Goal: Task Accomplishment & Management: Manage account settings

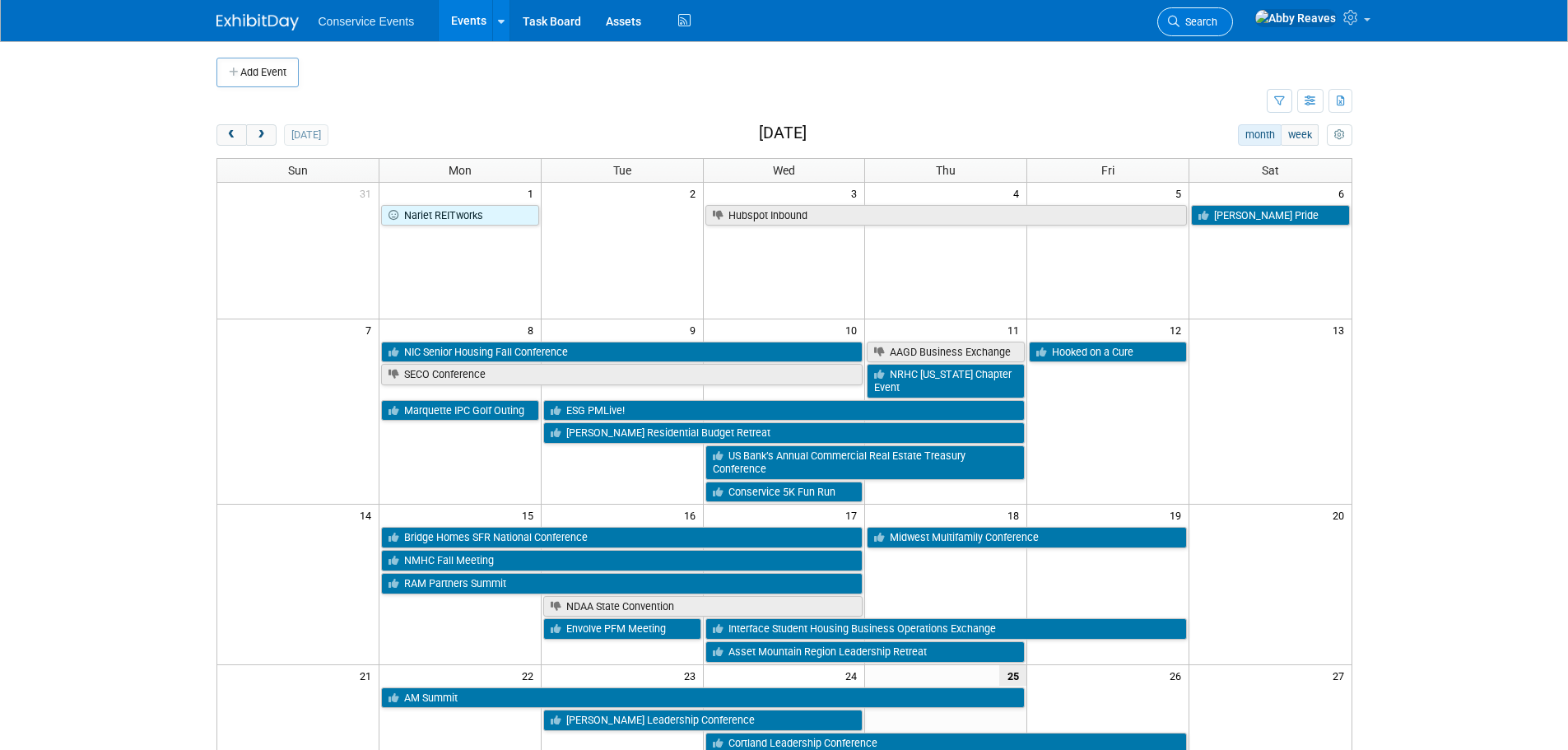
click at [1218, 27] on span "Search" at bounding box center [1198, 22] width 37 height 13
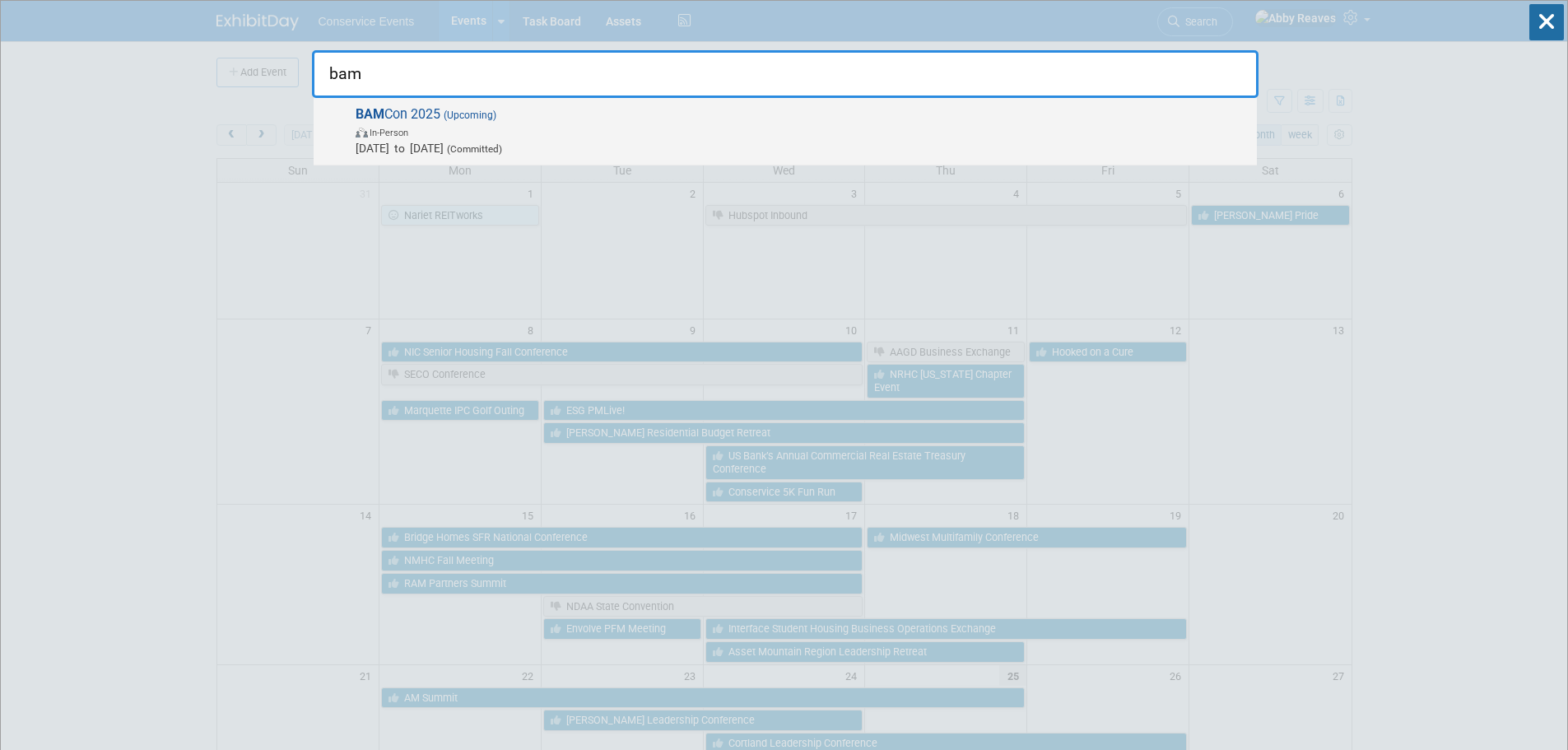
type input "bam"
click at [603, 144] on span "Oct 1, 2025 to Oct 2, 2025 (Committed)" at bounding box center [803, 148] width 893 height 17
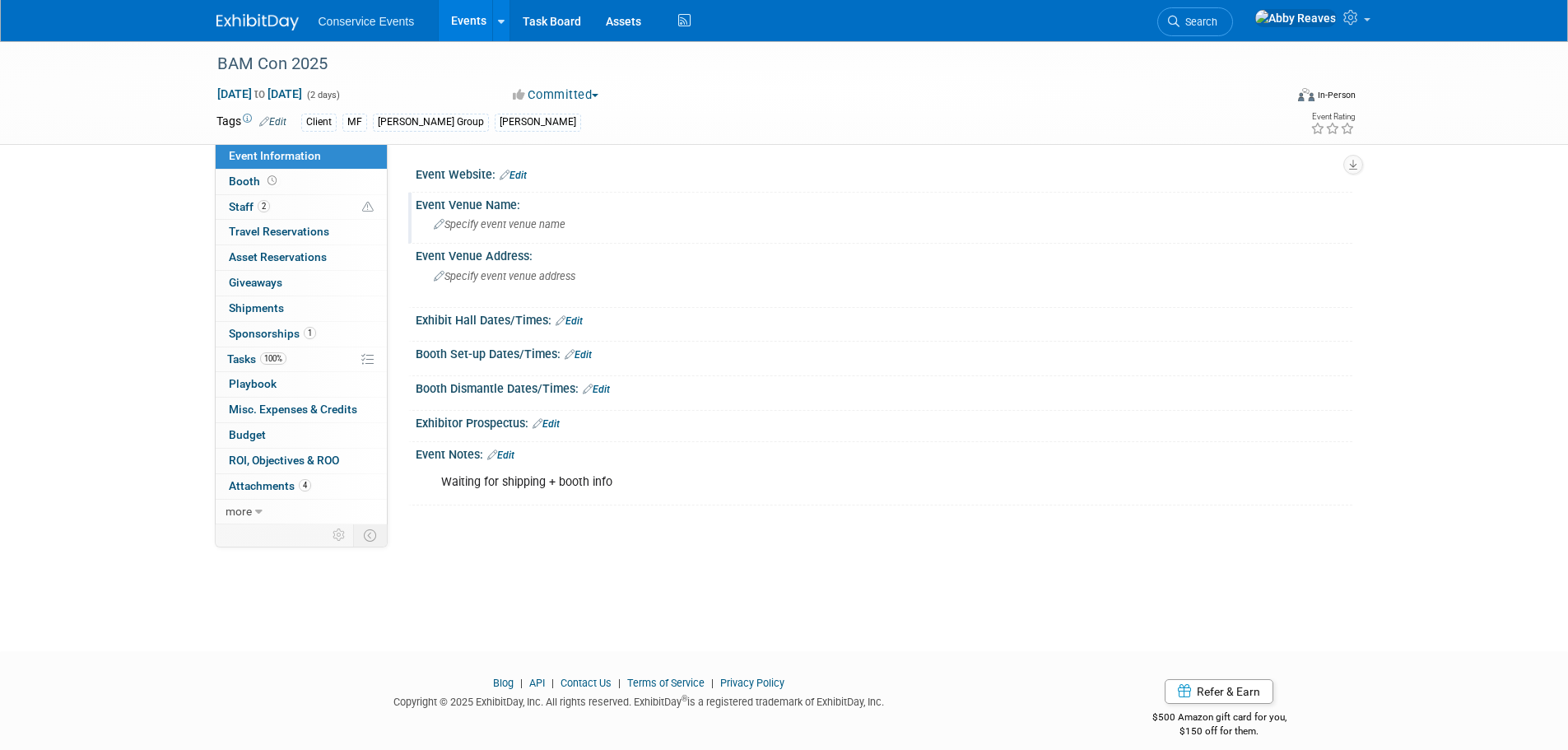
click at [535, 217] on div "Specify event venue name" at bounding box center [883, 224] width 912 height 26
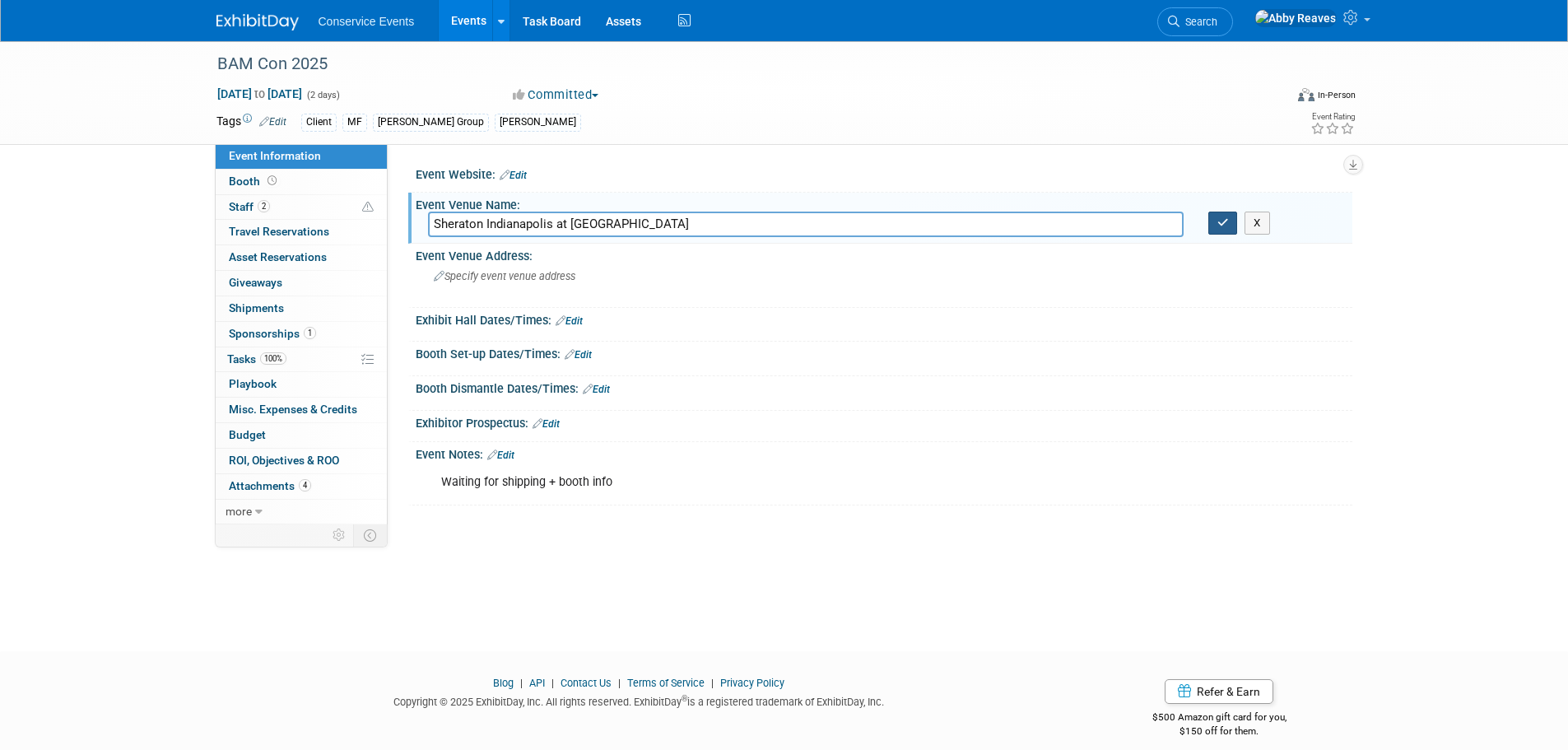
type input "Sheraton Indianapolis at [GEOGRAPHIC_DATA]"
click at [1219, 222] on icon "button" at bounding box center [1224, 222] width 12 height 11
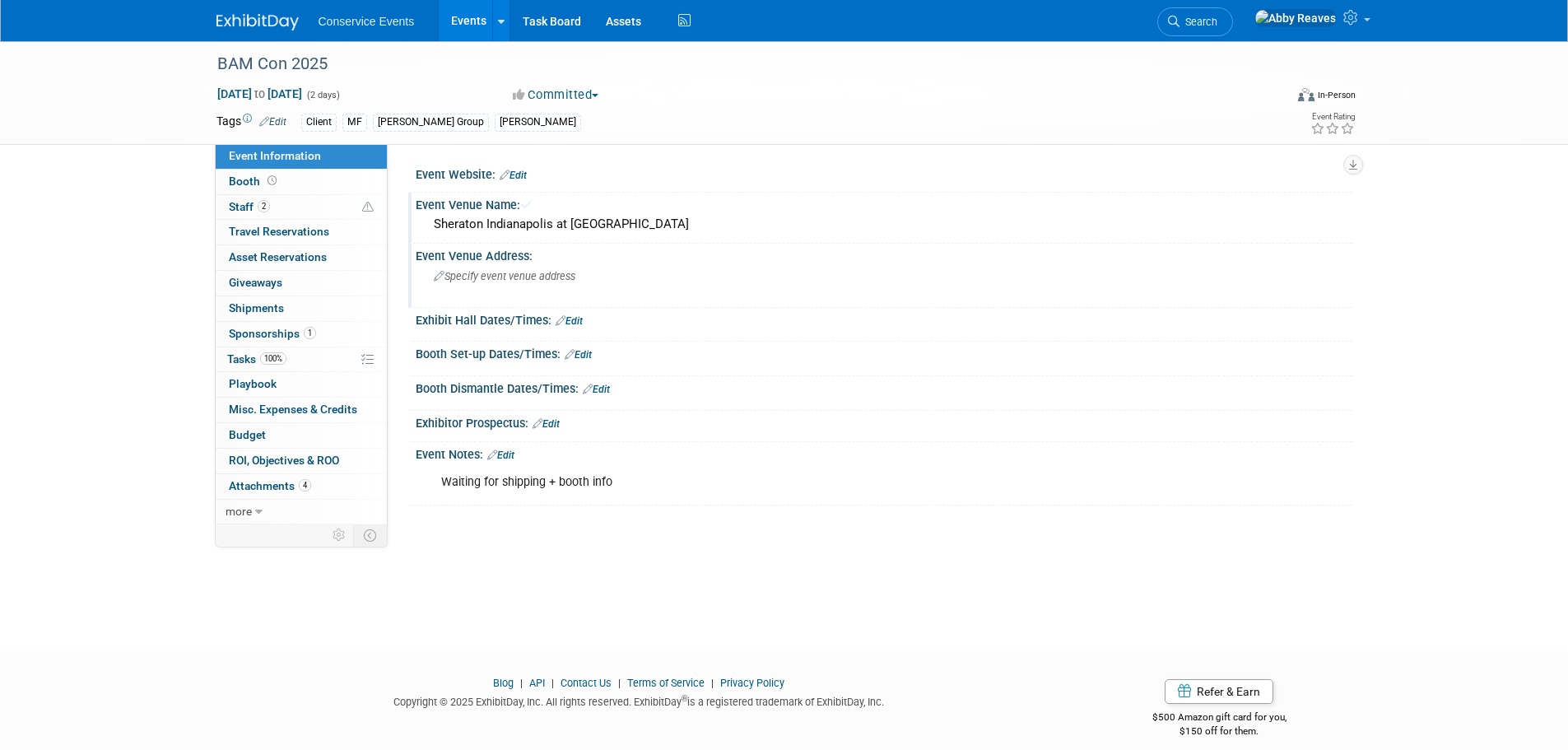
click at [651, 276] on div "Specify event venue address" at bounding box center [611, 282] width 366 height 37
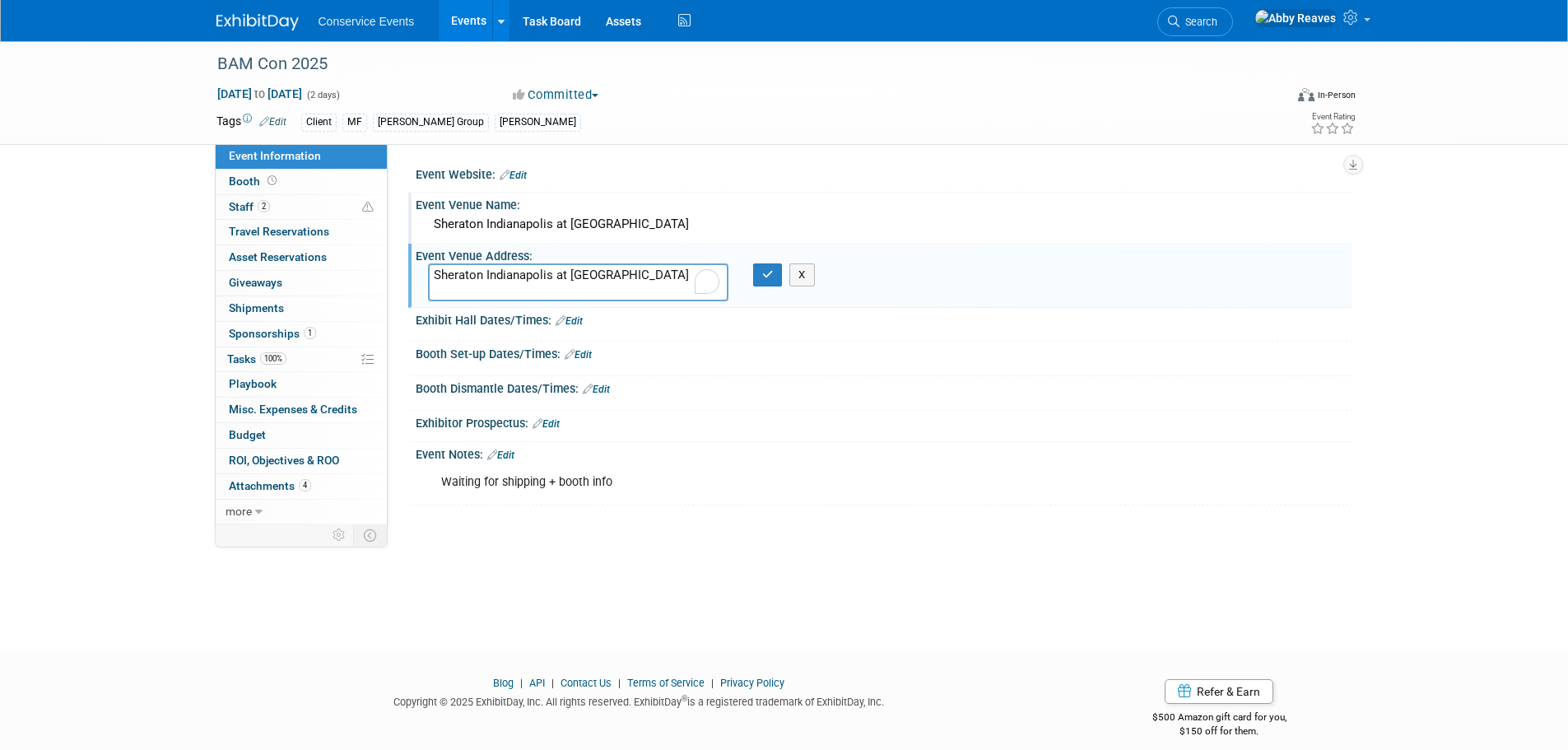
paste textarea "8787 Keystone Crossing, Indianapolis, IN 46240"
click at [642, 272] on textarea "Sheraton Indianapolis at Keystone 8787 Keystone Crossing, Indianapolis, IN 46240" at bounding box center [577, 282] width 300 height 37
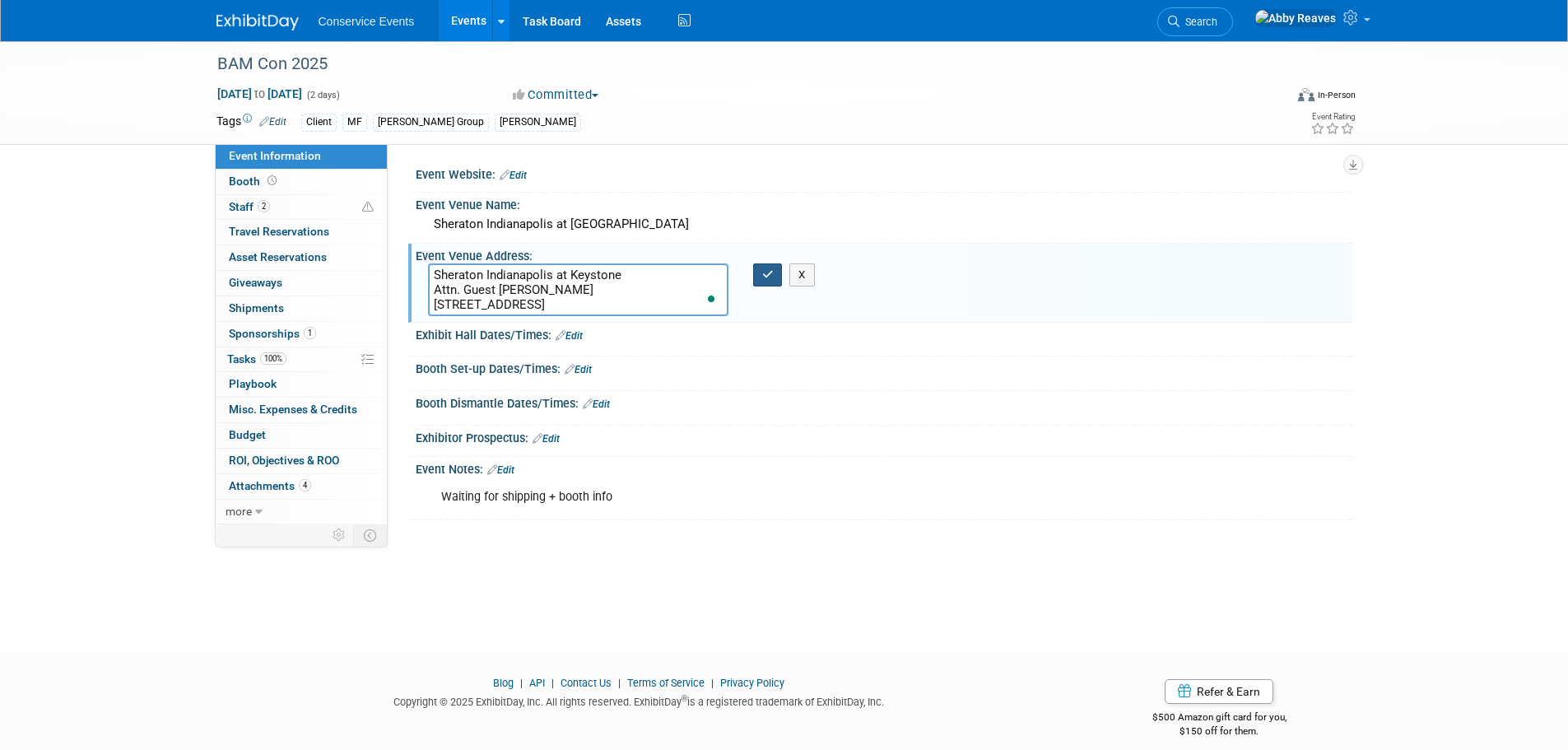
type textarea "Sheraton Indianapolis at Keystone Attn. Guest Mary Lou Cabrera 8787 Keystone Cr…"
click at [771, 267] on button "button" at bounding box center [768, 275] width 30 height 23
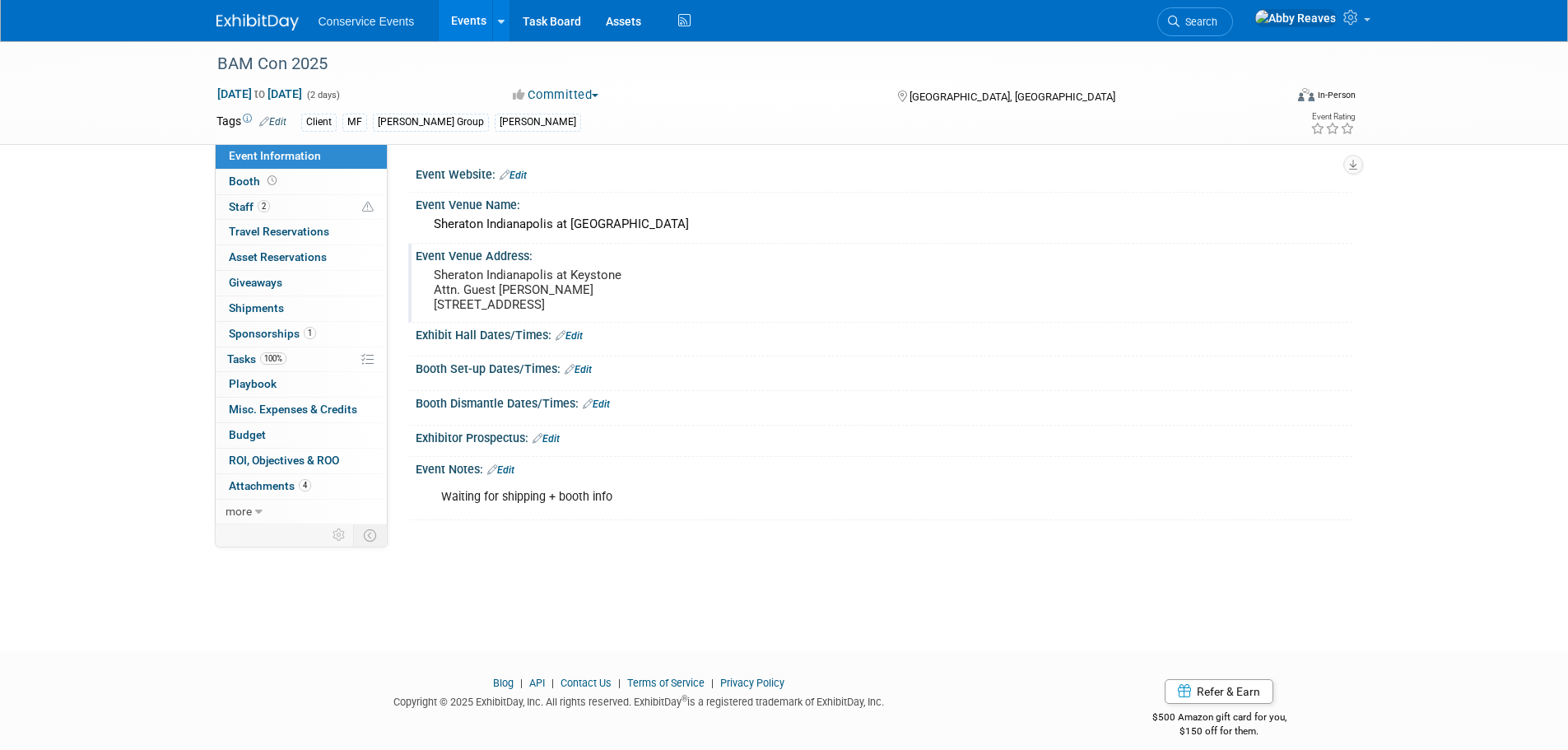
click at [513, 469] on link "Edit" at bounding box center [501, 470] width 28 height 12
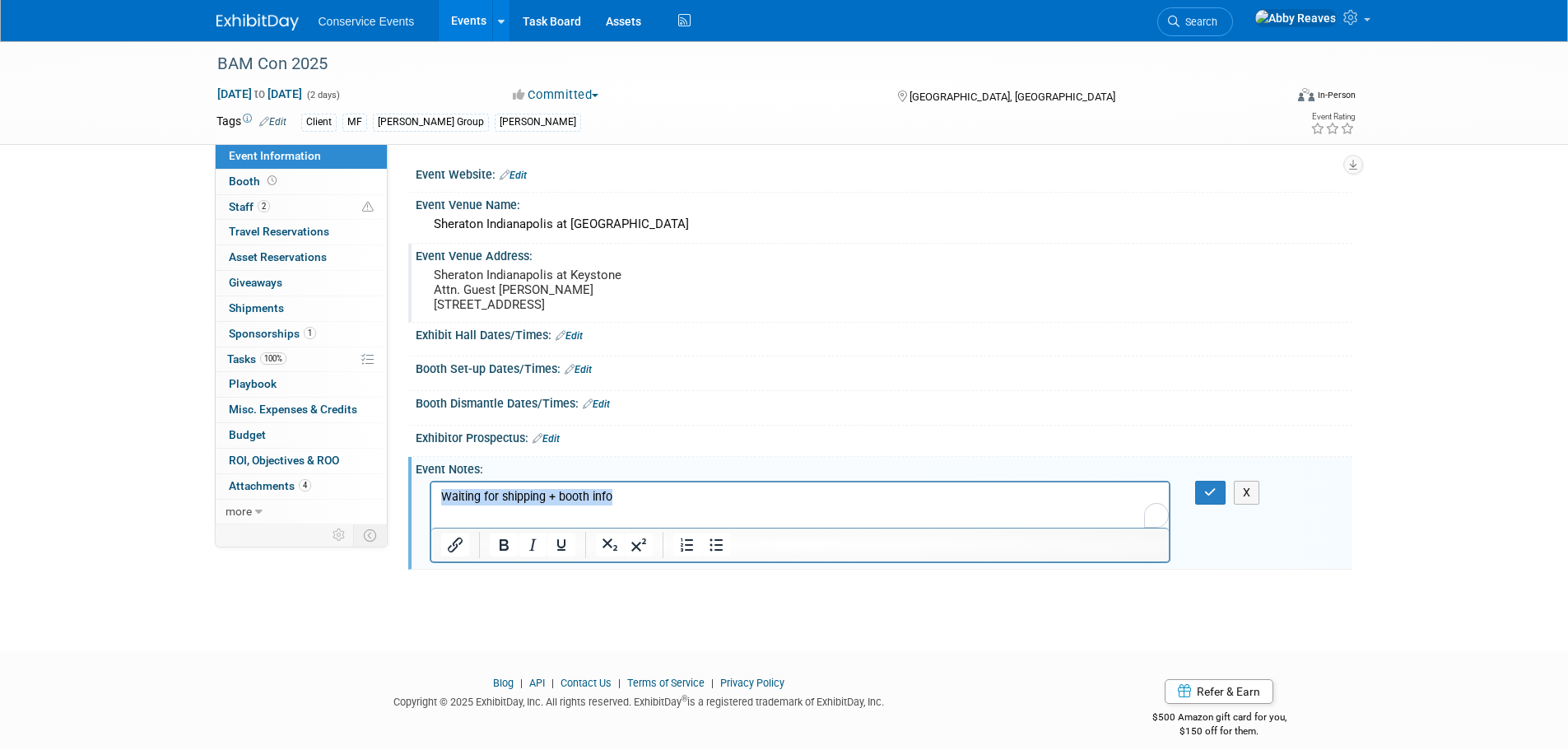
drag, startPoint x: 711, startPoint y: 501, endPoint x: 351, endPoint y: 499, distance: 360.0
click at [431, 499] on html "Waiting for shipping + booth info" at bounding box center [800, 493] width 739 height 23
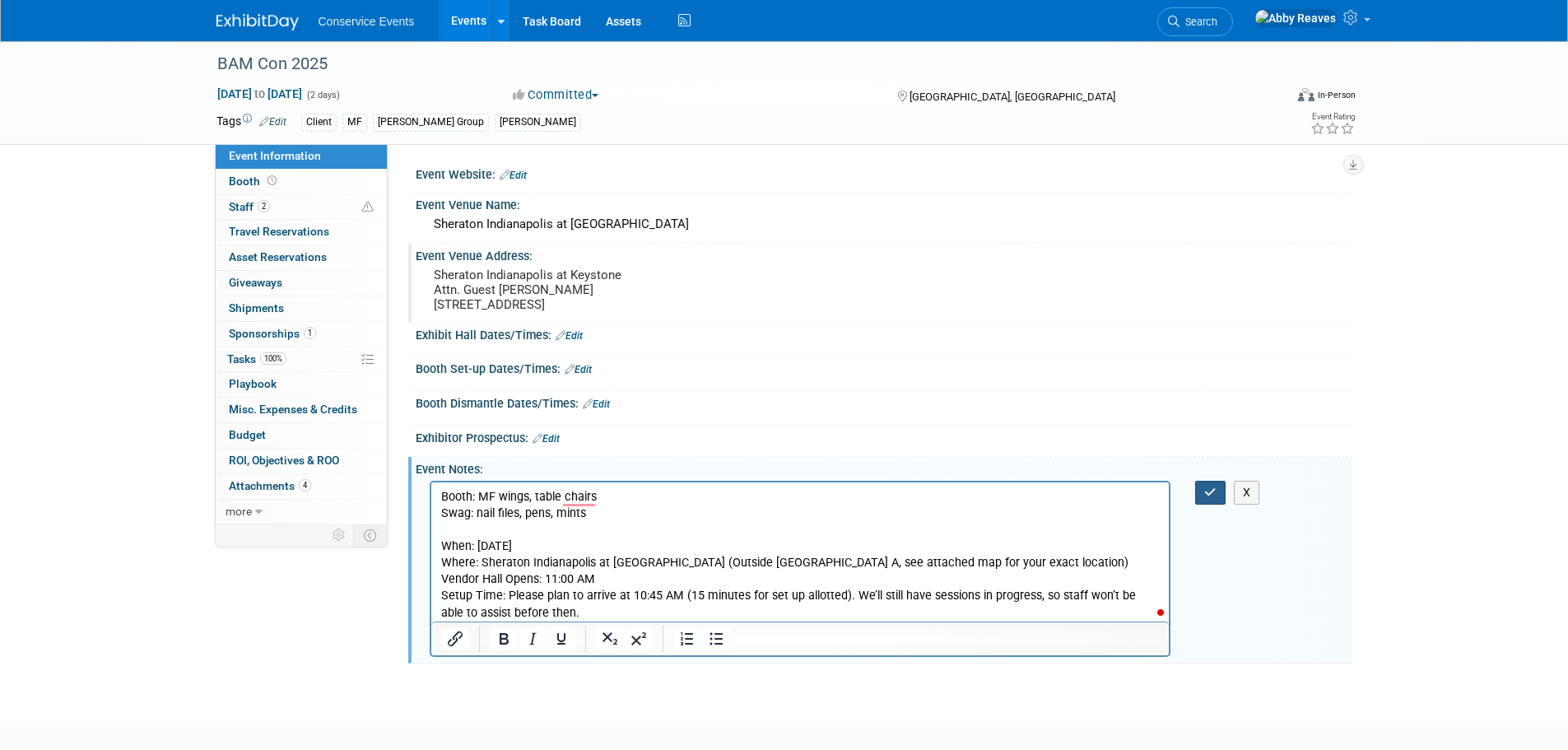
click at [1206, 492] on icon "button" at bounding box center [1210, 493] width 13 height 12
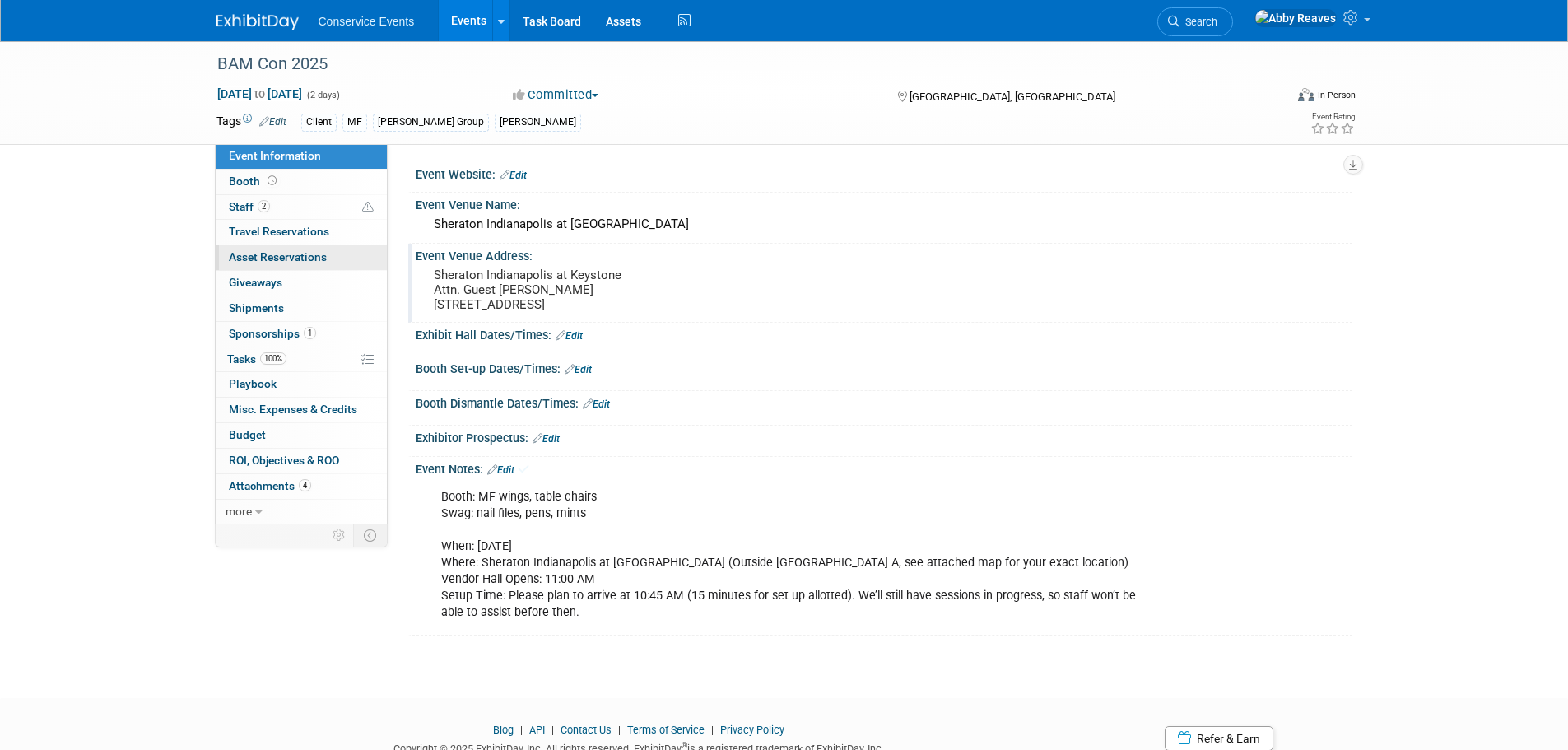
click at [308, 251] on span "Asset Reservations 0" at bounding box center [278, 256] width 98 height 13
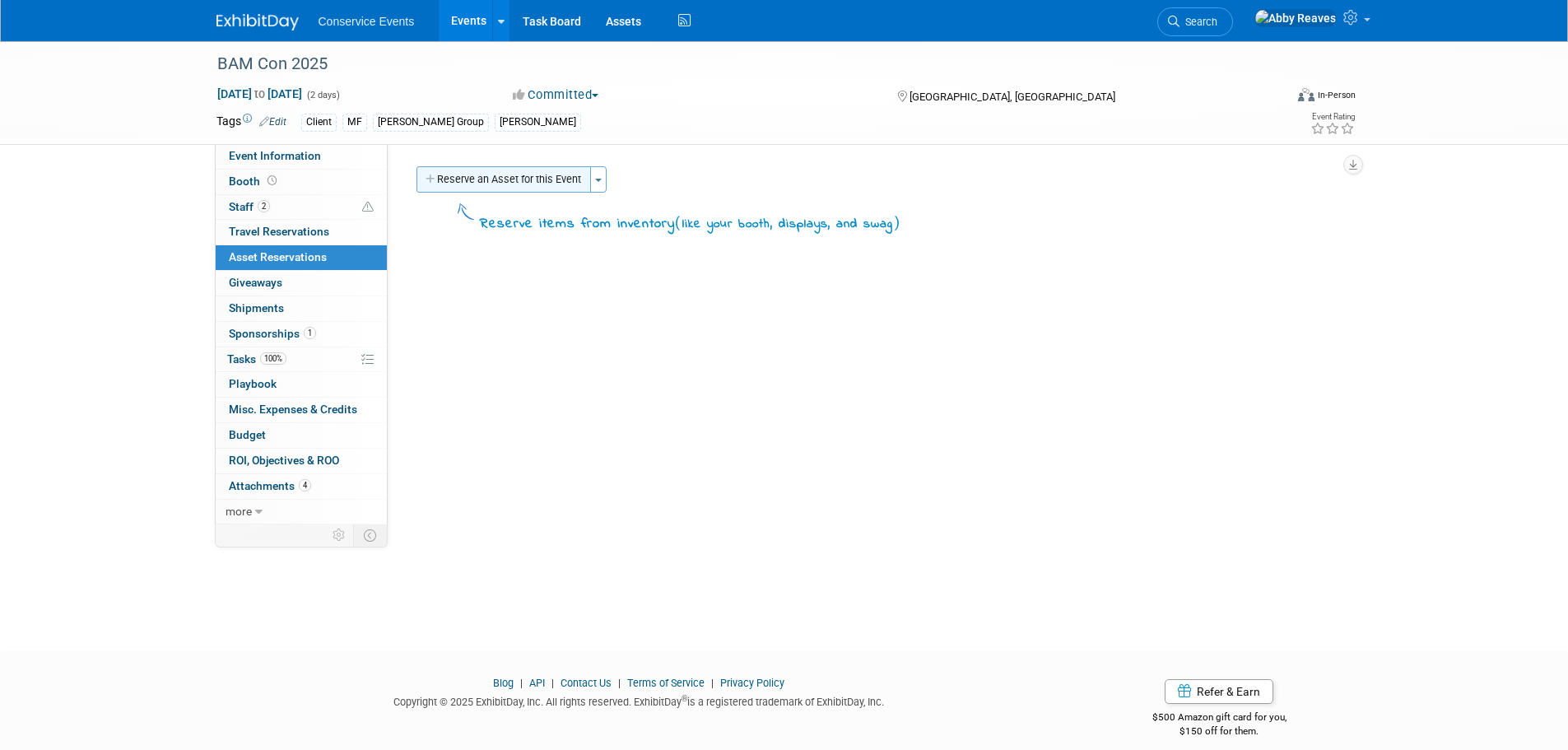
click at [466, 175] on button "Reserve an Asset for this Event" at bounding box center [503, 179] width 174 height 27
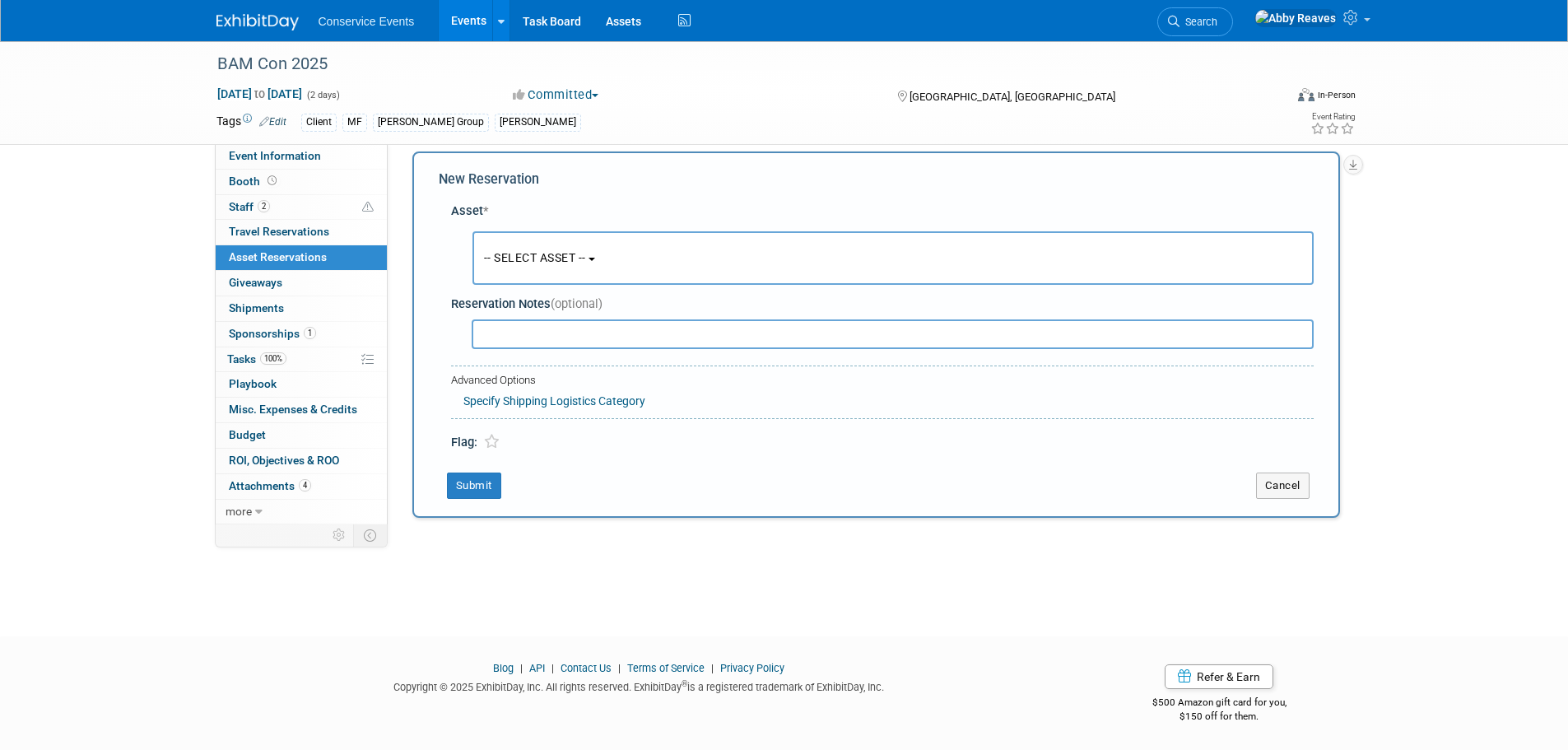
scroll to position [16, 0]
click at [503, 254] on span "-- SELECT ASSET --" at bounding box center [535, 256] width 102 height 13
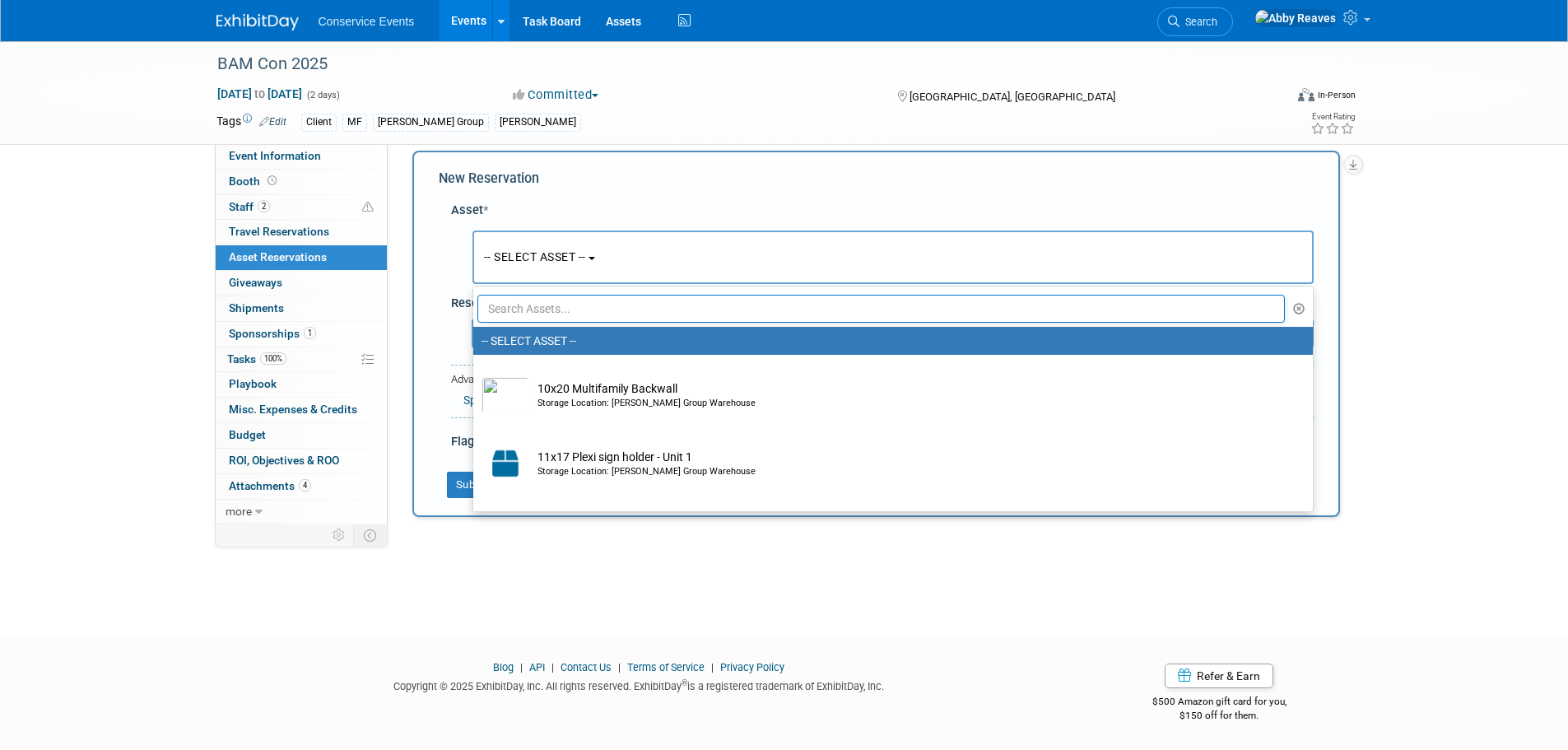
click at [520, 305] on input "text" at bounding box center [881, 309] width 809 height 28
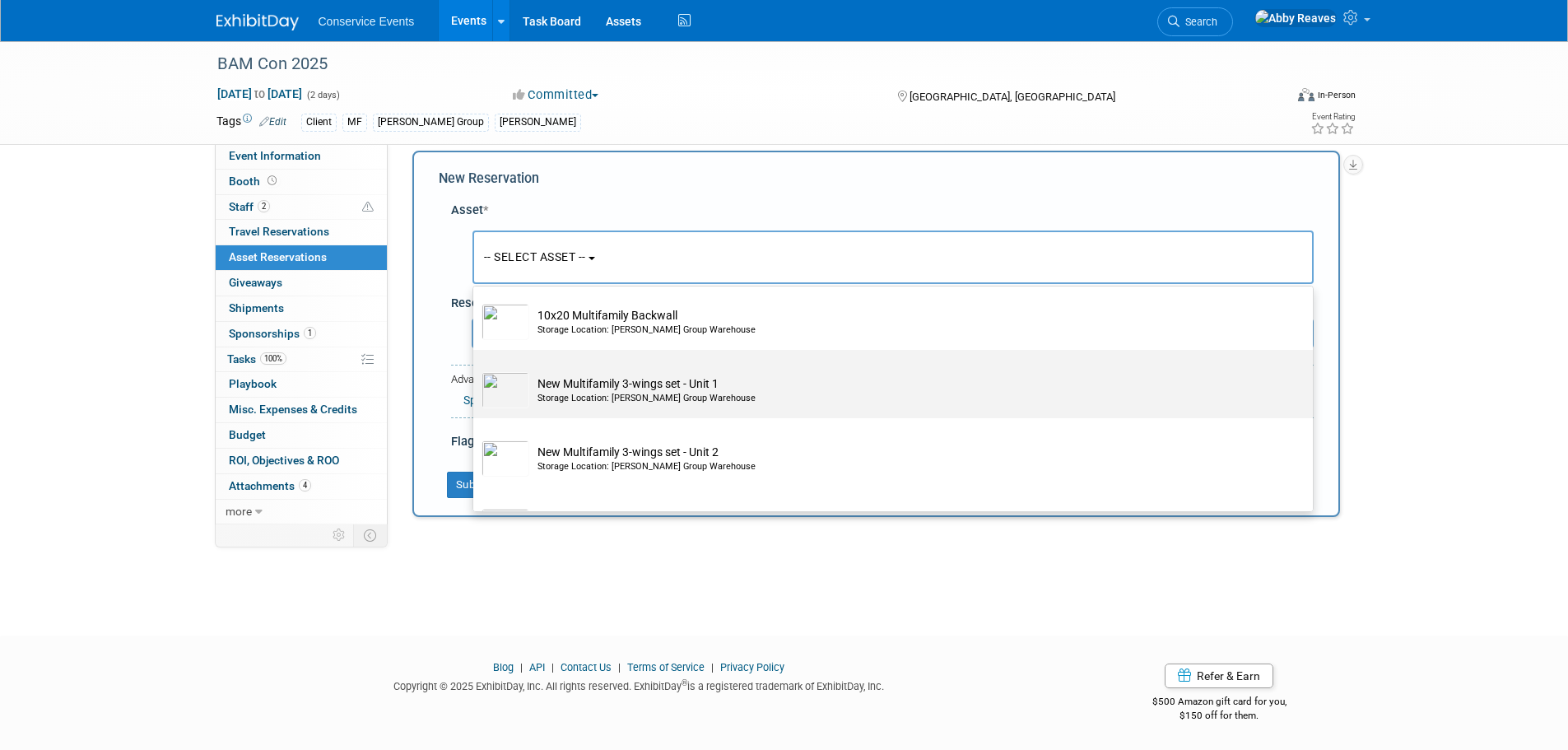
scroll to position [83, 0]
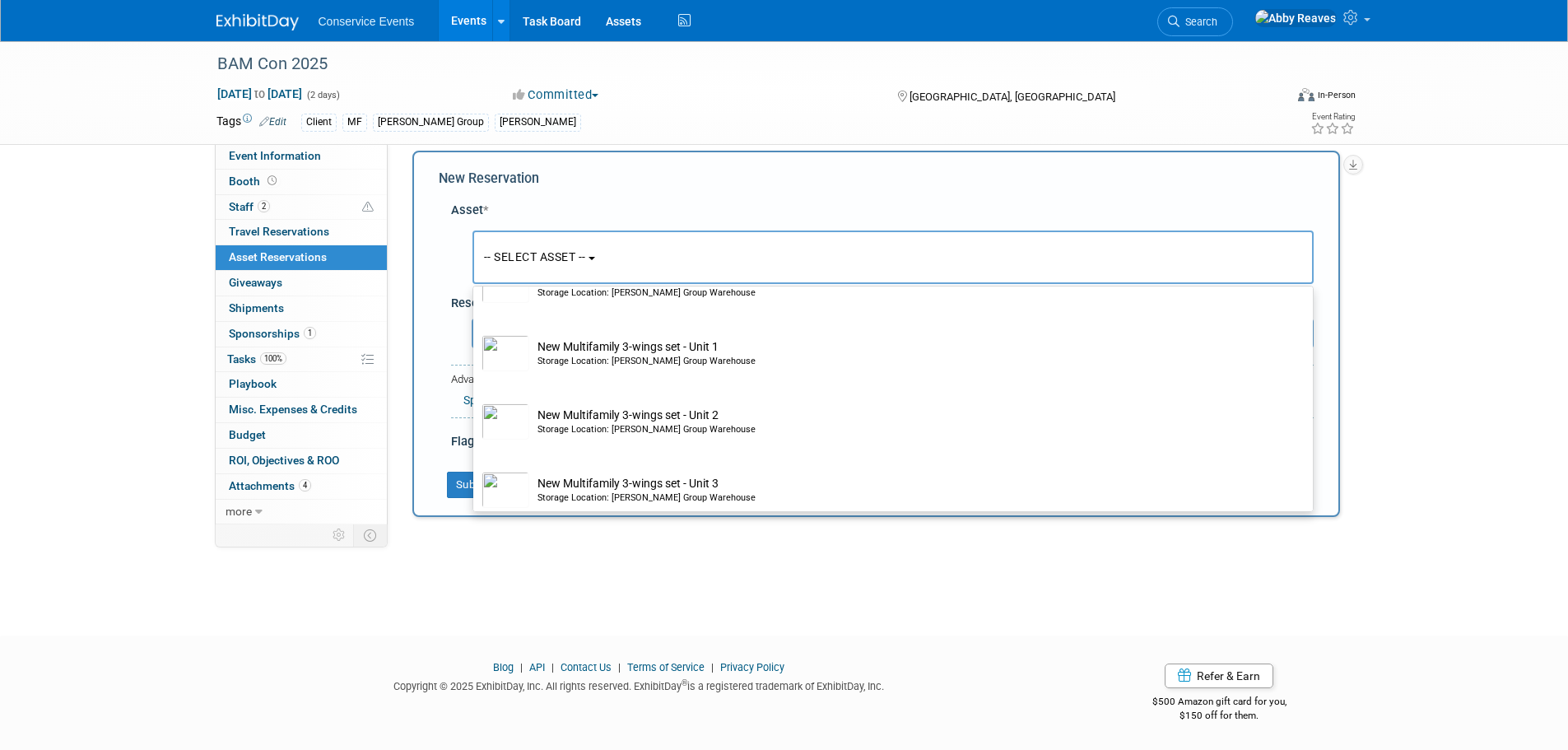
type input "multi"
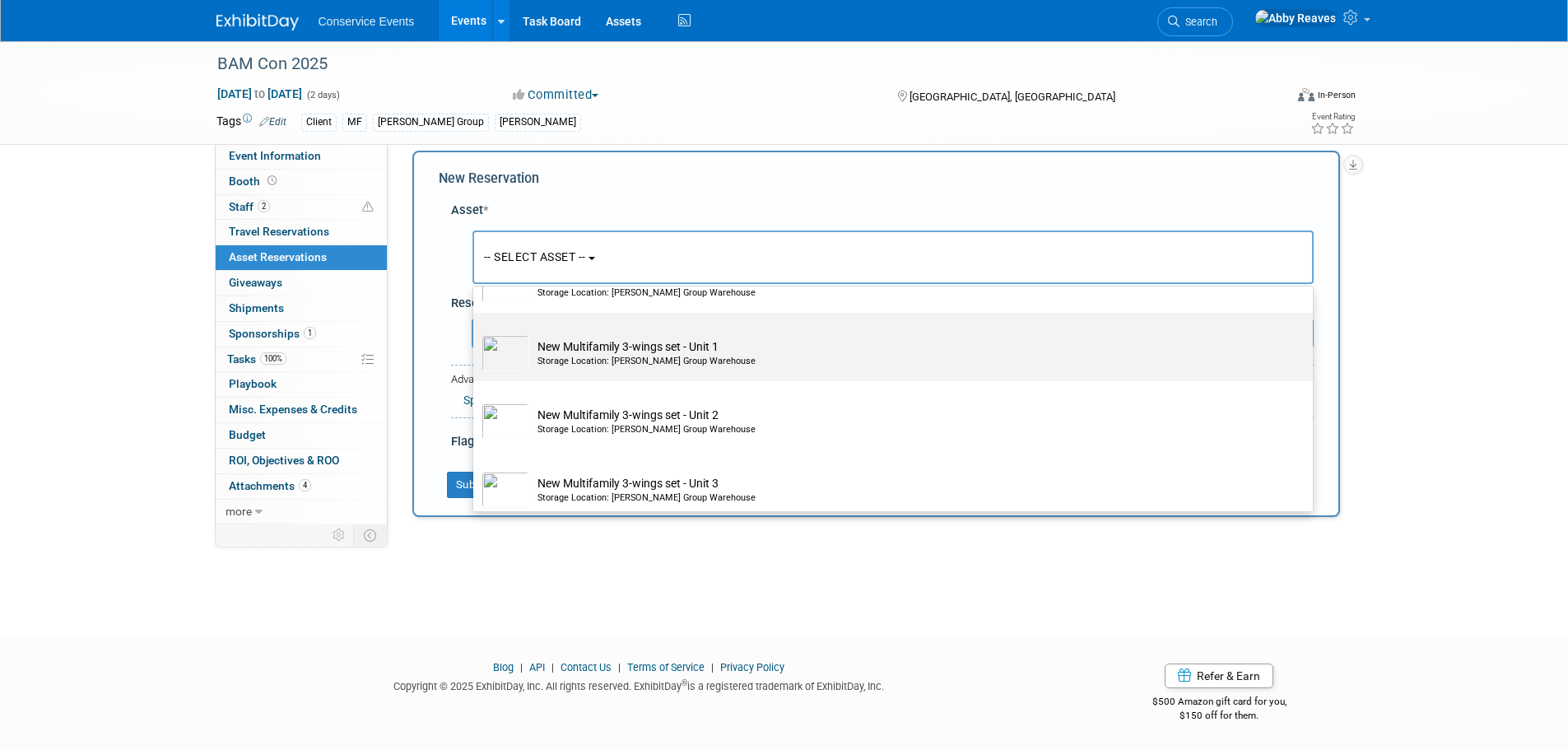
click at [598, 346] on td "New Multifamily 3-wings set - Unit 1 Storage Location: Taylor Group Warehouse" at bounding box center [904, 353] width 751 height 36
click at [476, 333] on input "New Multifamily 3-wings set - Unit 1 Storage Location: Taylor Group Warehouse" at bounding box center [470, 327] width 11 height 11
radio input "true"
select select "10718199"
type input "multi"
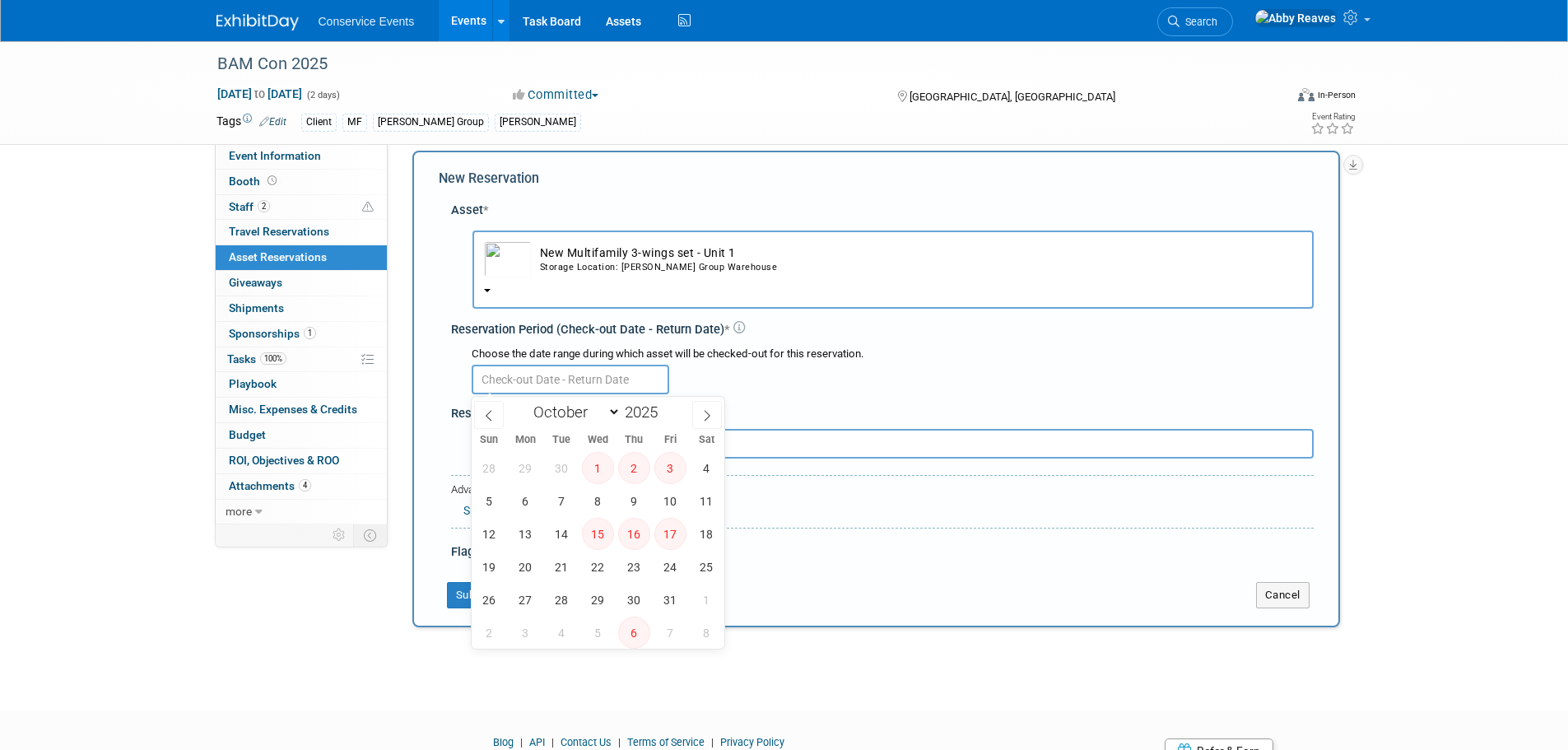
click at [523, 367] on input "text" at bounding box center [571, 380] width 198 height 30
click at [537, 294] on button "New Multifamily 3-wings set - Unit 1 Storage Location: Taylor Group Warehouse" at bounding box center [892, 270] width 841 height 79
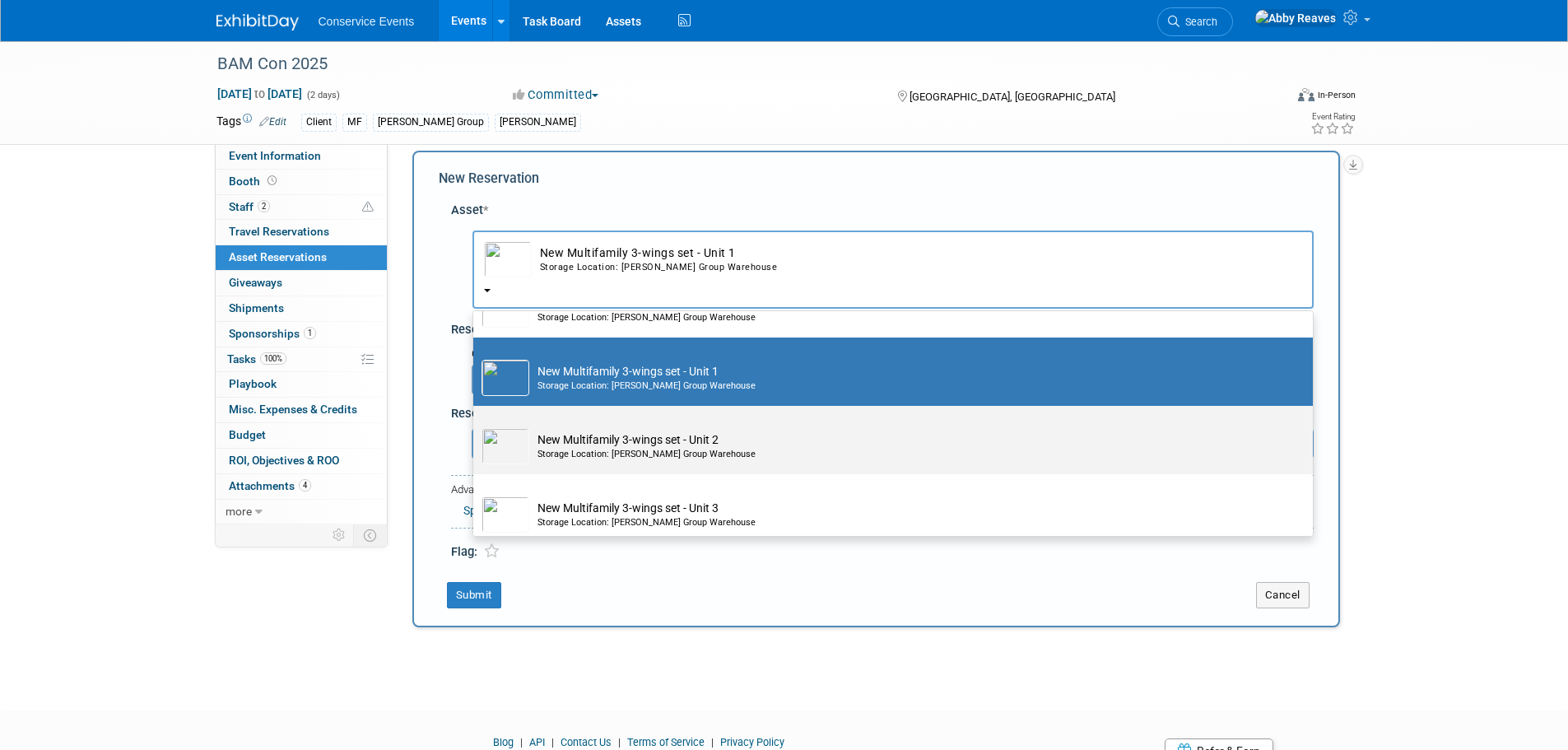
click at [609, 449] on td "New Multifamily 3-wings set - Unit 2 Storage Location: Taylor Group Warehouse" at bounding box center [904, 446] width 751 height 36
click at [476, 426] on input "New Multifamily 3-wings set - Unit 2 Storage Location: Taylor Group Warehouse" at bounding box center [470, 420] width 11 height 11
select select "10718200"
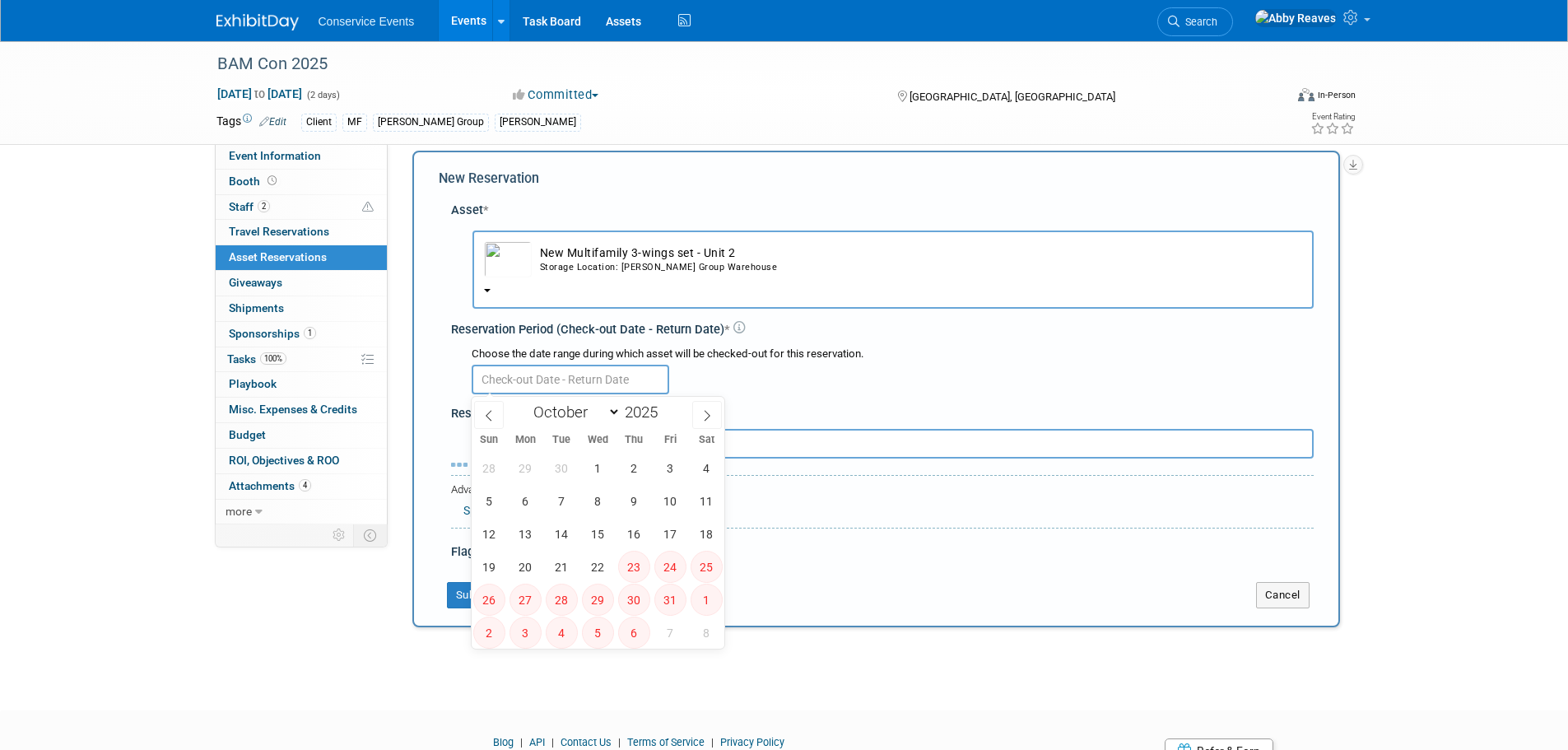
click at [575, 389] on input "text" at bounding box center [571, 380] width 198 height 30
click at [590, 466] on span "1" at bounding box center [598, 468] width 32 height 32
click at [636, 468] on span "2" at bounding box center [633, 468] width 32 height 32
type input "Oct 1, 2025 to Oct 2, 2025"
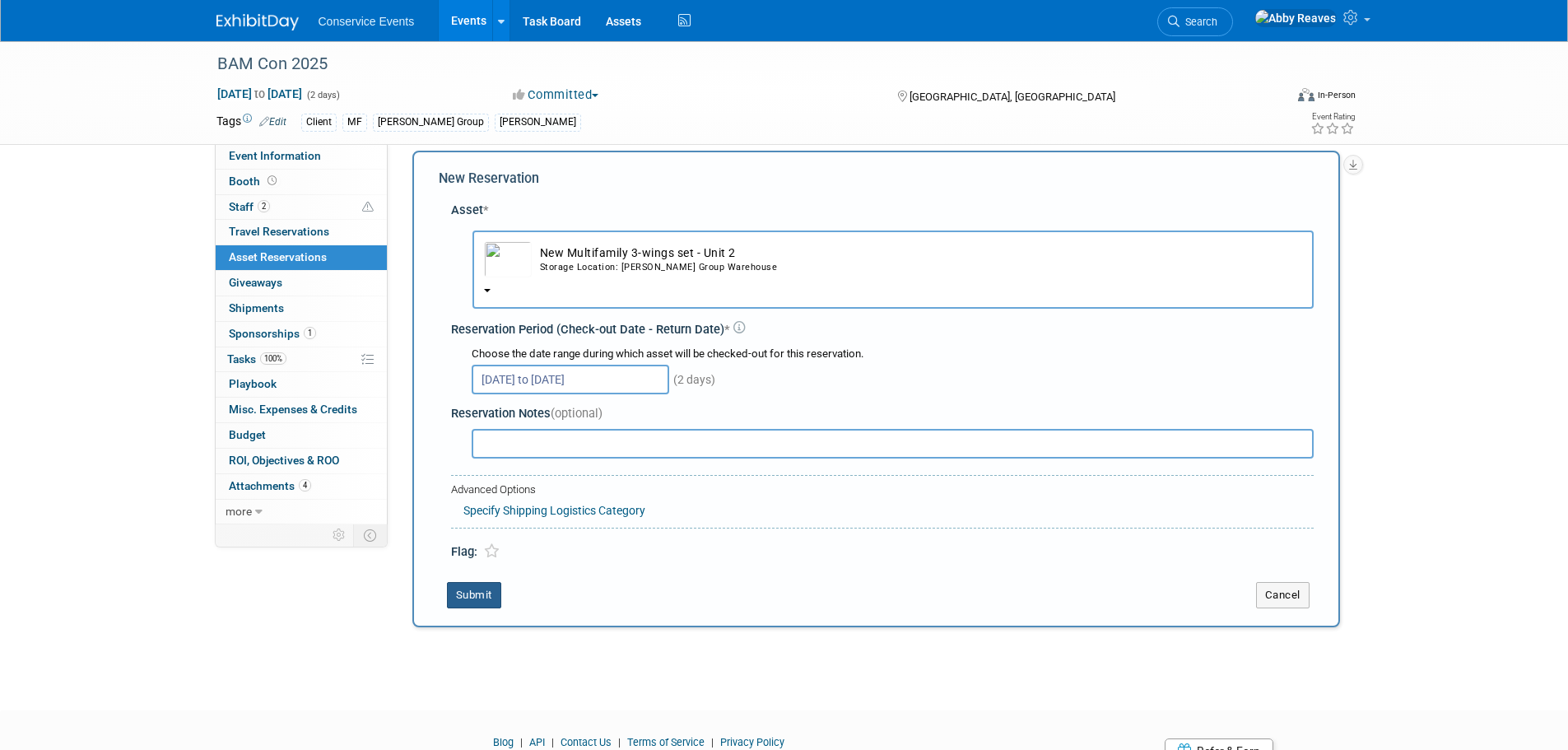
click at [483, 594] on button "Submit" at bounding box center [473, 595] width 54 height 27
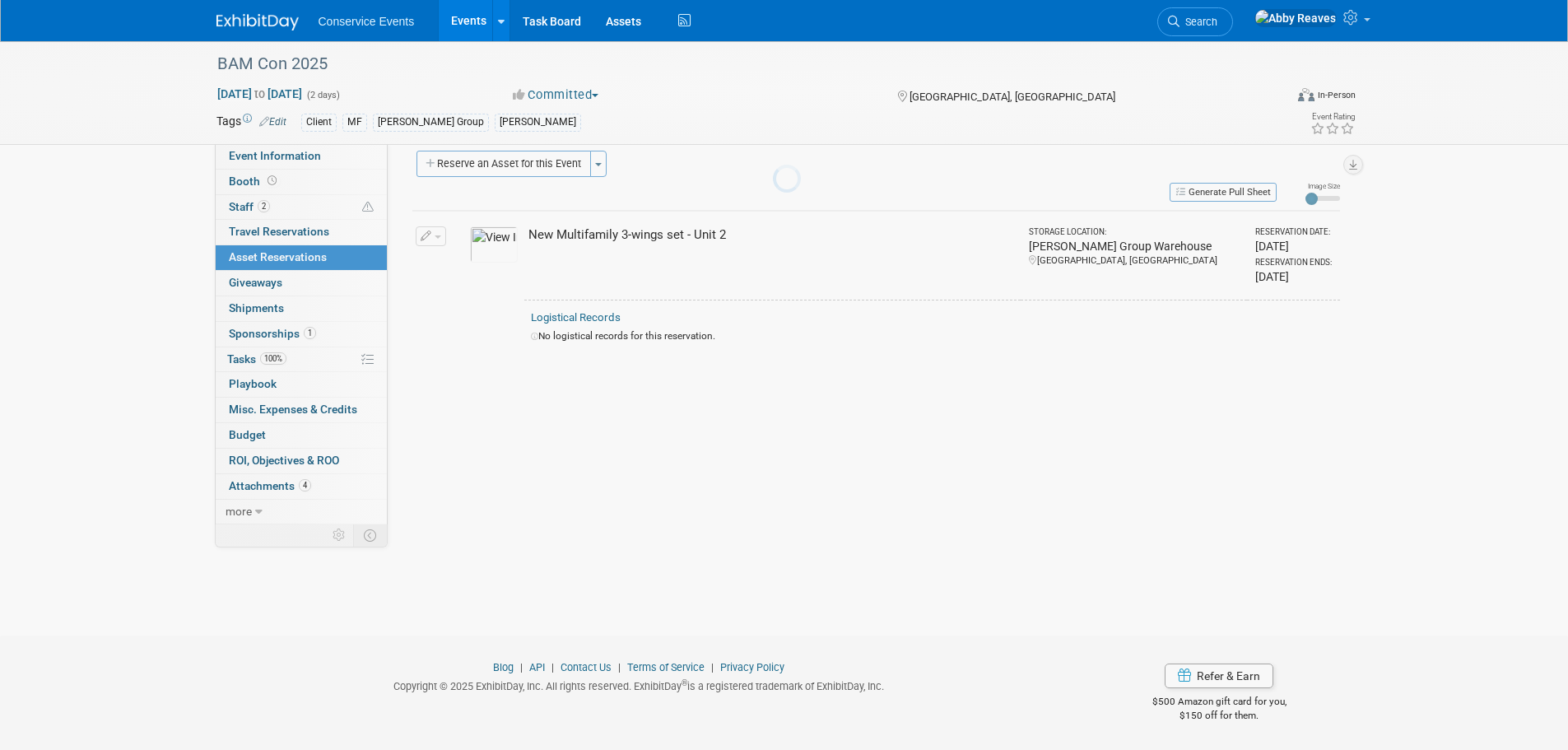
scroll to position [17, 0]
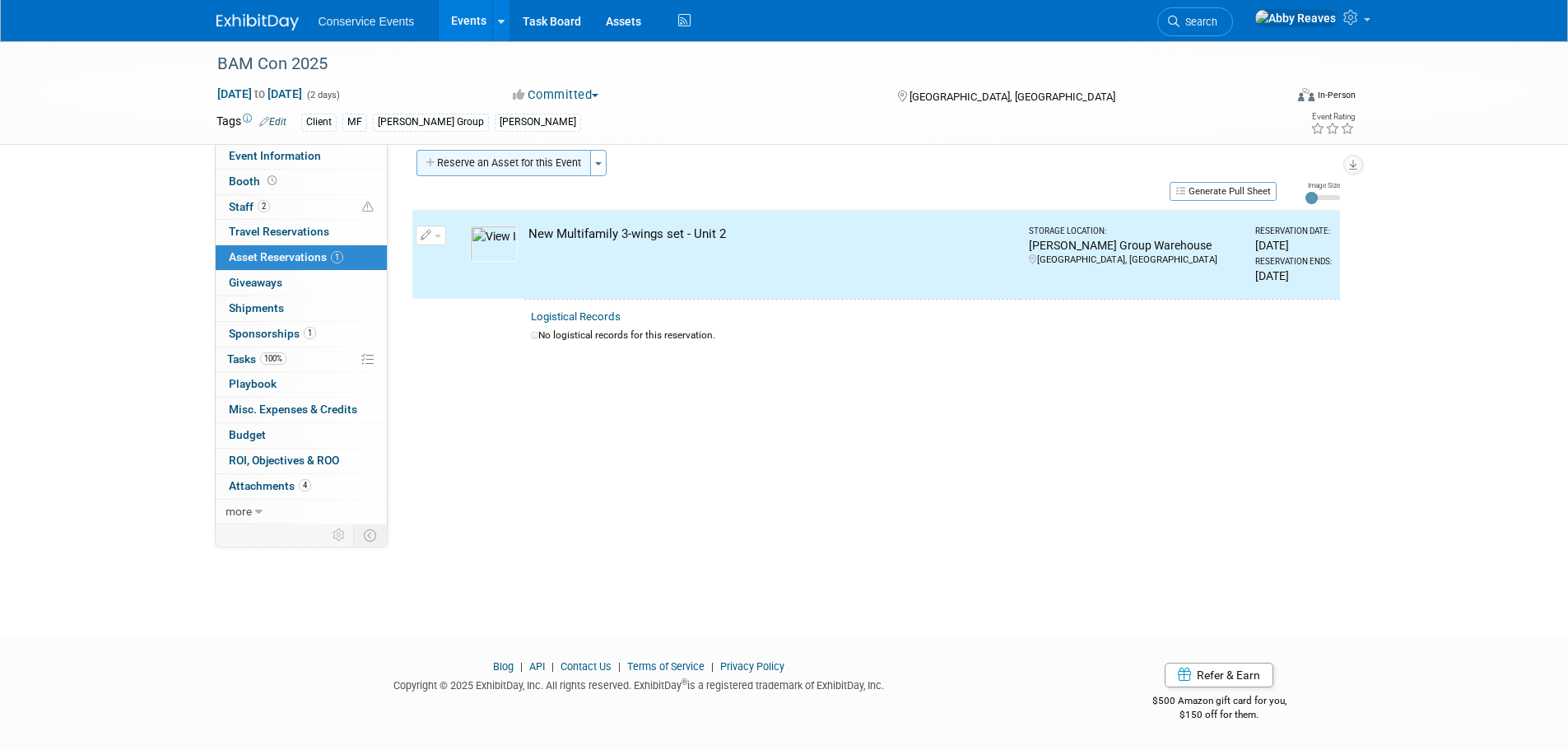
click at [480, 169] on button "Reserve an Asset for this Event" at bounding box center [503, 162] width 174 height 27
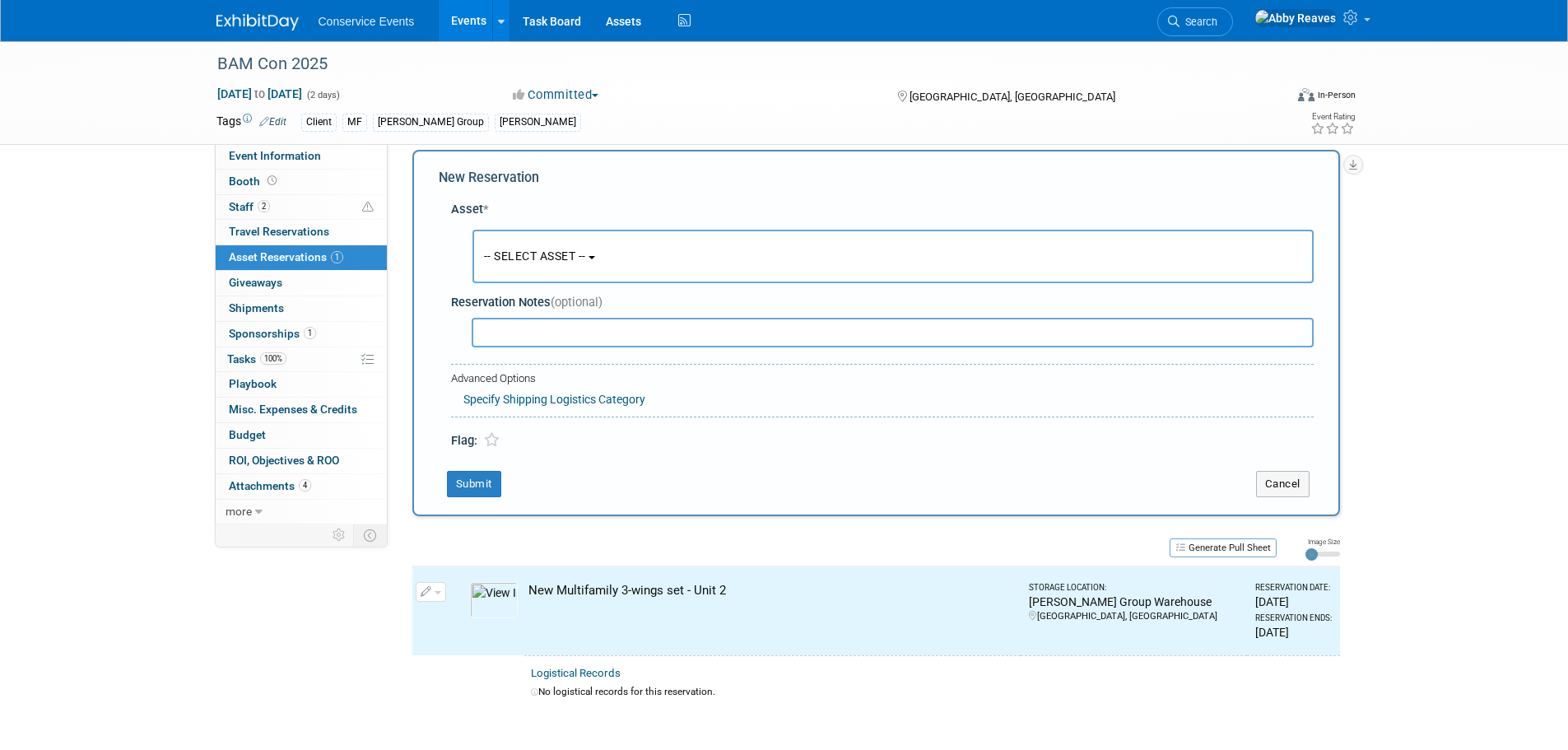
scroll to position [16, 0]
click at [485, 261] on span "-- SELECT ASSET --" at bounding box center [535, 256] width 102 height 13
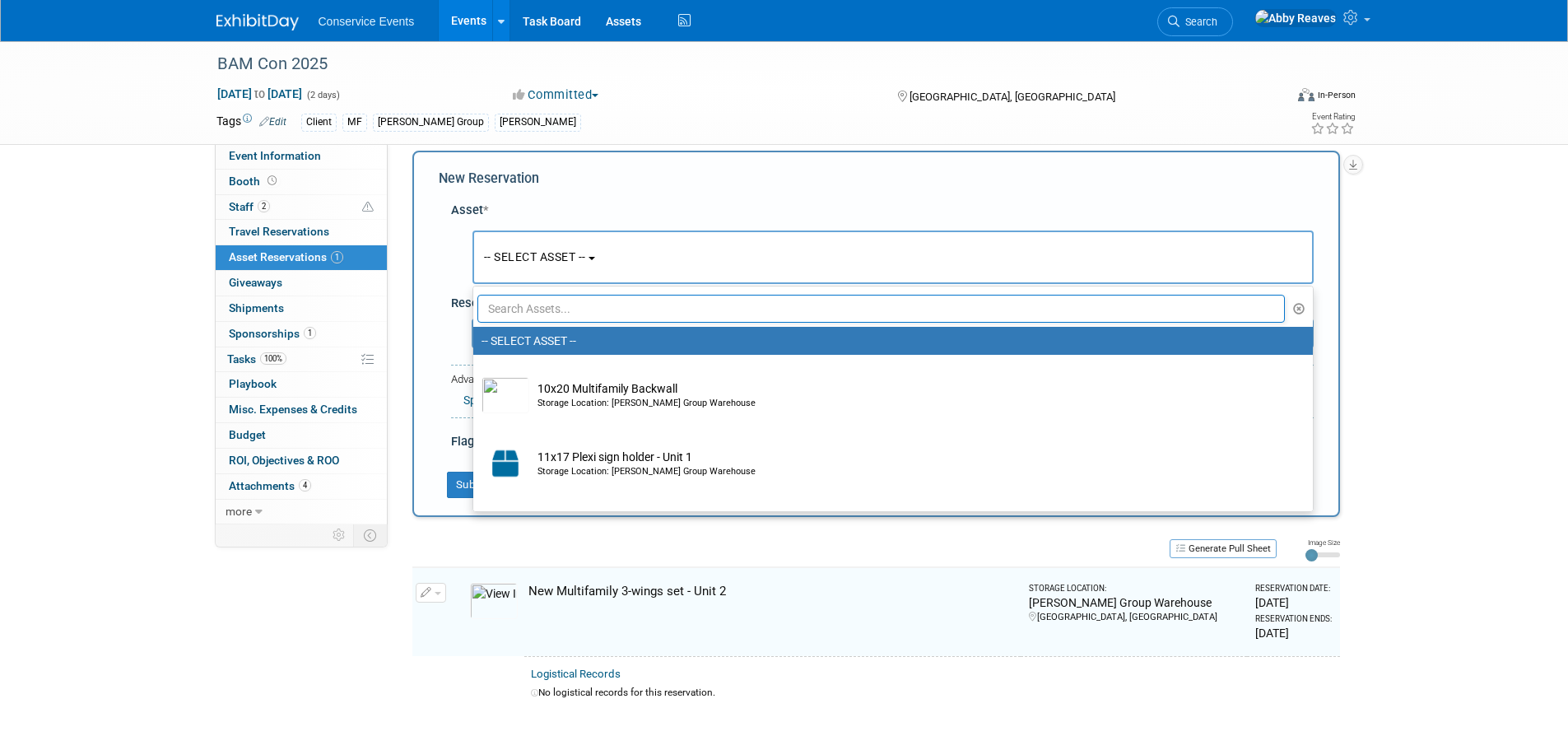
click at [501, 315] on input "text" at bounding box center [881, 309] width 809 height 28
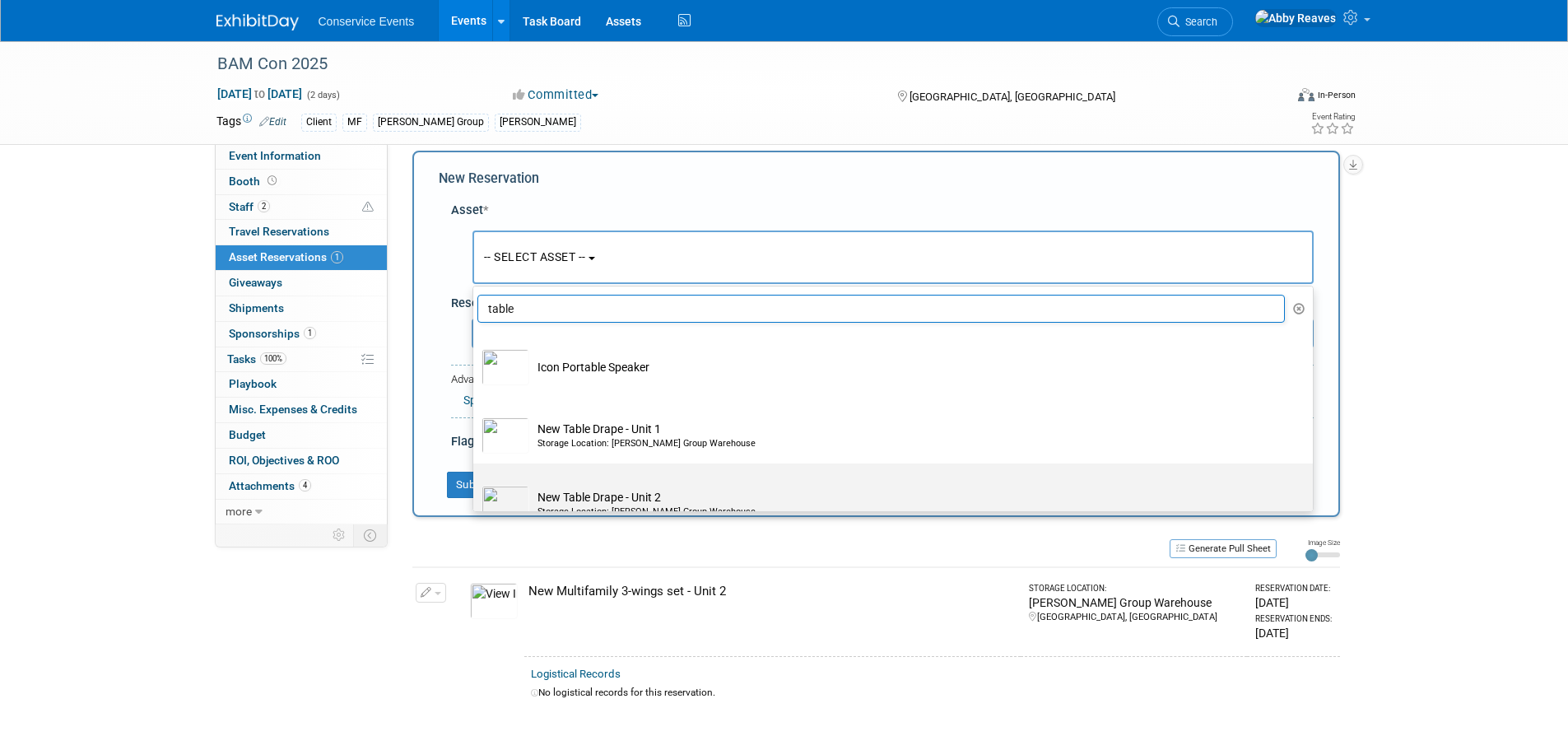
type input "table"
click at [623, 481] on label "New Table Drape - Unit 2 Storage Location: Taylor Group Warehouse" at bounding box center [889, 498] width 815 height 62
click at [476, 481] on input "New Table Drape - Unit 2 Storage Location: Taylor Group Warehouse" at bounding box center [470, 477] width 11 height 11
select select "10717224"
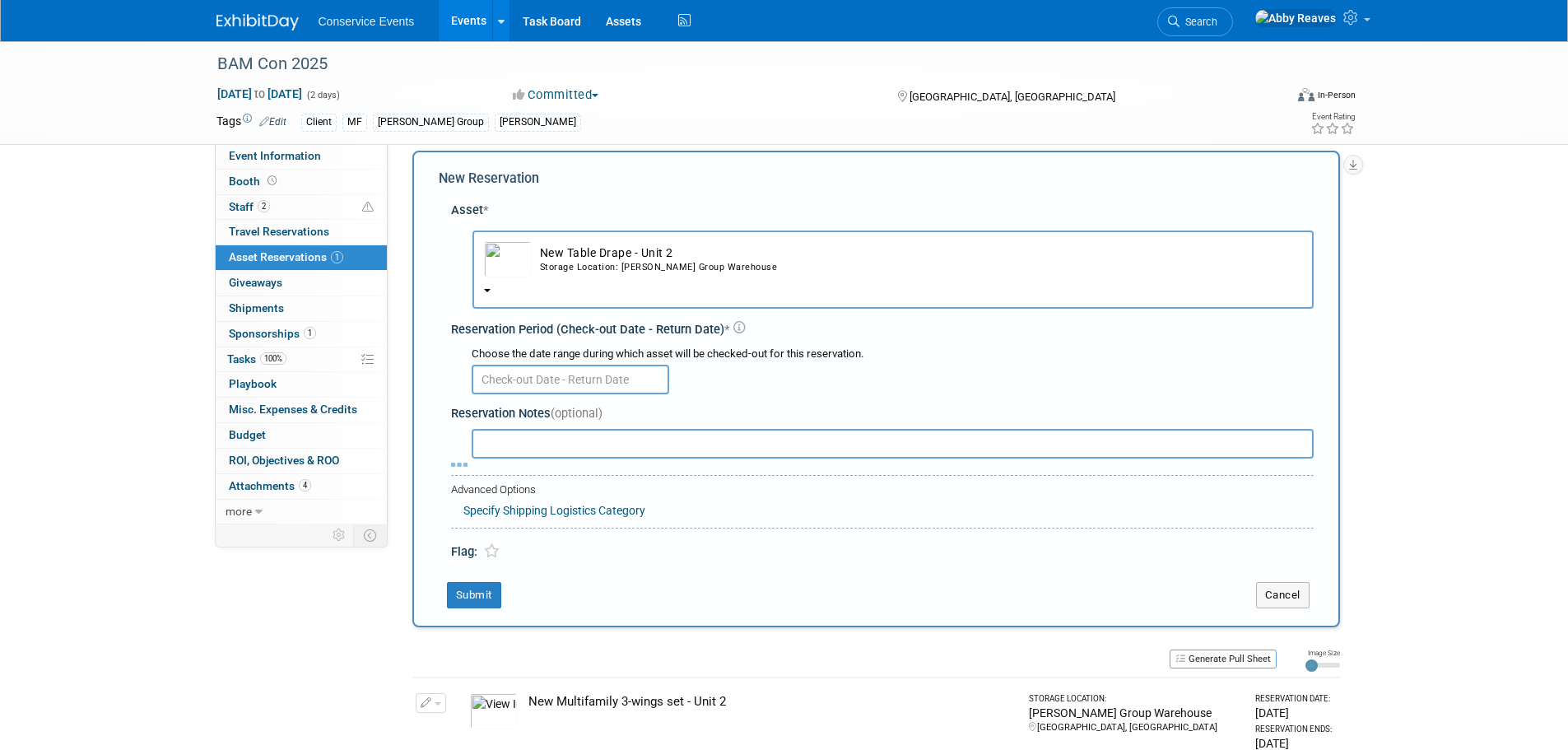
click at [528, 375] on input "text" at bounding box center [571, 380] width 198 height 30
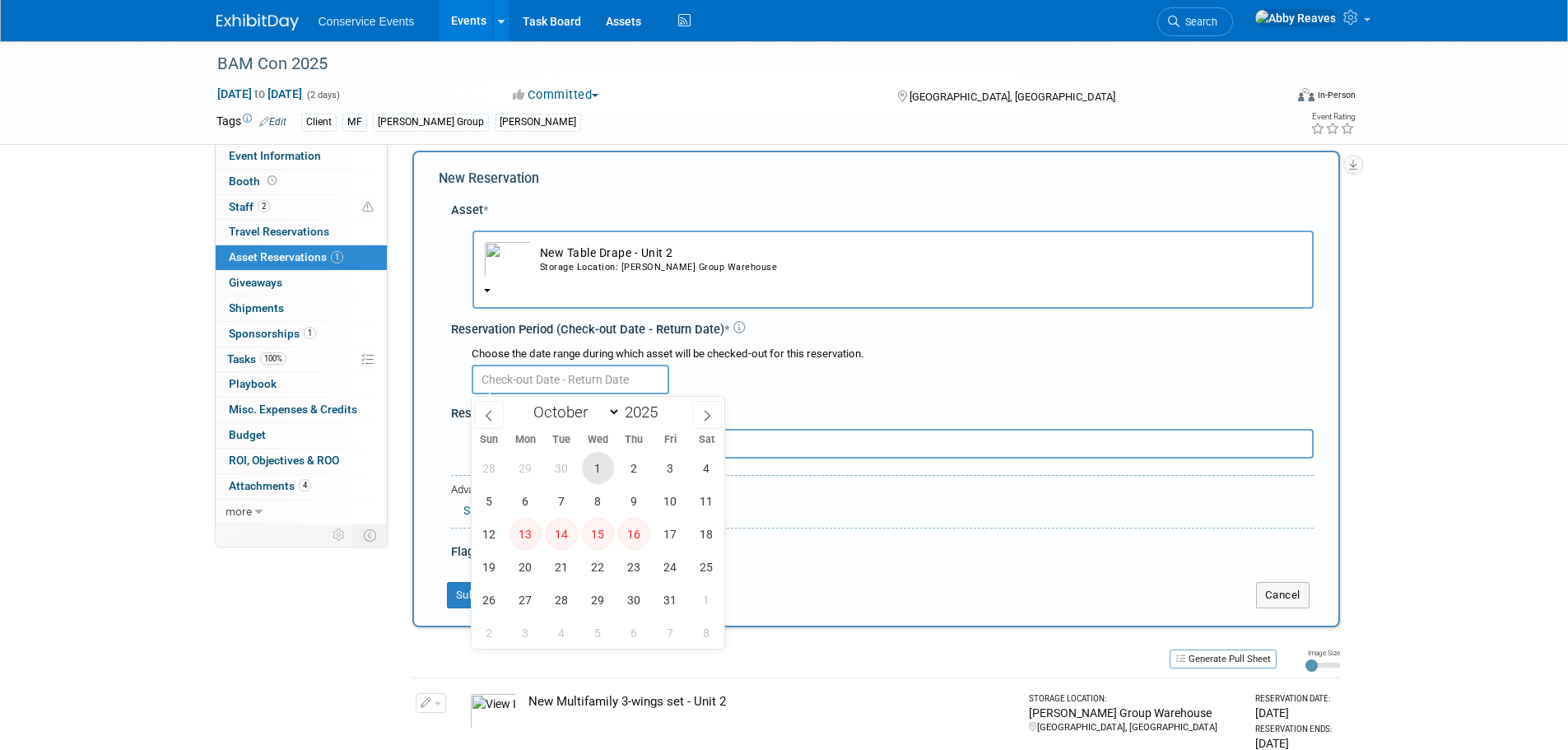
click at [593, 464] on span "1" at bounding box center [598, 468] width 32 height 32
click at [626, 464] on span "2" at bounding box center [633, 468] width 32 height 32
type input "Oct 1, 2025 to Oct 2, 2025"
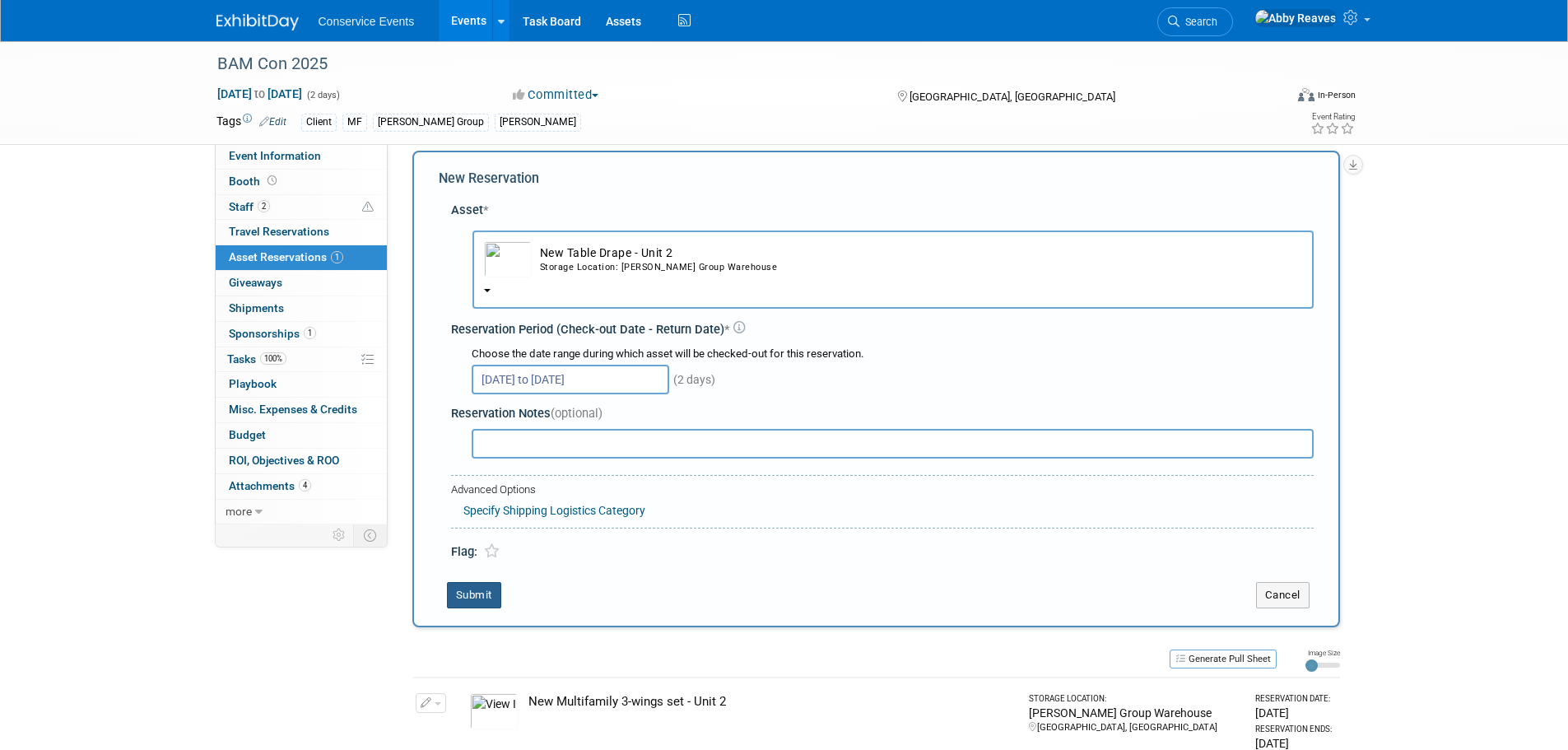
click at [471, 600] on button "Submit" at bounding box center [473, 595] width 54 height 27
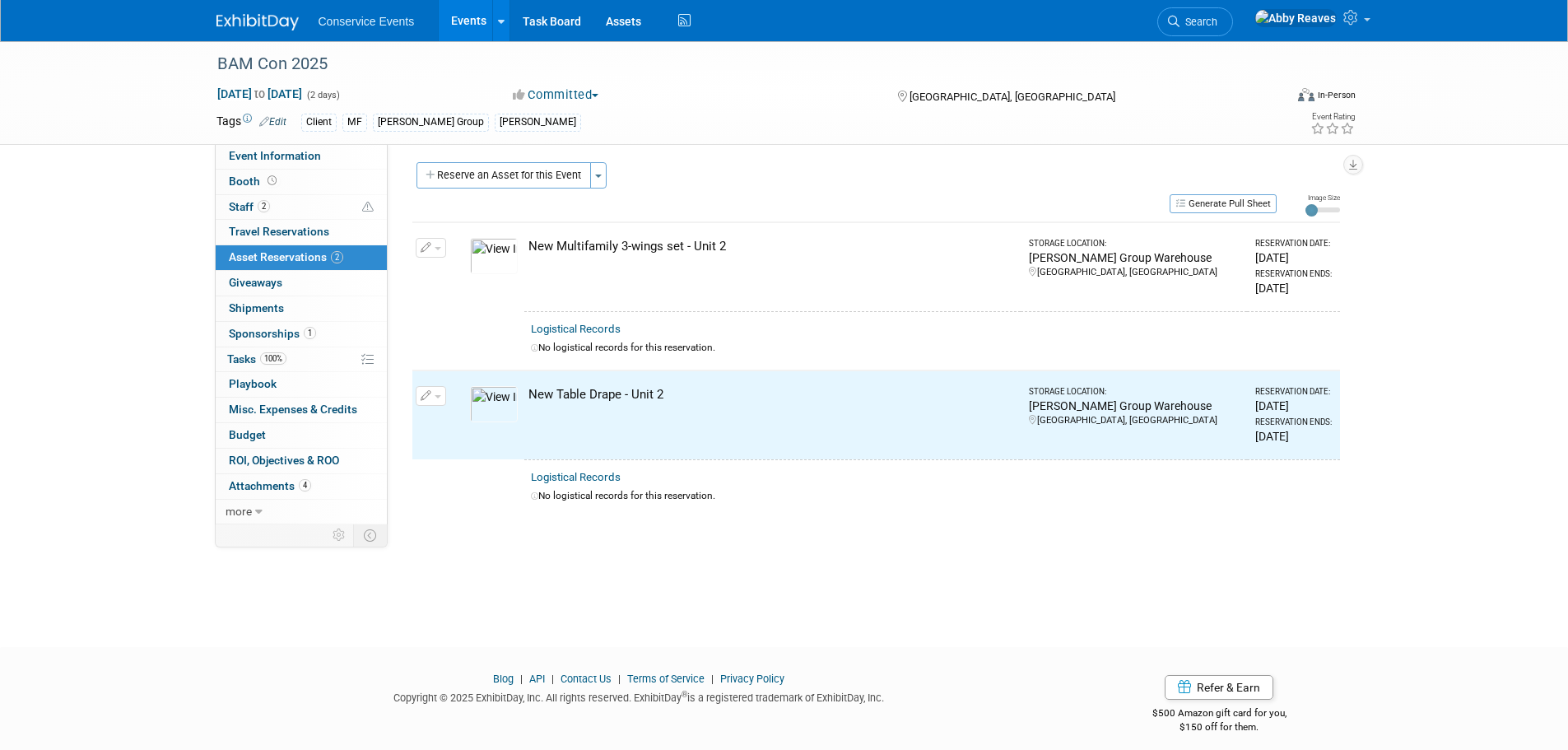
scroll to position [0, 0]
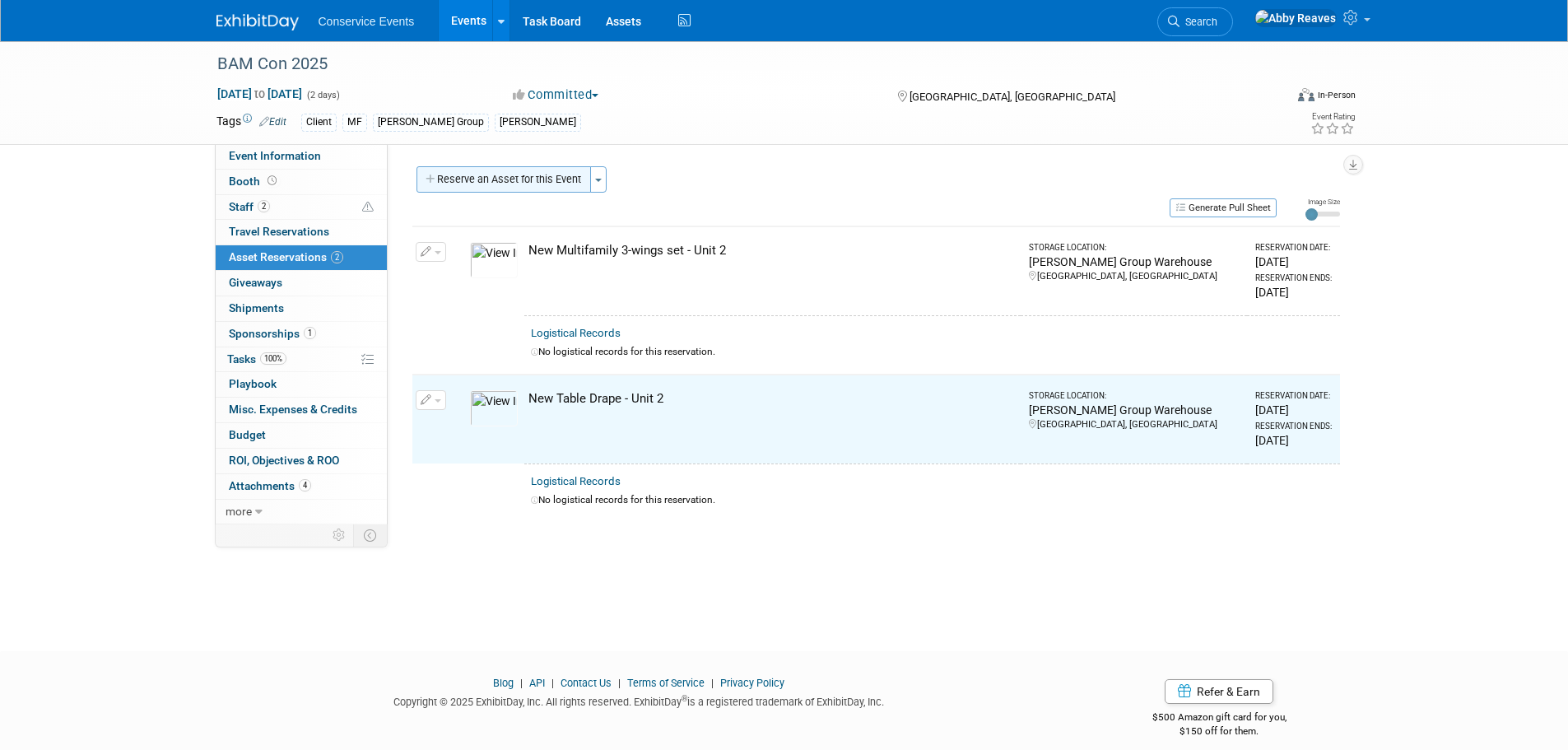
click at [527, 171] on button "Reserve an Asset for this Event" at bounding box center [503, 179] width 174 height 27
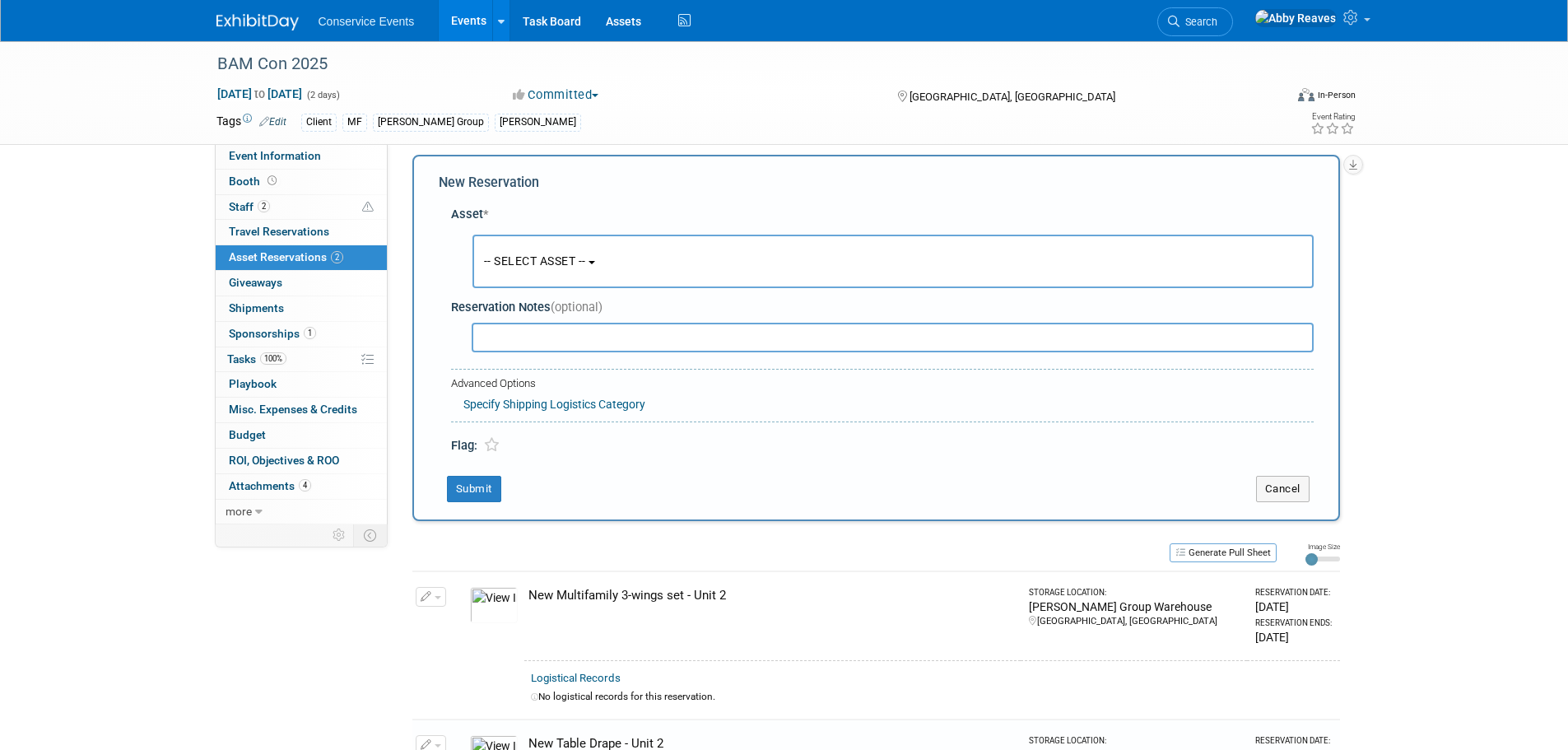
scroll to position [16, 0]
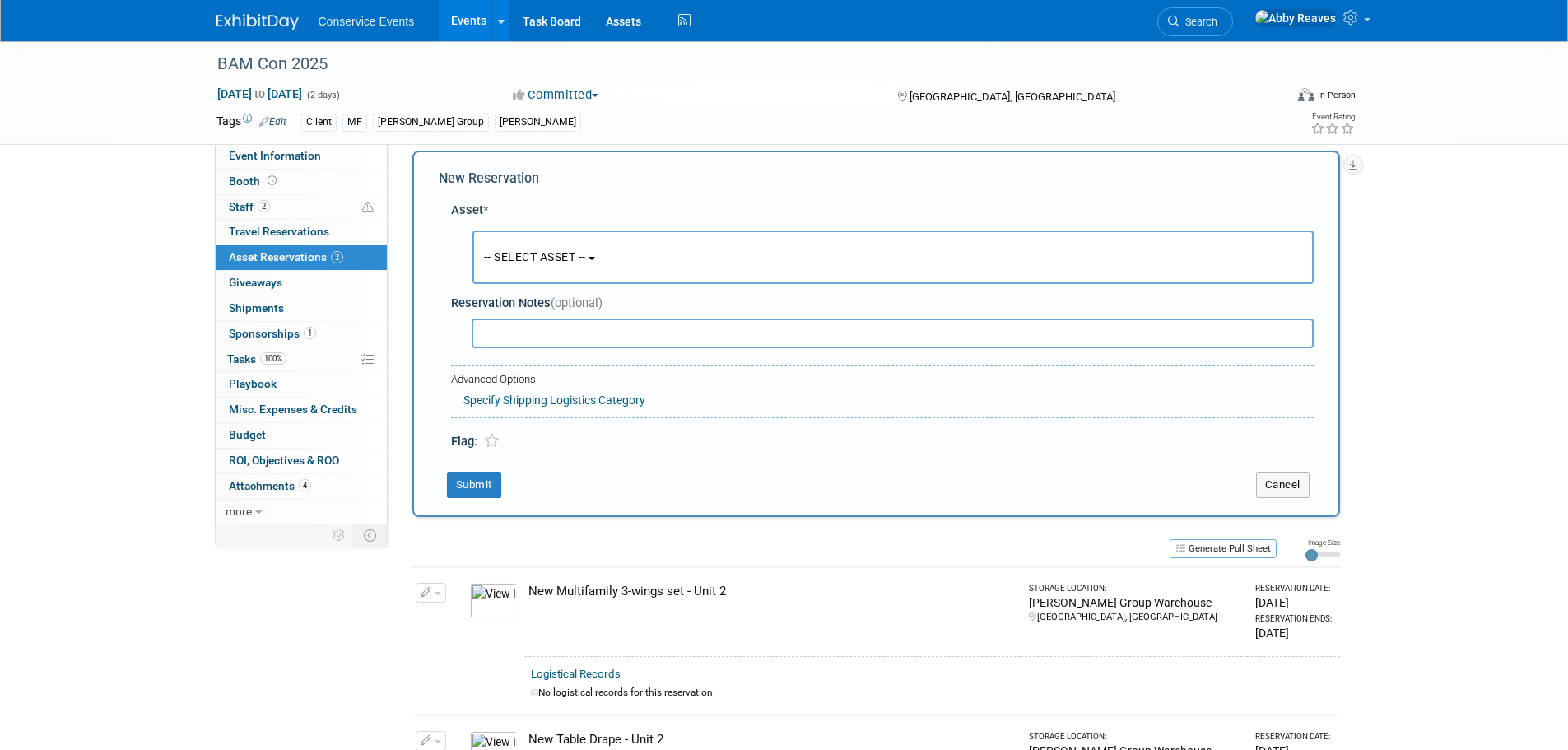
click at [564, 244] on button "-- SELECT ASSET --" at bounding box center [892, 257] width 841 height 53
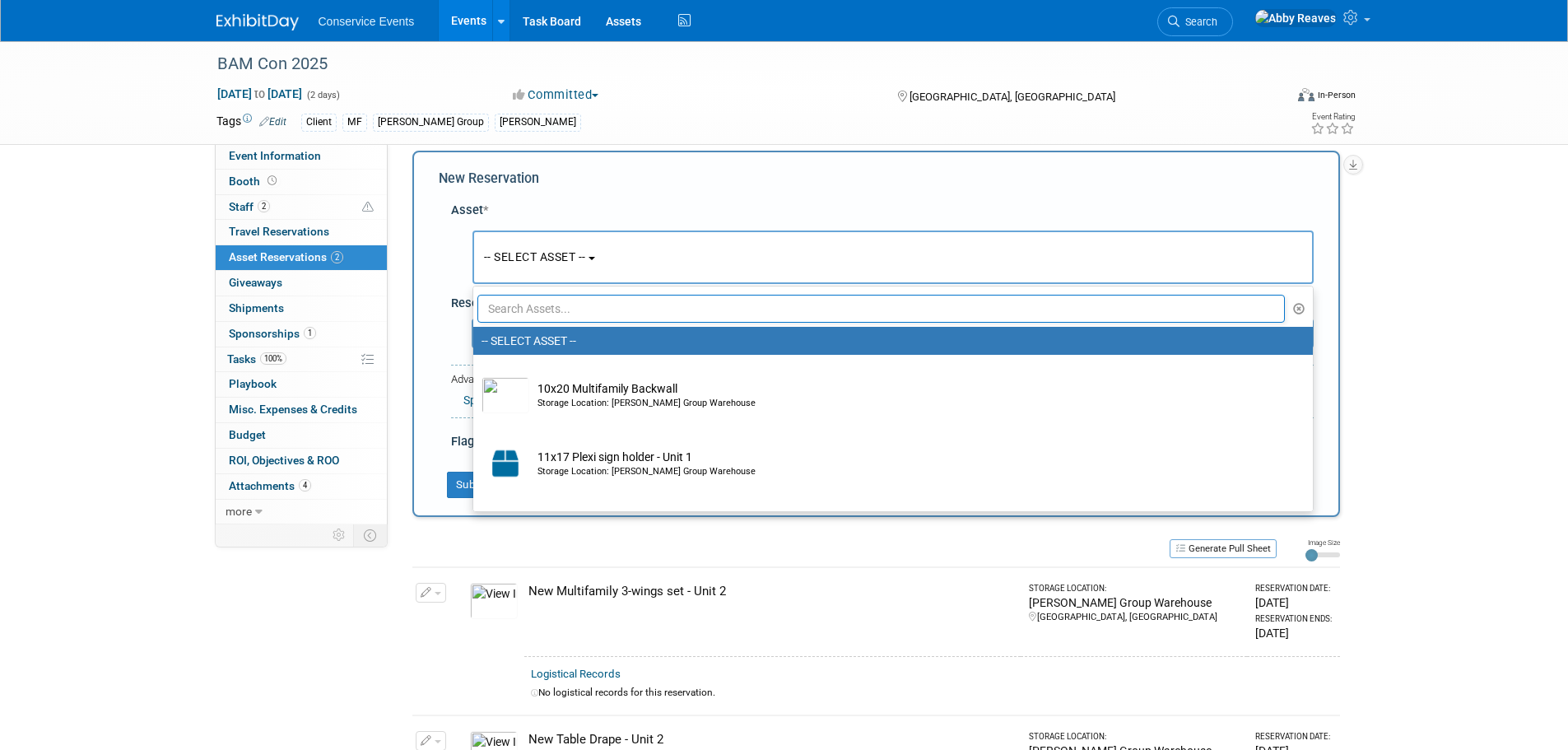
click at [560, 310] on input "text" at bounding box center [881, 309] width 809 height 28
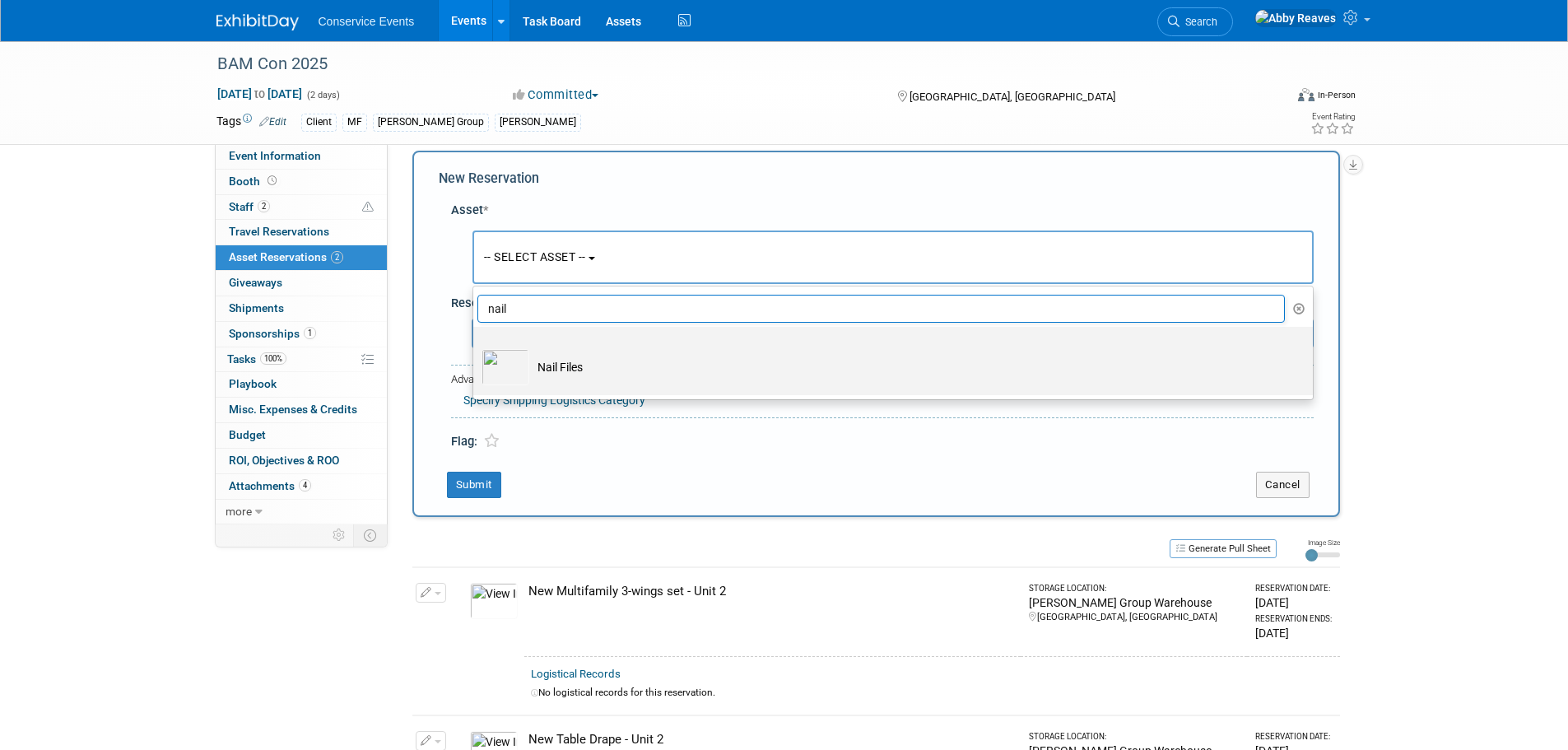
type input "nail"
click at [585, 358] on td "Nail Files" at bounding box center [904, 367] width 751 height 36
click at [476, 346] on input "Nail Files" at bounding box center [470, 341] width 11 height 11
select select "10718034"
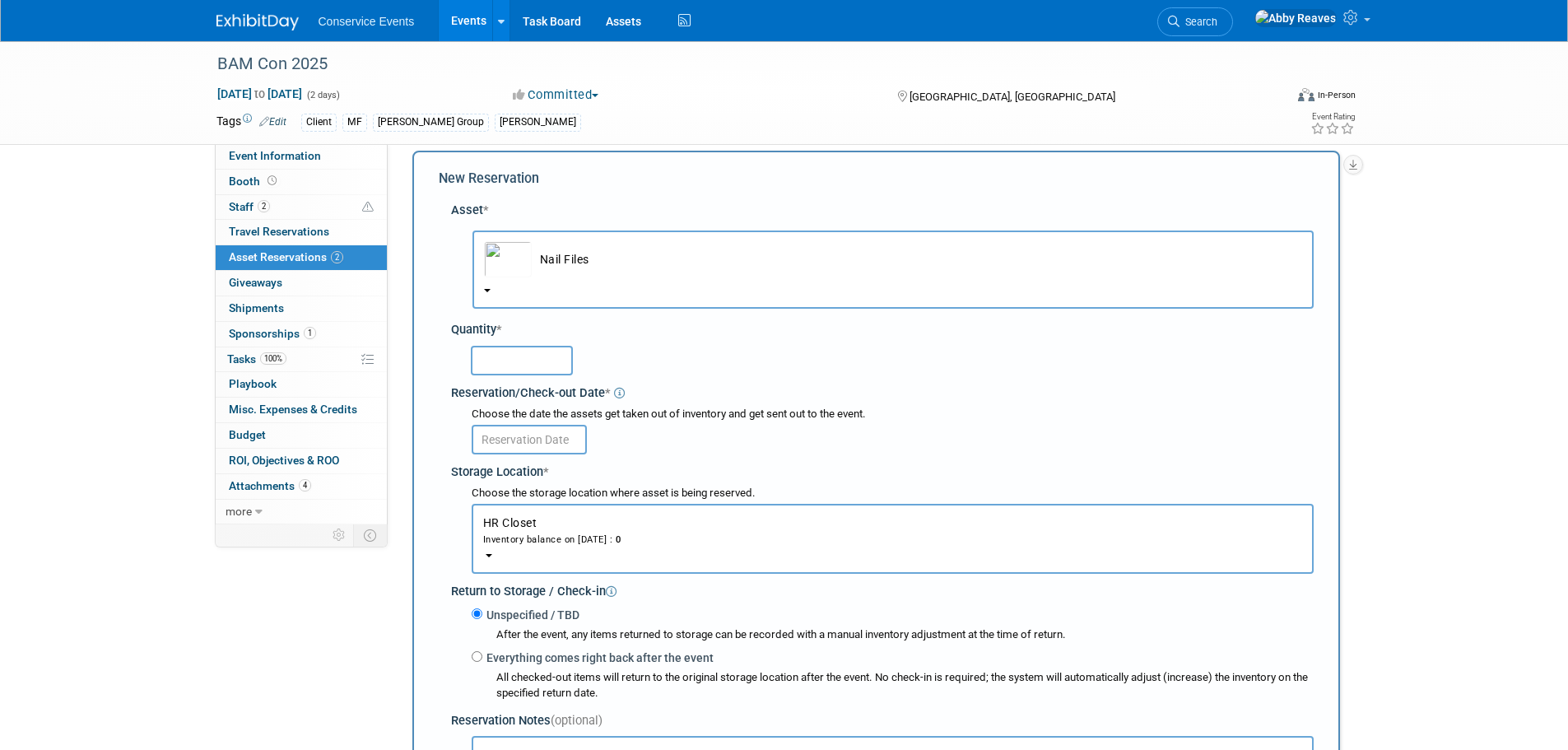
click at [523, 352] on input "text" at bounding box center [522, 360] width 102 height 30
type input "50"
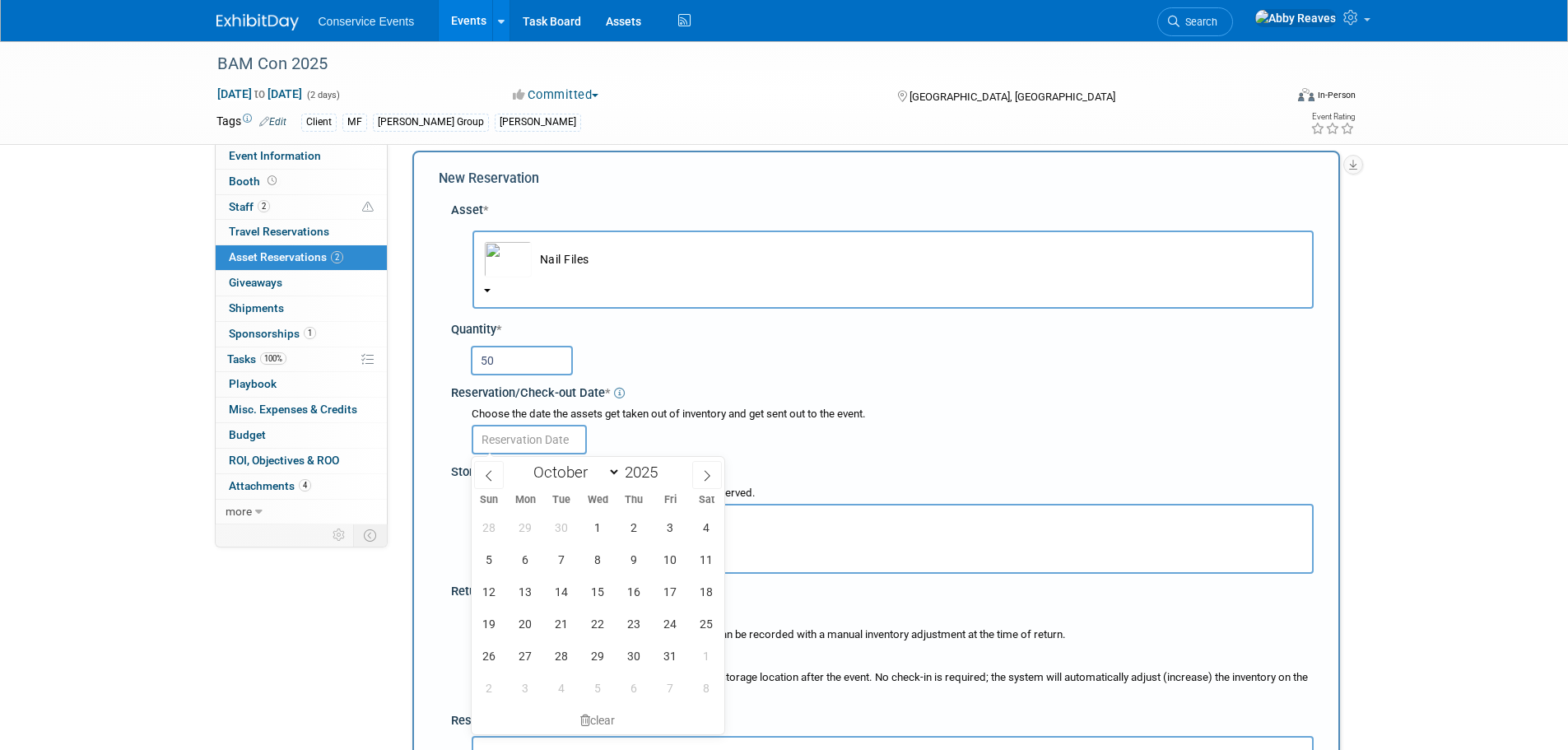
click at [505, 441] on input "text" at bounding box center [529, 440] width 115 height 30
click at [590, 523] on span "1" at bounding box center [598, 528] width 32 height 32
type input "Oct 1, 2025"
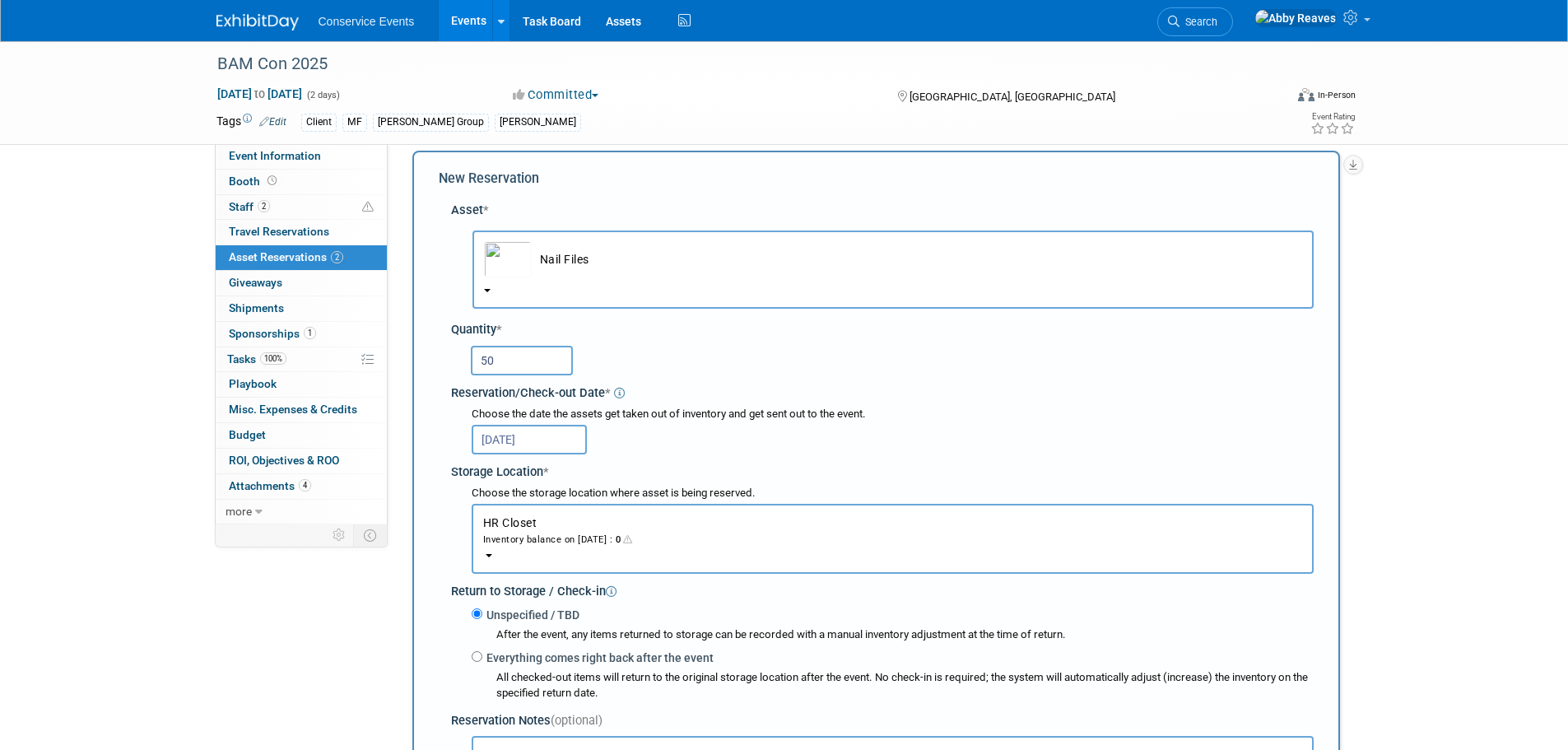
click at [590, 523] on button "HR Closet Inventory balance on Oct 1, 2025 : 0" at bounding box center [893, 538] width 842 height 70
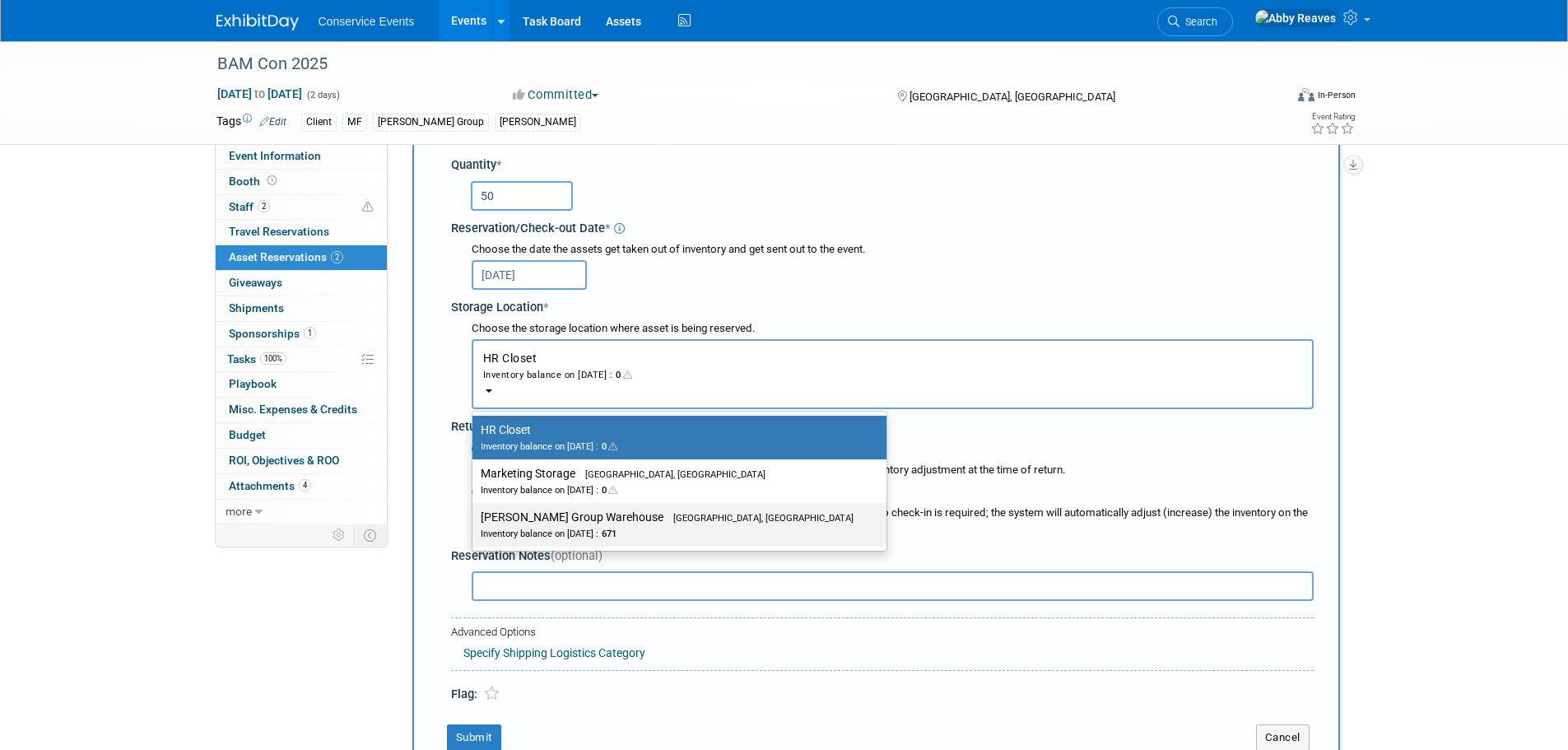
click at [577, 527] on div "Inventory balance on Oct 1, 2025 : 671" at bounding box center [667, 533] width 373 height 16
click at [475, 523] on input "Taylor Group Warehouse Brooklyn, OH Inventory balance on Oct 1, 2025 : 671" at bounding box center [469, 518] width 11 height 11
select select "11223164"
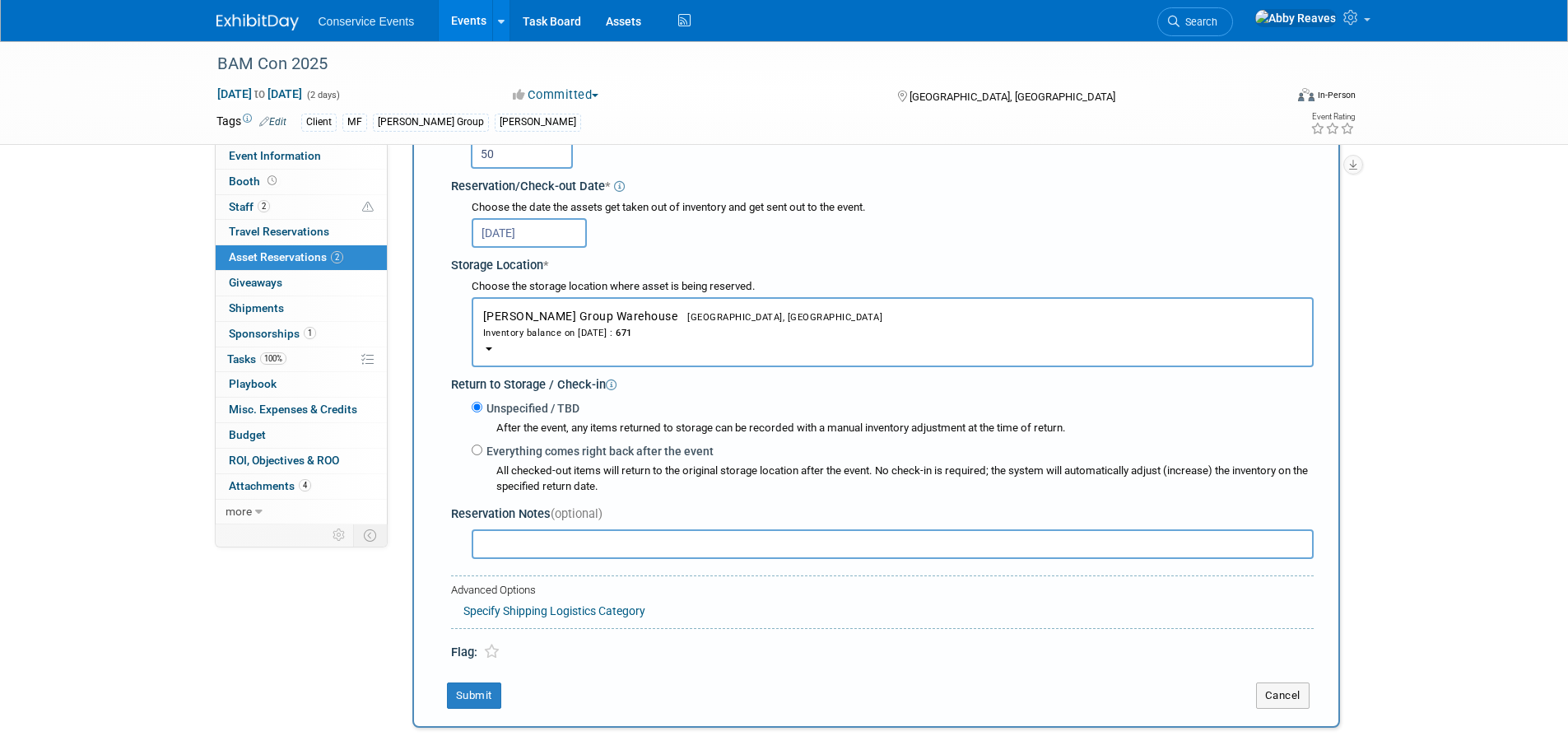
scroll to position [263, 0]
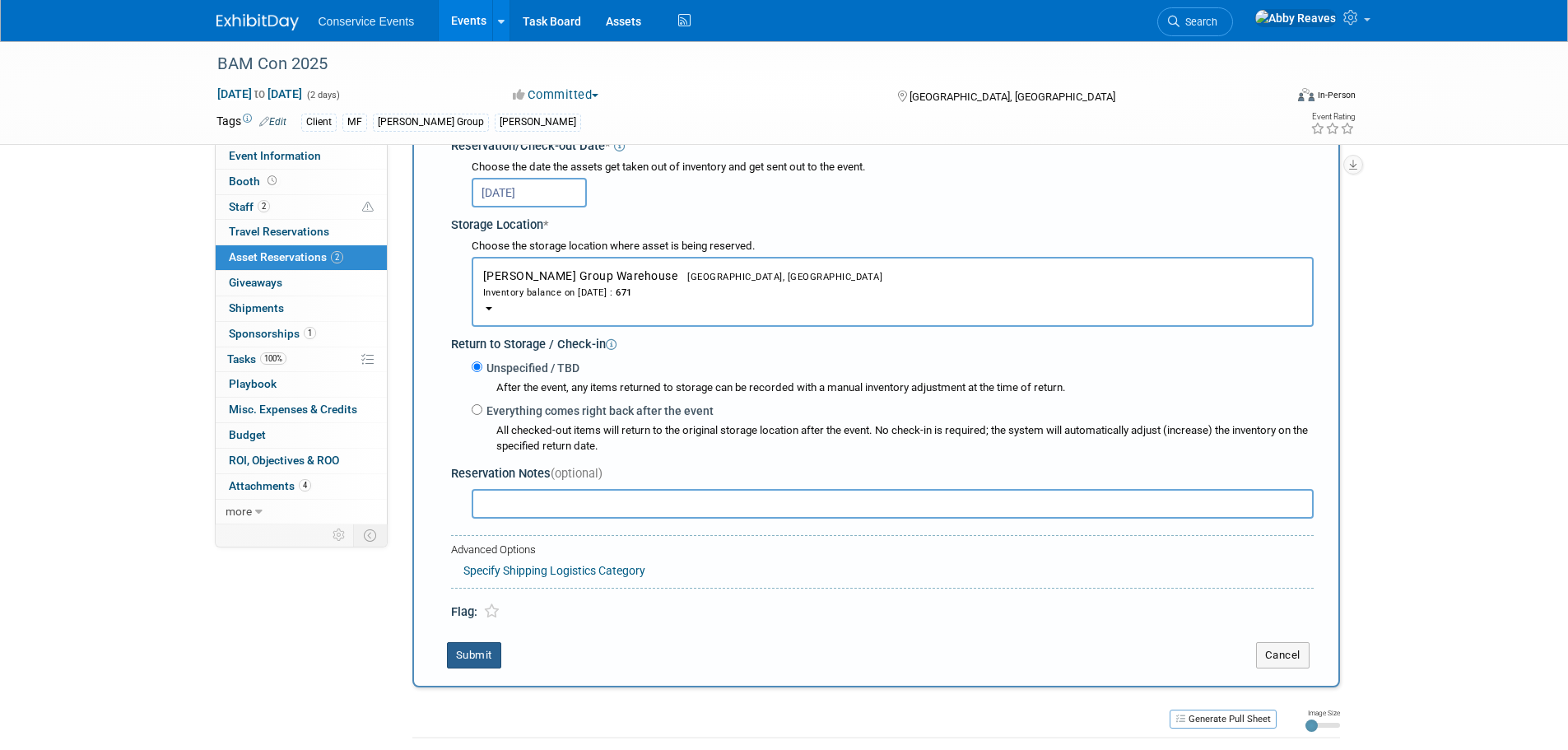
click at [484, 656] on button "Submit" at bounding box center [473, 656] width 54 height 27
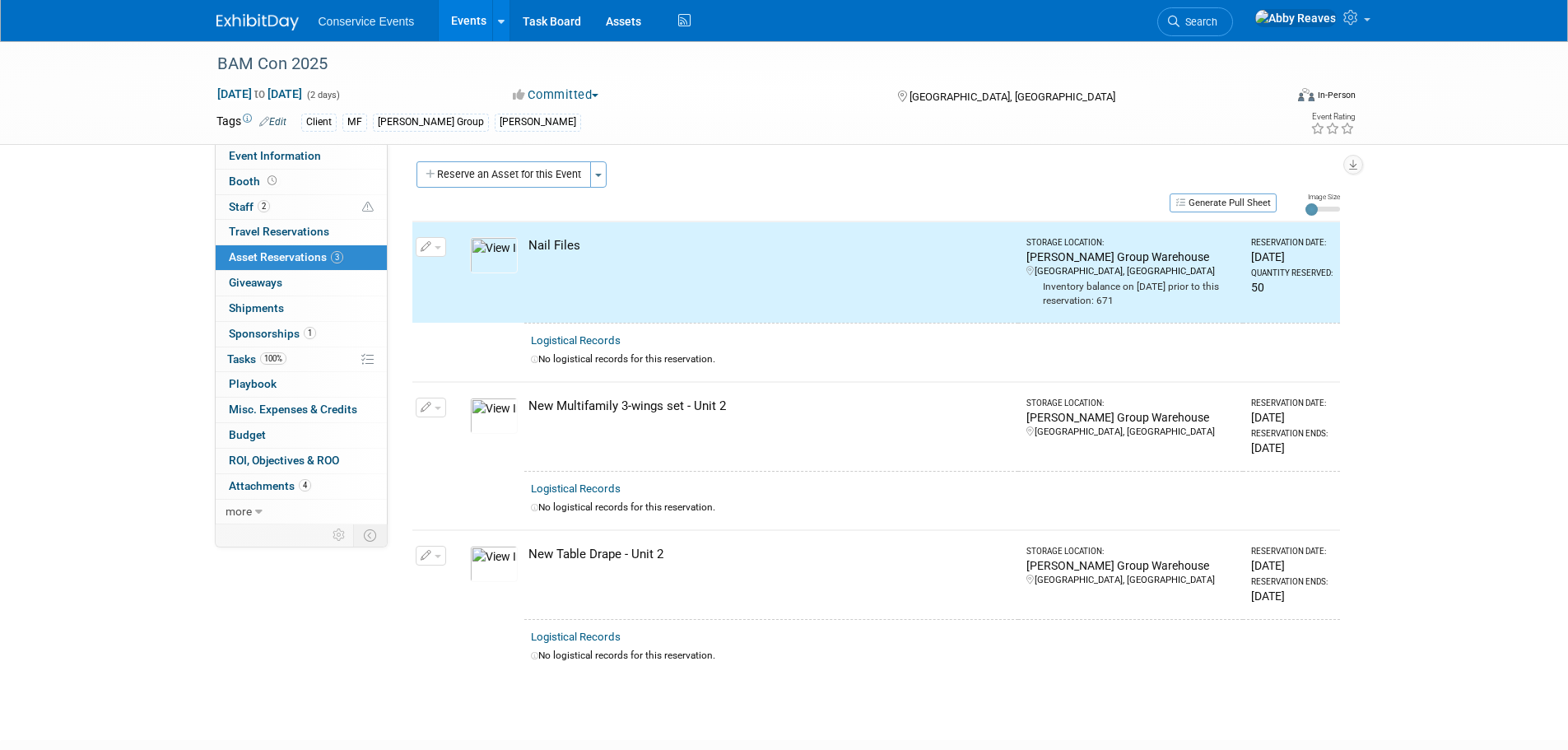
scroll to position [0, 0]
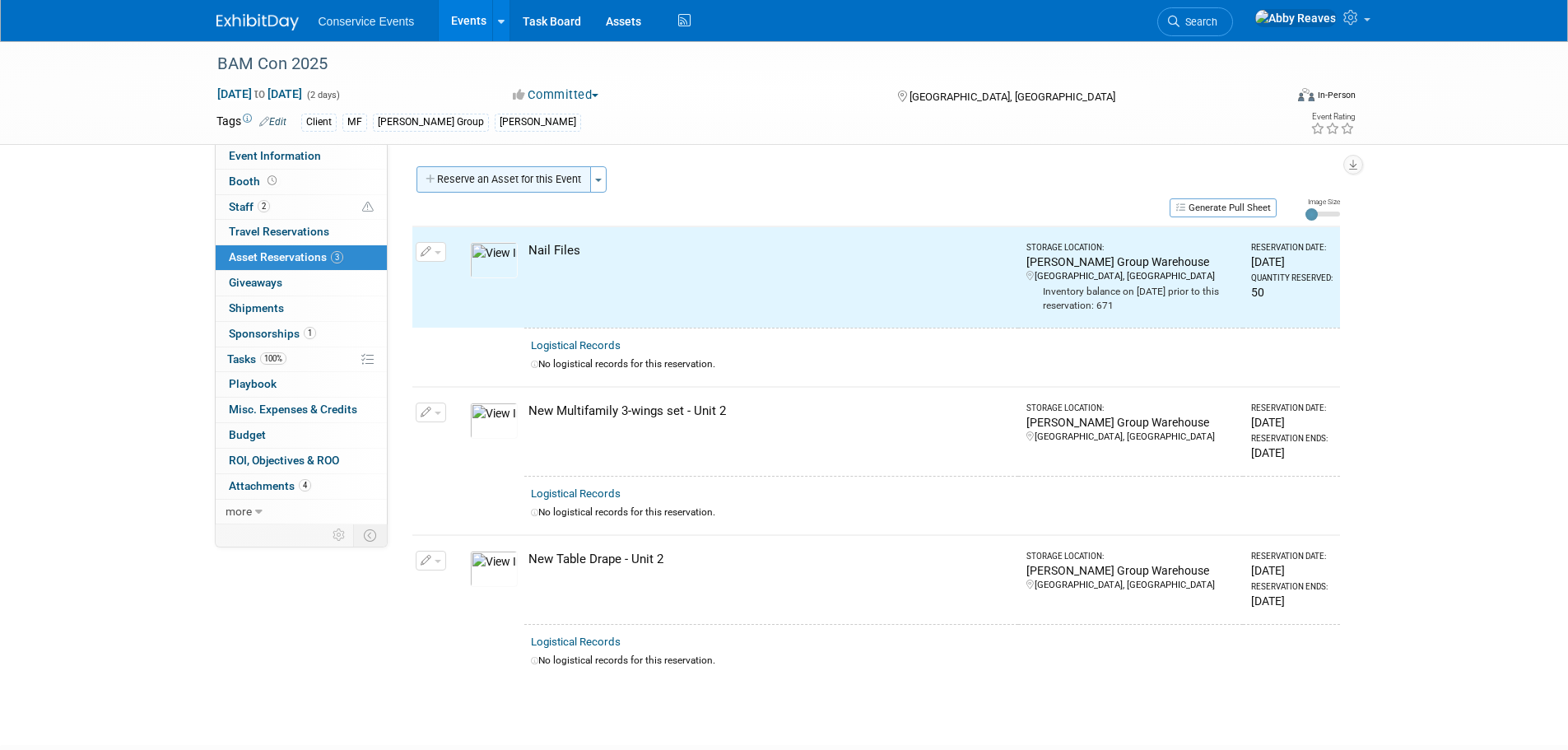
click at [541, 190] on button "Reserve an Asset for this Event" at bounding box center [503, 179] width 174 height 27
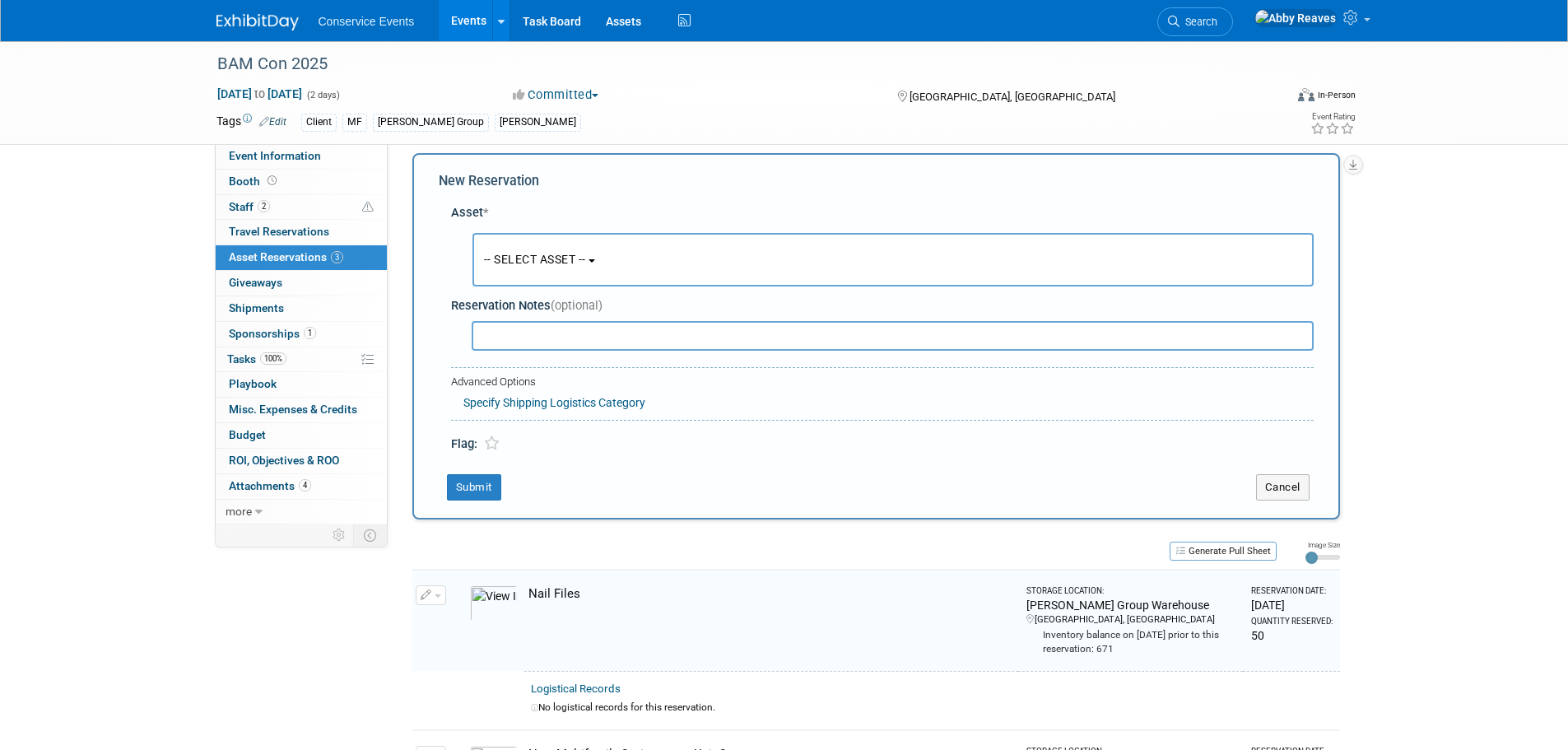
scroll to position [16, 0]
click at [524, 251] on span "-- SELECT ASSET --" at bounding box center [535, 256] width 102 height 13
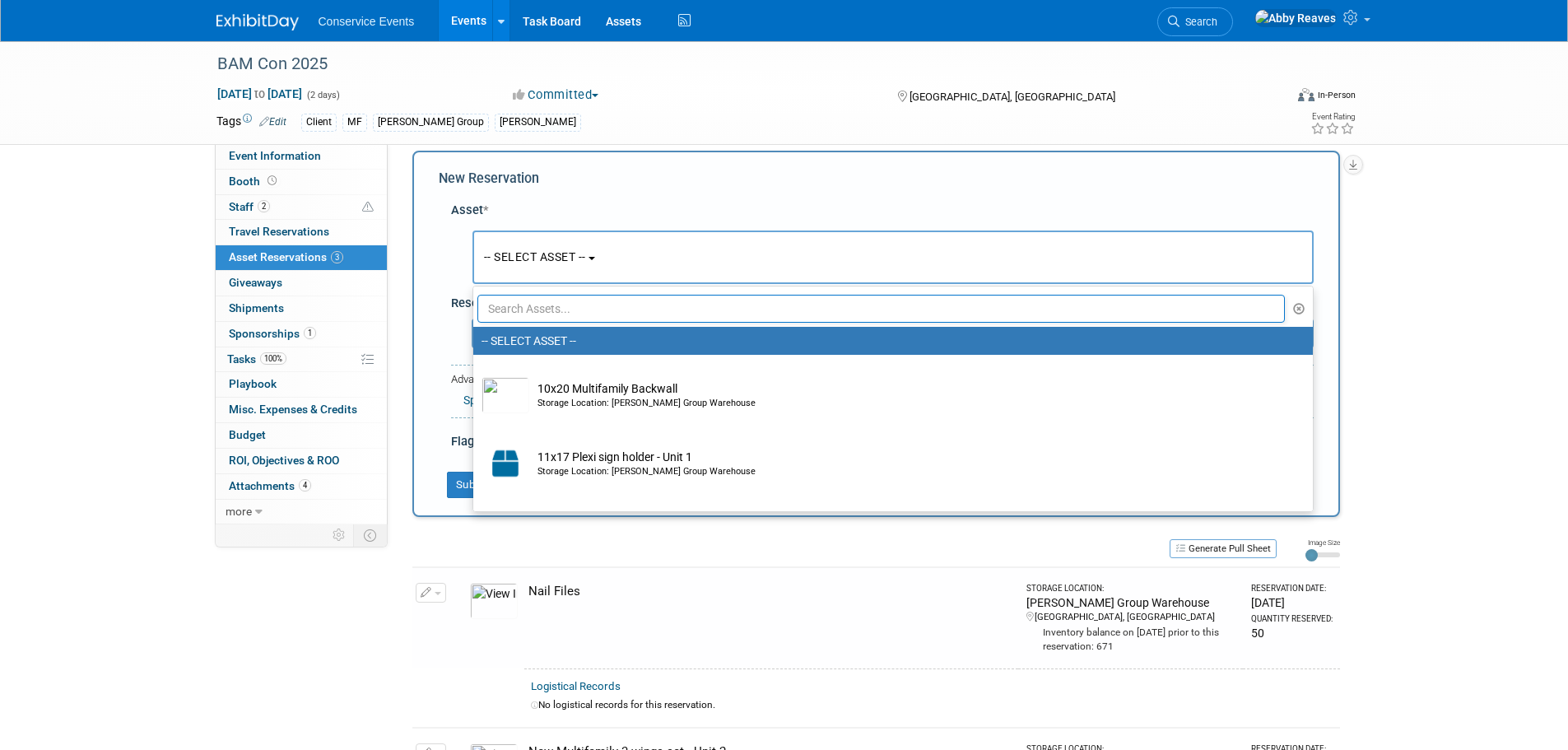
click at [533, 311] on input "text" at bounding box center [881, 309] width 809 height 28
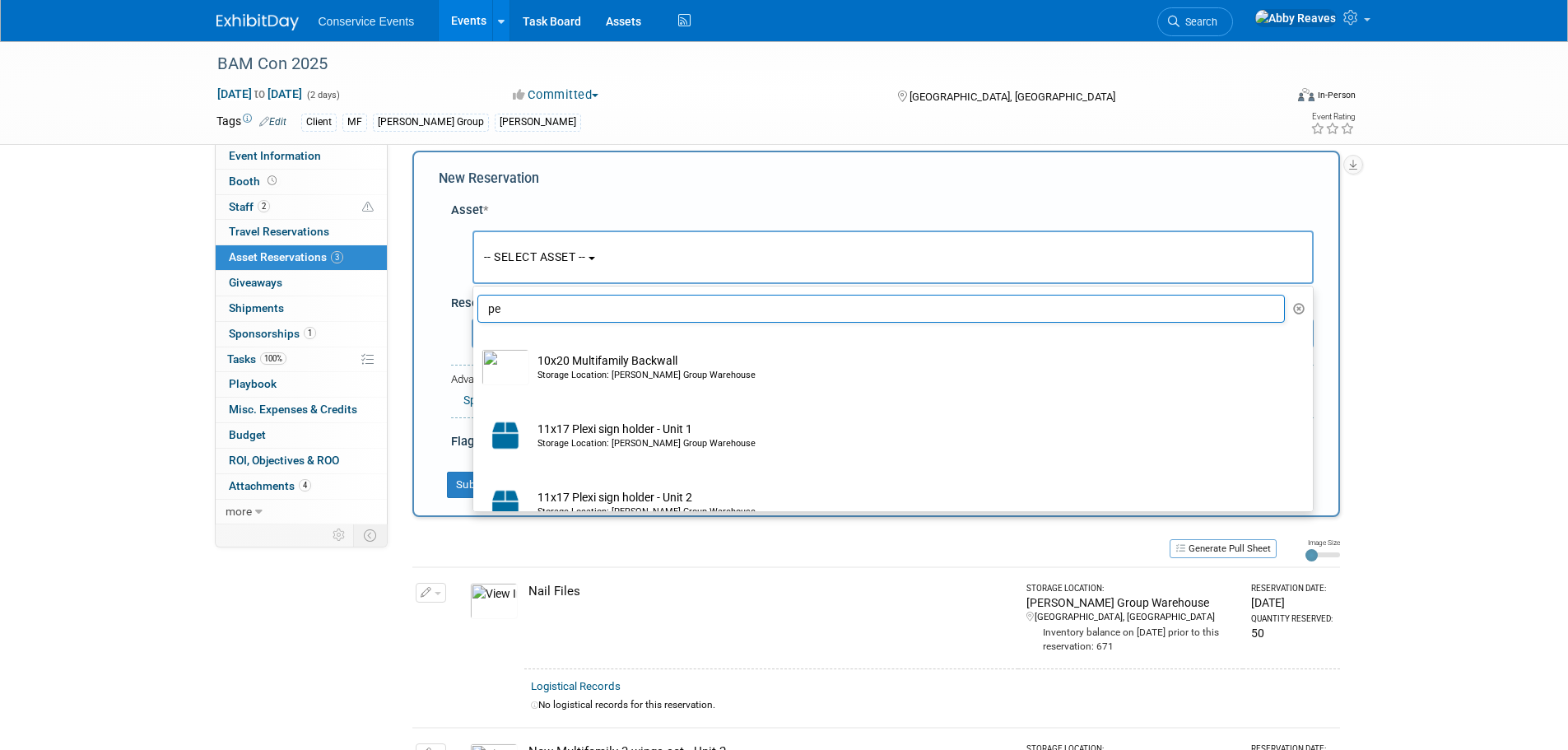
type input "pen"
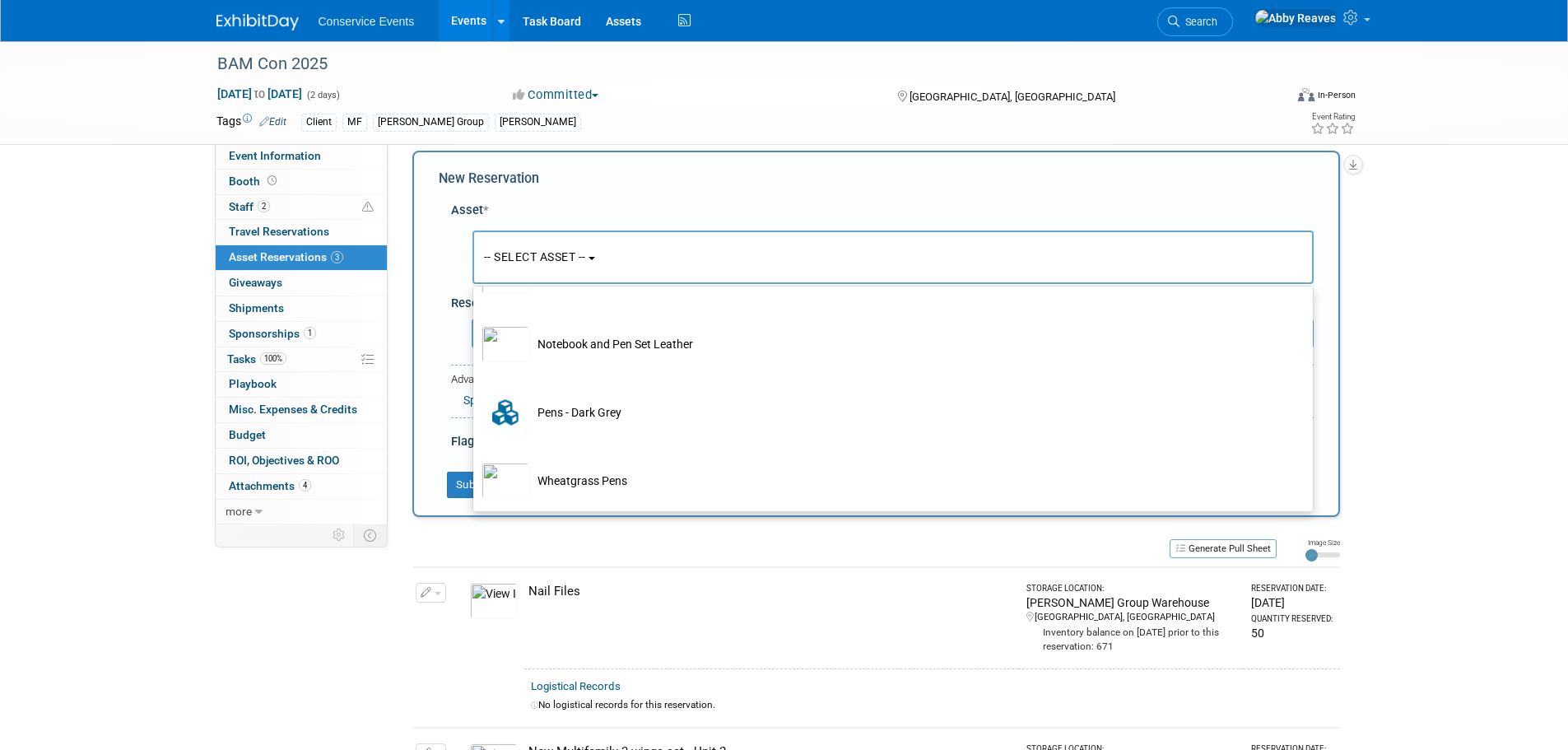
scroll to position [373, 0]
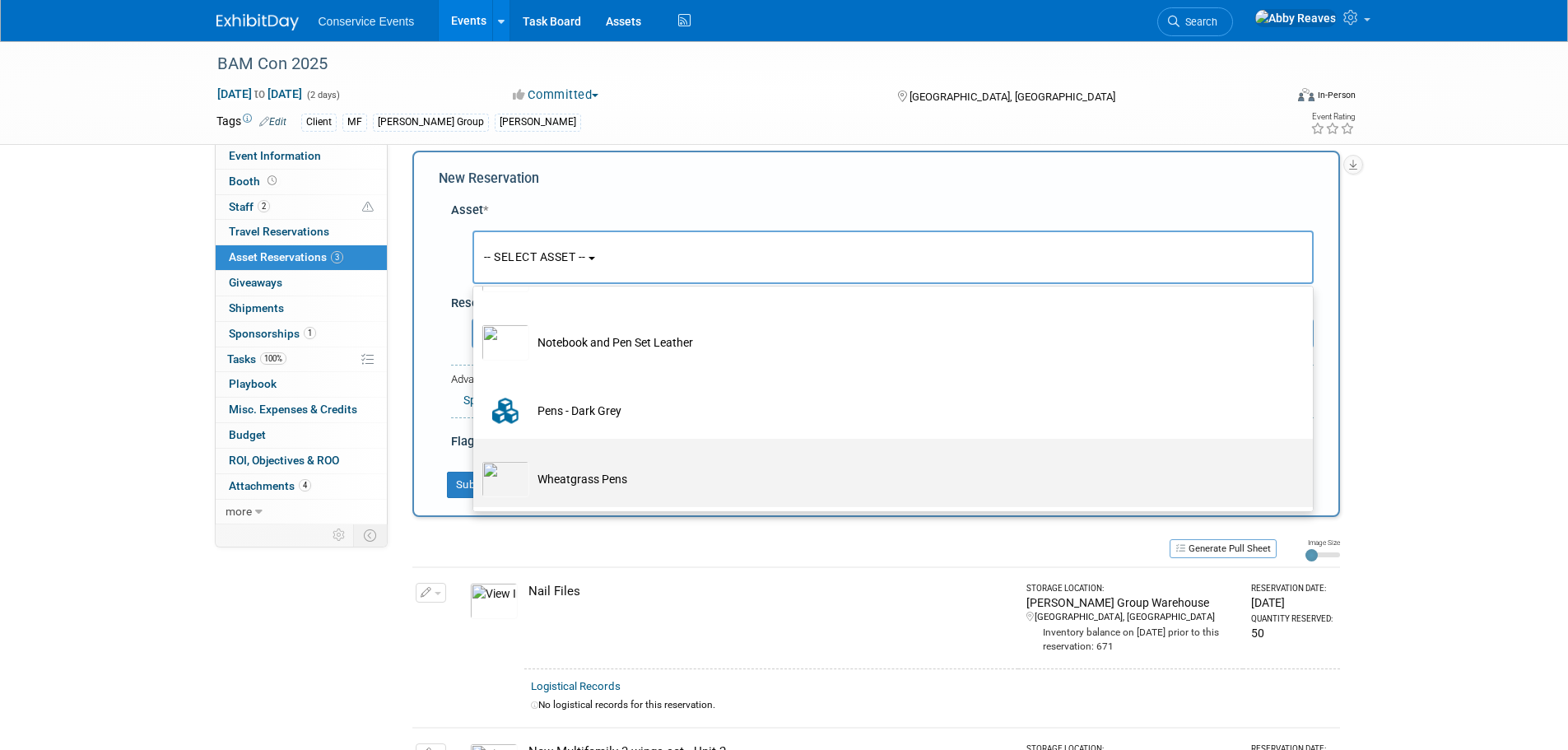
click at [574, 474] on td "Wheatgrass Pens" at bounding box center [904, 479] width 751 height 36
click at [476, 459] on input "Wheatgrass Pens" at bounding box center [470, 453] width 11 height 11
select select "10715855"
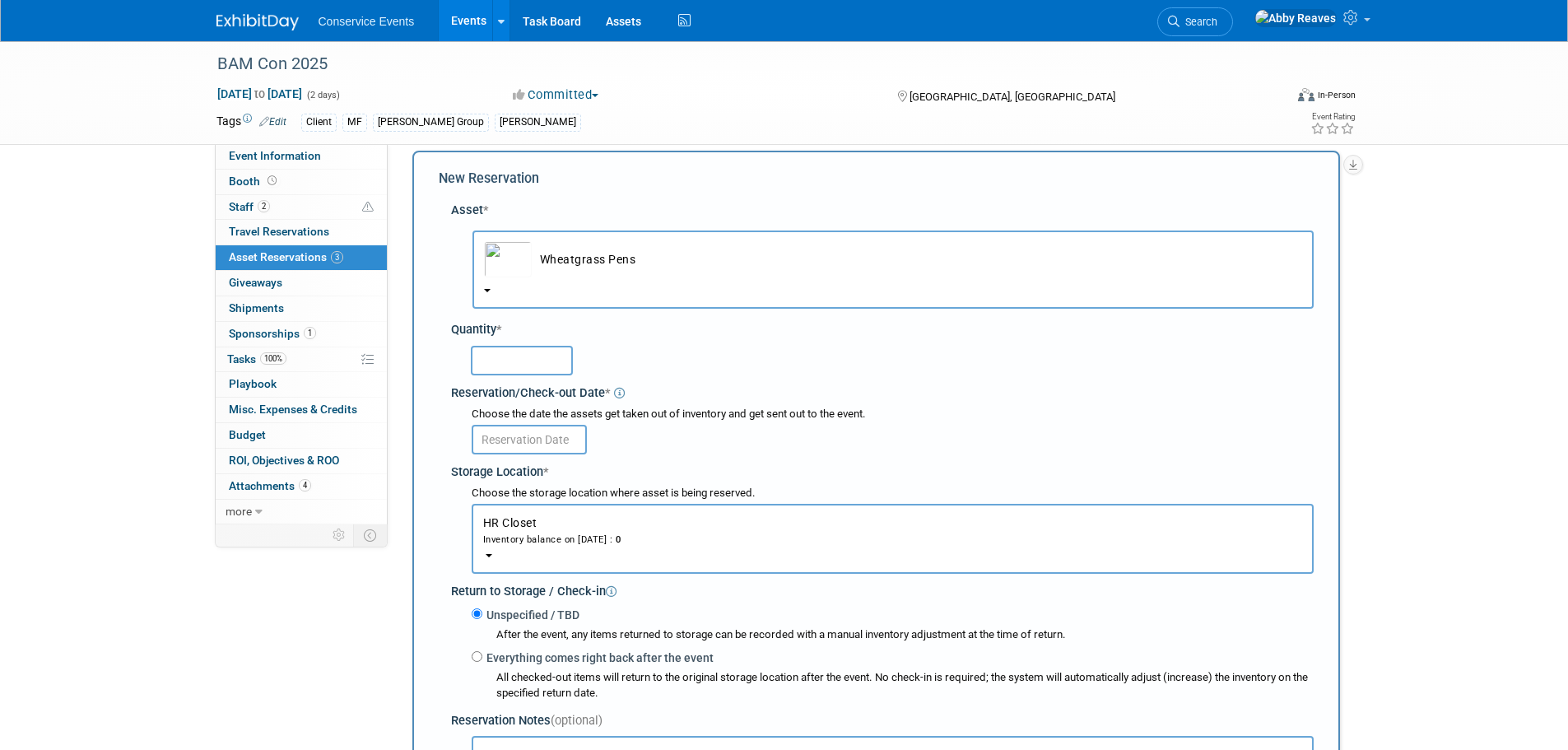
click at [545, 372] on input "text" at bounding box center [522, 360] width 102 height 30
type input "50"
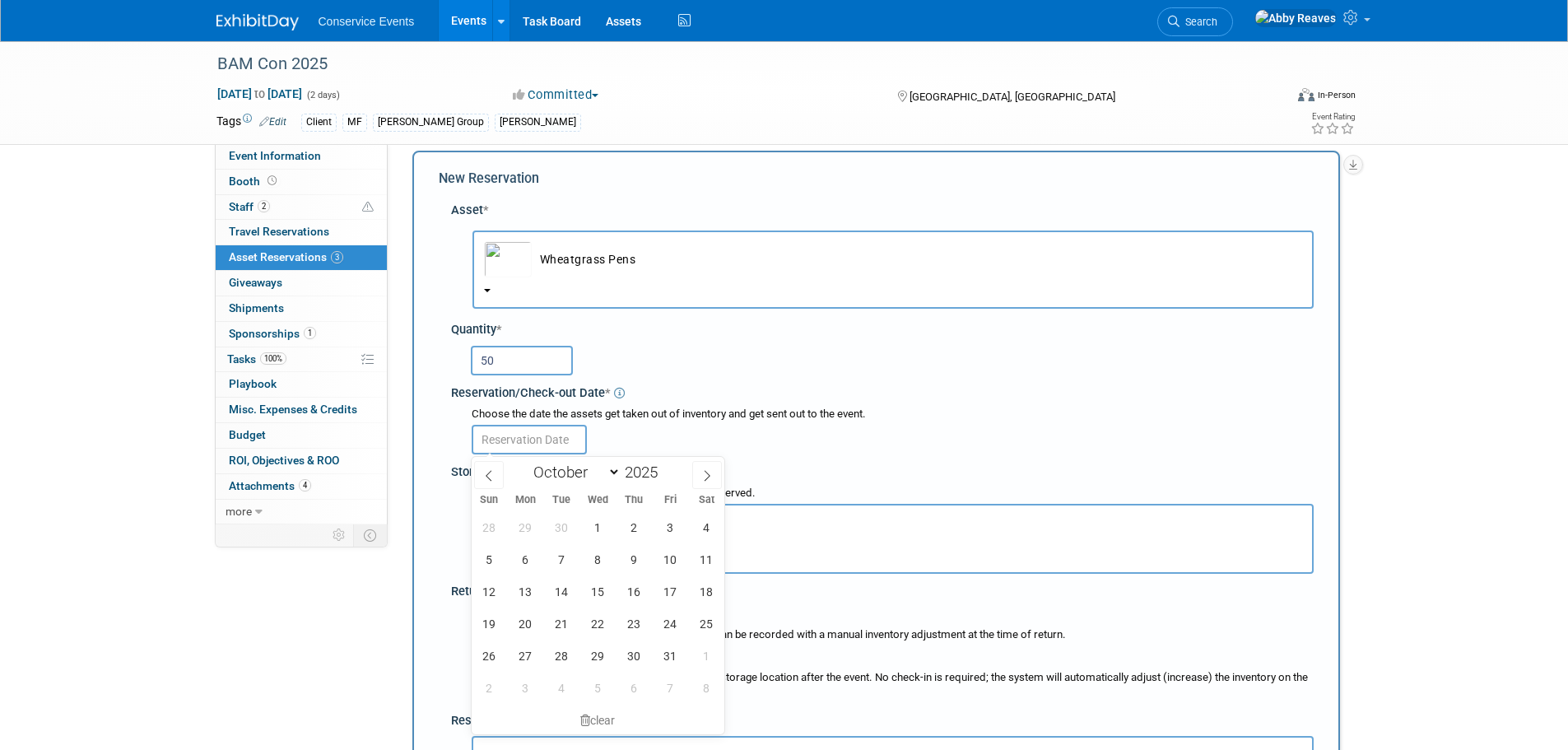
click at [546, 440] on input "text" at bounding box center [529, 440] width 115 height 30
click at [609, 536] on span "1" at bounding box center [598, 528] width 32 height 32
type input "Oct 1, 2025"
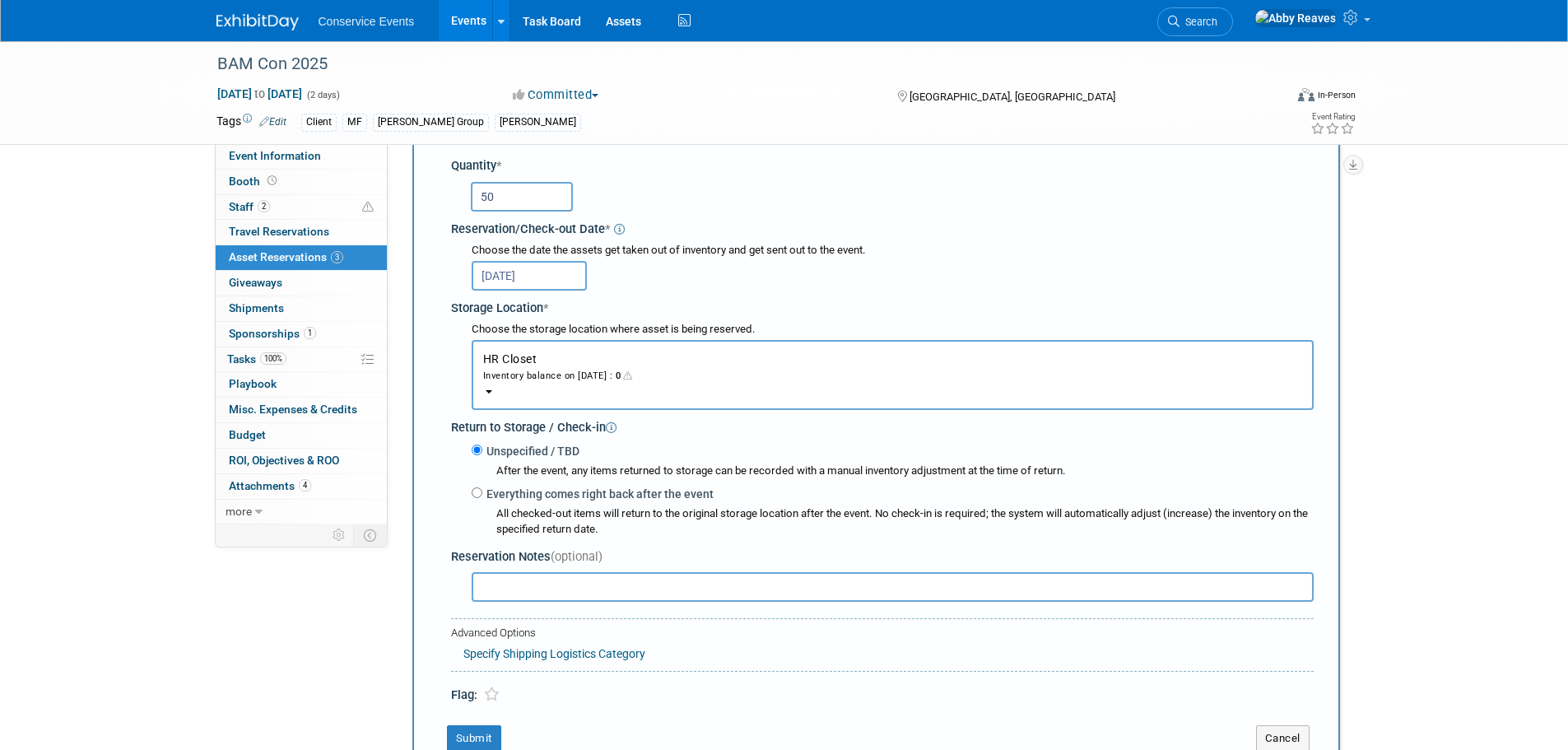
scroll to position [180, 0]
click at [546, 381] on div "Inventory balance on Oct 1, 2025 : 0" at bounding box center [892, 374] width 819 height 16
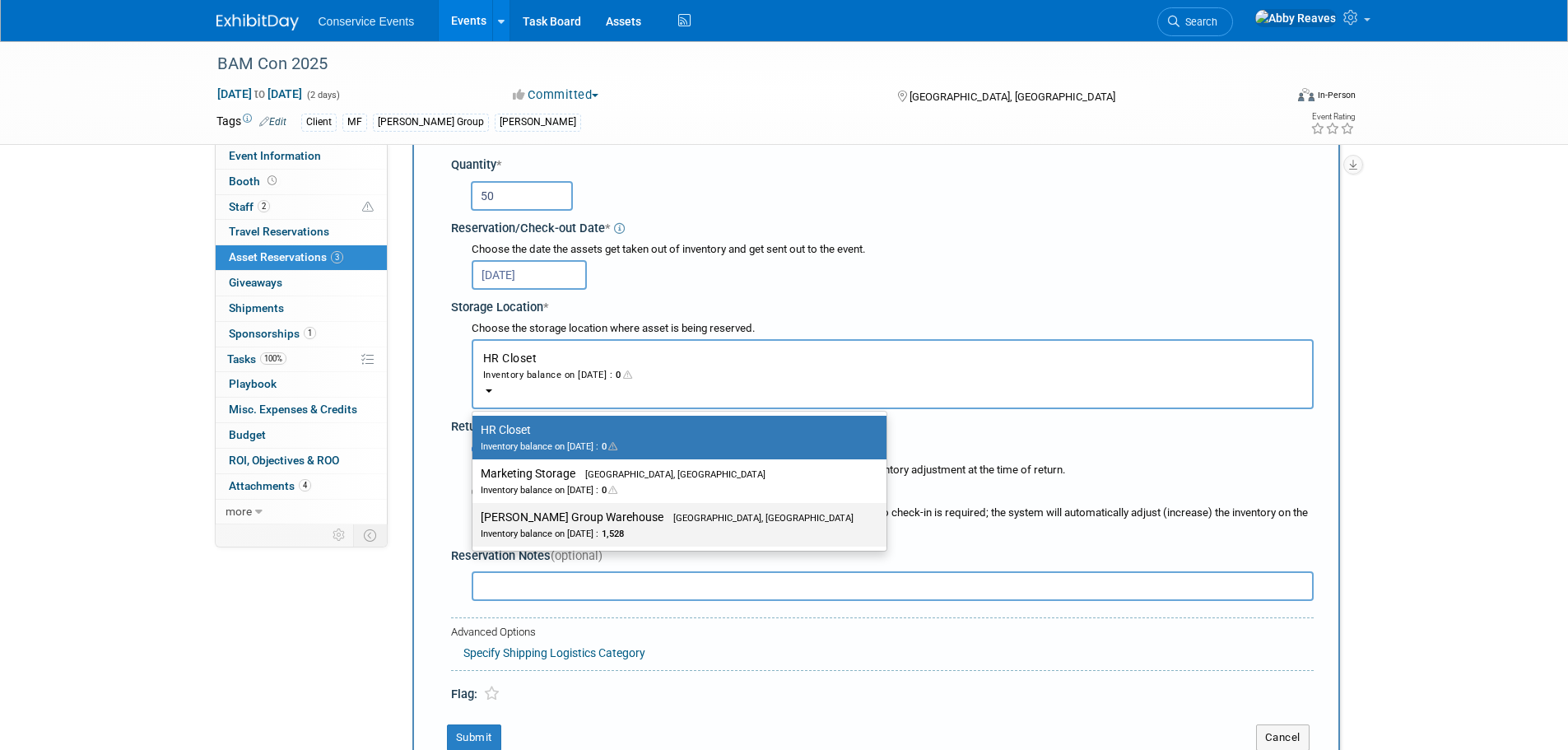
click at [558, 518] on label "Taylor Group Warehouse Brooklyn, OH Inventory balance on Oct 1, 2025 : 1,528" at bounding box center [676, 526] width 390 height 37
click at [475, 518] on input "Taylor Group Warehouse Brooklyn, OH Inventory balance on Oct 1, 2025 : 1,528" at bounding box center [469, 518] width 11 height 11
select select "11223164"
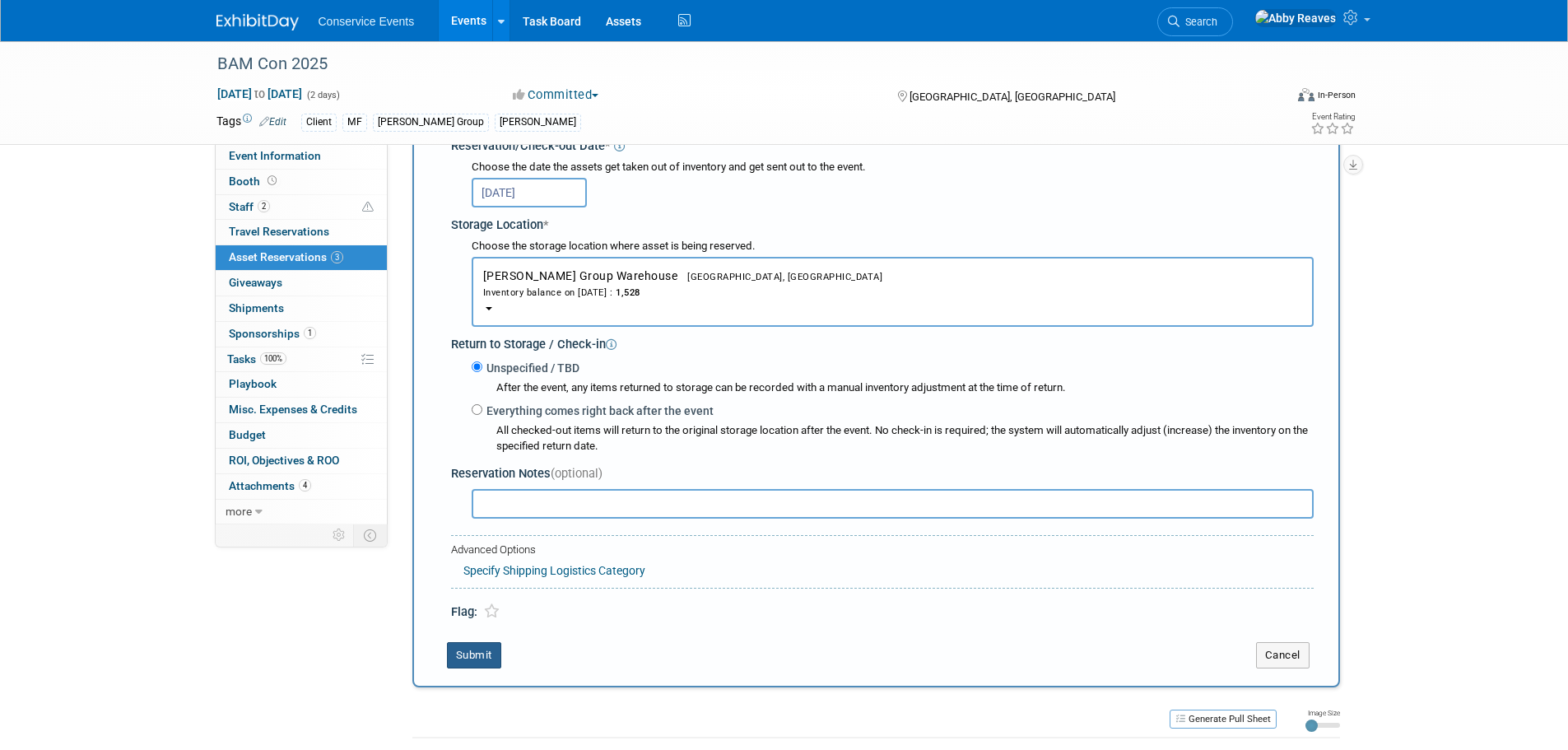
click at [467, 659] on button "Submit" at bounding box center [473, 656] width 54 height 27
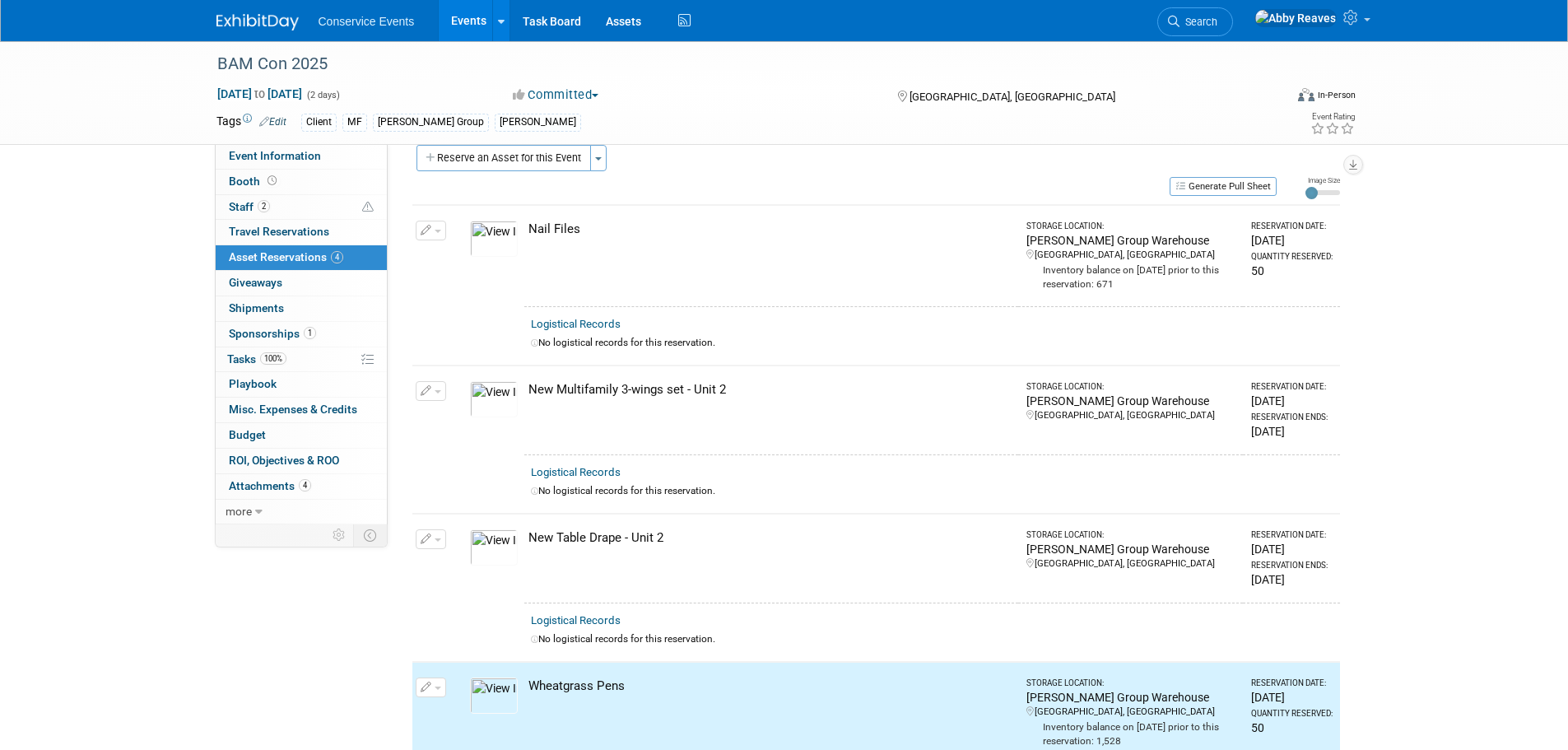
scroll to position [0, 0]
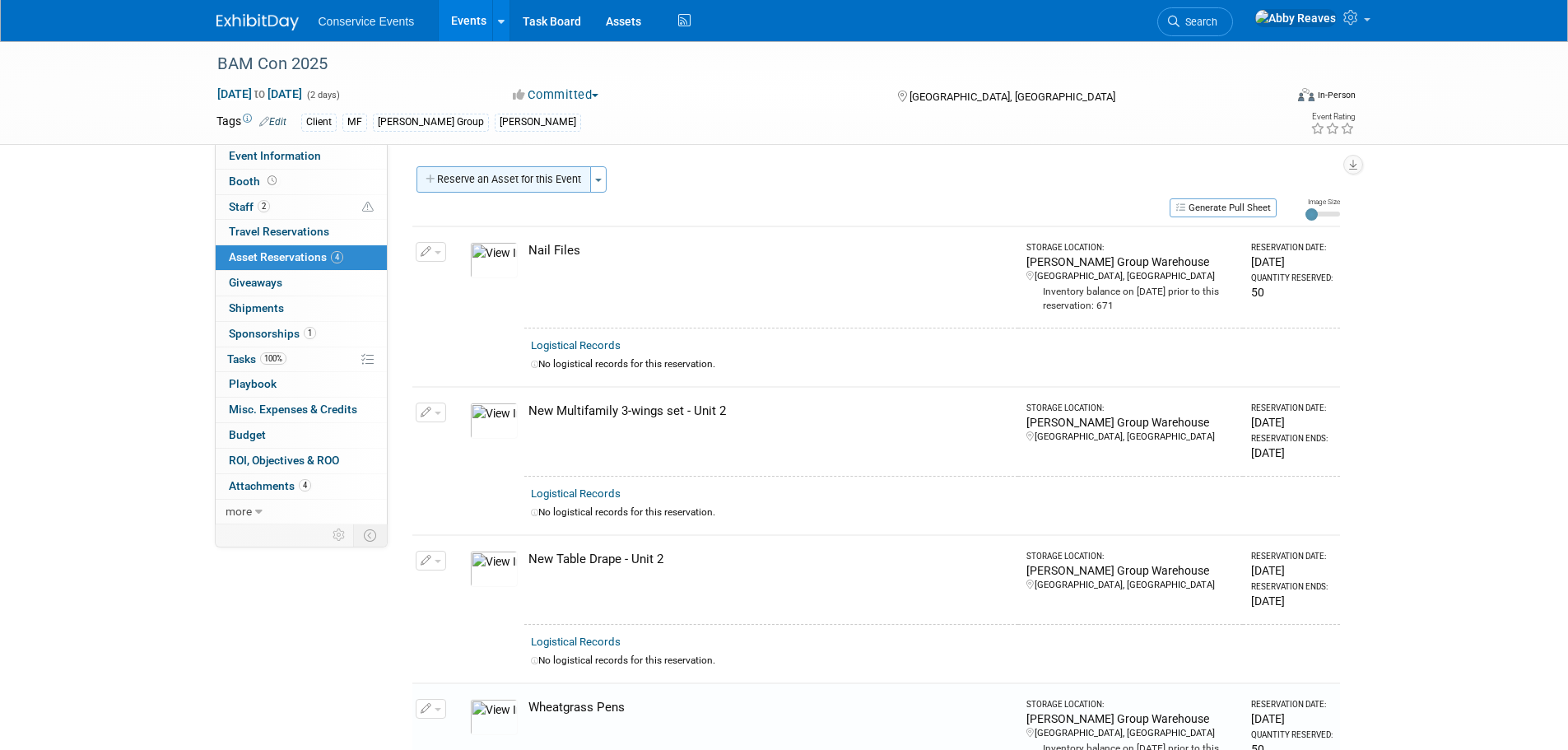
click at [493, 179] on button "Reserve an Asset for this Event" at bounding box center [503, 179] width 174 height 27
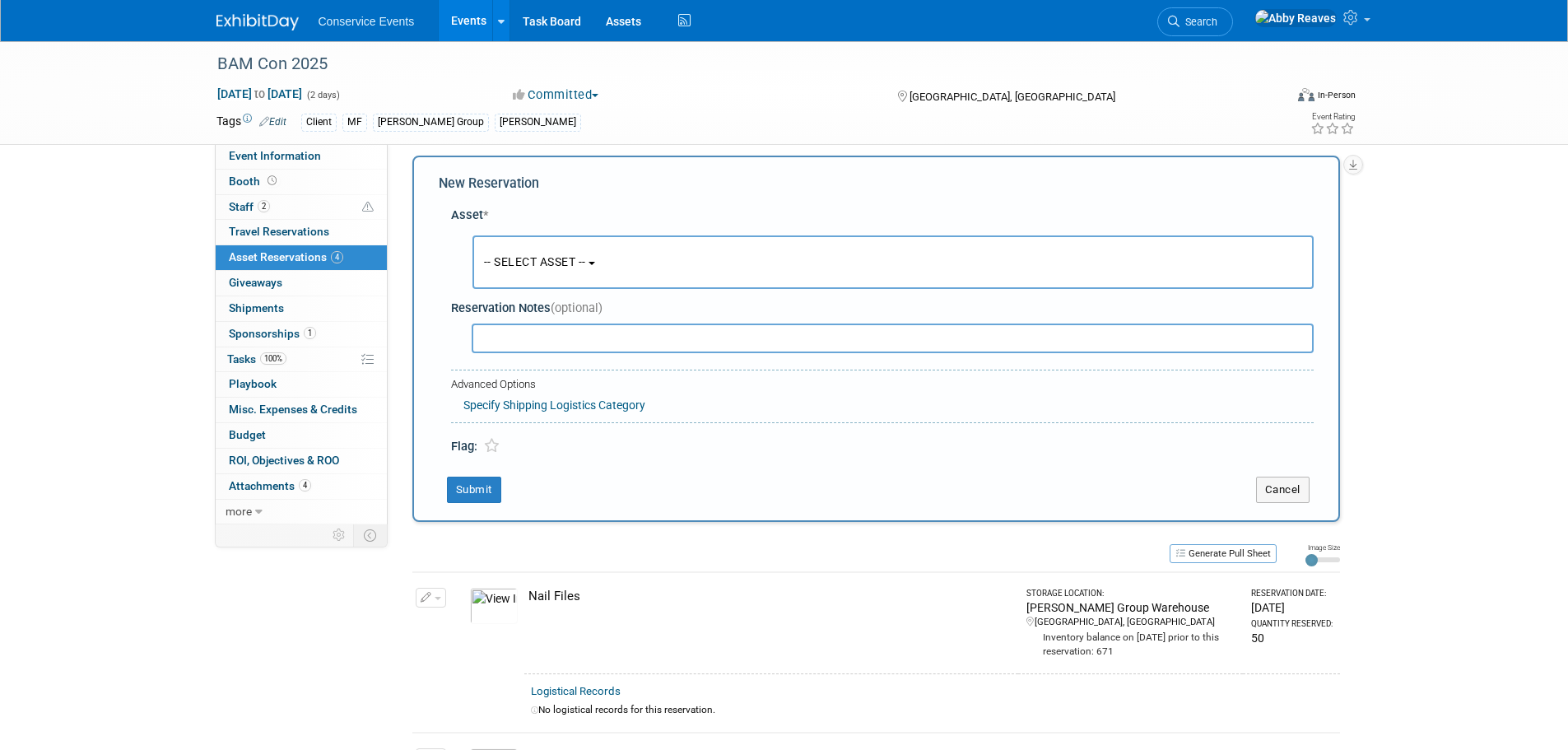
scroll to position [16, 0]
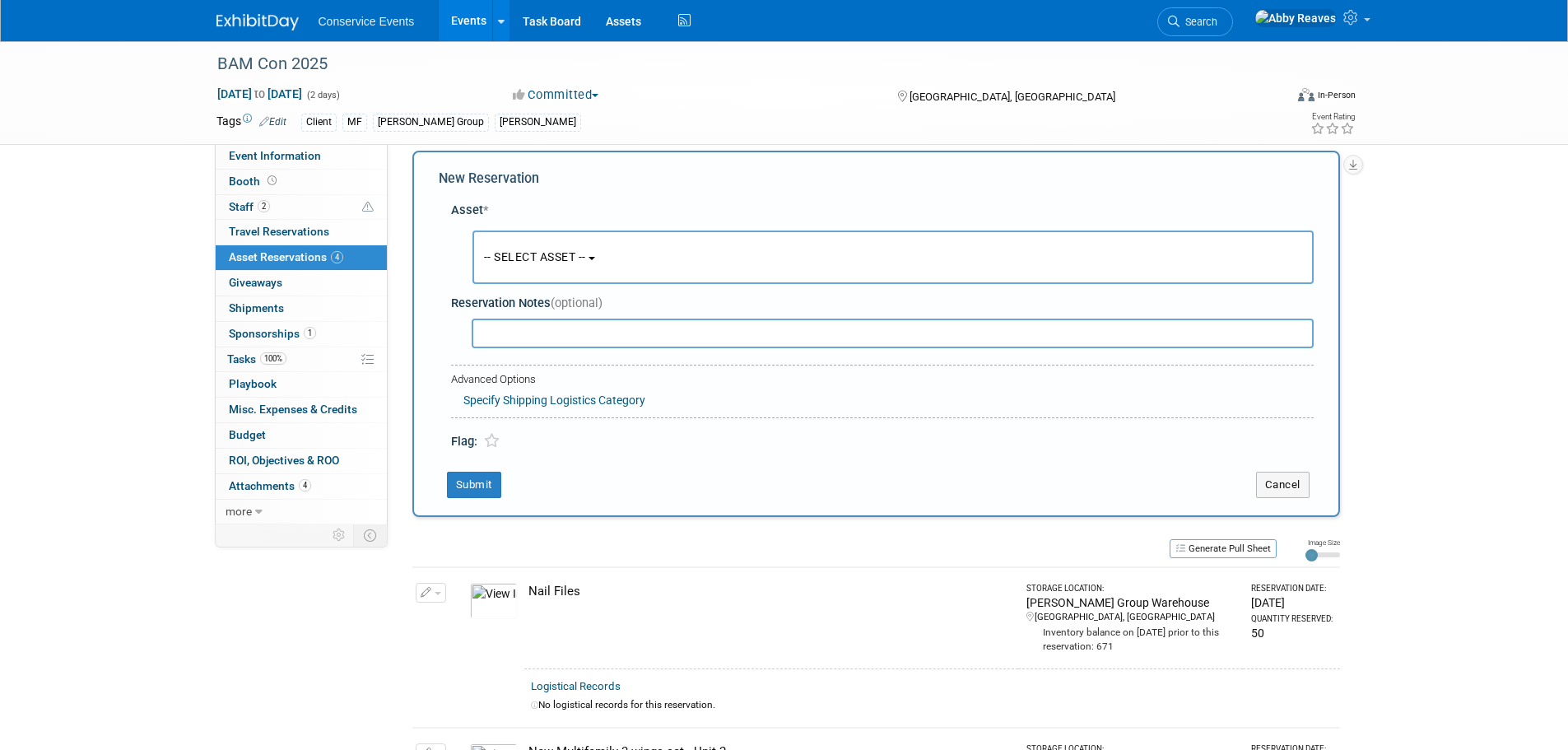
click at [502, 243] on button "-- SELECT ASSET --" at bounding box center [892, 257] width 841 height 53
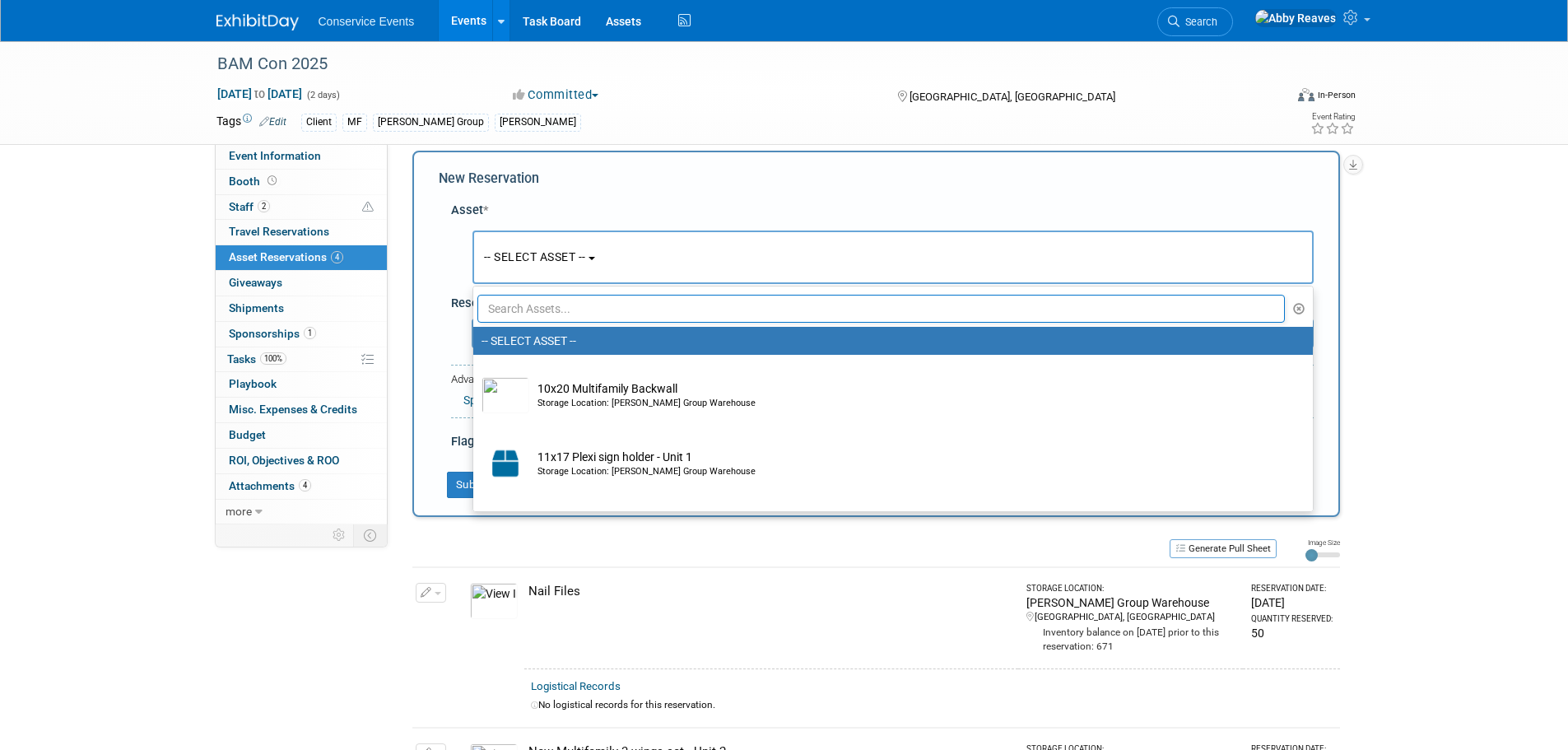
click at [527, 312] on input "text" at bounding box center [881, 309] width 809 height 28
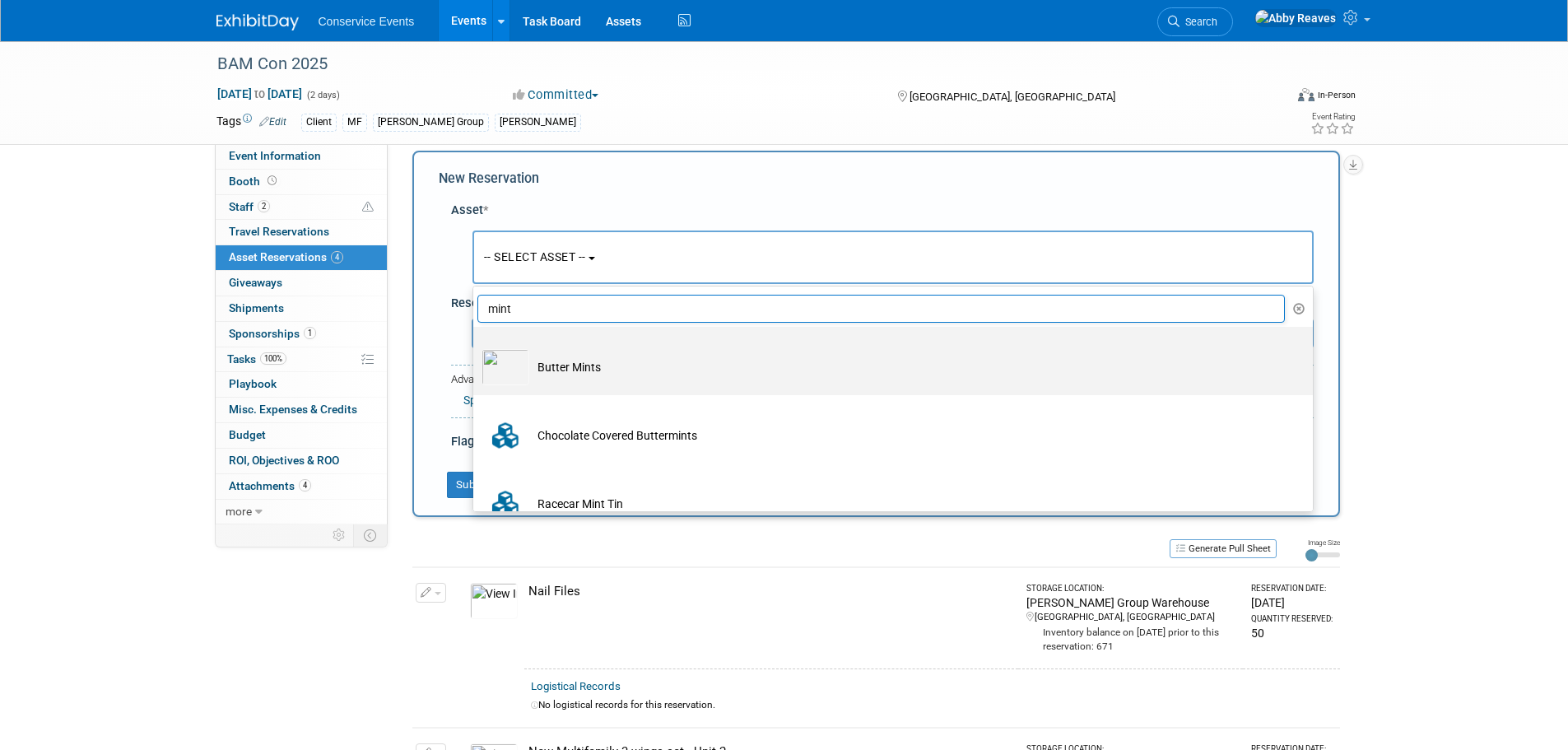
type input "mint"
click at [572, 355] on td "Butter Mints" at bounding box center [904, 367] width 751 height 36
click at [476, 346] on input "Butter Mints" at bounding box center [470, 341] width 11 height 11
select select "10718033"
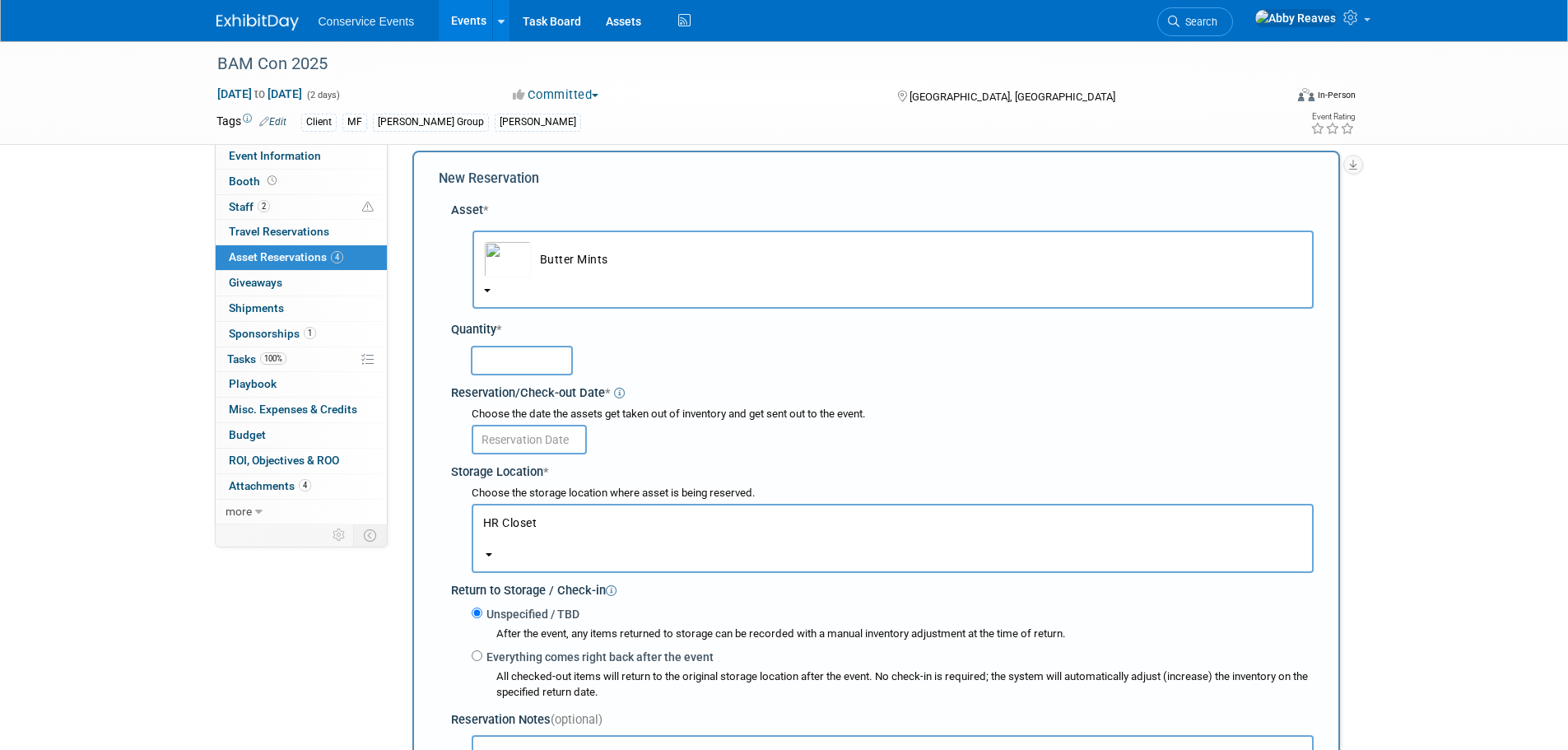
click at [572, 355] on input "text" at bounding box center [522, 360] width 102 height 30
type input "50"
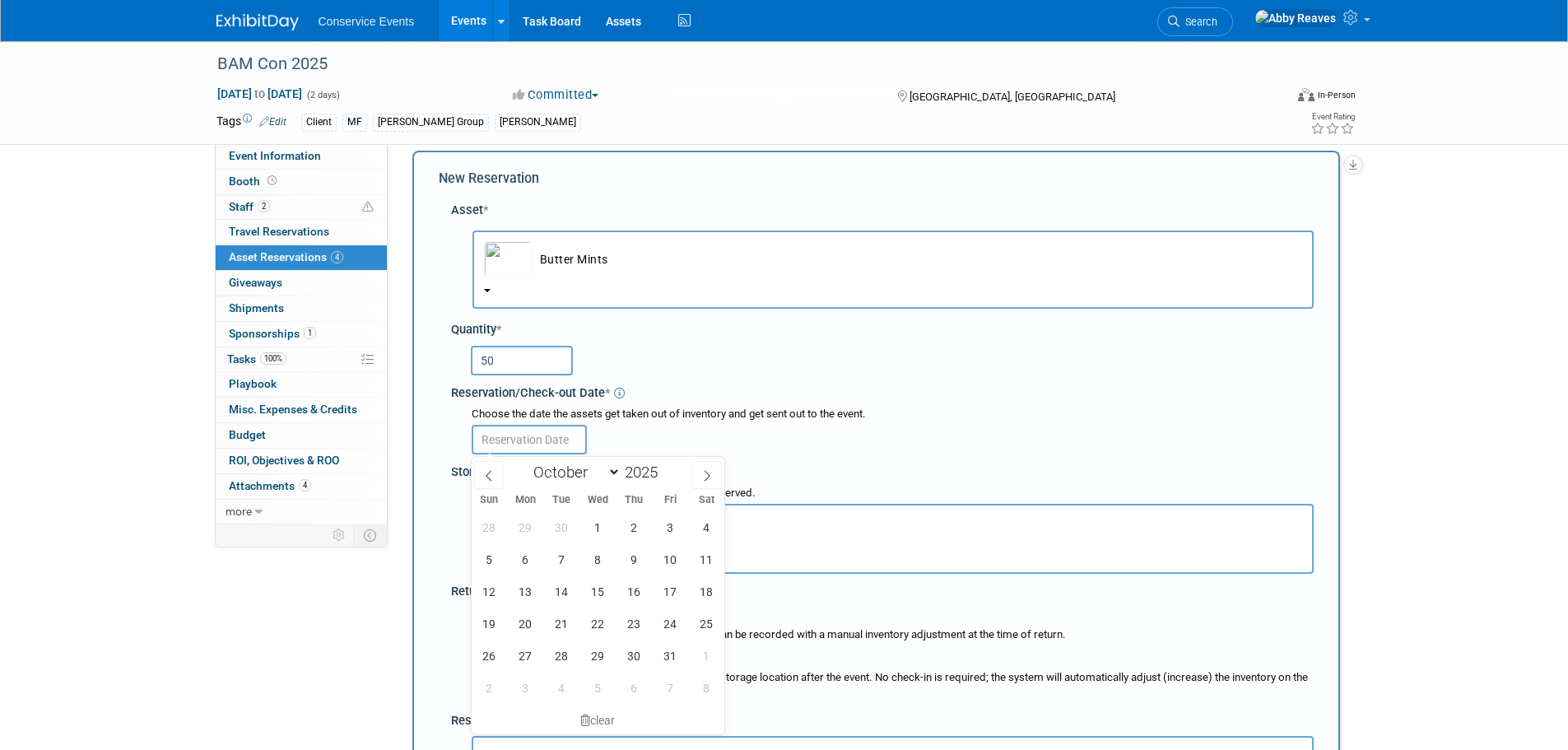
click at [575, 427] on input "text" at bounding box center [529, 440] width 115 height 30
click at [597, 528] on span "1" at bounding box center [598, 528] width 32 height 32
type input "Oct 1, 2025"
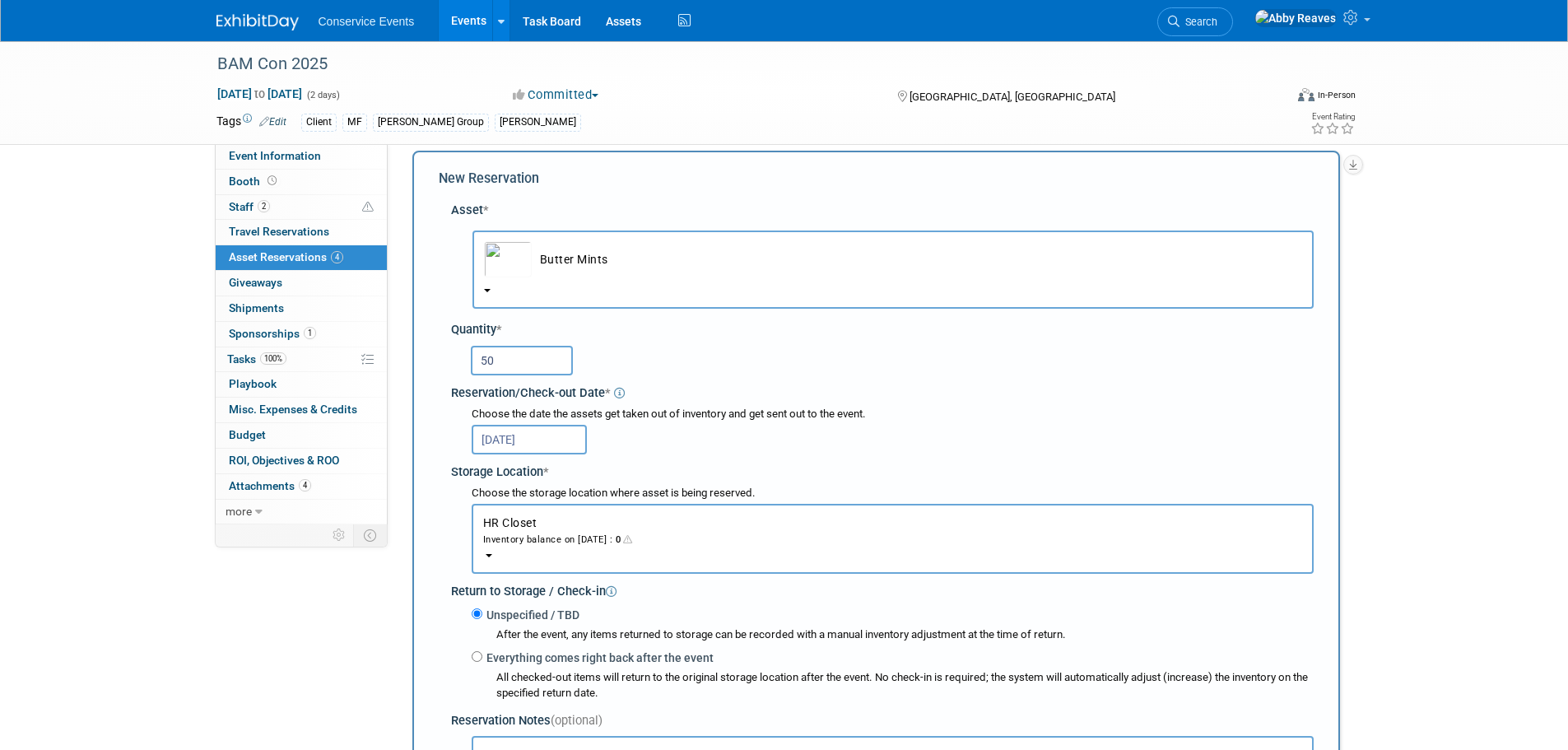
click at [588, 523] on button "HR Closet Inventory balance on Oct 1, 2025 : 0" at bounding box center [893, 538] width 842 height 70
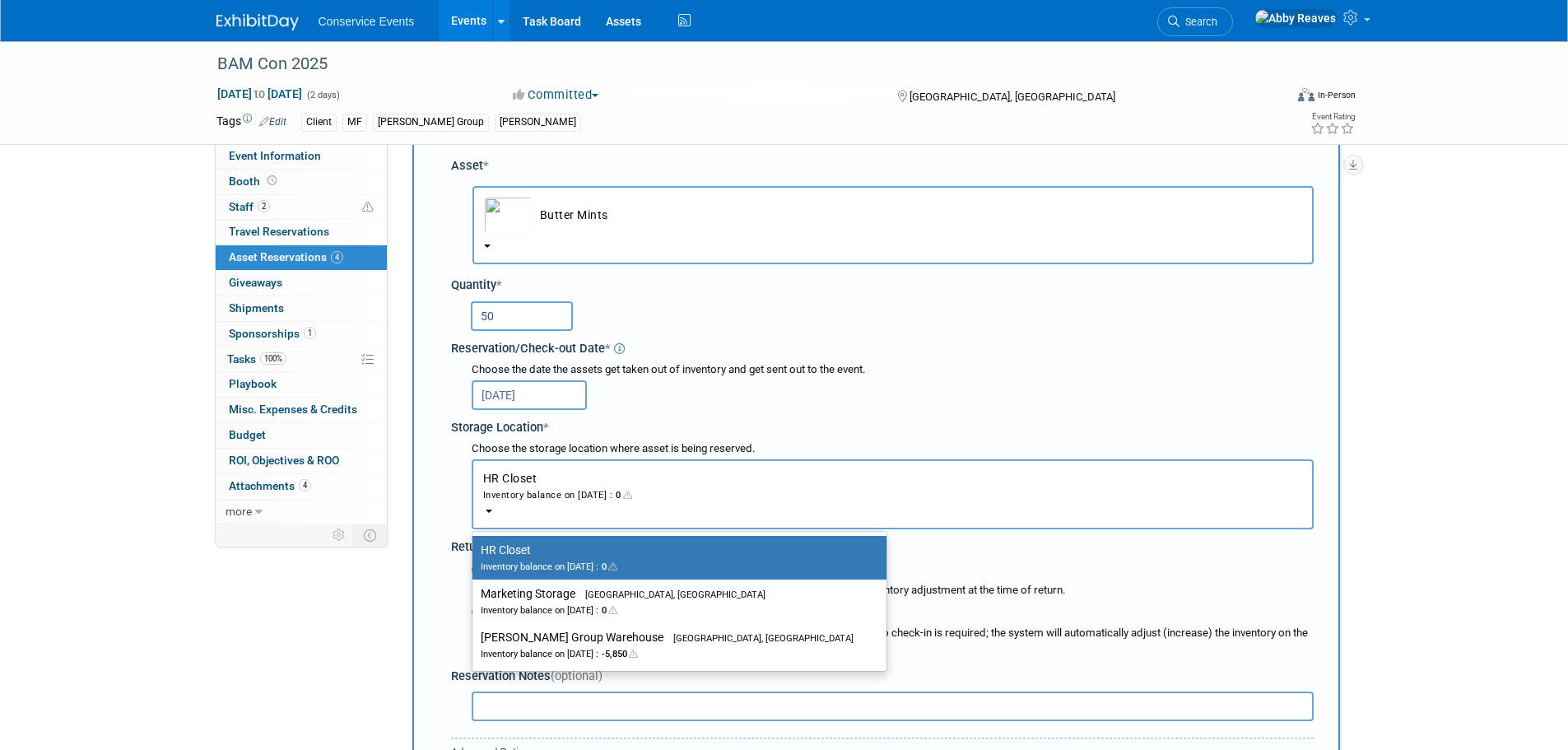
scroll to position [98, 0]
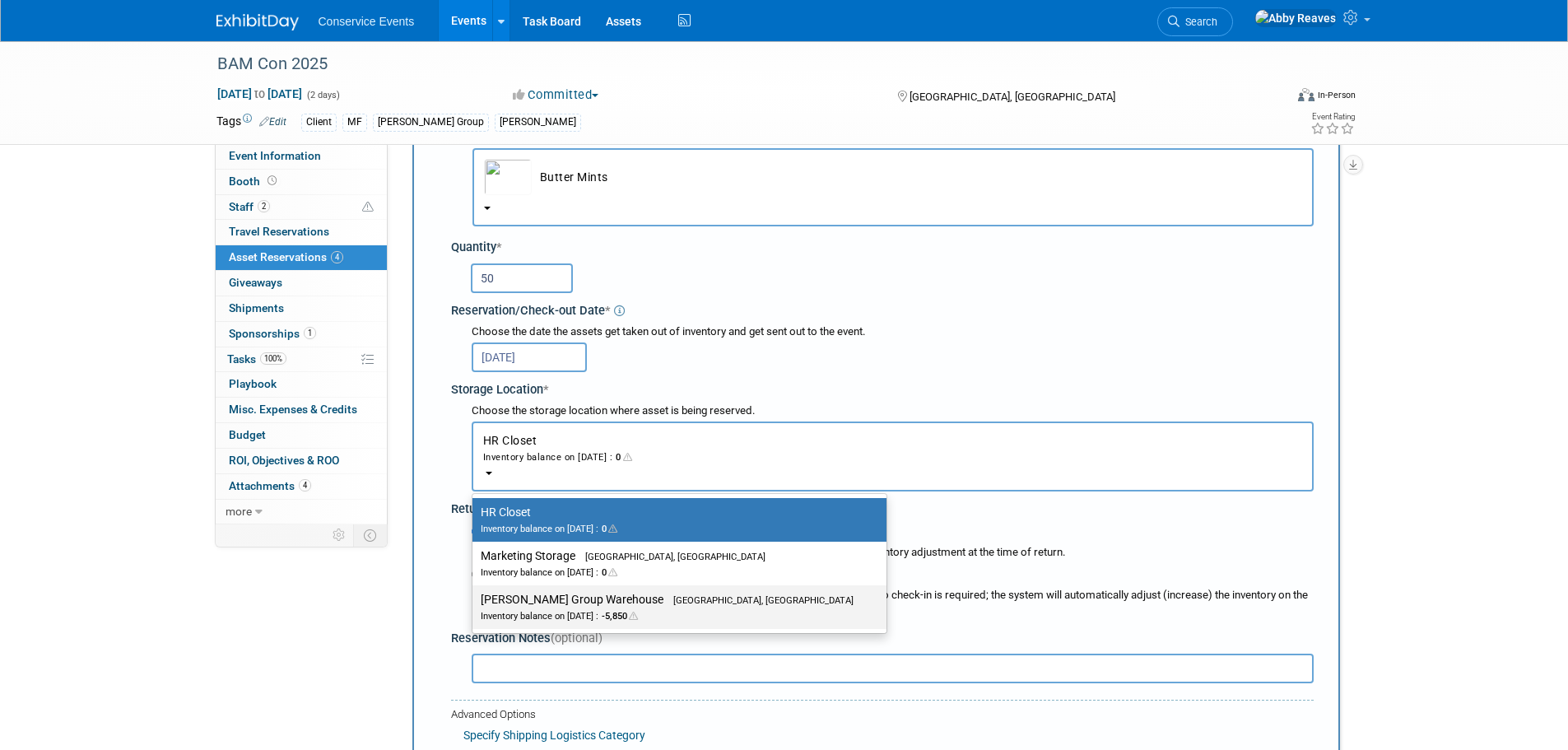
click at [596, 605] on label "Taylor Group Warehouse Brooklyn, OH Inventory balance on Oct 1, 2025 : -5,850" at bounding box center [676, 607] width 390 height 37
click at [475, 605] on input "Taylor Group Warehouse Brooklyn, OH Inventory balance on Oct 1, 2025 : -5,850" at bounding box center [469, 599] width 11 height 11
select select "11223164"
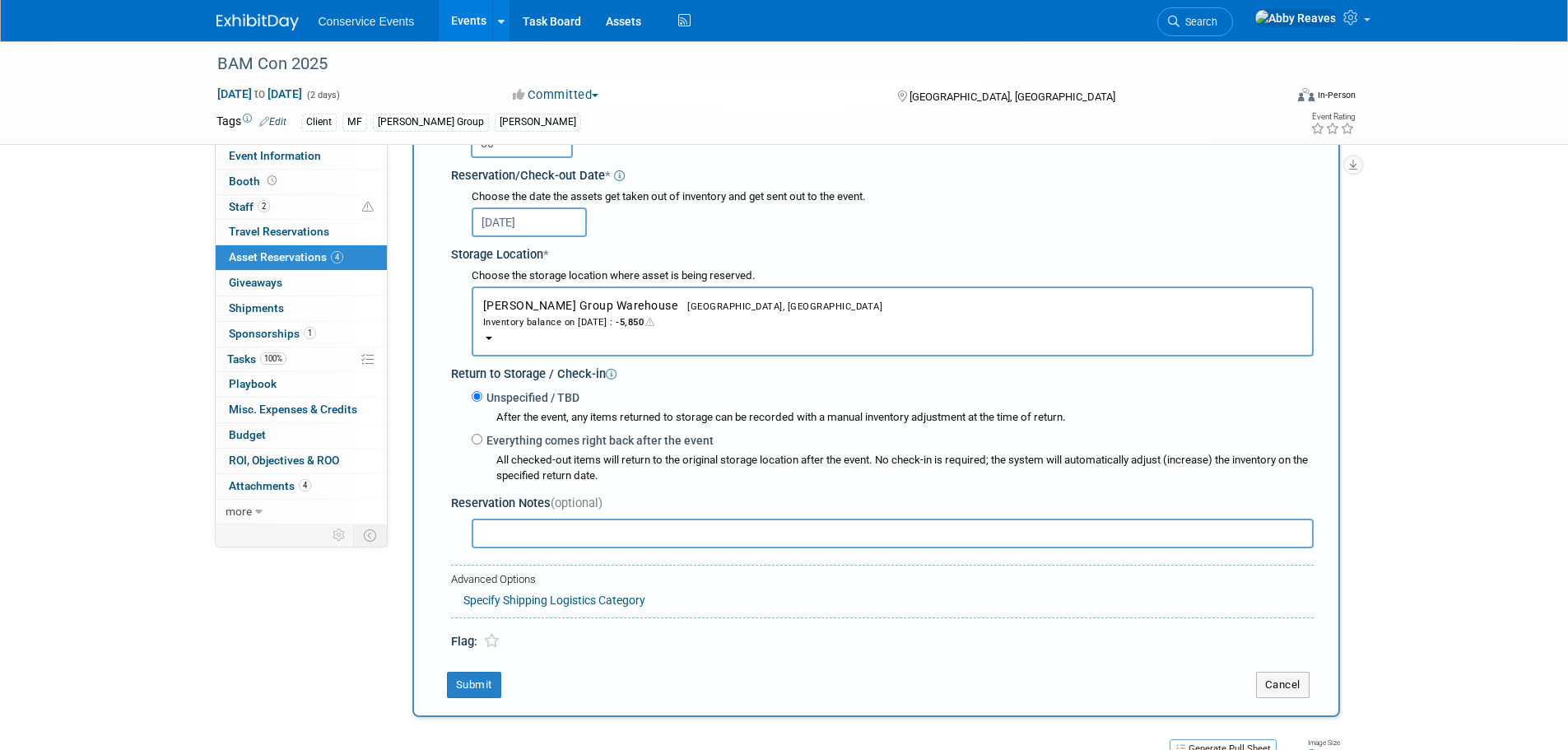
scroll to position [263, 0]
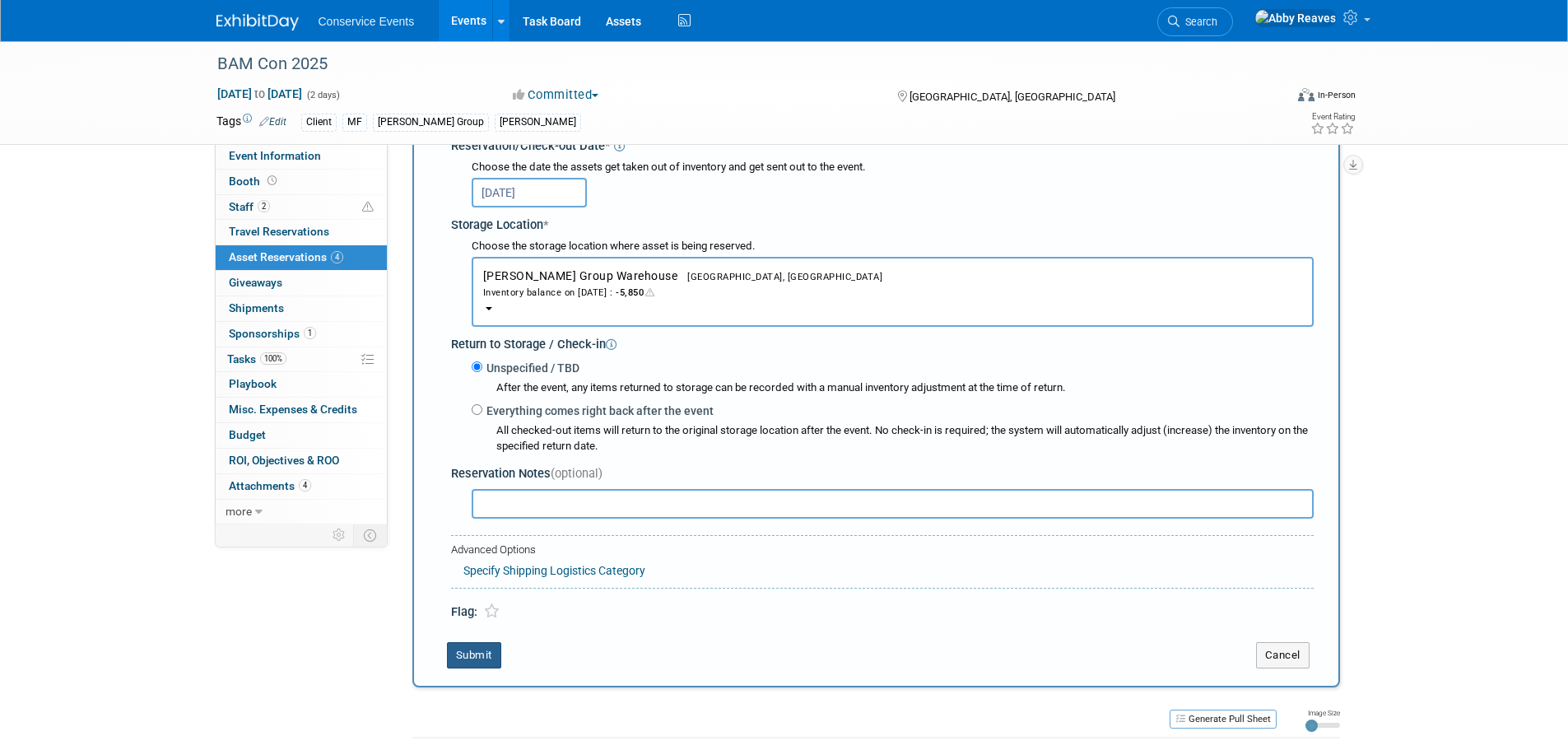
click at [483, 669] on button "Submit" at bounding box center [473, 656] width 54 height 27
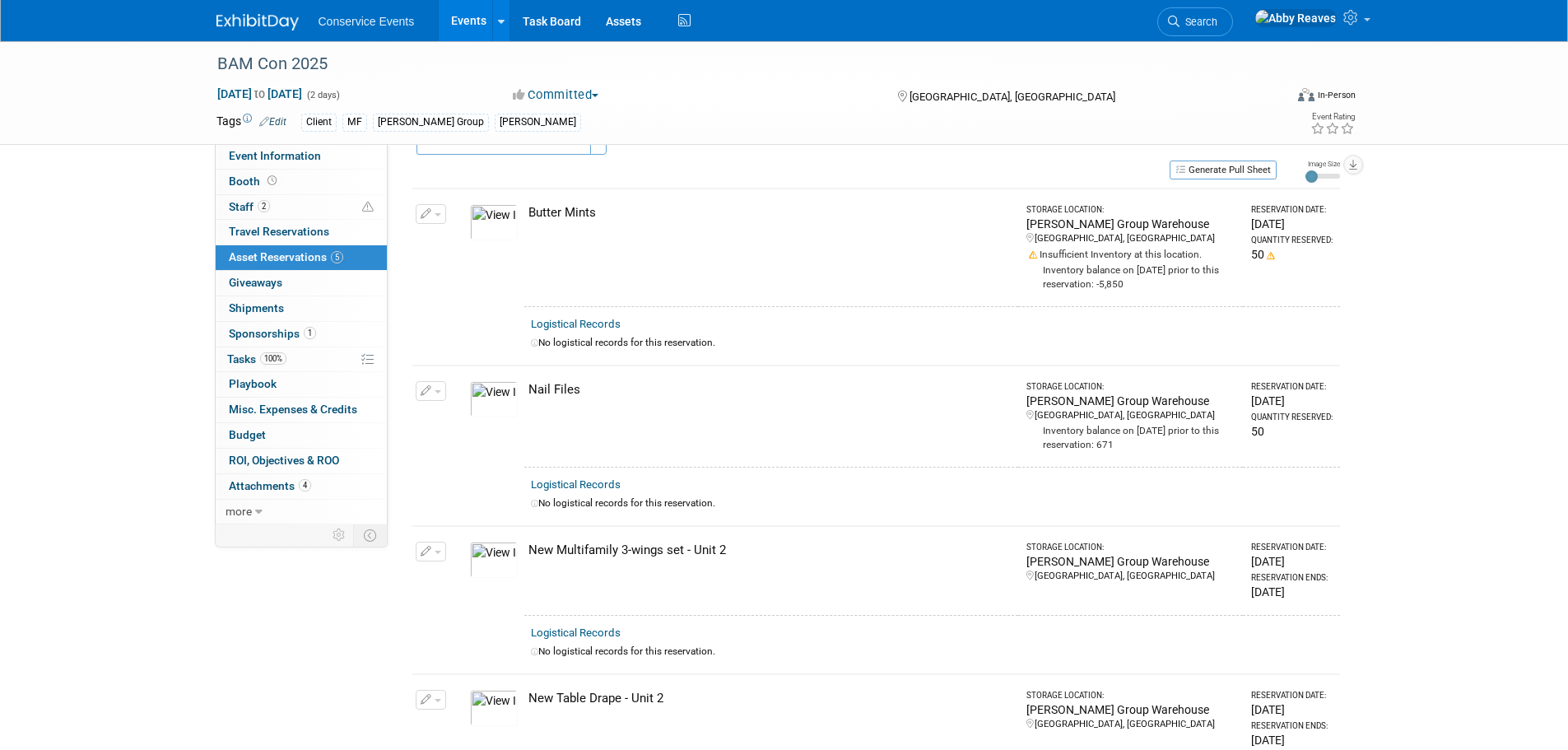
scroll to position [0, 0]
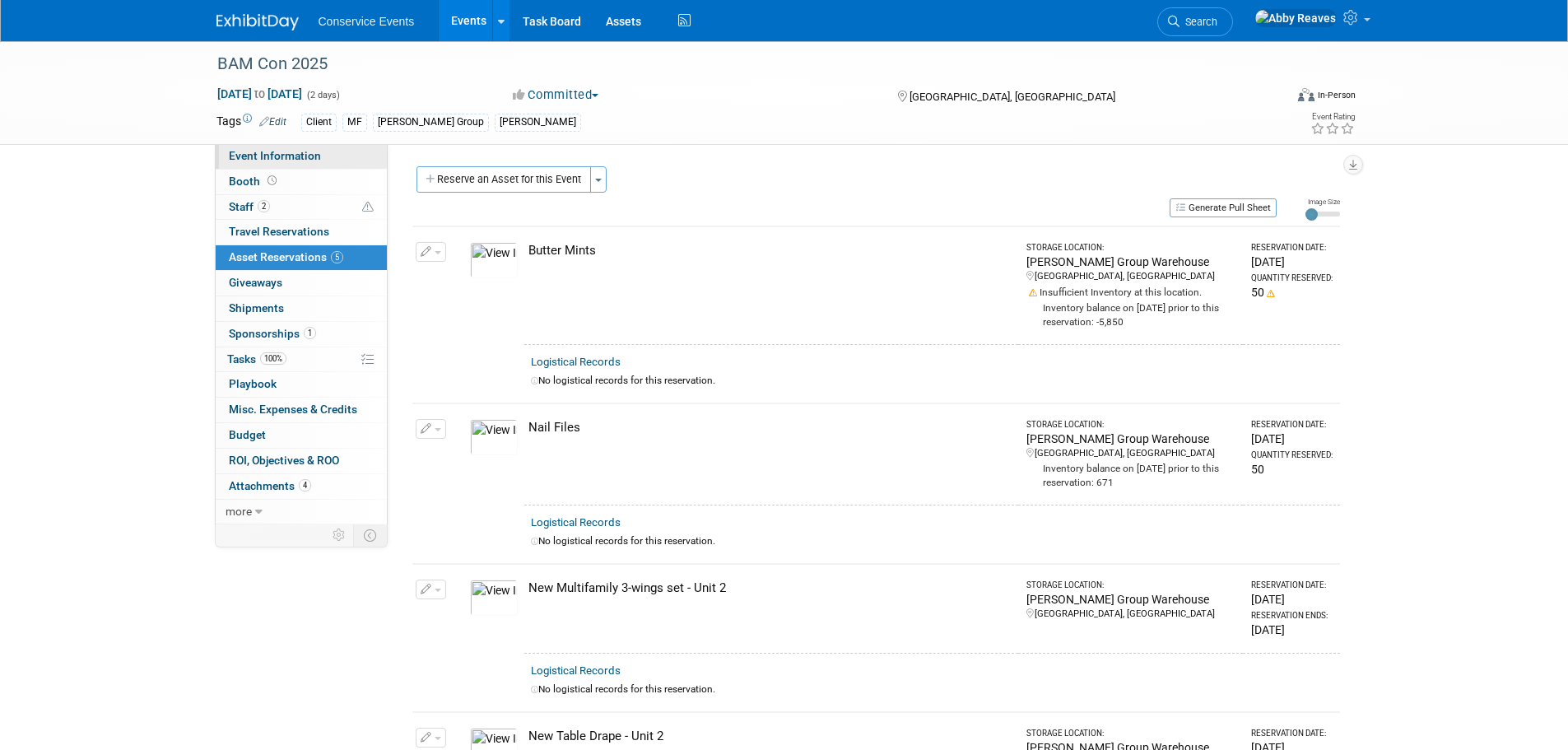
click at [335, 168] on link "Event Information" at bounding box center [301, 156] width 171 height 25
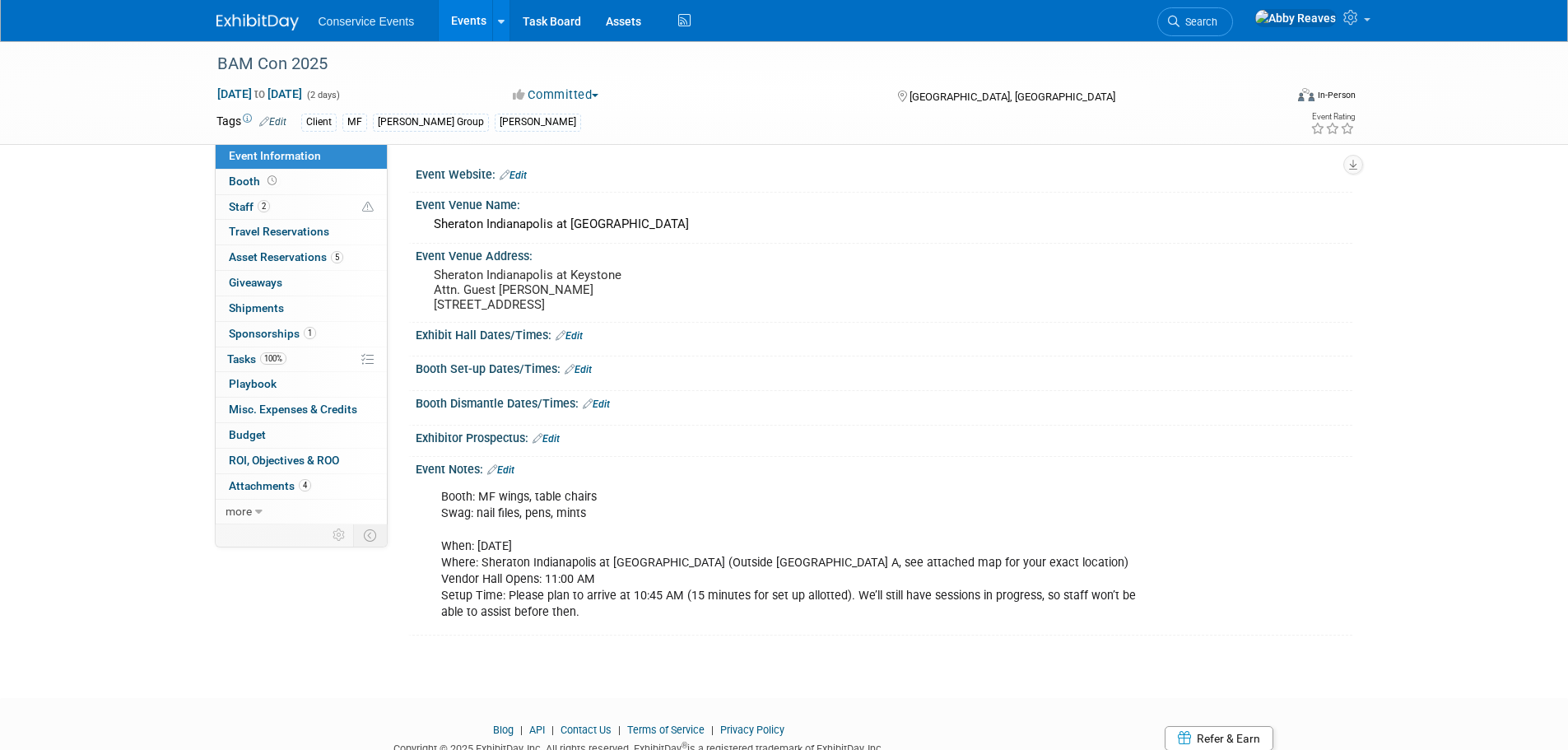
click at [509, 472] on link "Edit" at bounding box center [501, 470] width 28 height 12
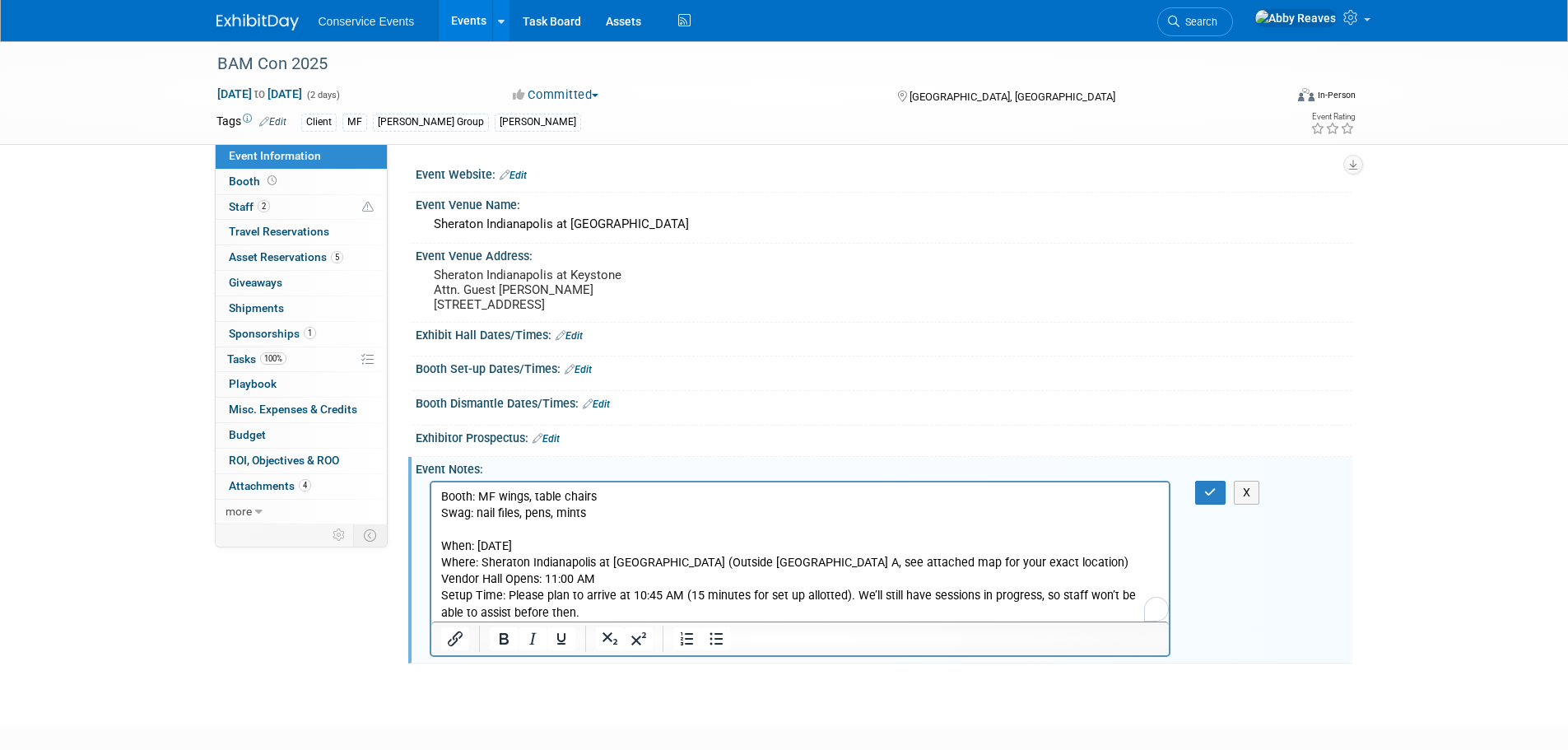
click at [602, 509] on p "Booth: MF wings, table chairs Swag: nail files, pens, mints When: Thursday, Oct…" at bounding box center [800, 554] width 719 height 133
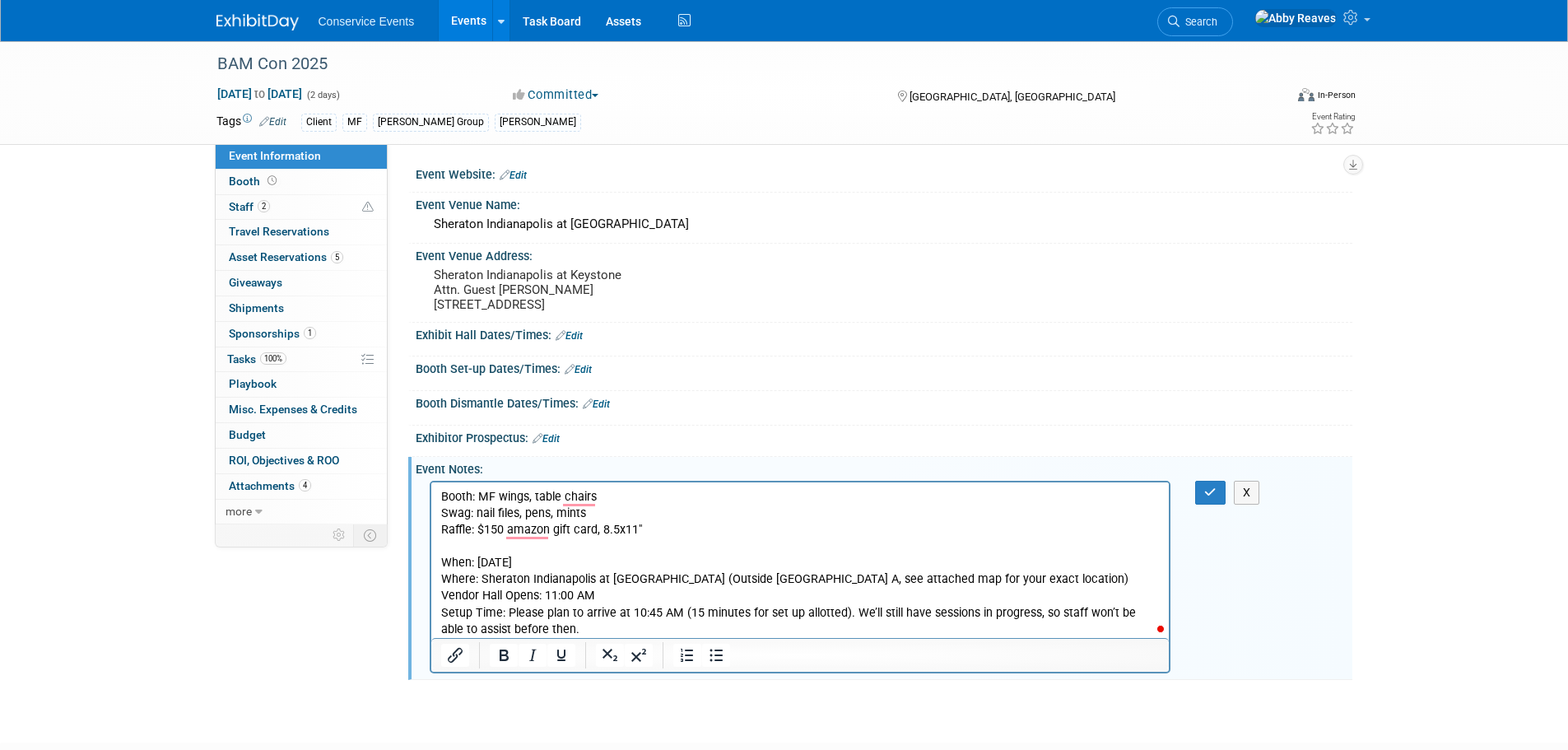
click at [1195, 477] on div "Booth: MF wings, table chairs Swag: nail files, pens, mints When: Thursday, Oct…" at bounding box center [881, 481] width 916 height 8
click at [1202, 479] on div "Booth: MF wings, table chairs Swag: nail files, pens, mints When: Thursday, Oct…" at bounding box center [881, 481] width 916 height 8
click at [1204, 482] on button "button" at bounding box center [1210, 493] width 30 height 24
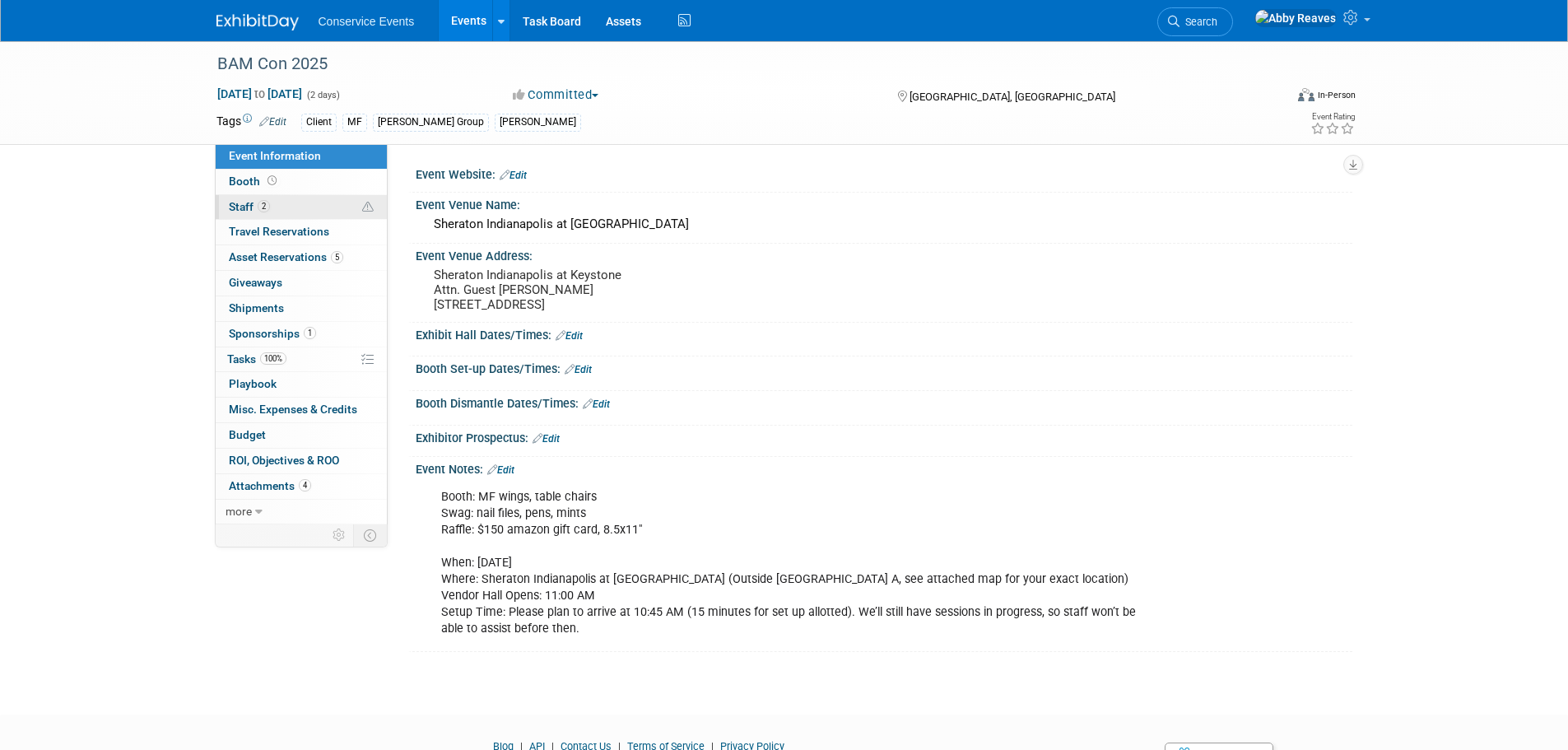
click at [329, 212] on link "2 Staff 2" at bounding box center [301, 207] width 171 height 25
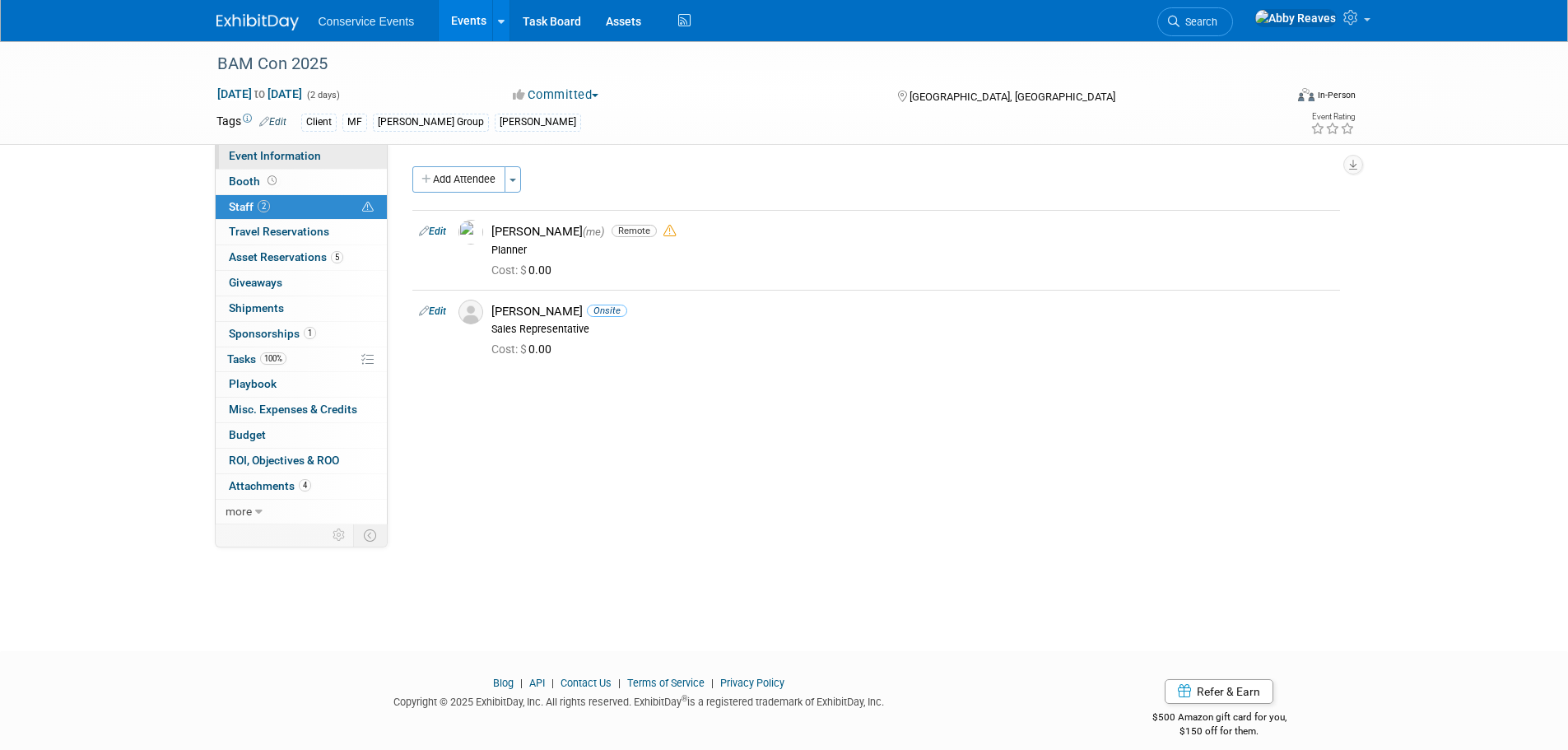
click at [323, 154] on link "Event Information" at bounding box center [301, 156] width 171 height 25
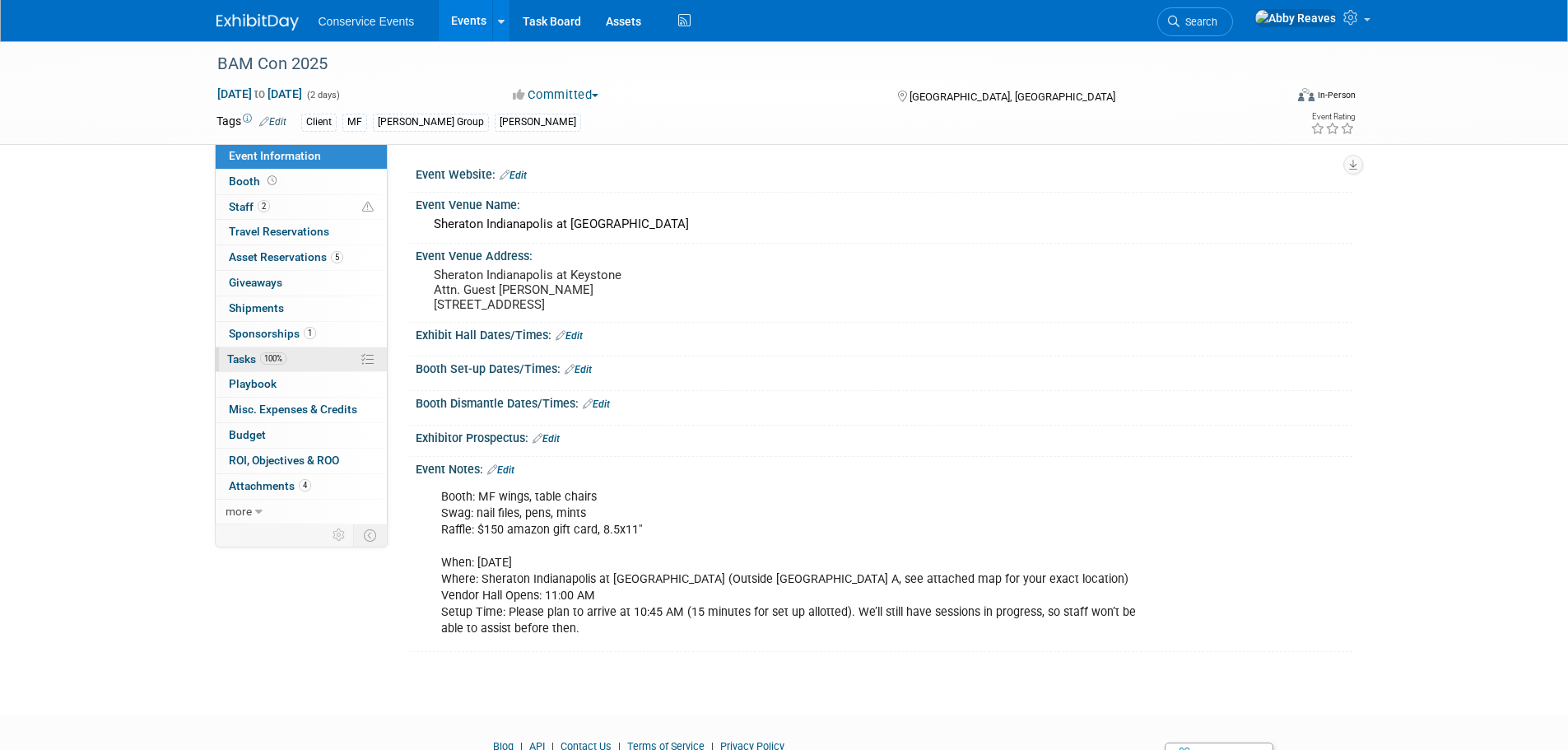
click at [303, 352] on link "100% Tasks 100%" at bounding box center [301, 359] width 171 height 25
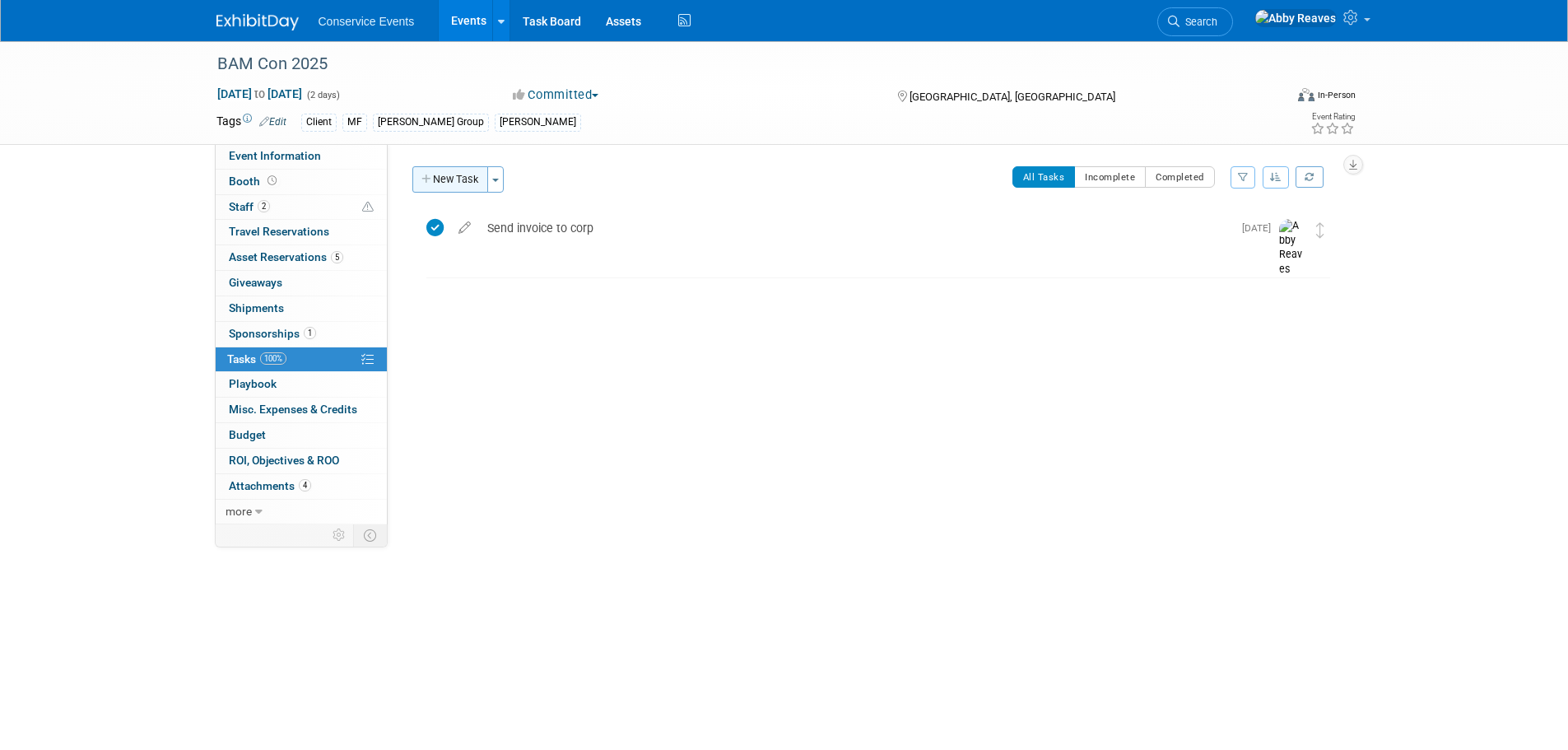
click at [441, 177] on button "New Task" at bounding box center [450, 179] width 76 height 27
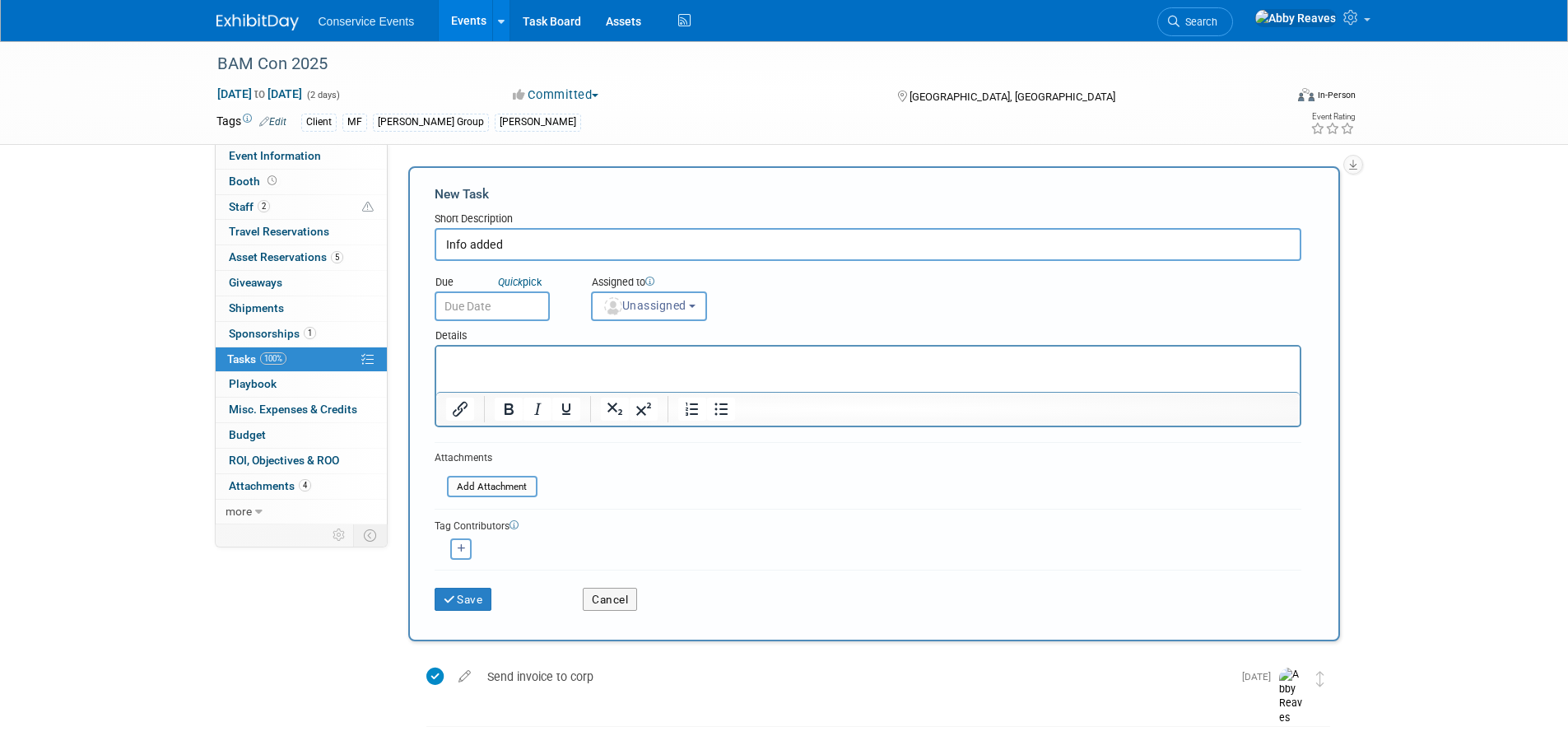
type input "Info added"
click at [520, 308] on input "text" at bounding box center [492, 306] width 115 height 30
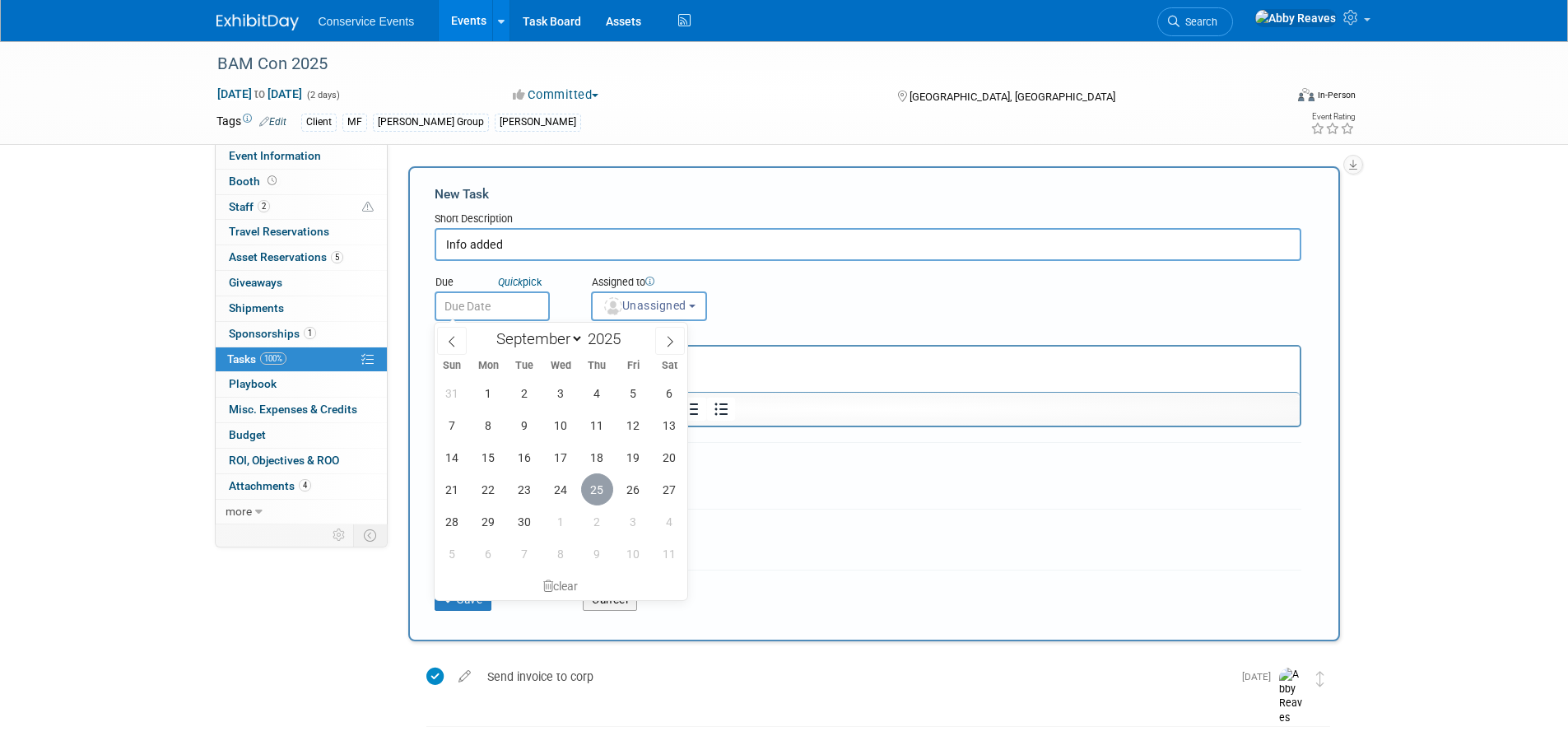
click at [604, 486] on span "25" at bounding box center [597, 489] width 32 height 32
type input "Sep 25, 2025"
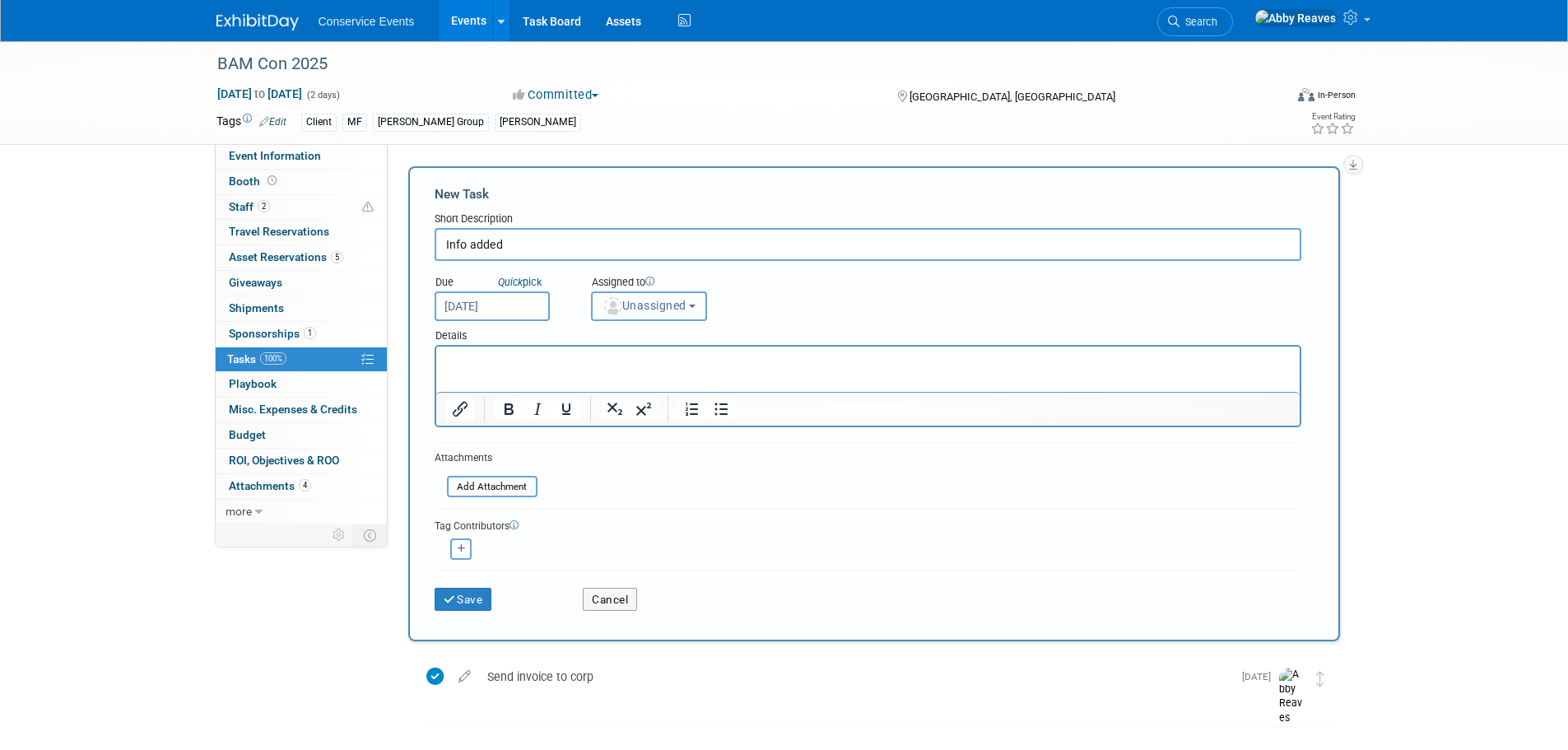
click at [602, 303] on button "Unassigned" at bounding box center [649, 306] width 117 height 30
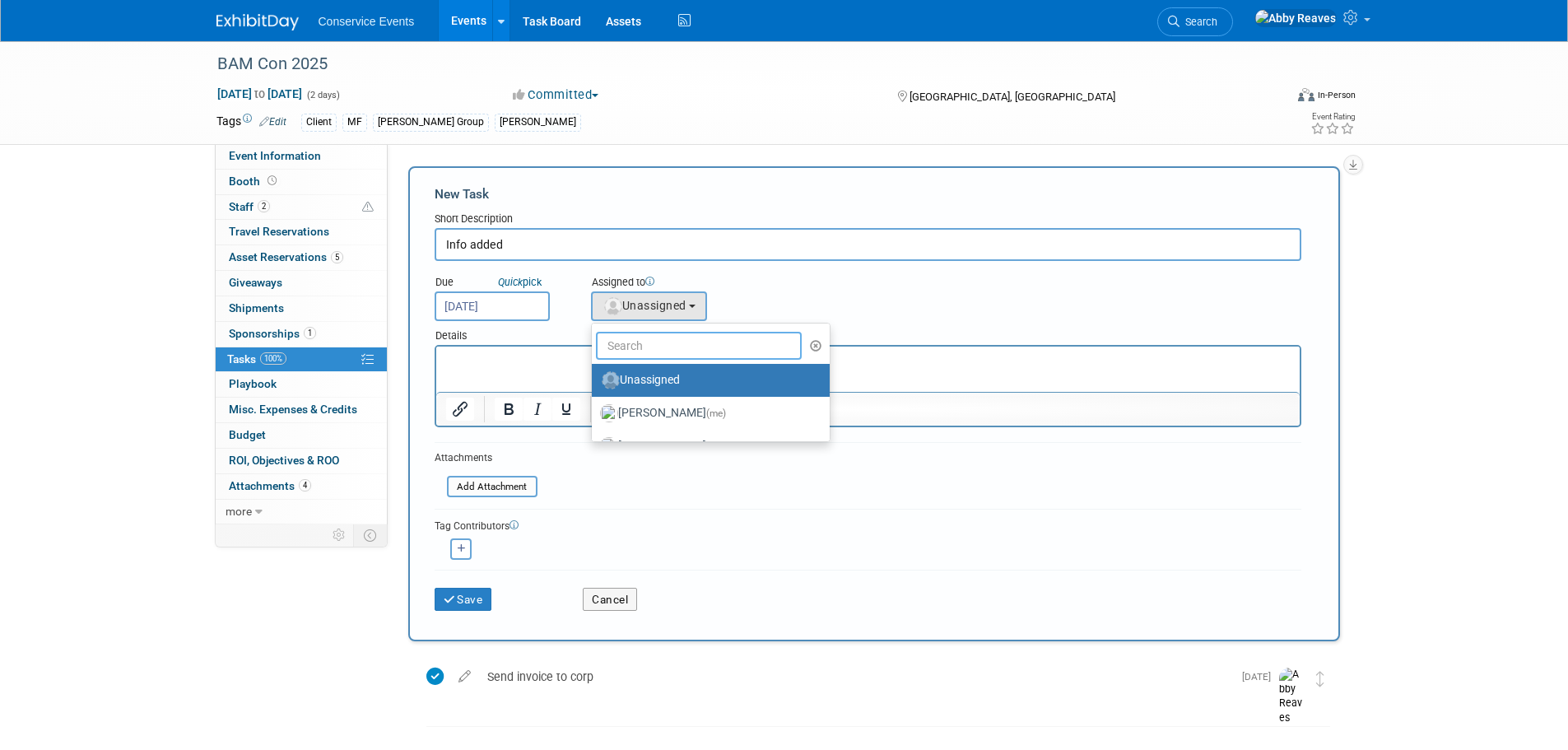
click at [637, 348] on input "text" at bounding box center [699, 345] width 207 height 28
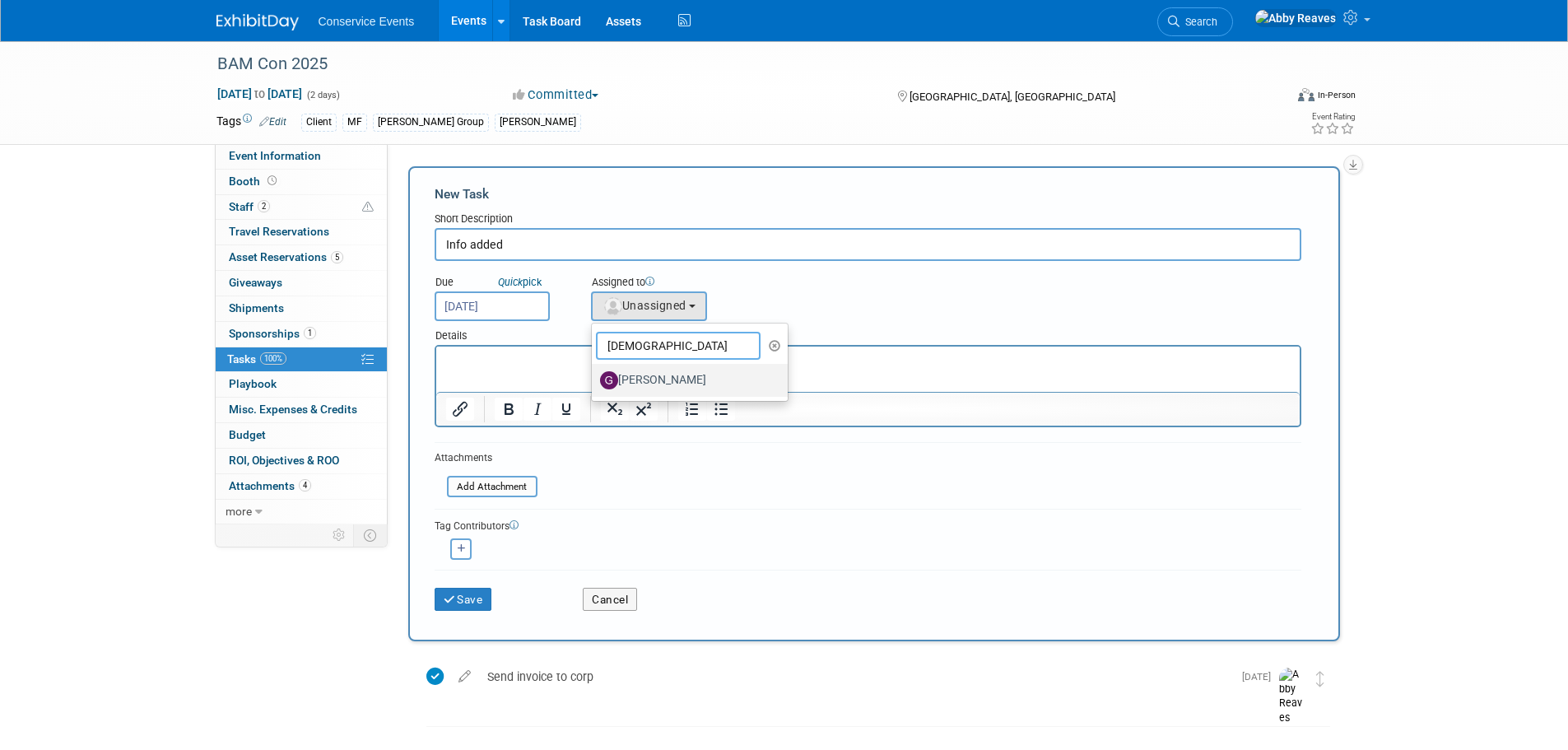
type input "gay"
click at [651, 376] on label "Gayle Reese" at bounding box center [686, 380] width 172 height 27
click at [594, 376] on input "Gayle Reese" at bounding box center [588, 378] width 11 height 11
select select "24d876ef-3729-40d6-9e1b-f5720e575caa"
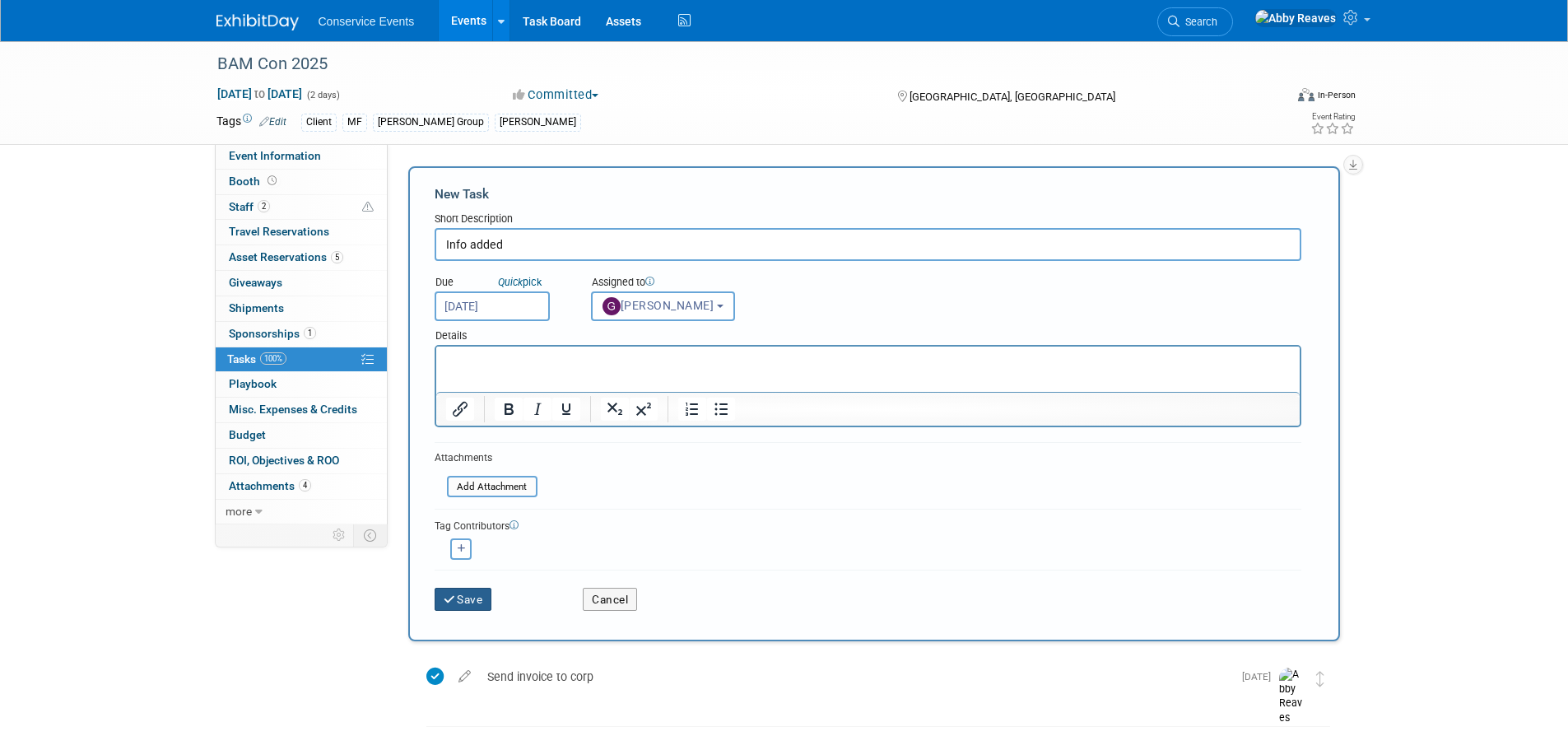
click at [483, 605] on button "Save" at bounding box center [463, 599] width 58 height 23
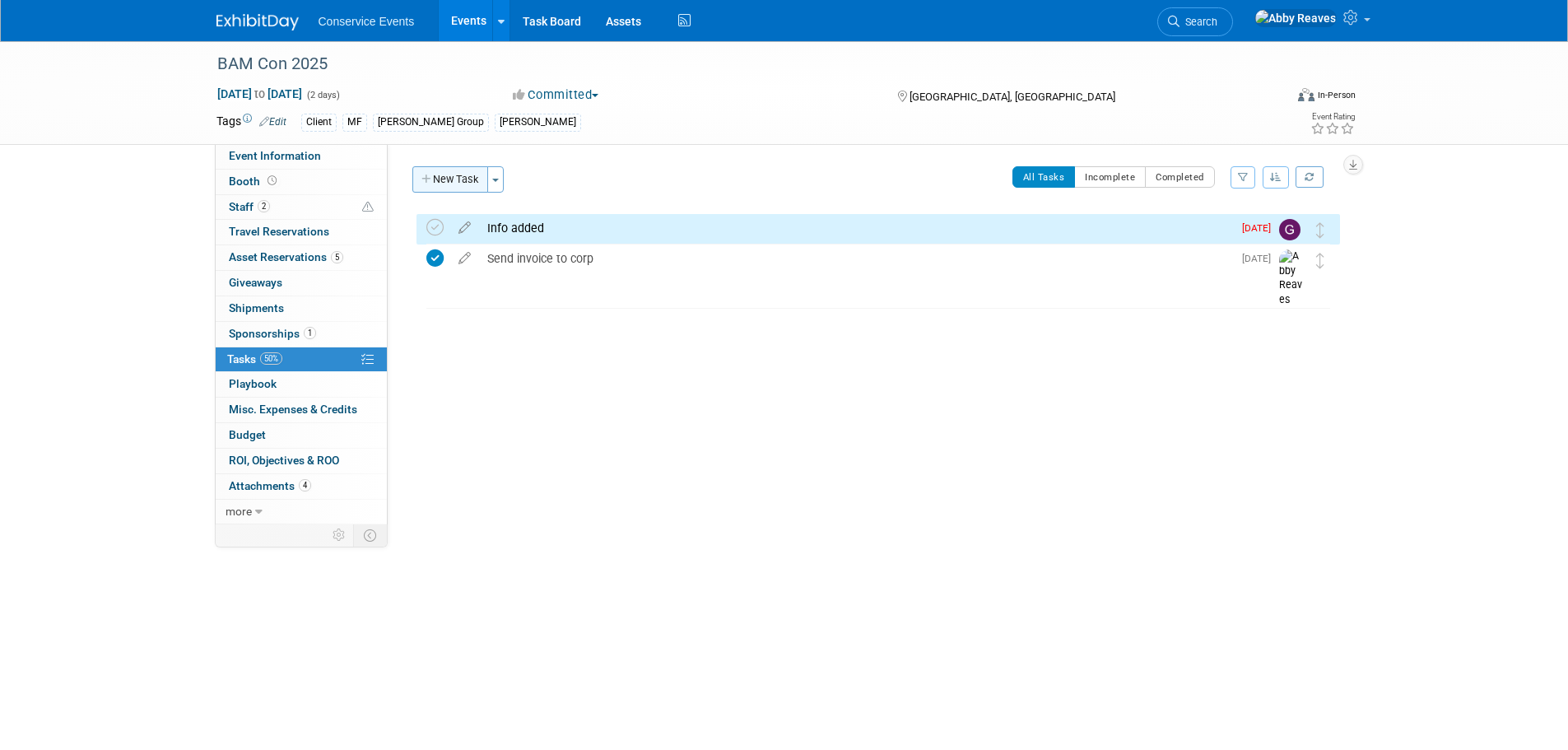
click at [458, 184] on button "New Task" at bounding box center [450, 179] width 76 height 27
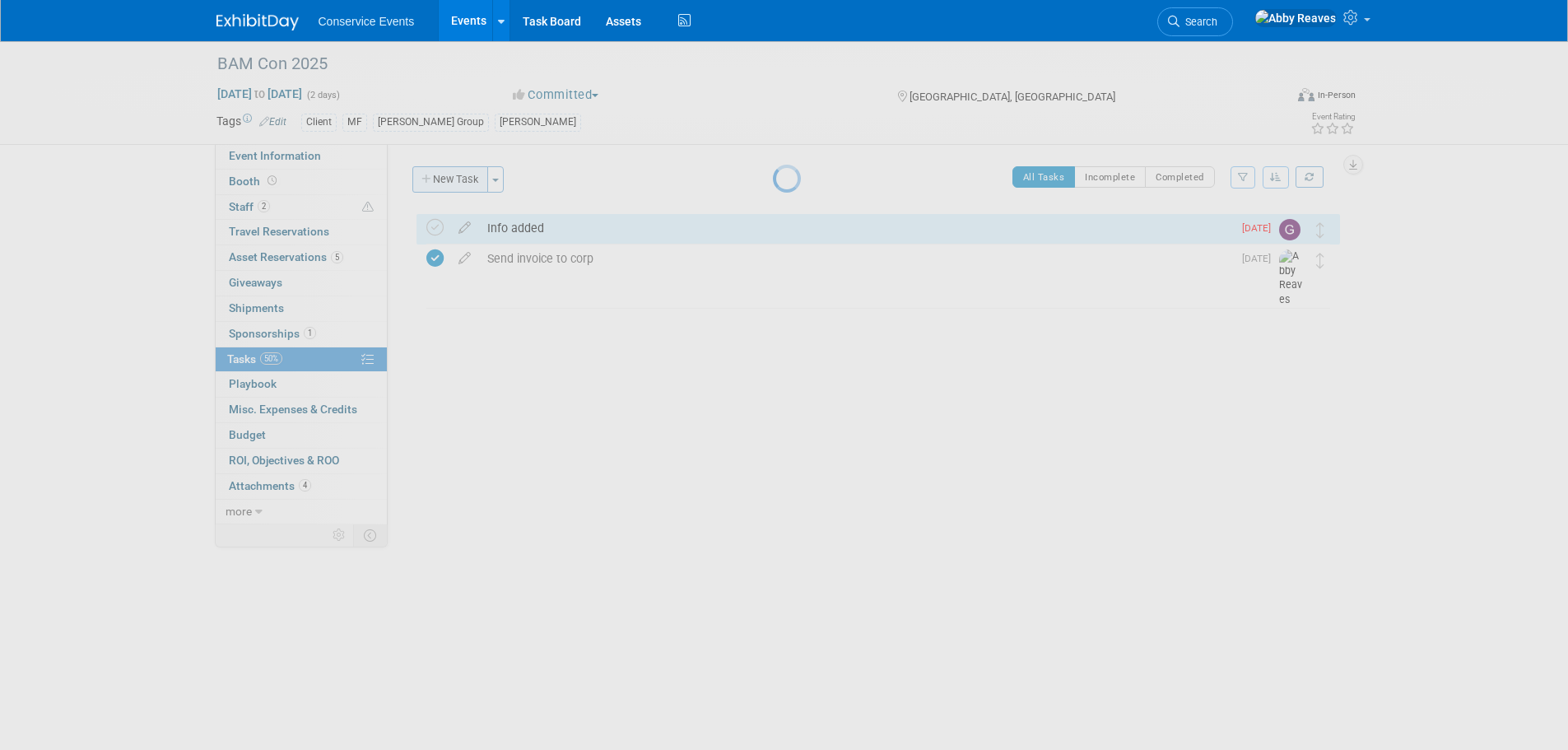
select select "8"
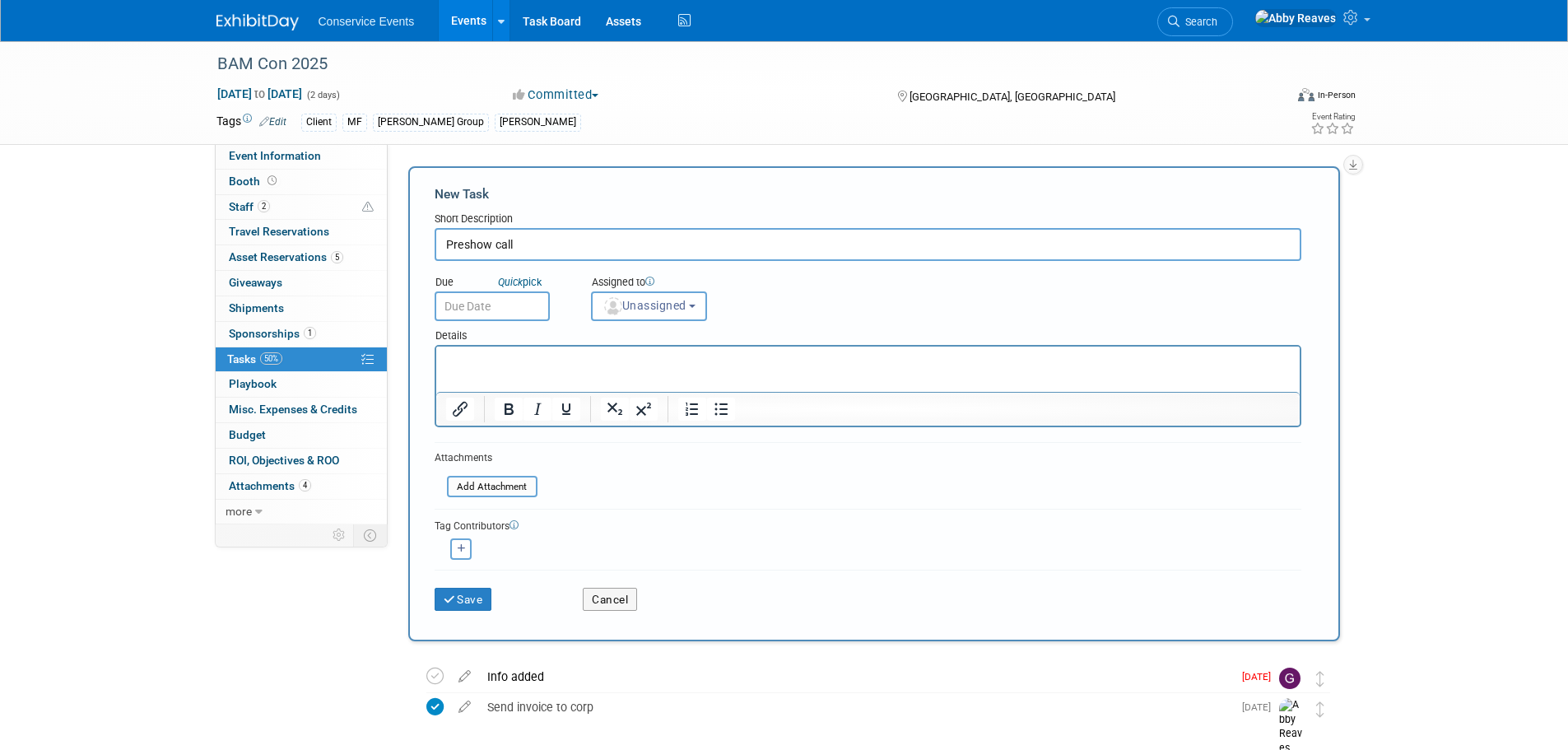
type input "Preshow call"
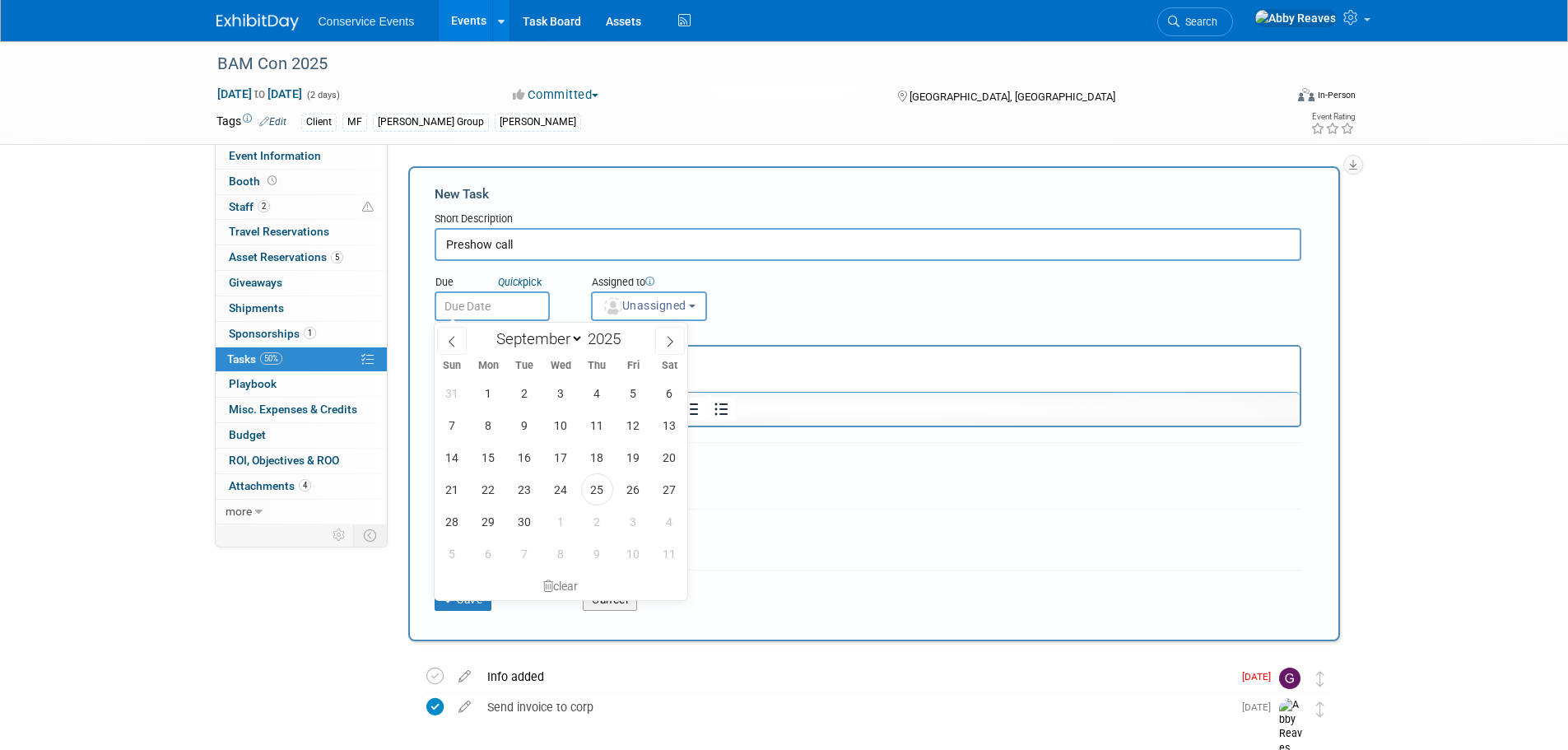
click at [471, 316] on input "text" at bounding box center [492, 306] width 115 height 30
click at [447, 343] on icon at bounding box center [452, 342] width 12 height 12
click at [673, 338] on icon at bounding box center [670, 342] width 12 height 12
select select "8"
click at [569, 494] on span "24" at bounding box center [561, 489] width 32 height 32
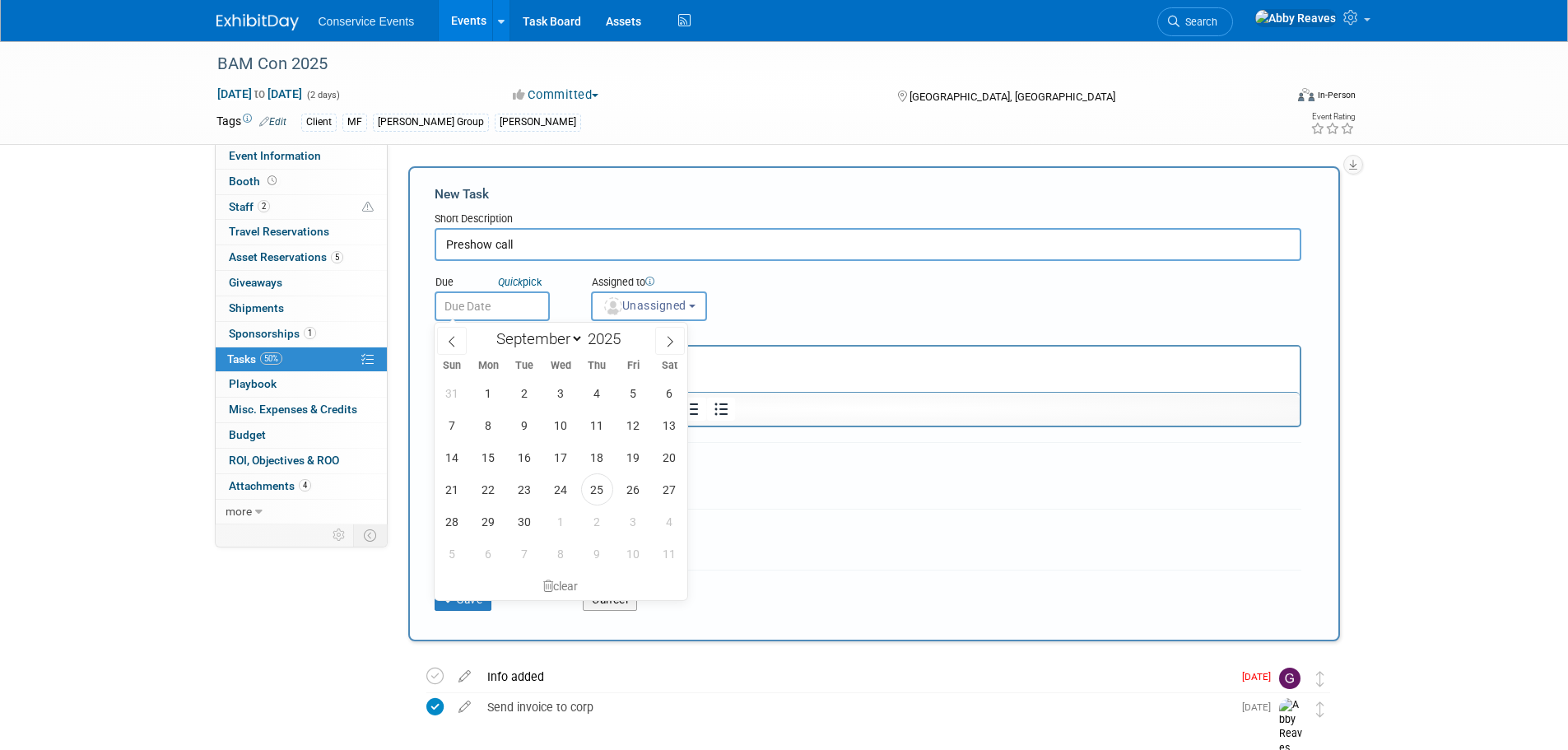
type input "Sep 24, 2025"
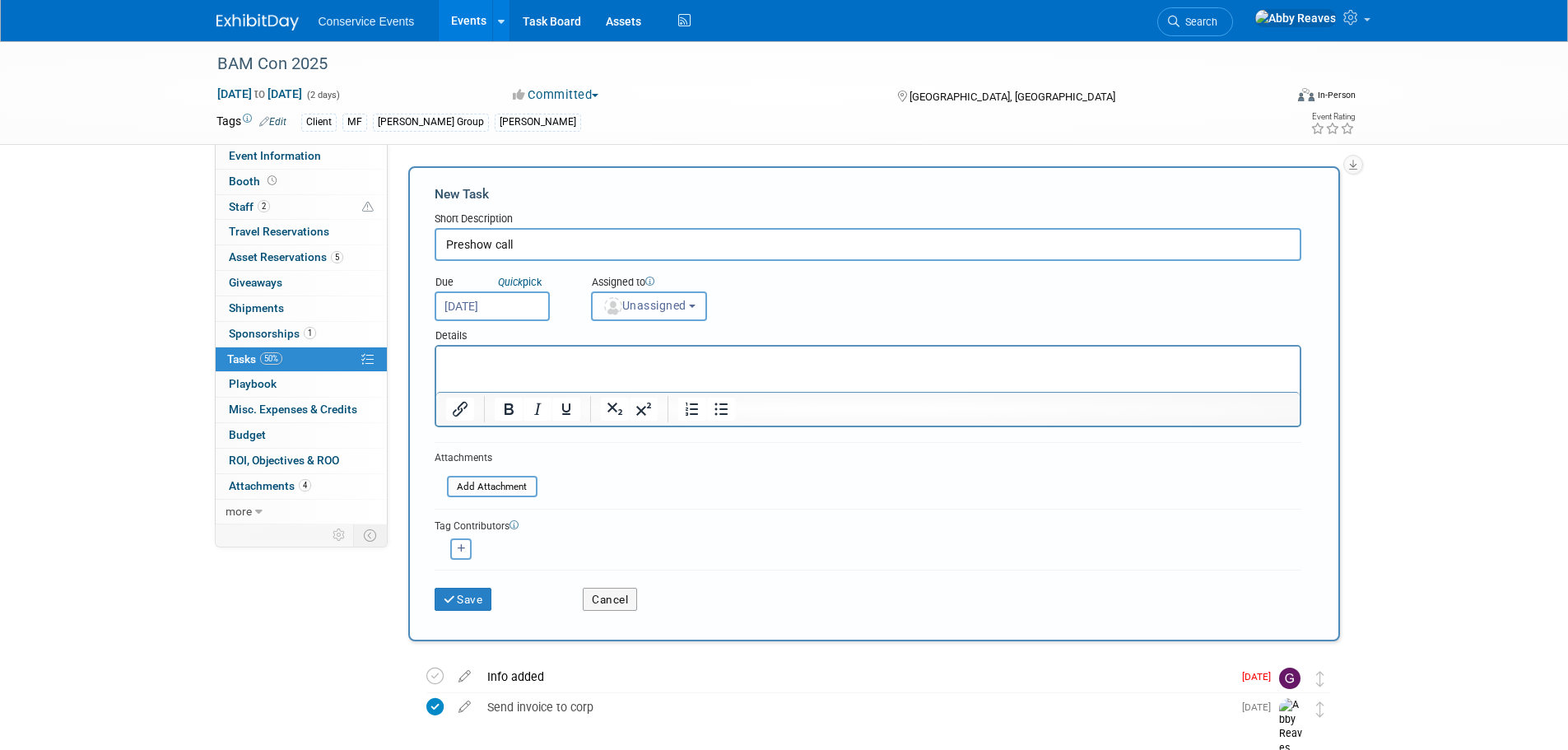
click at [664, 318] on button "Unassigned" at bounding box center [649, 306] width 117 height 30
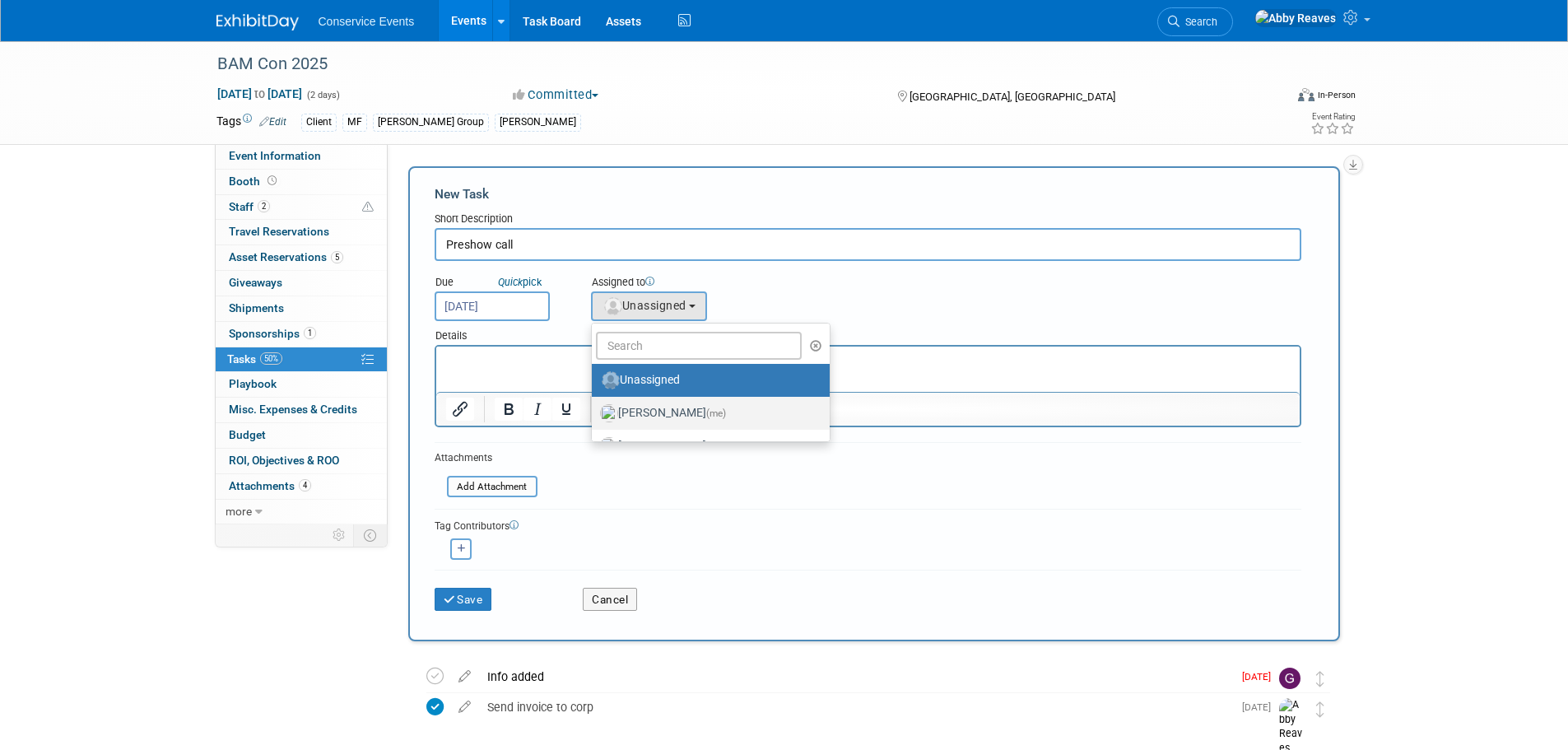
click at [669, 406] on label "Abby Reaves (me)" at bounding box center [706, 413] width 213 height 27
click at [594, 406] on input "Abby Reaves (me)" at bounding box center [588, 411] width 11 height 11
select select "888e4ed3-42fd-4820-a89e-ed4ce941d196"
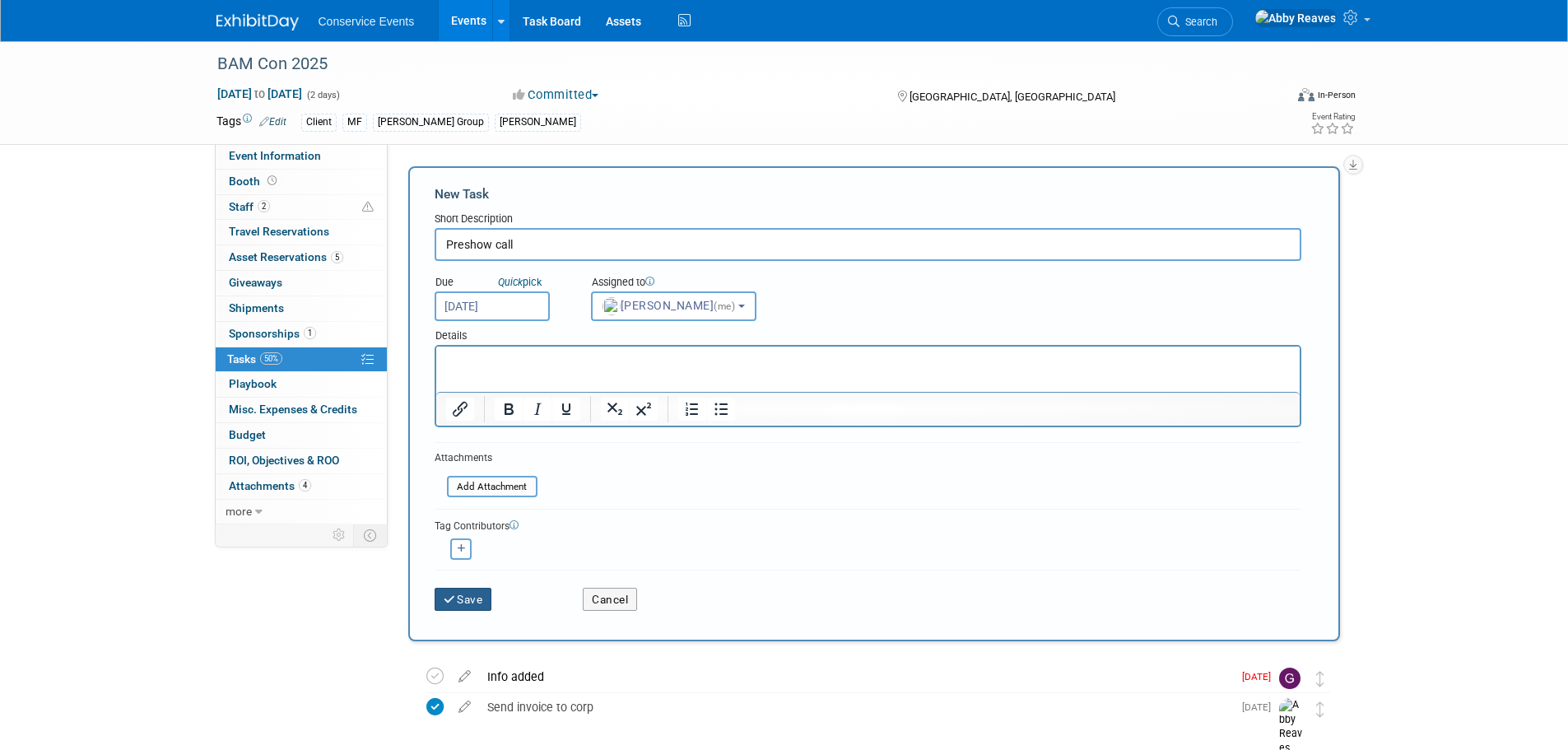
click at [458, 608] on button "Save" at bounding box center [463, 599] width 58 height 23
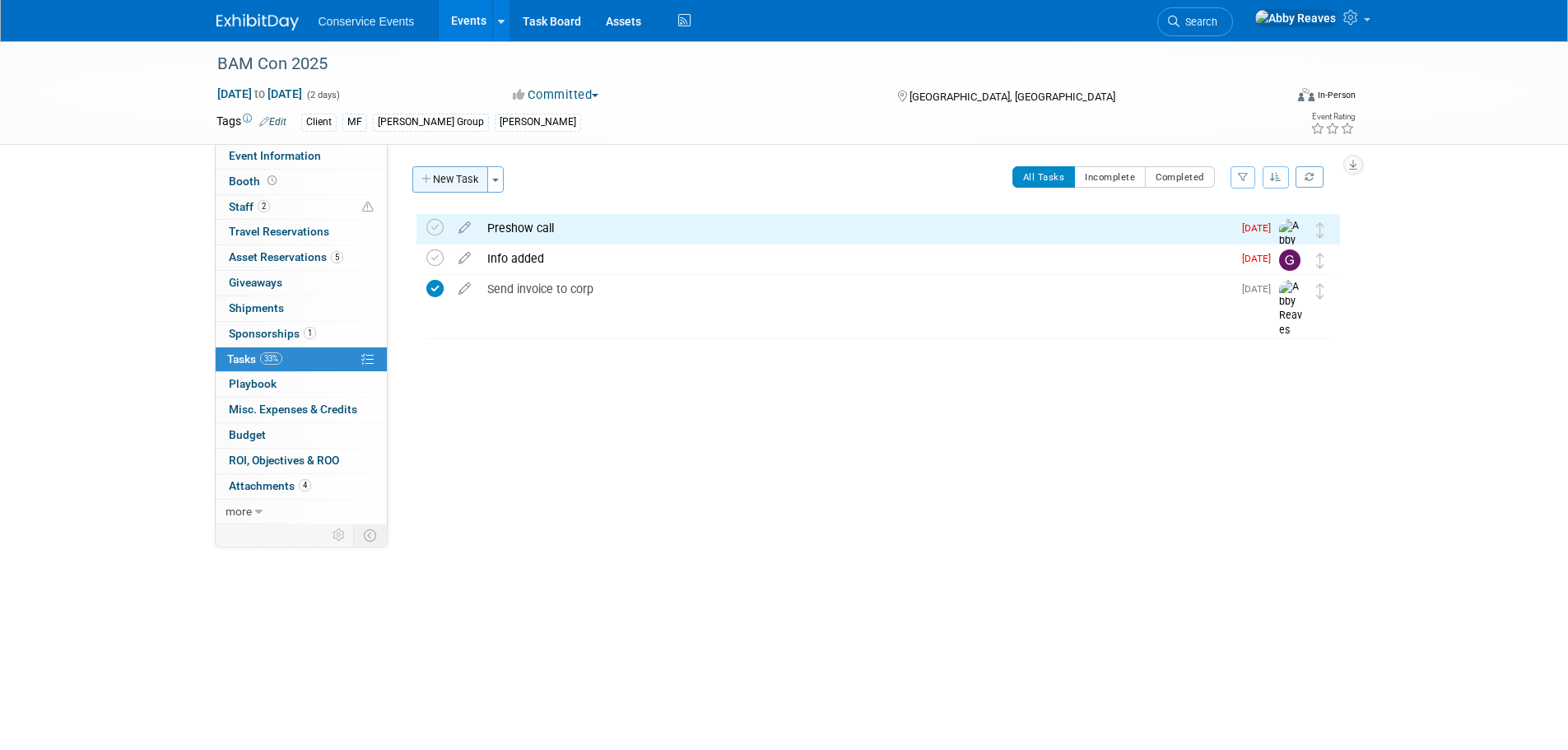
click at [474, 183] on button "New Task" at bounding box center [450, 179] width 76 height 27
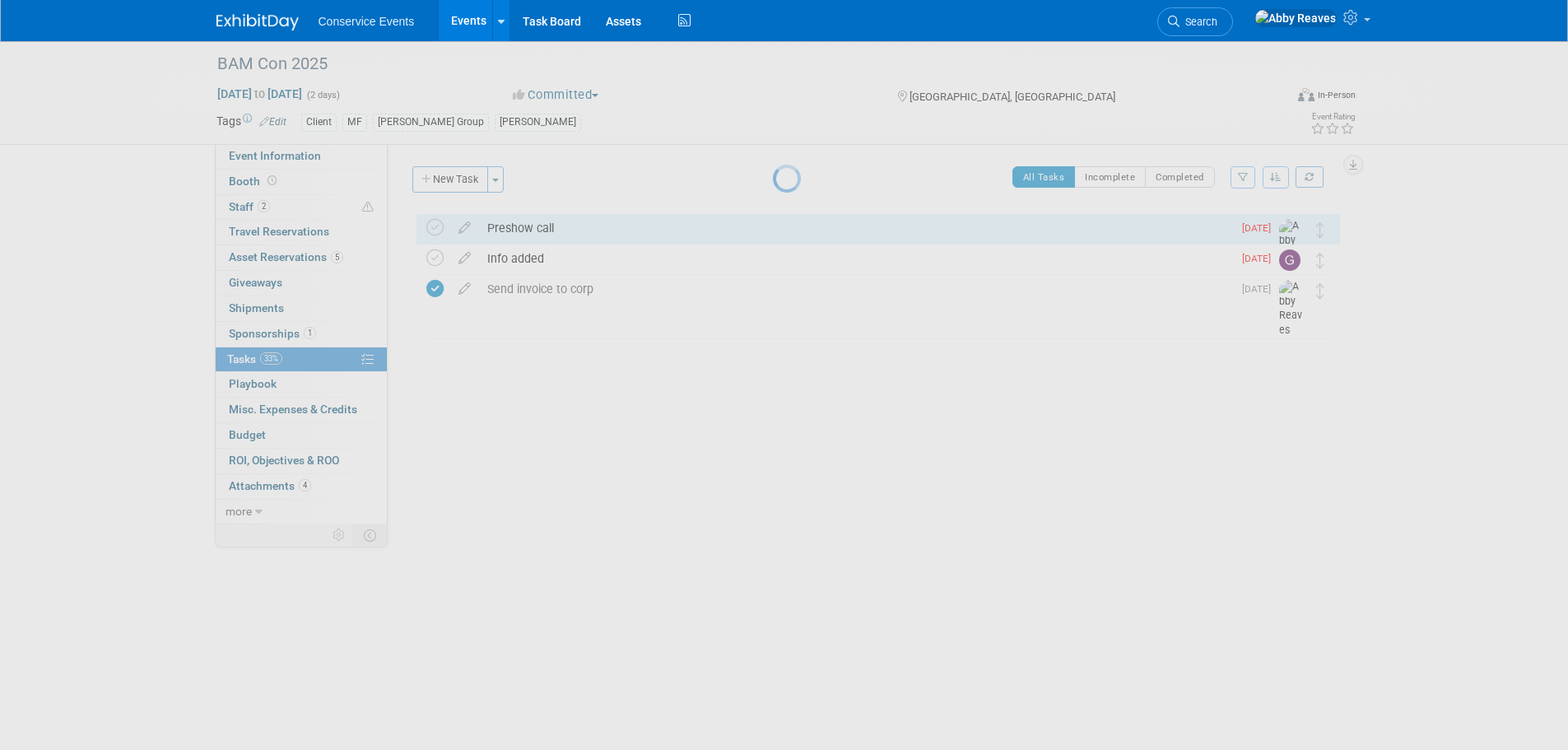
select select "8"
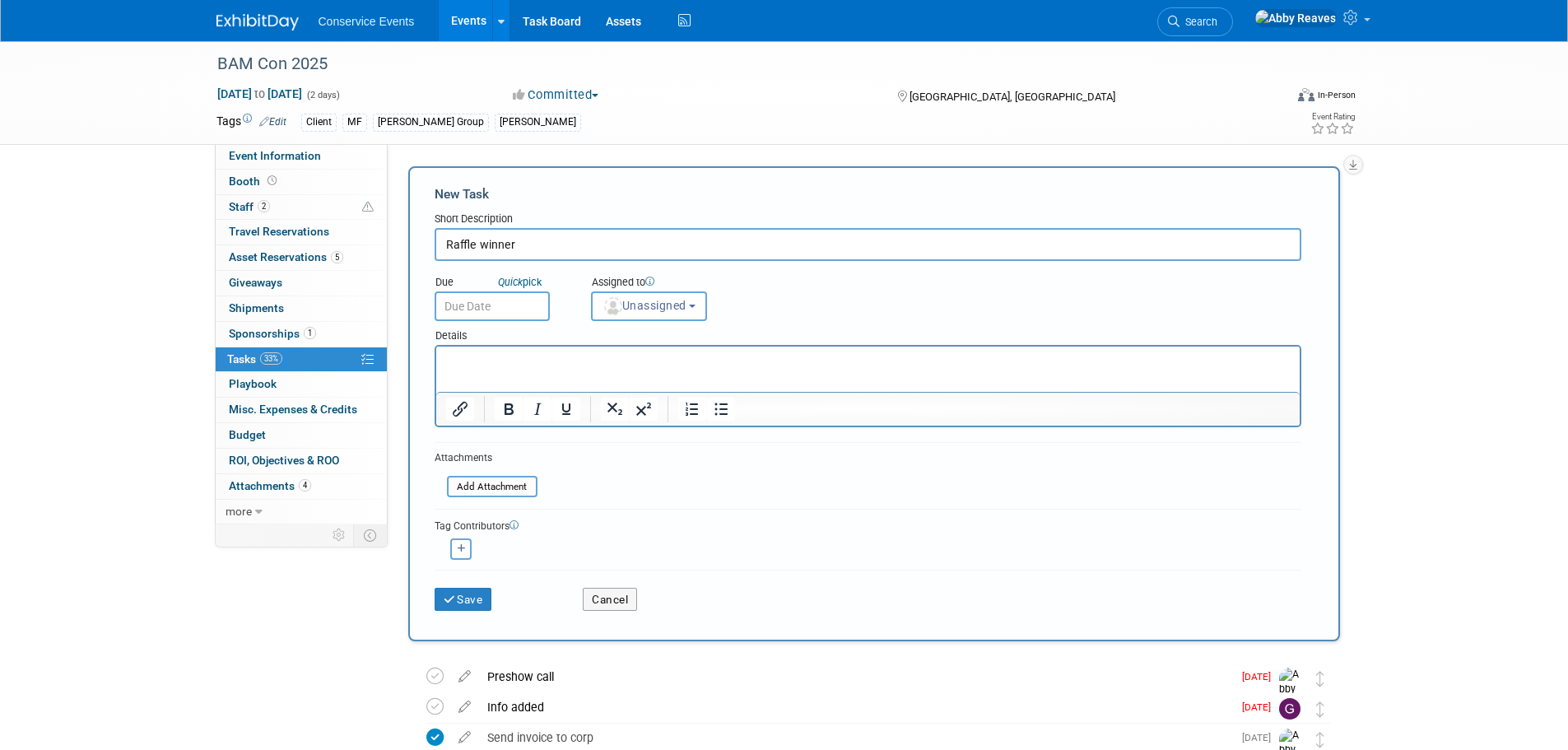
type input "Raffle winner"
click at [541, 305] on input "text" at bounding box center [492, 306] width 115 height 30
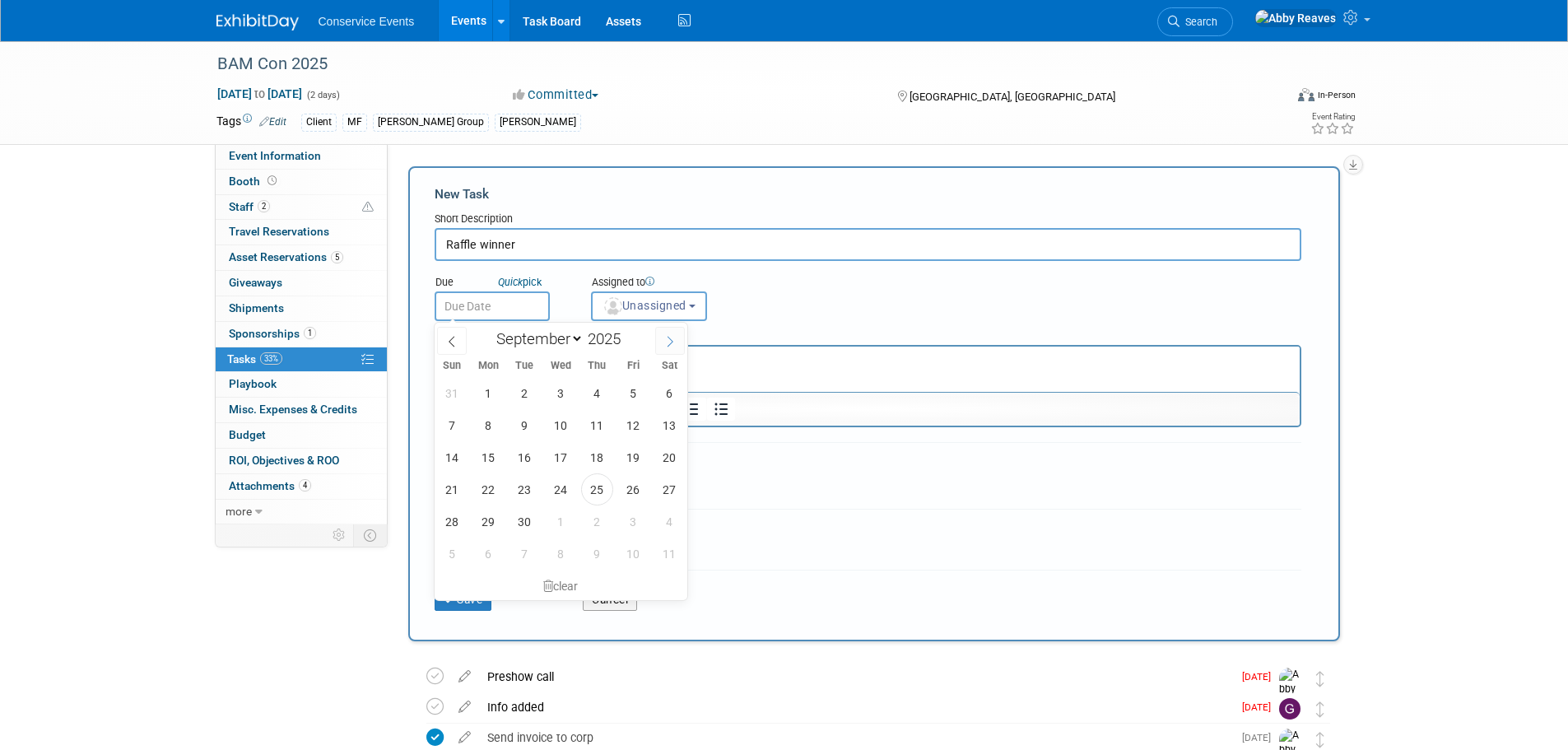
click at [678, 339] on span at bounding box center [670, 341] width 30 height 28
select select "9"
click at [637, 408] on span "3" at bounding box center [633, 393] width 32 height 32
type input "Oct 3, 2025"
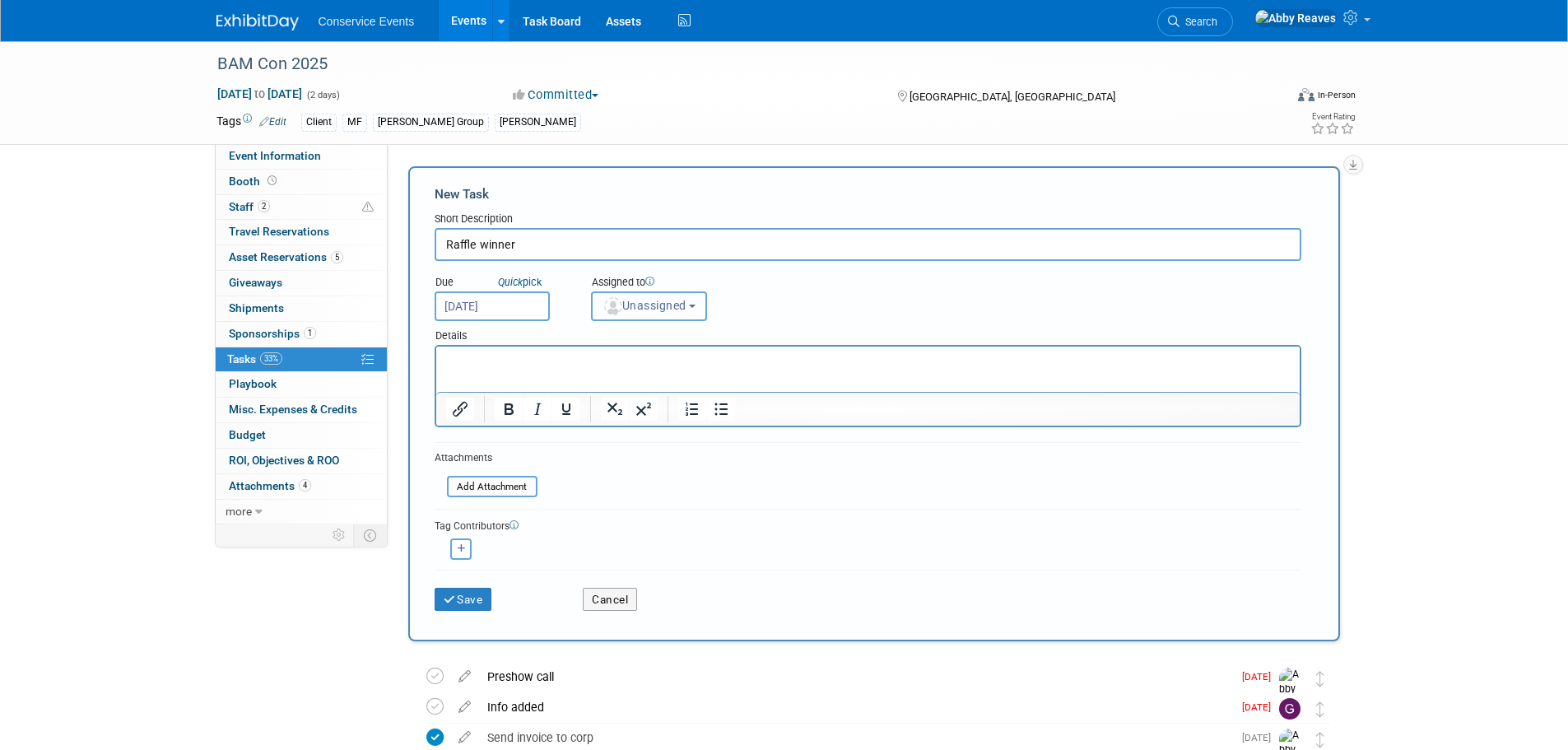
click at [647, 310] on span "Unassigned" at bounding box center [644, 305] width 84 height 13
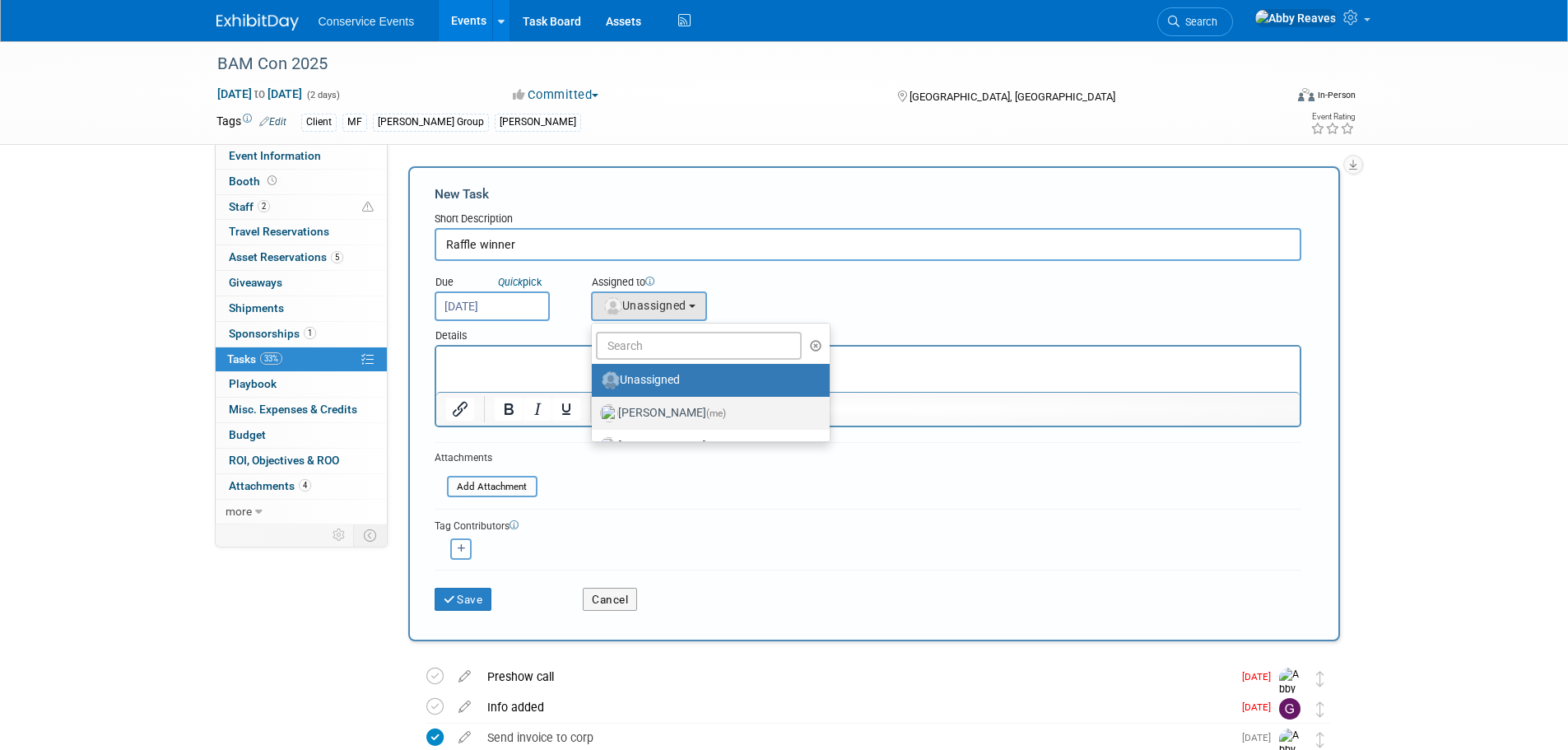
click at [659, 409] on label "Abby Reaves (me)" at bounding box center [706, 413] width 213 height 27
click at [594, 409] on input "Abby Reaves (me)" at bounding box center [588, 411] width 11 height 11
select select "888e4ed3-42fd-4820-a89e-ed4ce941d196"
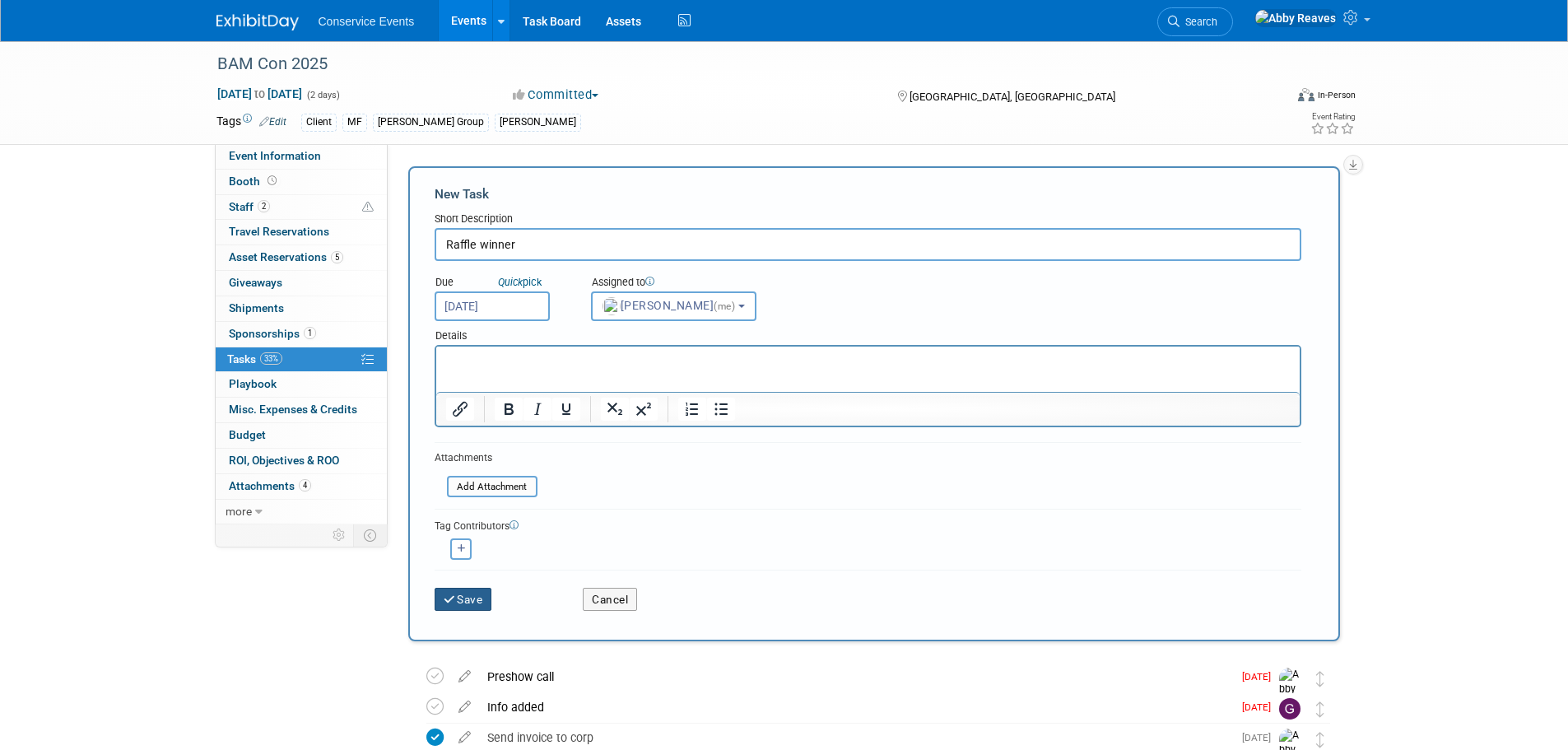
click at [467, 592] on button "Save" at bounding box center [463, 599] width 58 height 23
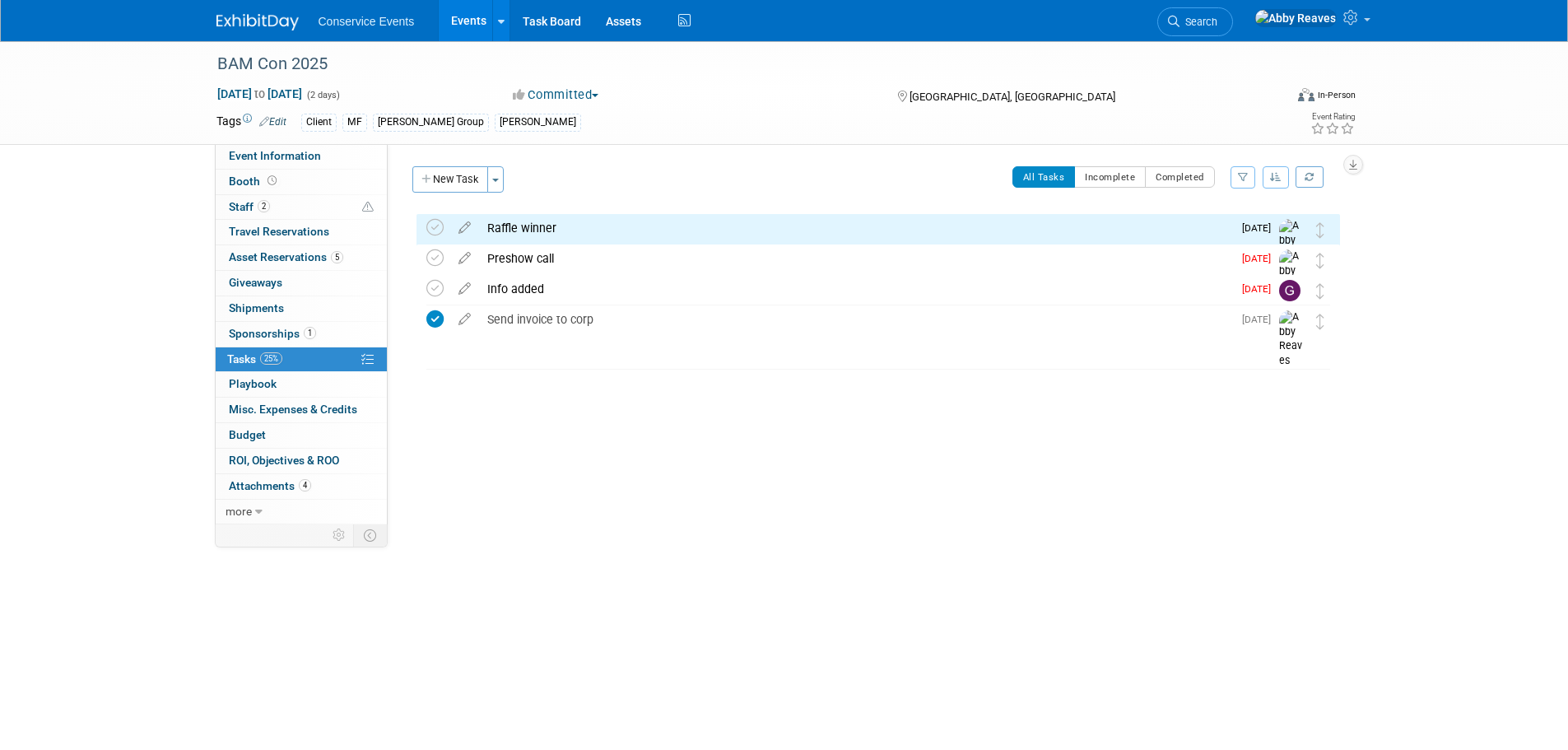
click at [472, 381] on div "BAM Con 2025 Indianapolis, IN Oct 1, 2025 to Oct 2, 2025 (Going) Raffle winner …" at bounding box center [874, 308] width 932 height 189
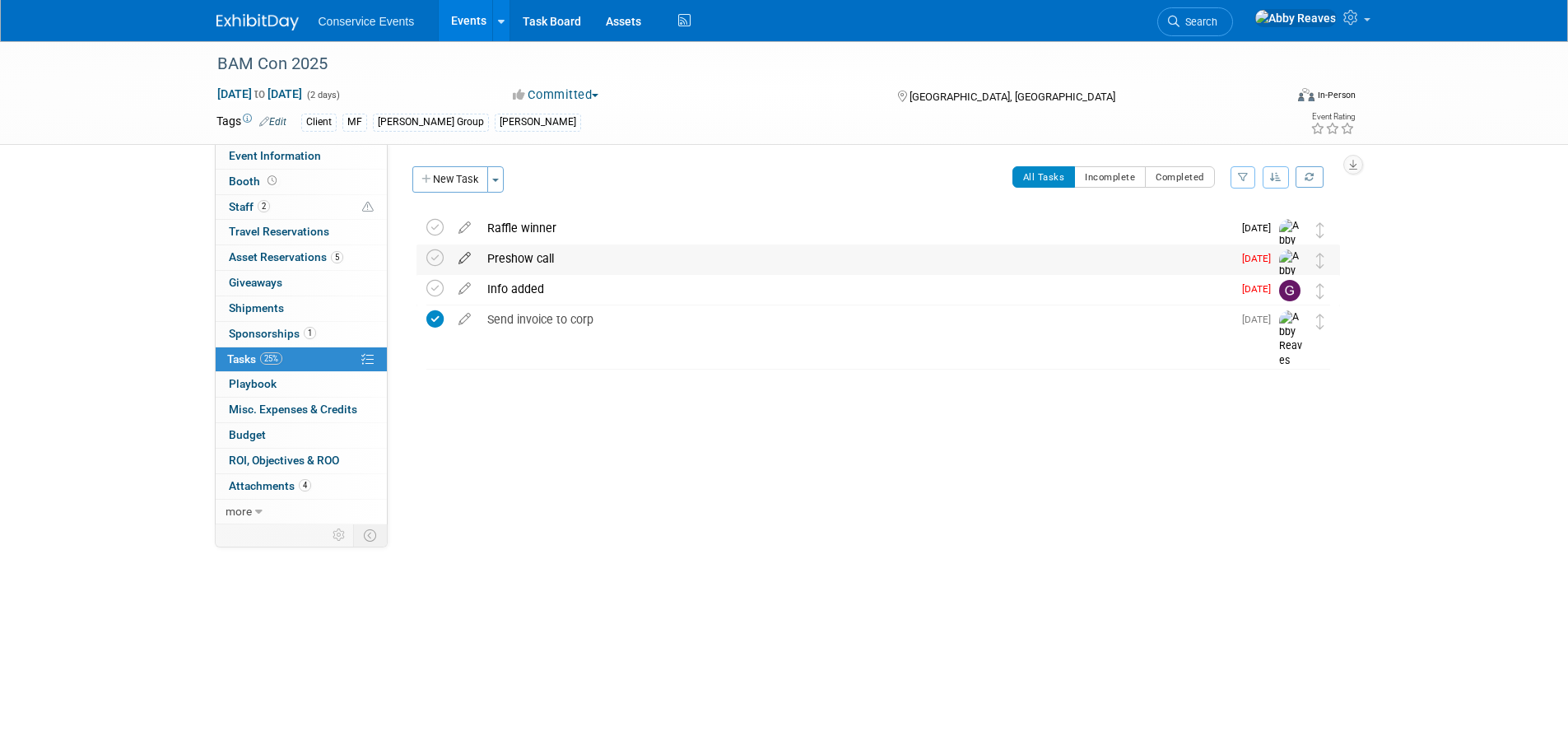
click at [461, 260] on icon at bounding box center [464, 255] width 29 height 21
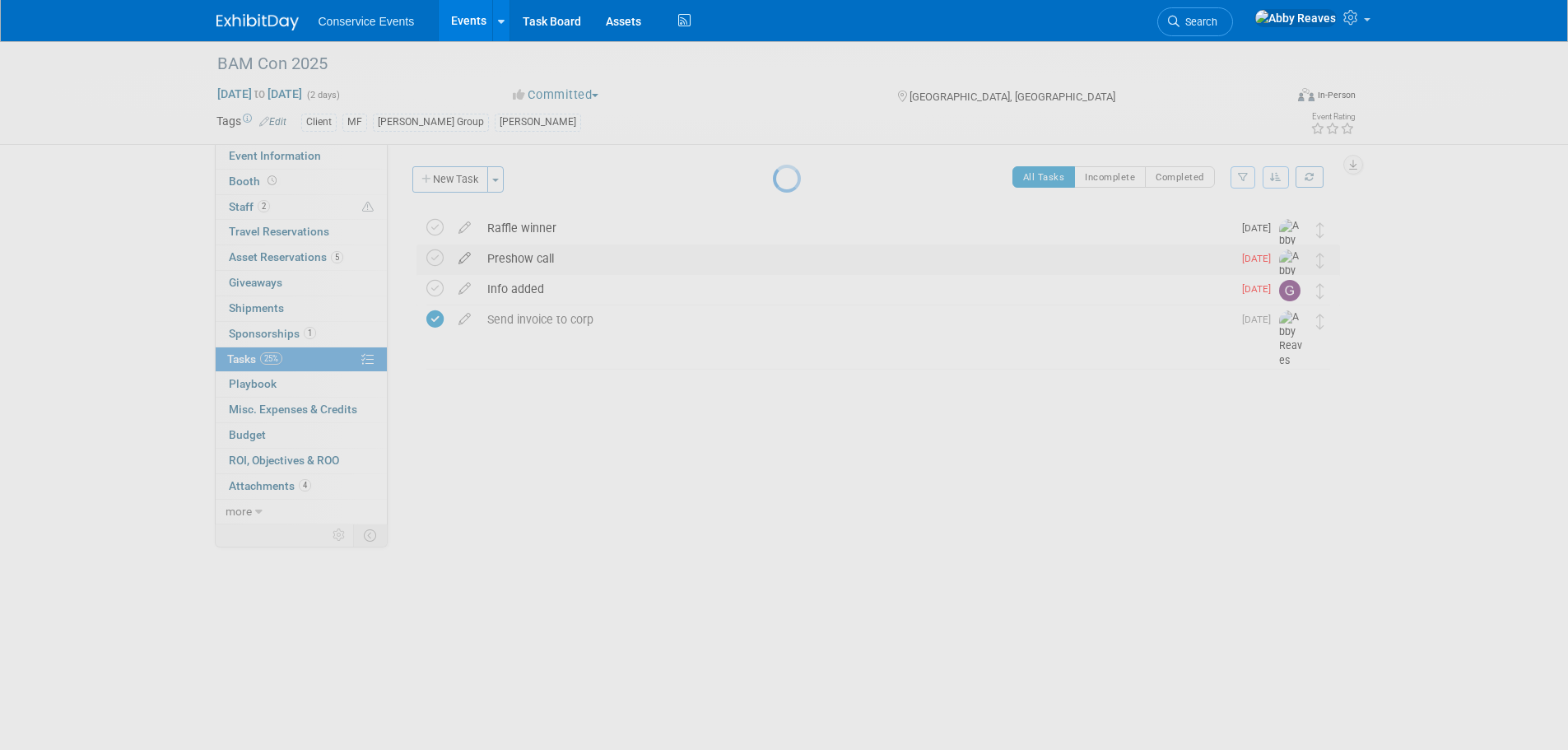
select select "8"
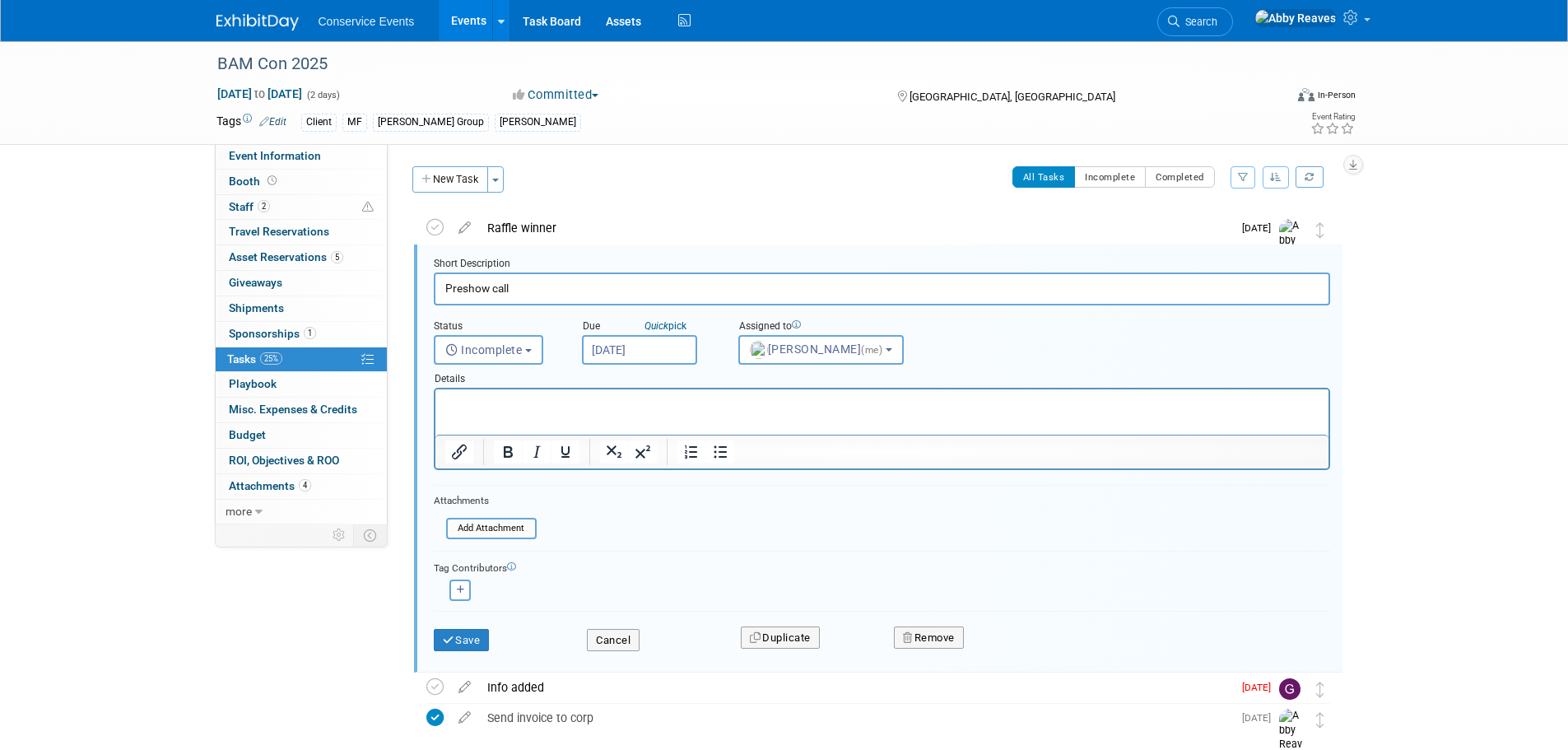
scroll to position [3, 0]
click at [648, 350] on input "Sep 24, 2025" at bounding box center [639, 346] width 115 height 30
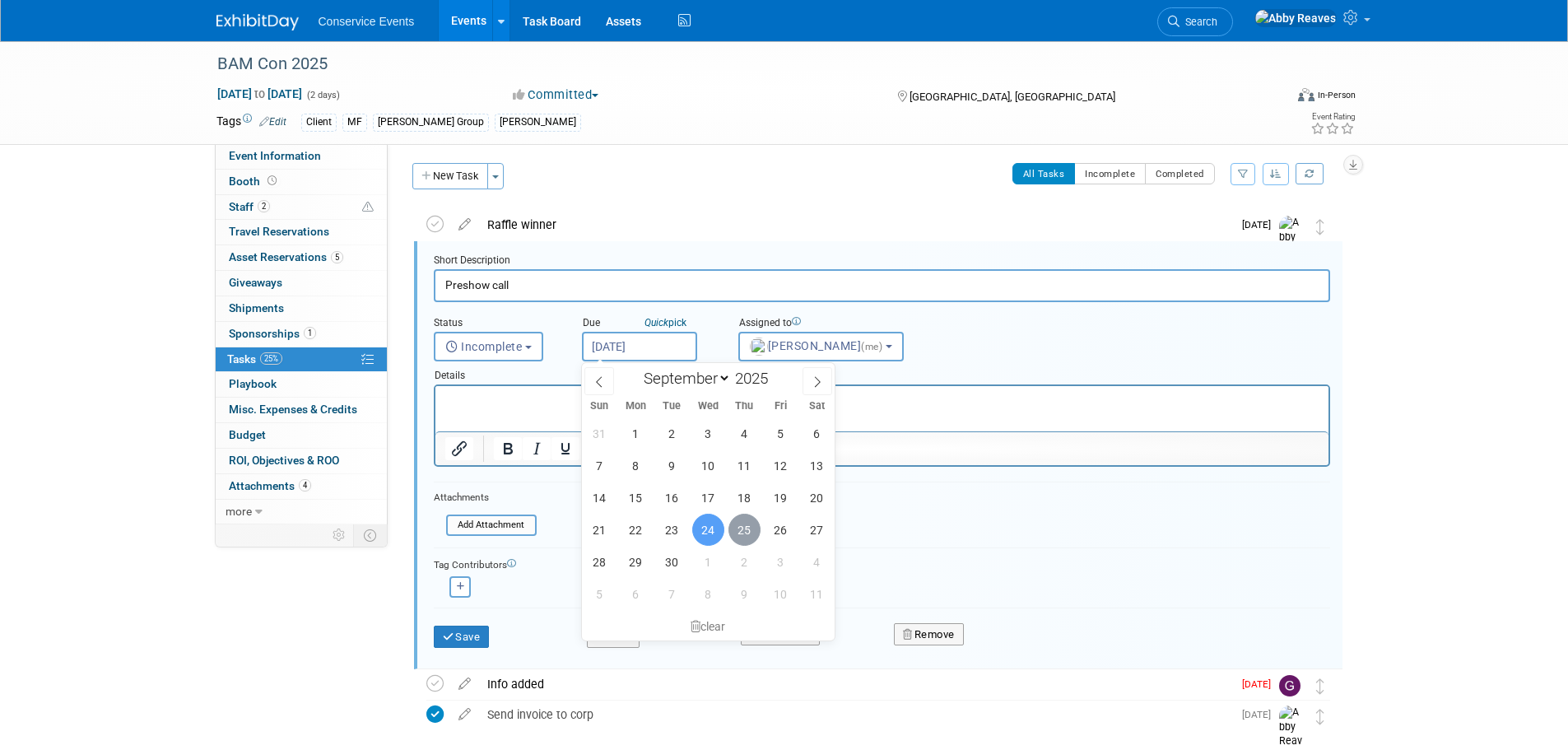
click at [751, 527] on span "25" at bounding box center [745, 530] width 32 height 32
type input "Sep 25, 2025"
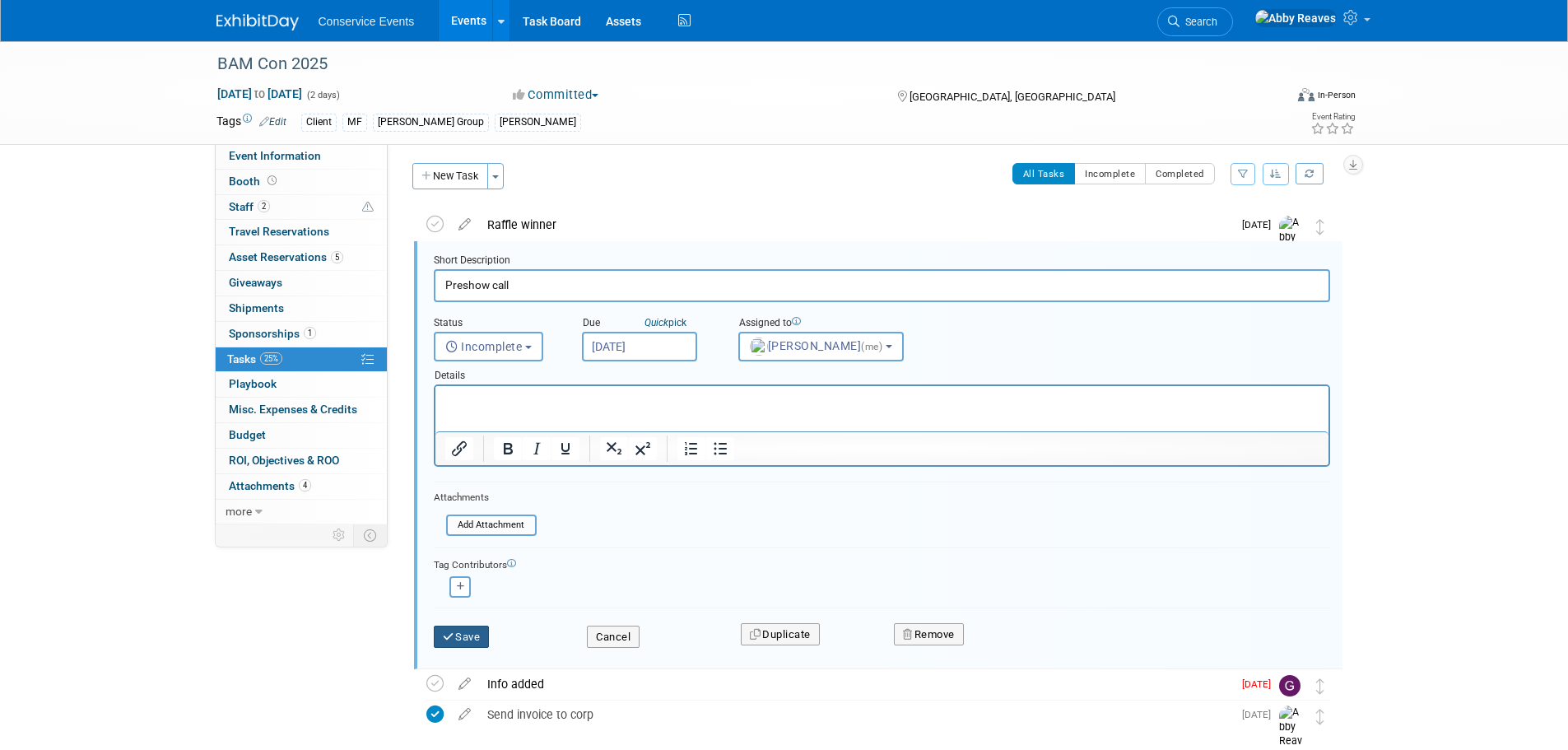
click at [470, 642] on button "Save" at bounding box center [461, 637] width 56 height 23
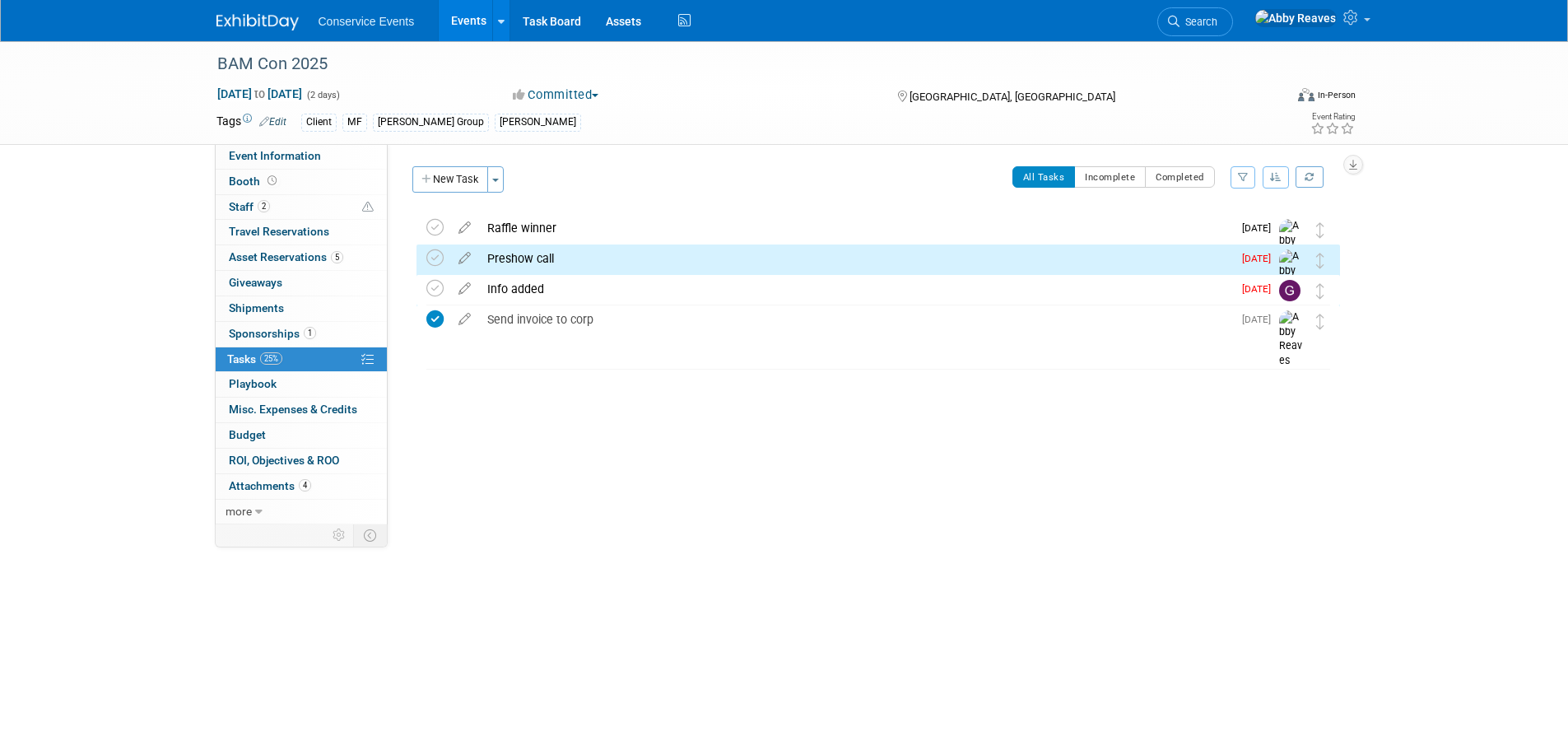
scroll to position [0, 0]
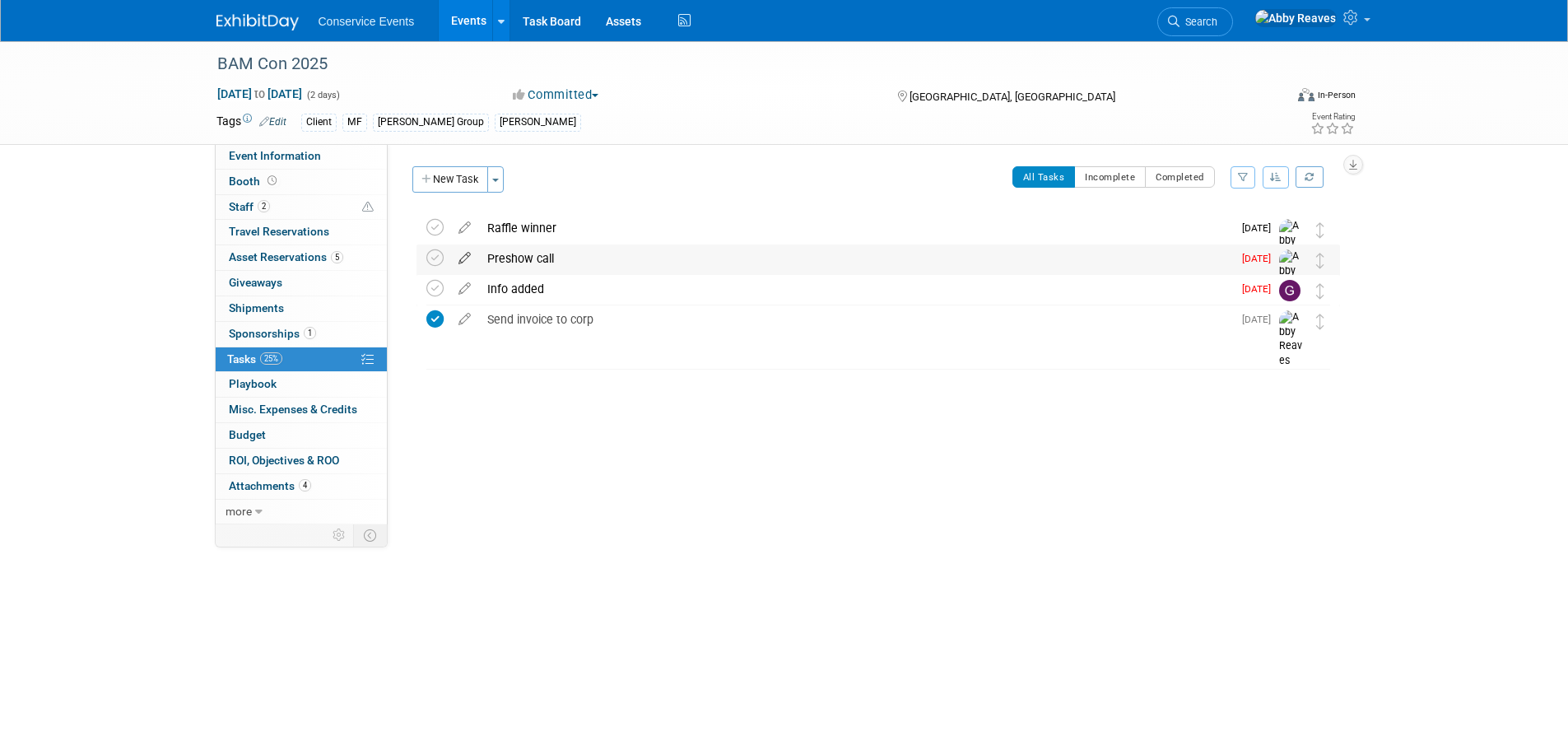
click at [466, 255] on icon at bounding box center [464, 255] width 29 height 21
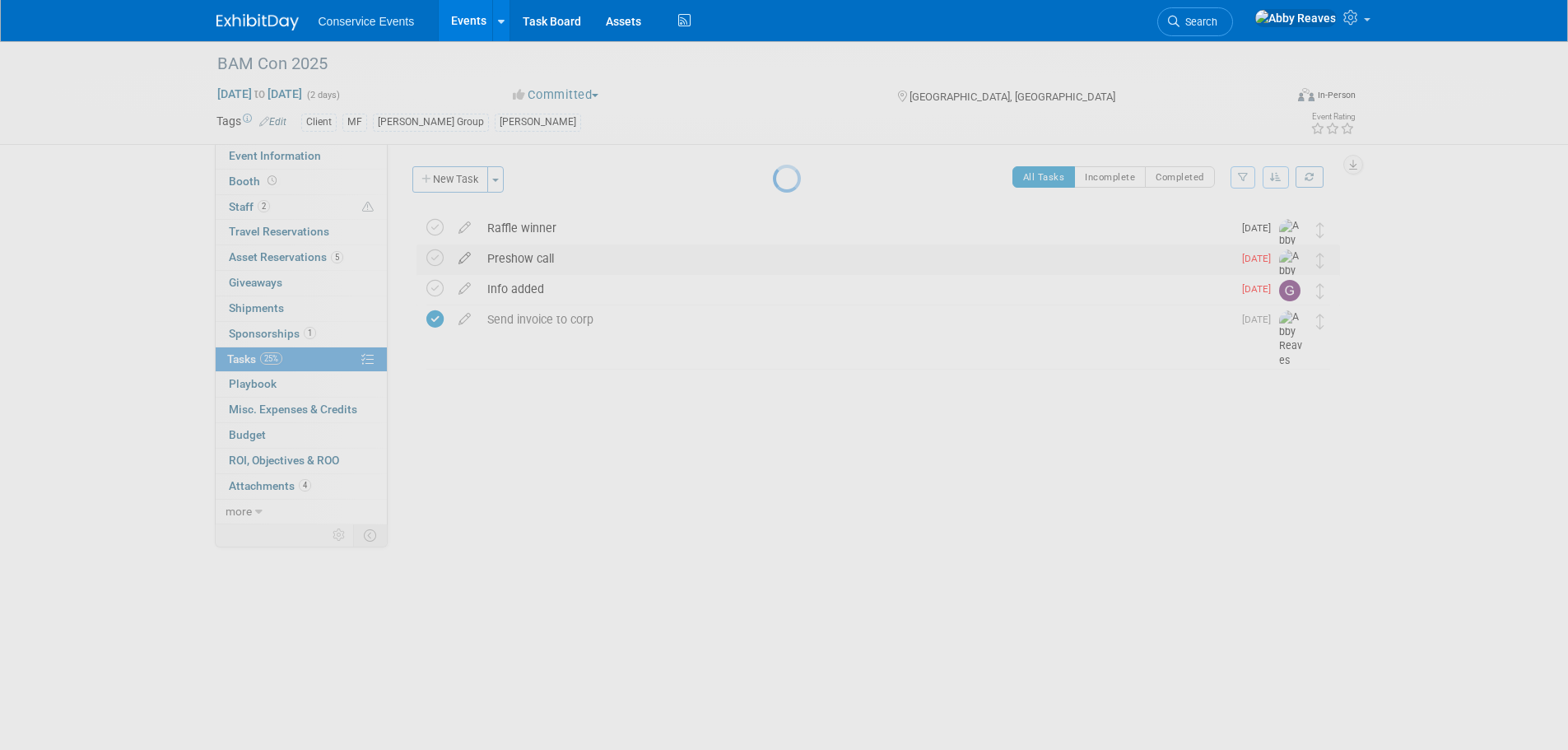
select select "8"
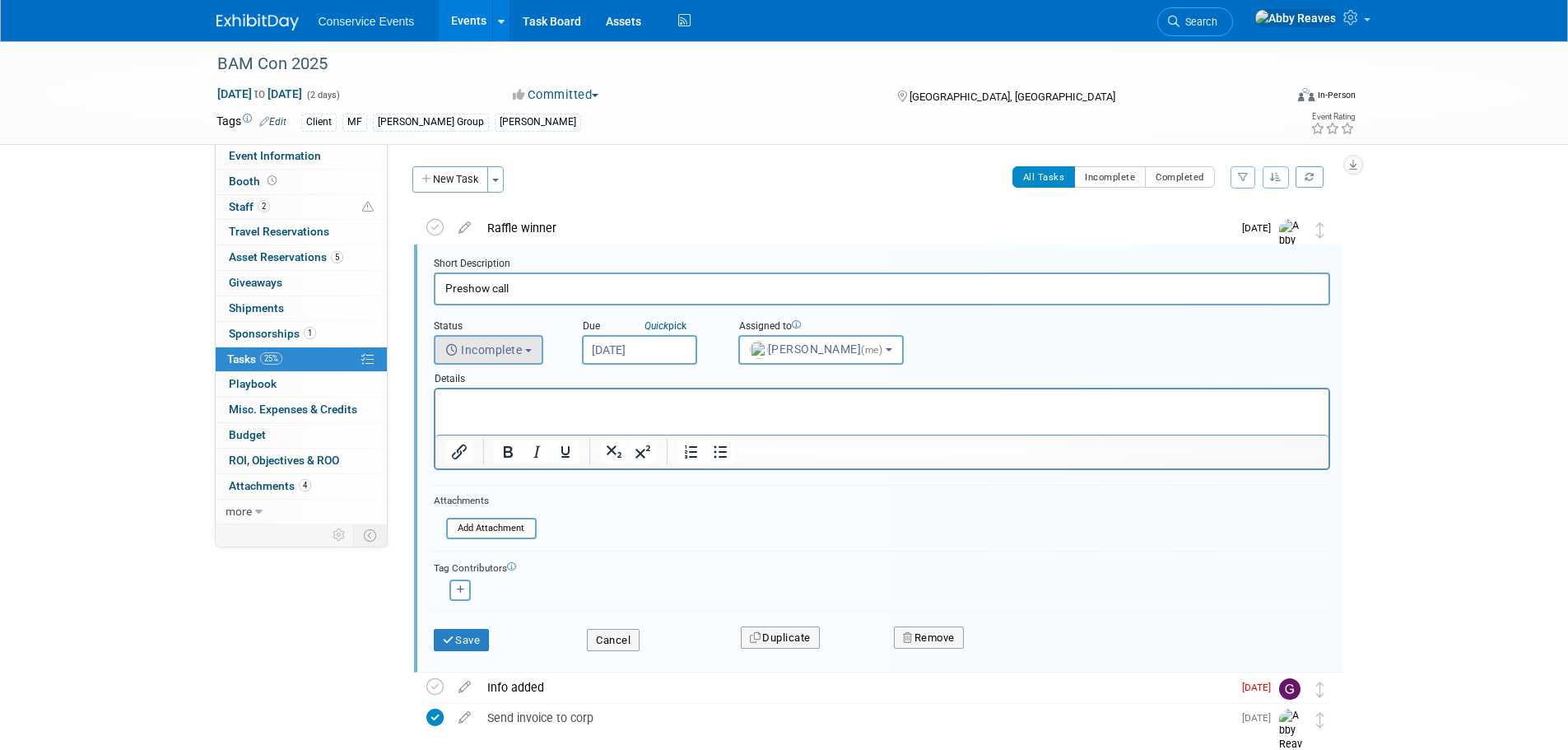
scroll to position [3, 0]
click at [632, 351] on input "Sep 25, 2025" at bounding box center [639, 346] width 115 height 30
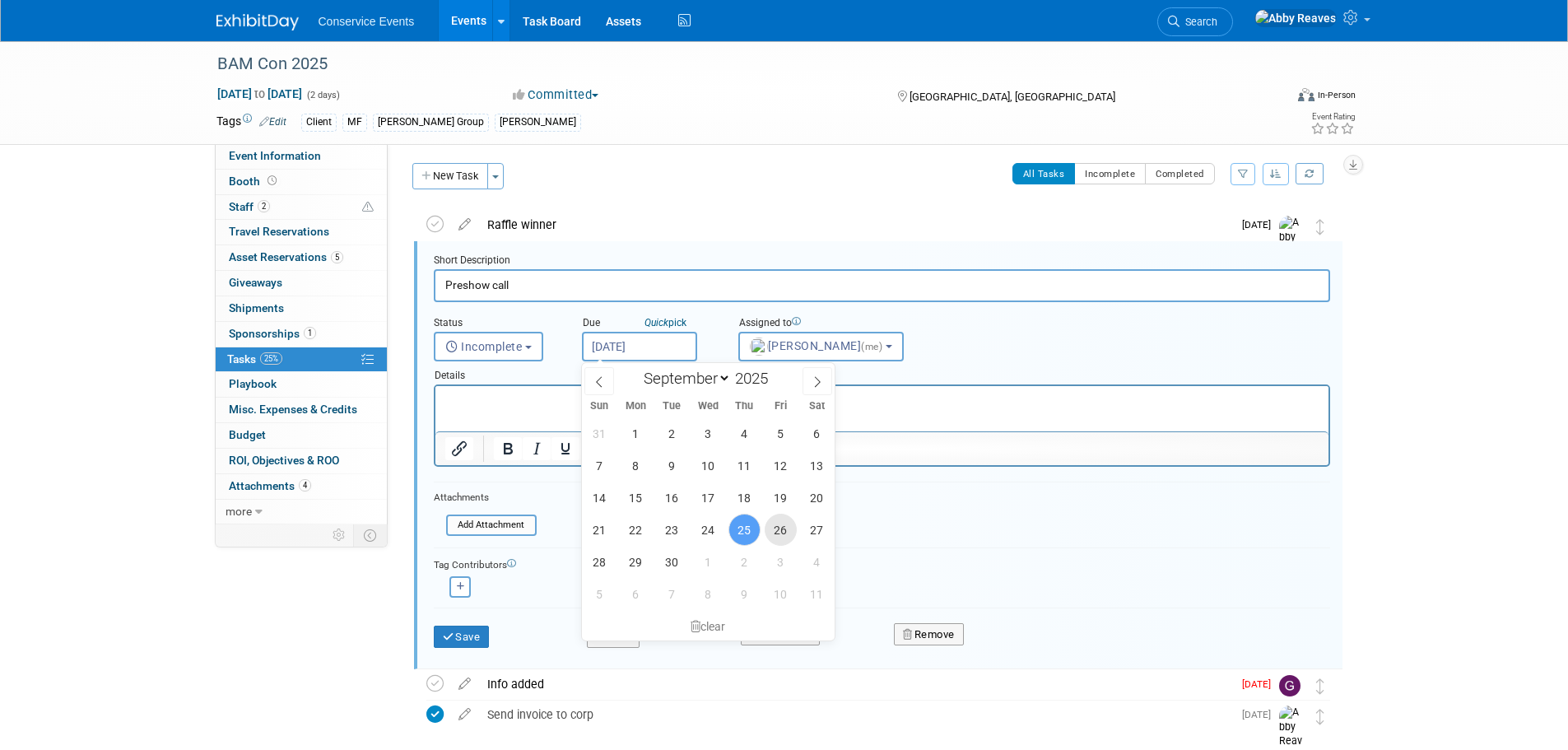
click at [780, 535] on span "26" at bounding box center [780, 530] width 32 height 32
type input "Sep 26, 2025"
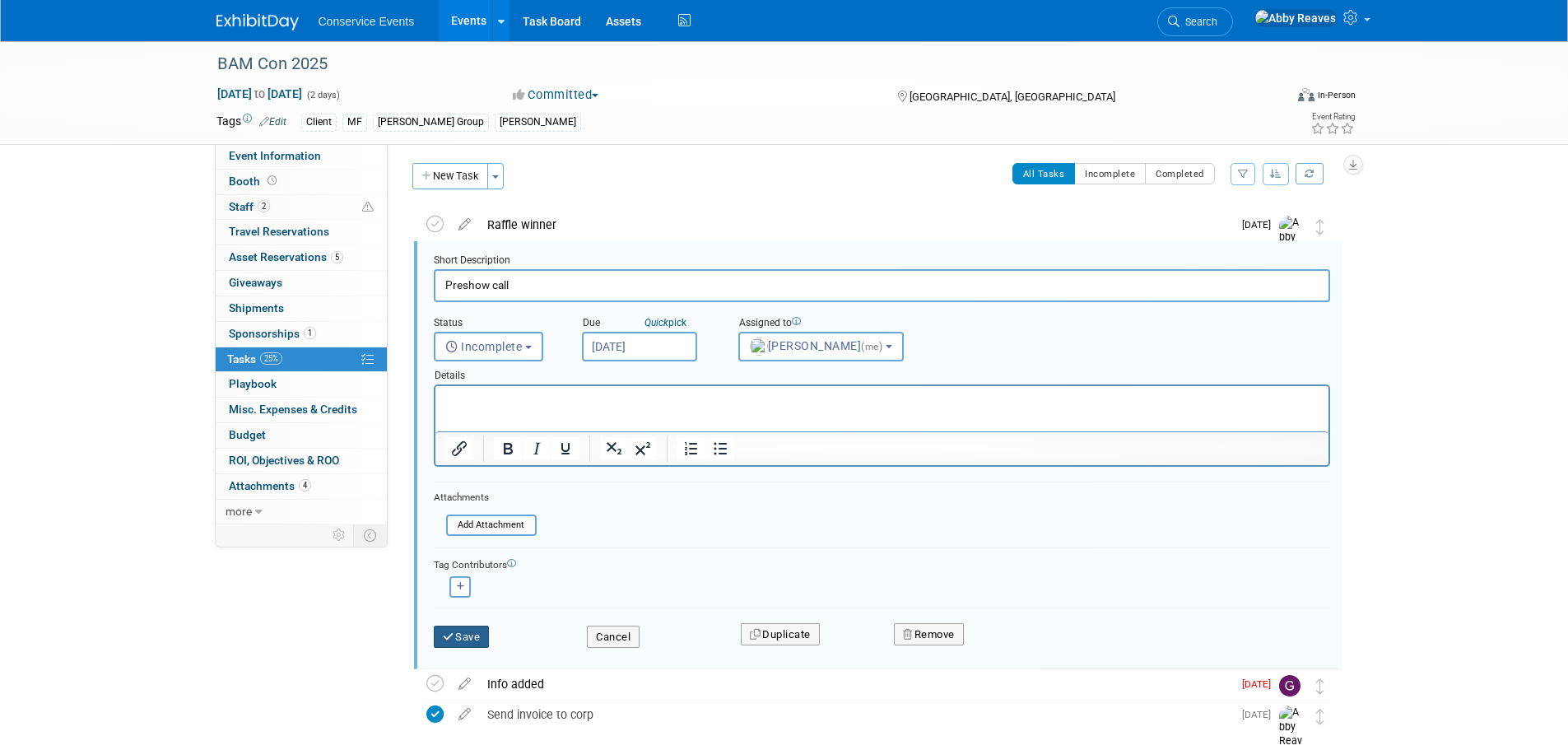
click at [481, 644] on button "Save" at bounding box center [461, 637] width 56 height 23
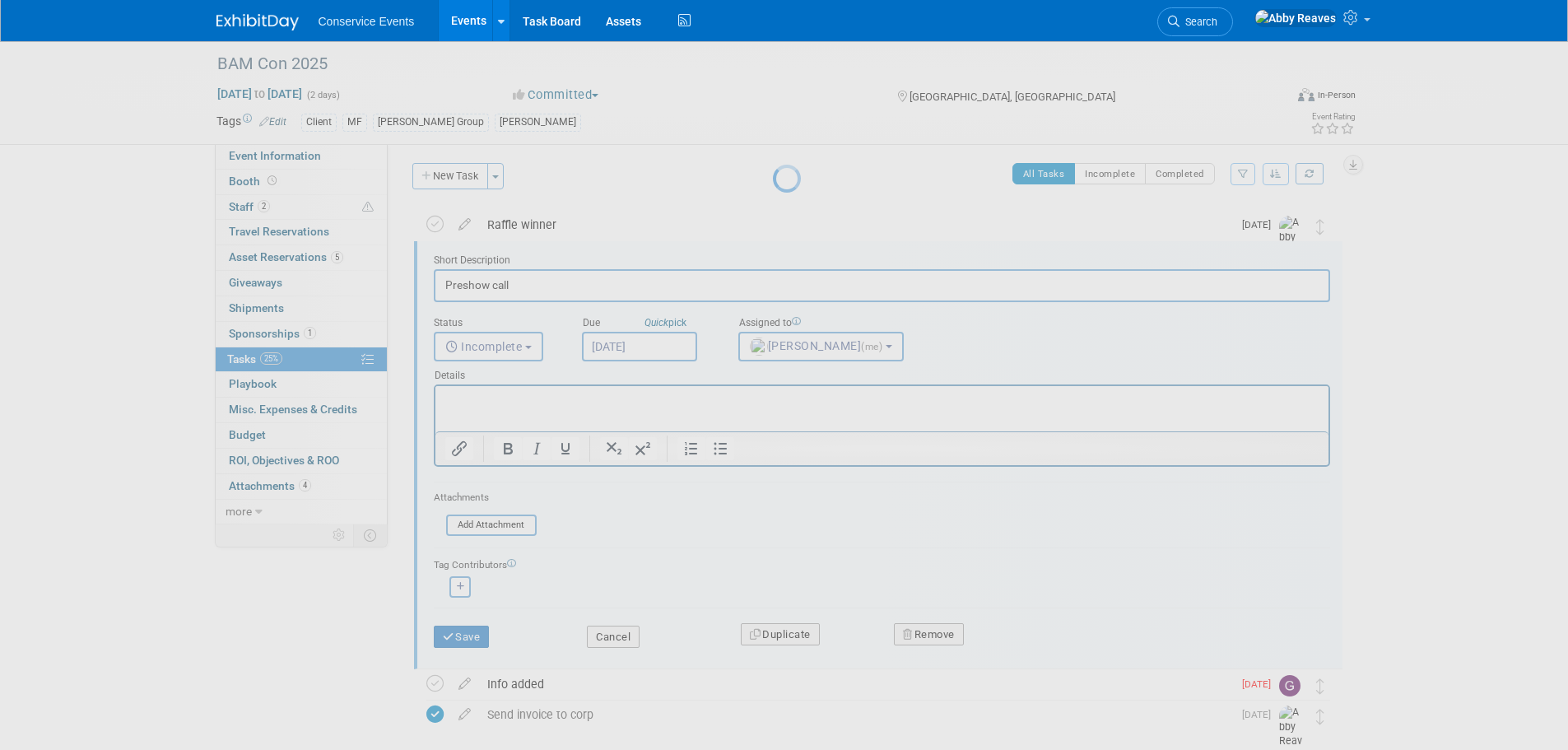
scroll to position [0, 0]
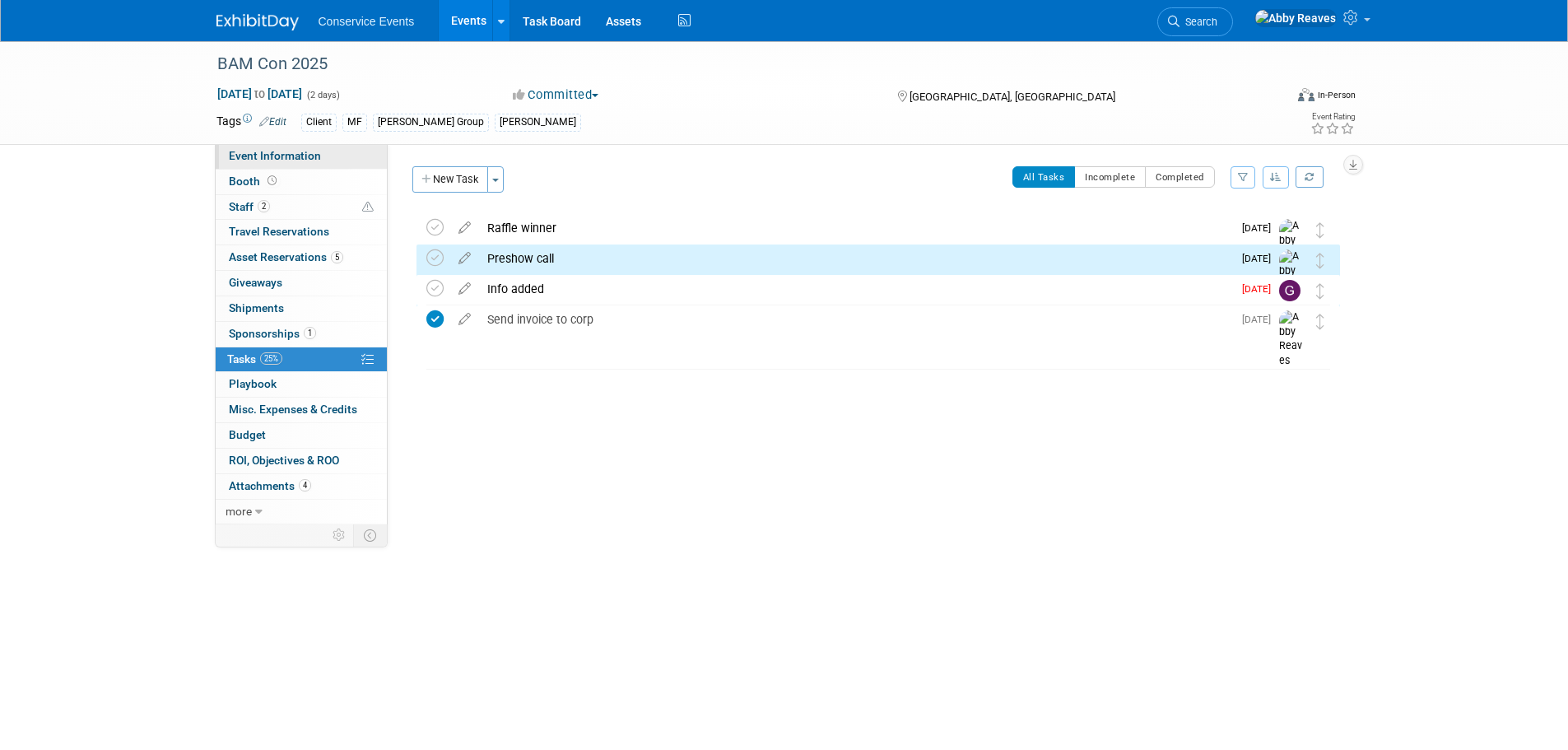
click at [356, 157] on link "Event Information" at bounding box center [301, 156] width 171 height 25
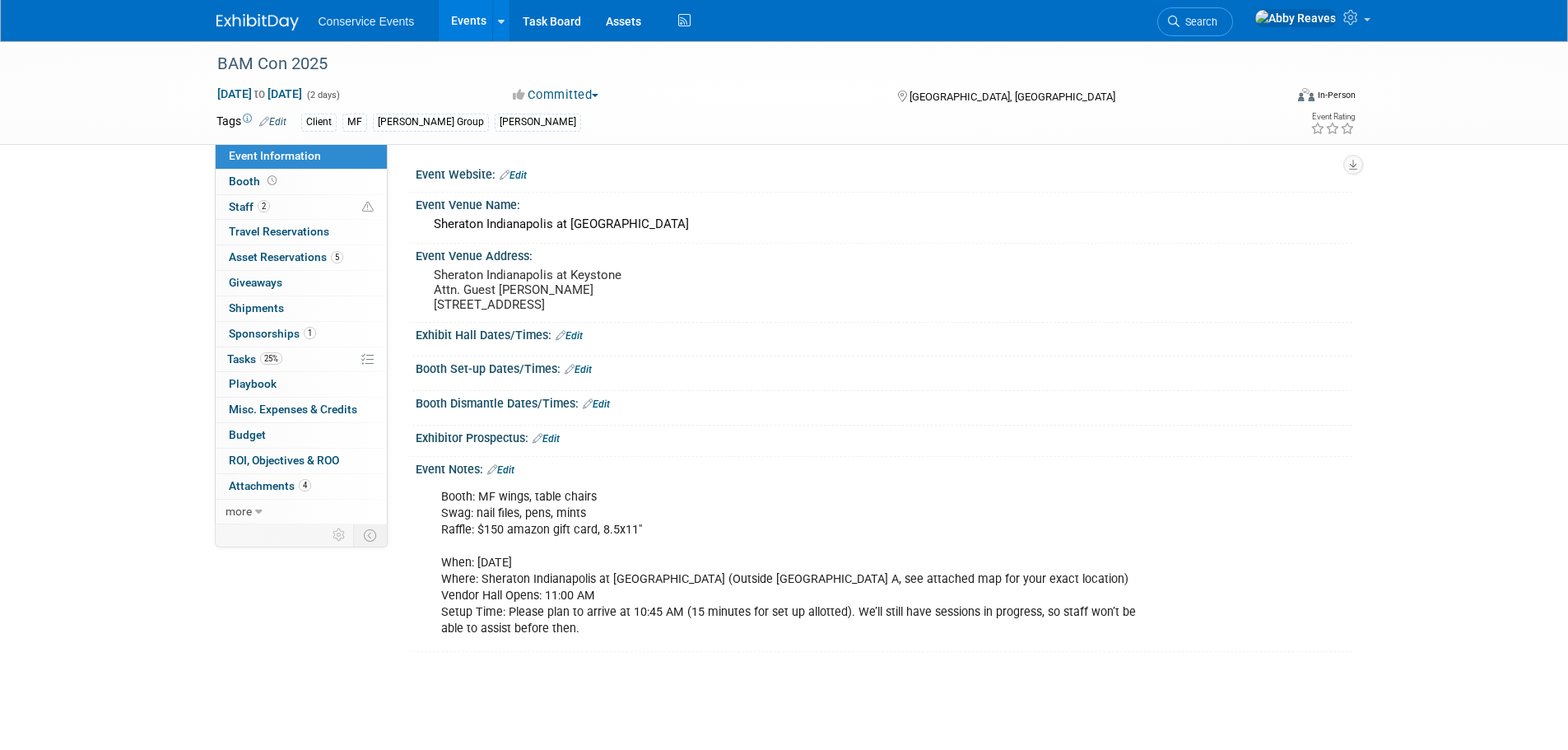
click at [474, 11] on link "Events" at bounding box center [468, 21] width 60 height 41
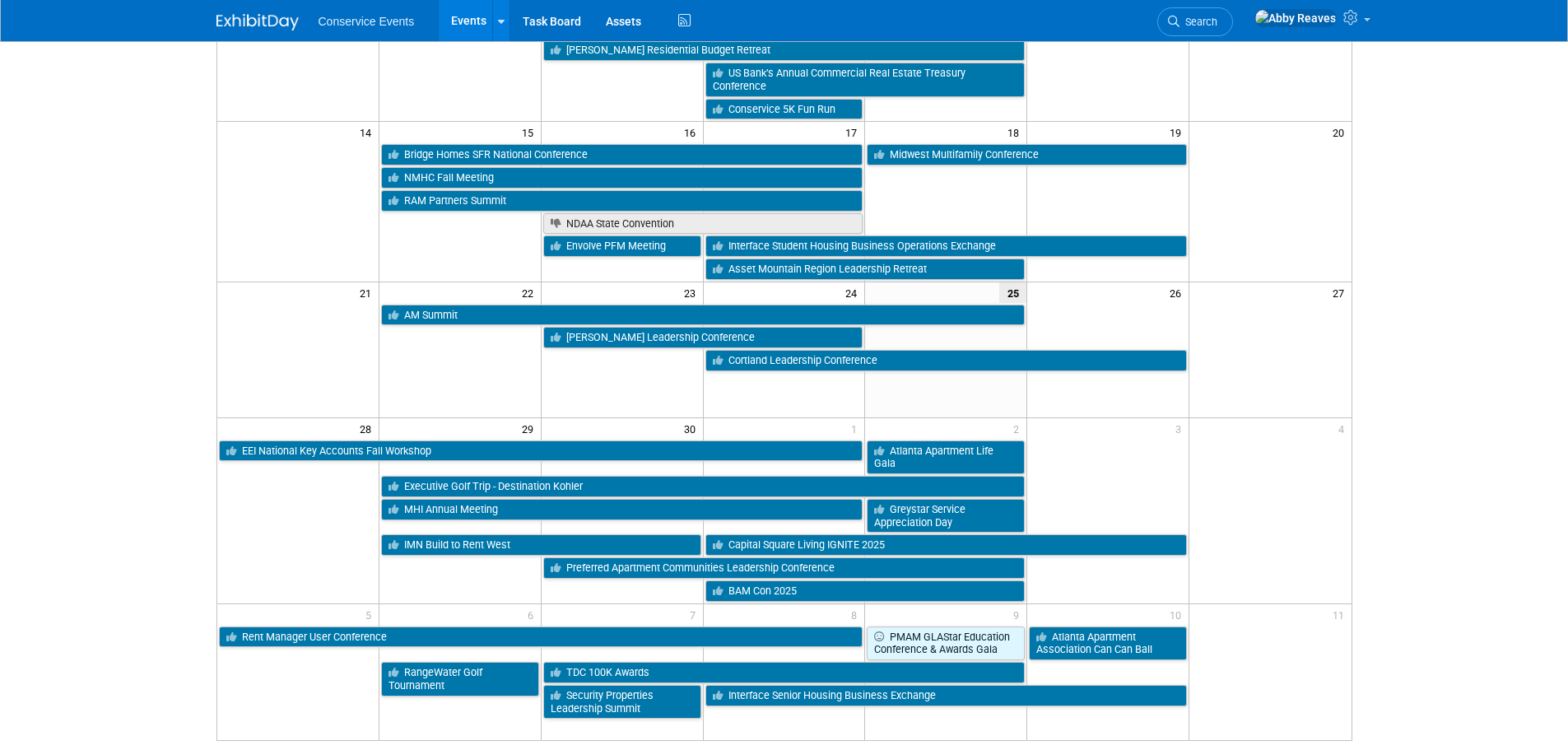
scroll to position [411, 0]
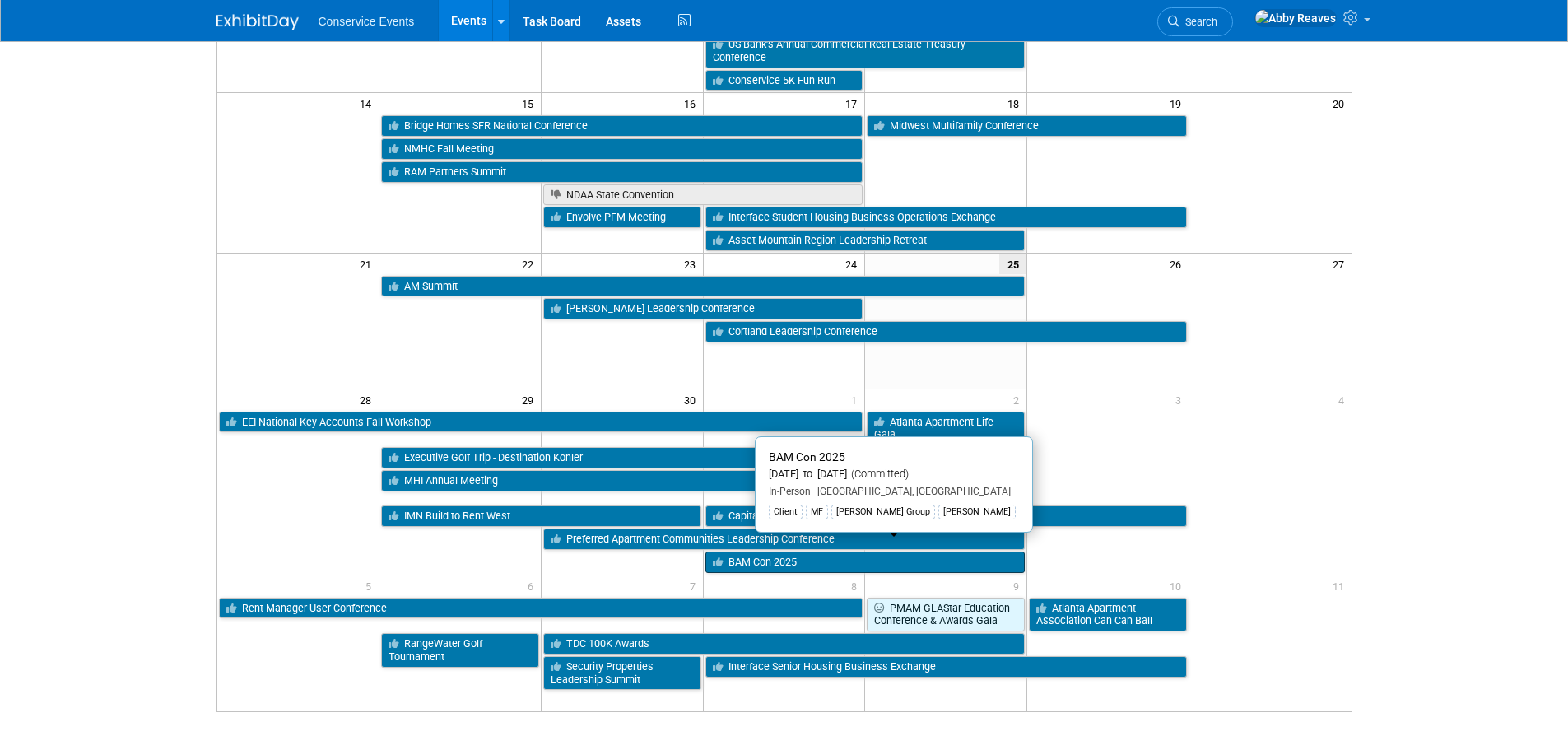
click at [884, 555] on link "BAM Con 2025" at bounding box center [866, 563] width 321 height 22
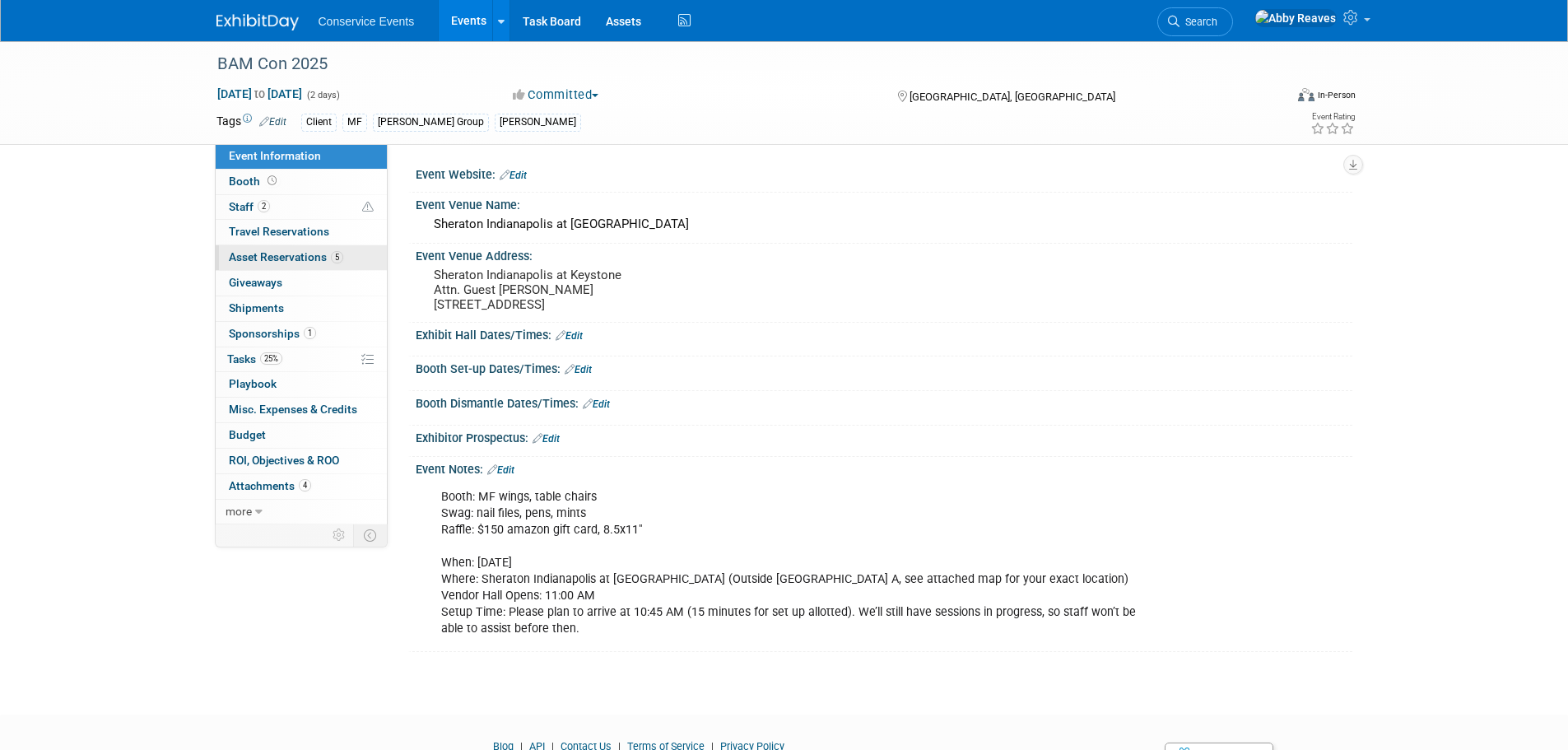
click at [323, 256] on span "Asset Reservations 5" at bounding box center [286, 256] width 114 height 13
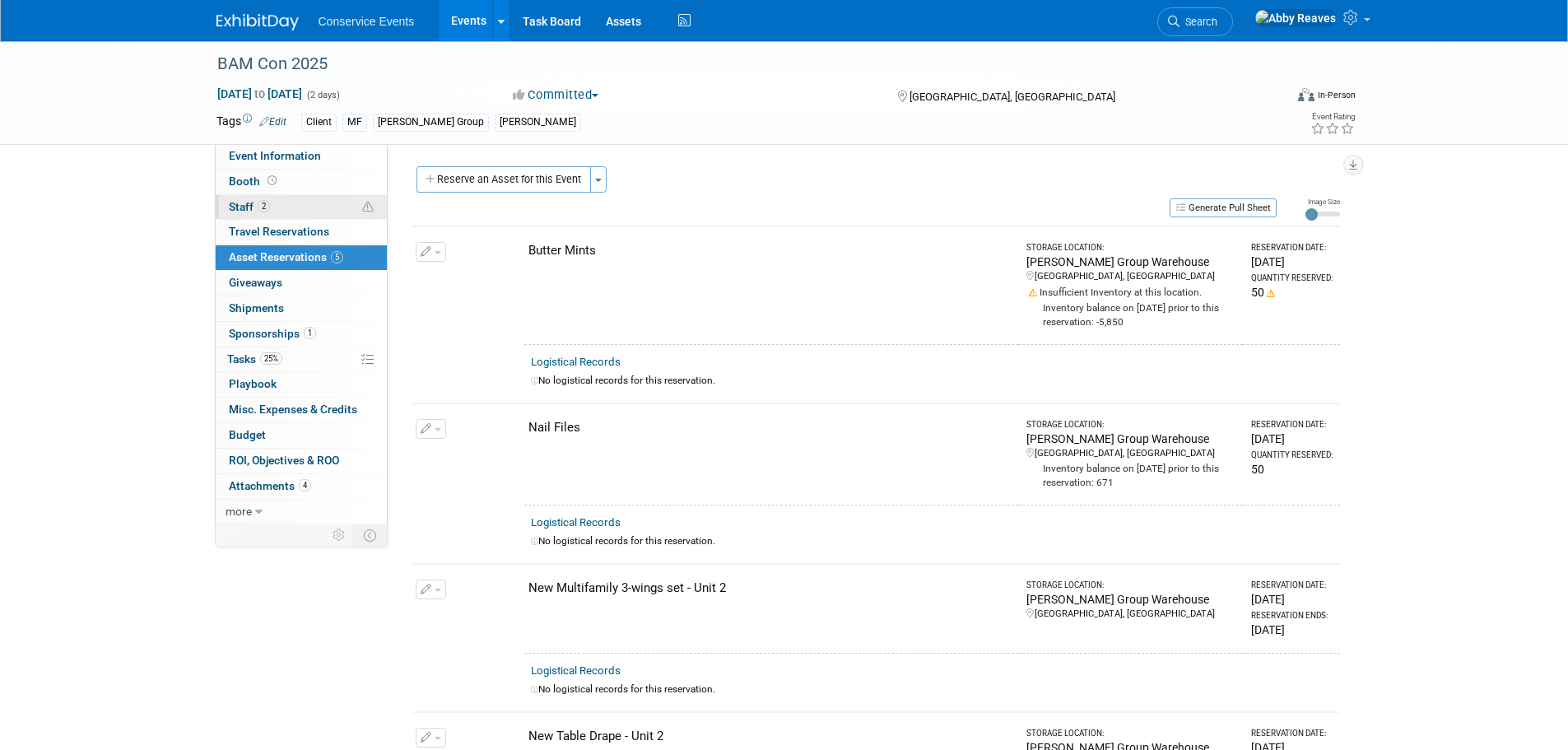
click at [311, 200] on link "2 Staff 2" at bounding box center [301, 207] width 171 height 25
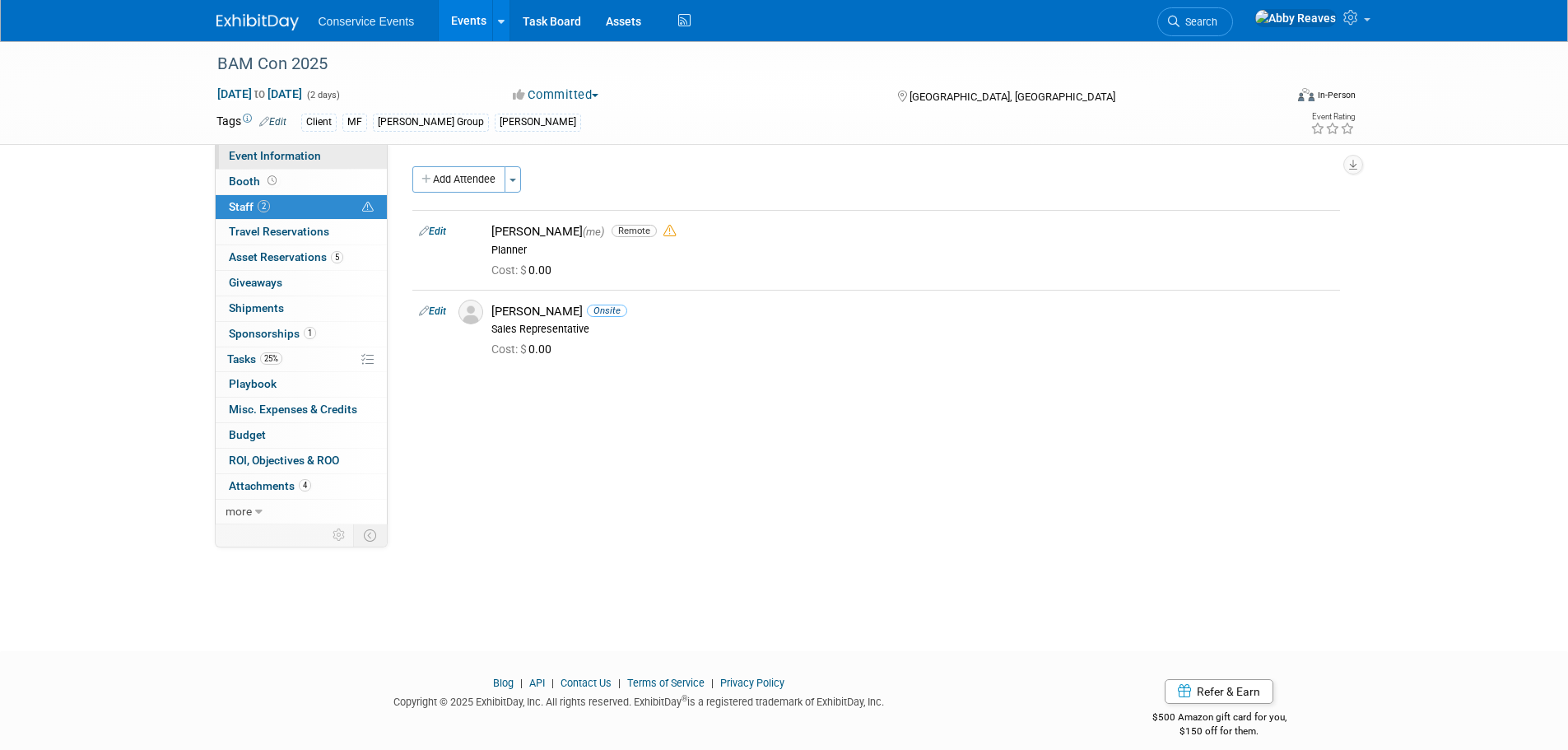
click at [301, 154] on span "Event Information" at bounding box center [275, 155] width 92 height 13
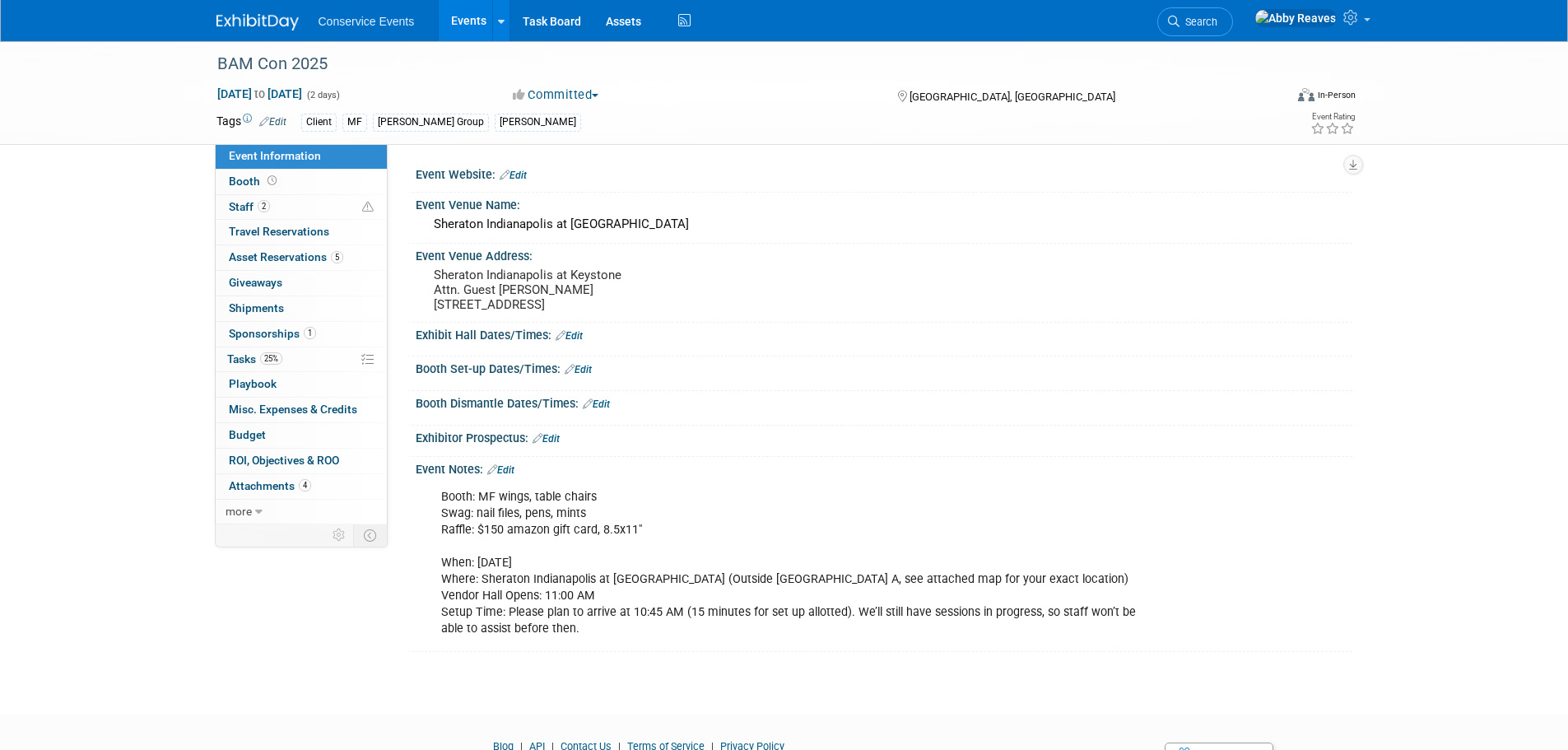
click at [497, 465] on icon at bounding box center [492, 469] width 10 height 11
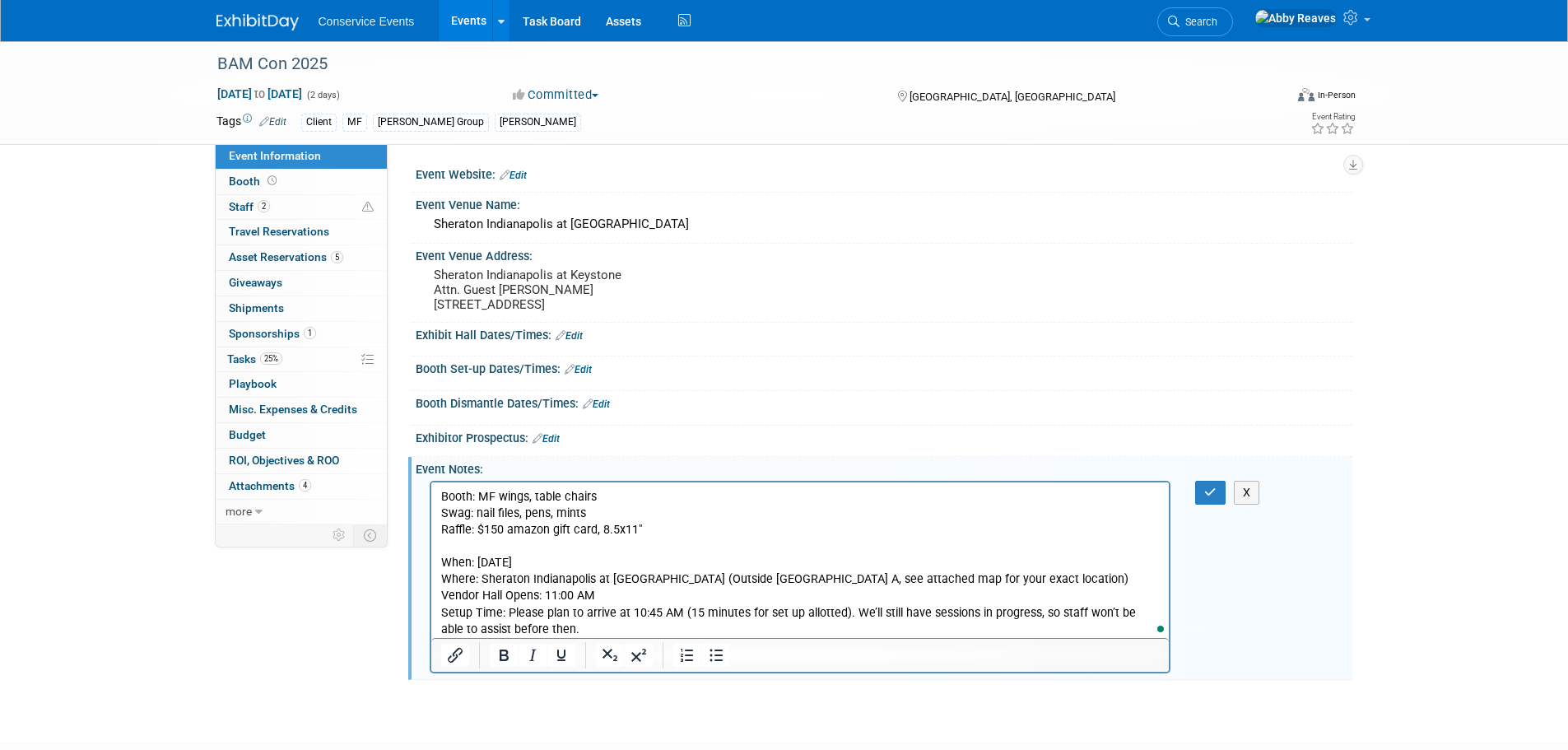
click at [643, 531] on p "Booth: MF wings, table chairs Swag: nail files, pens, mints Raffle: $150 amazon…" at bounding box center [800, 562] width 719 height 149
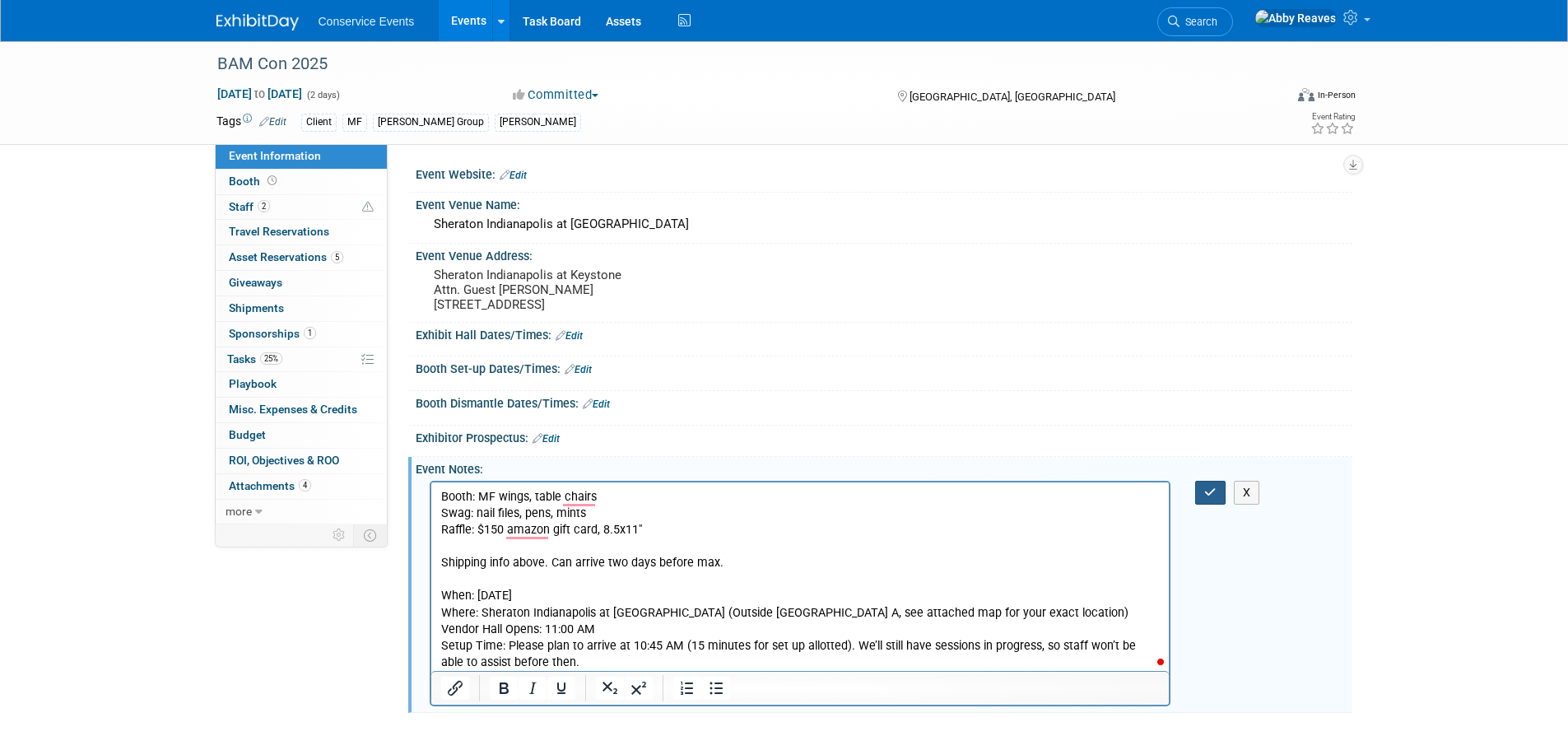
click at [1213, 492] on icon "button" at bounding box center [1210, 493] width 13 height 12
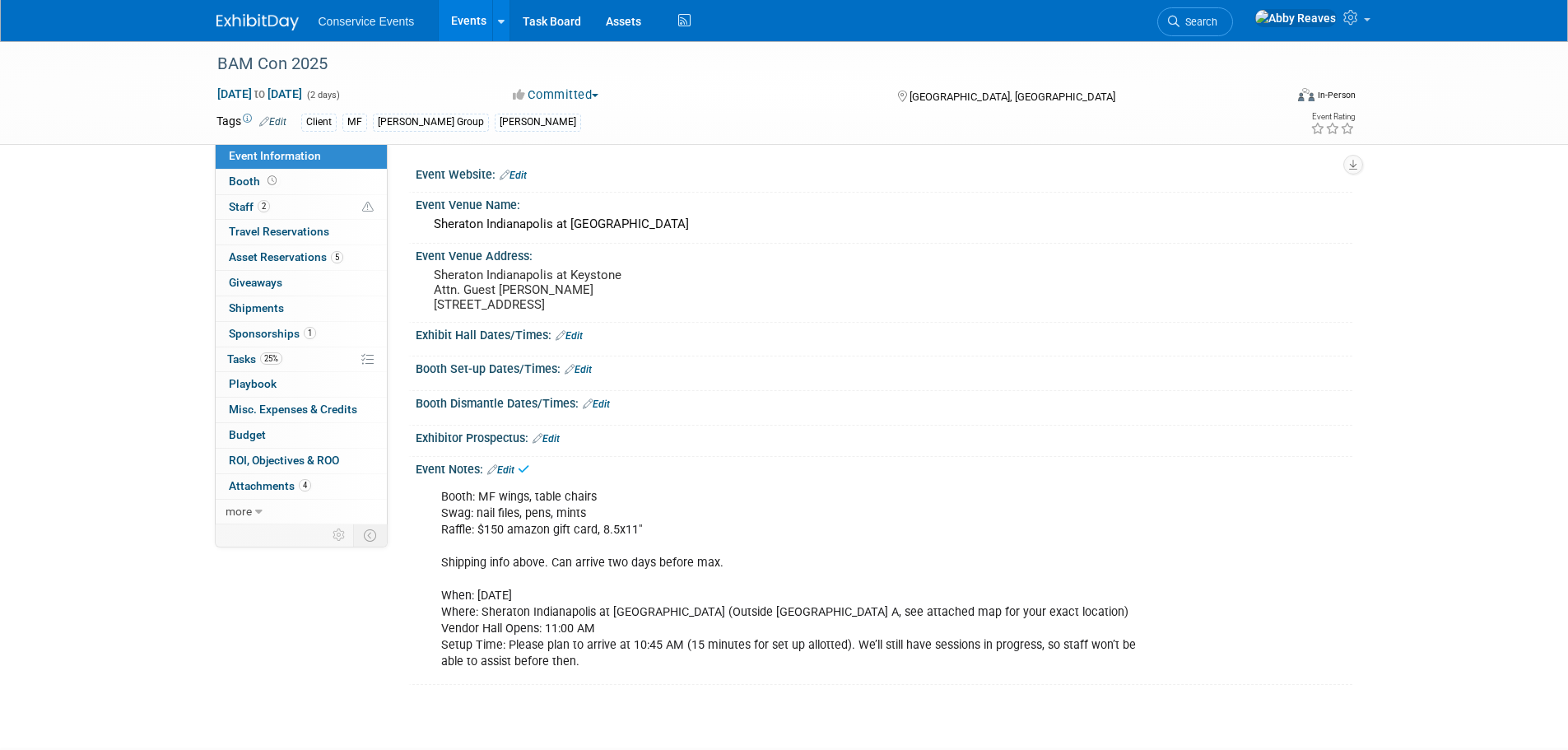
click at [456, 14] on link "Events" at bounding box center [468, 21] width 60 height 41
